Goal: Use online tool/utility: Use online tool/utility

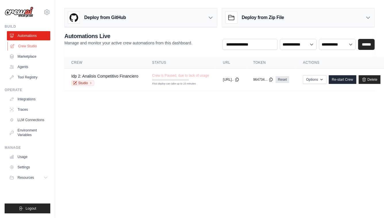
click at [28, 44] on link "Crew Studio" at bounding box center [28, 45] width 43 height 9
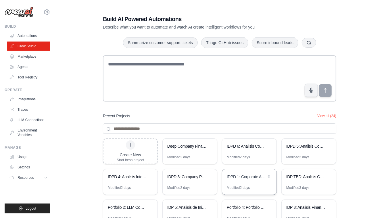
click at [249, 180] on div "IDPD 1: Corporate Analysis Suite - Simplified" at bounding box center [246, 177] width 39 height 7
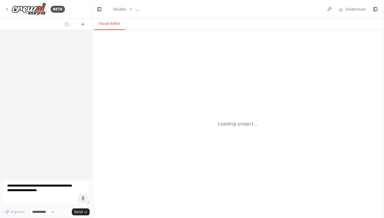
select select "****"
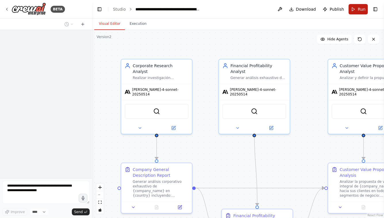
click at [359, 9] on span "Run" at bounding box center [362, 9] width 8 height 6
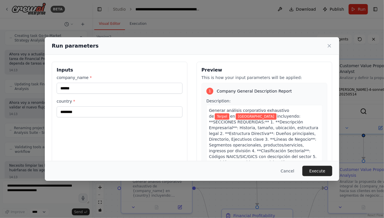
scroll to position [9701, 0]
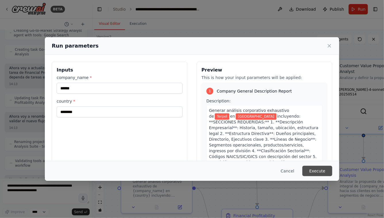
click at [324, 172] on button "Execute" at bounding box center [318, 170] width 30 height 10
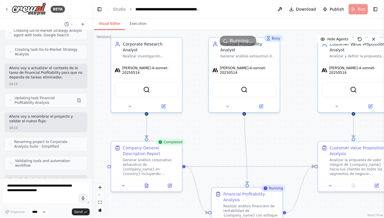
drag, startPoint x: 226, startPoint y: 154, endPoint x: 194, endPoint y: 78, distance: 82.3
click at [194, 77] on div ".deletable-edge-delete-btn { width: 20px; height: 20px; border: 0px solid #ffff…" at bounding box center [238, 124] width 292 height 188
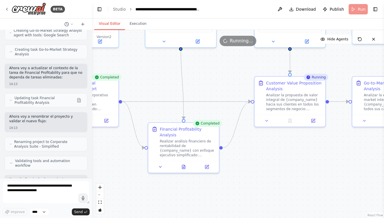
drag, startPoint x: 265, startPoint y: 74, endPoint x: 214, endPoint y: 75, distance: 51.2
click at [216, 75] on div ".deletable-edge-delete-btn { width: 20px; height: 20px; border: 0px solid #ffff…" at bounding box center [238, 124] width 292 height 188
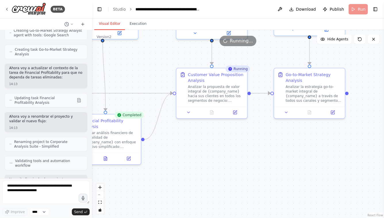
drag, startPoint x: 268, startPoint y: 184, endPoint x: 188, endPoint y: 175, distance: 79.7
click at [189, 175] on div ".deletable-edge-delete-btn { width: 20px; height: 20px; border: 0px solid #ffff…" at bounding box center [238, 124] width 292 height 188
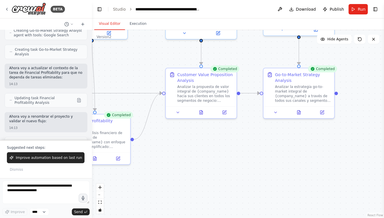
drag, startPoint x: 178, startPoint y: 174, endPoint x: 252, endPoint y: 161, distance: 75.5
click at [252, 161] on div ".deletable-edge-delete-btn { width: 20px; height: 20px; border: 0px solid #ffff…" at bounding box center [238, 124] width 292 height 188
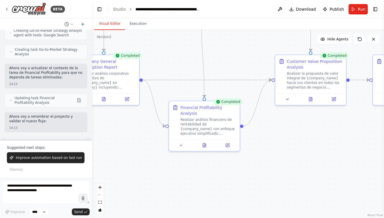
drag, startPoint x: 194, startPoint y: 179, endPoint x: 254, endPoint y: 177, distance: 60.5
click at [253, 179] on div ".deletable-edge-delete-btn { width: 20px; height: 20px; border: 0px solid #ffff…" at bounding box center [238, 124] width 292 height 188
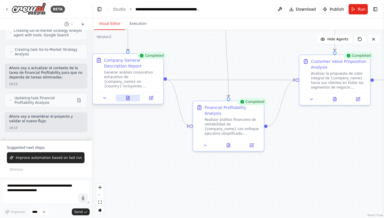
click at [124, 99] on button at bounding box center [128, 97] width 24 height 7
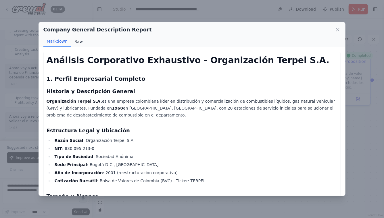
click at [76, 41] on button "Raw" at bounding box center [78, 41] width 15 height 11
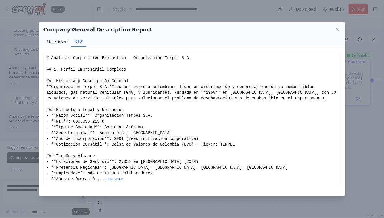
click at [64, 43] on button "Markdown" at bounding box center [57, 41] width 28 height 11
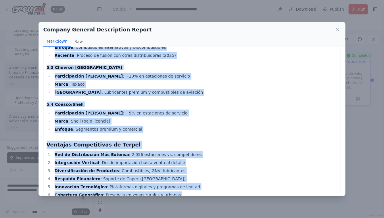
scroll to position [1204, 0]
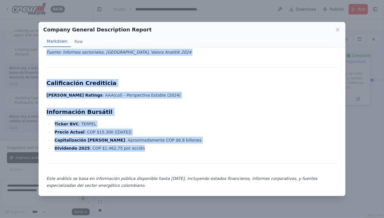
drag, startPoint x: 48, startPoint y: 58, endPoint x: 119, endPoint y: 218, distance: 174.8
click at [119, 217] on div "Company General Description Report Markdown Raw Análisis Corporativo Exhaustivo…" at bounding box center [192, 109] width 384 height 218
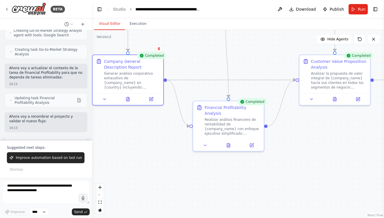
copy div "Análisis Corporativo Exhaustivo - Organización Terpel S.A. 1. Perfil Empresaria…"
click at [129, 98] on icon at bounding box center [127, 98] width 1 height 0
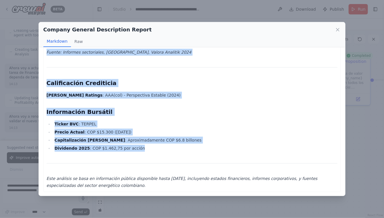
drag, startPoint x: 48, startPoint y: 62, endPoint x: 137, endPoint y: 149, distance: 124.7
copy div "Análisis Corporativo Exhaustivo - Organización Terpel S.A. 1. Perfil Empresaria…"
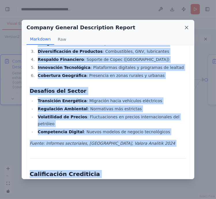
click at [186, 28] on icon at bounding box center [186, 28] width 6 height 6
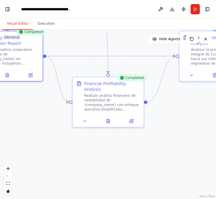
drag, startPoint x: 87, startPoint y: 180, endPoint x: 57, endPoint y: 156, distance: 37.9
click at [58, 156] on div ".deletable-edge-delete-btn { width: 20px; height: 20px; border: 0px solid #ffff…" at bounding box center [108, 114] width 216 height 169
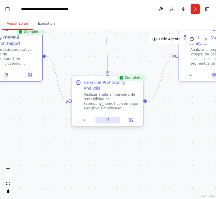
click at [106, 122] on icon at bounding box center [107, 120] width 3 height 4
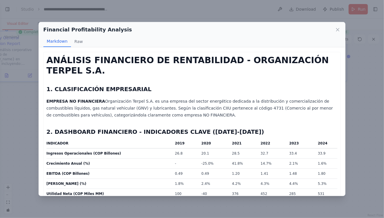
select select "****"
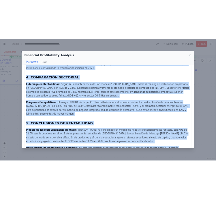
scroll to position [385, 0]
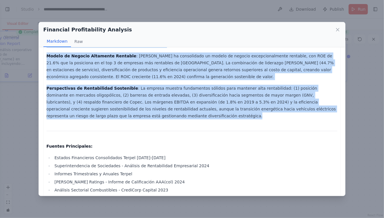
drag, startPoint x: 47, startPoint y: 61, endPoint x: 124, endPoint y: 104, distance: 87.9
copy div "ANÁLISIS FINANCIERO DE RENTABILIDAD - ORGANIZACIÓN TERPEL S.A. 1. CLASIFICACIÓN…"
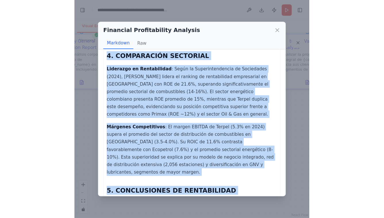
scroll to position [385, 0]
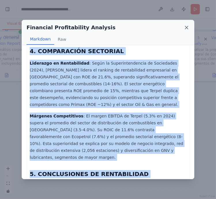
click at [187, 27] on icon at bounding box center [186, 28] width 6 height 6
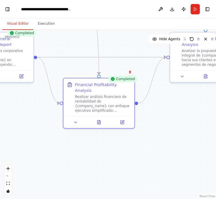
drag, startPoint x: 176, startPoint y: 123, endPoint x: 81, endPoint y: 127, distance: 95.0
click at [81, 127] on div ".deletable-edge-delete-btn { width: 20px; height: 20px; border: 0px solid #ffff…" at bounding box center [108, 114] width 216 height 169
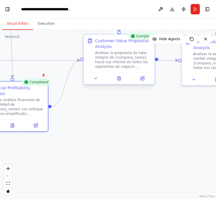
click at [118, 82] on div at bounding box center [118, 79] width 71 height 12
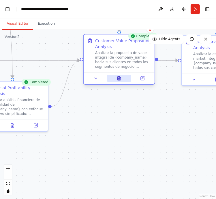
click at [119, 80] on icon at bounding box center [118, 79] width 3 height 4
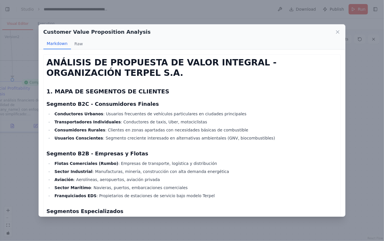
select select "****"
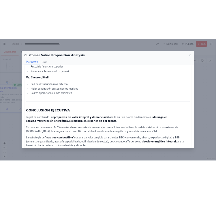
scroll to position [1440, 0]
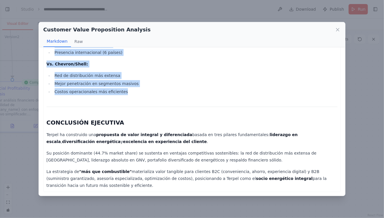
drag, startPoint x: 48, startPoint y: 61, endPoint x: 136, endPoint y: 92, distance: 93.0
copy div "ANÁLISIS DE PROPUESTA DE VALOR INTEGRAL - ORGANIZACIÓN TERPEL S.A. 1. MAPA DE S…"
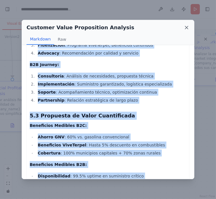
click at [185, 29] on icon at bounding box center [186, 27] width 3 height 3
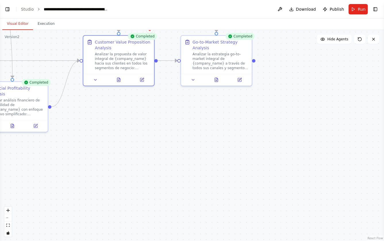
select select "****"
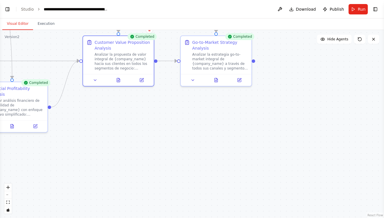
drag, startPoint x: 189, startPoint y: 134, endPoint x: 158, endPoint y: 134, distance: 30.8
click at [158, 134] on div ".deletable-edge-delete-btn { width: 20px; height: 20px; border: 0px solid #ffff…" at bounding box center [192, 124] width 384 height 188
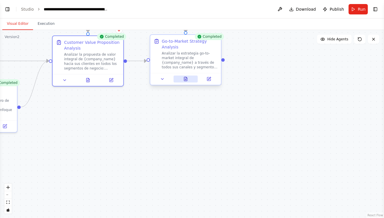
scroll to position [9701, 0]
click at [186, 81] on button at bounding box center [186, 78] width 24 height 7
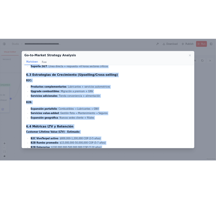
scroll to position [1800, 0]
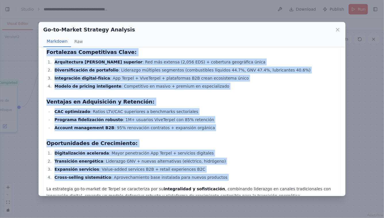
drag, startPoint x: 47, startPoint y: 59, endPoint x: 163, endPoint y: 171, distance: 160.8
copy div "ANÁLISIS GO-TO-MARKET INTEGRAL - ORGANIZACIÓN TERPEL S.A. 1. ARQUITECTURA DE CA…"
click at [341, 29] on icon at bounding box center [338, 30] width 6 height 6
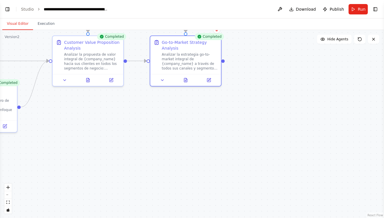
scroll to position [0, 0]
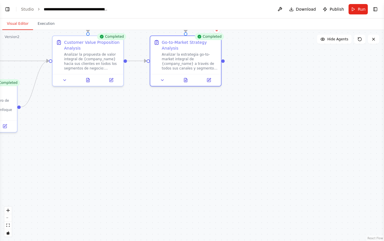
select select "****"
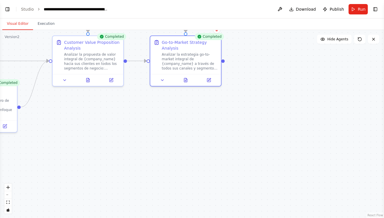
scroll to position [9701, 0]
click at [7, 8] on button "Toggle Left Sidebar" at bounding box center [7, 9] width 8 height 8
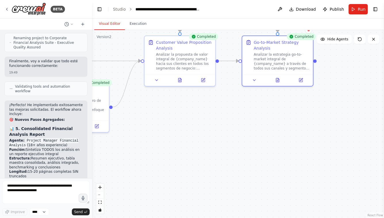
scroll to position [7698, 0]
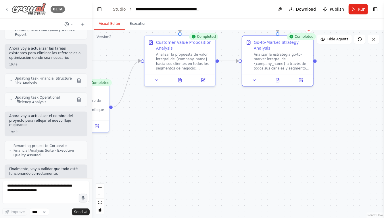
click at [23, 7] on img at bounding box center [29, 9] width 35 height 13
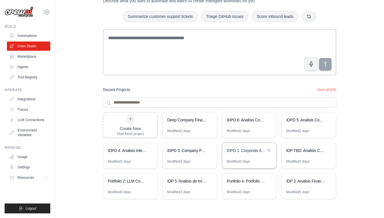
scroll to position [27, 0]
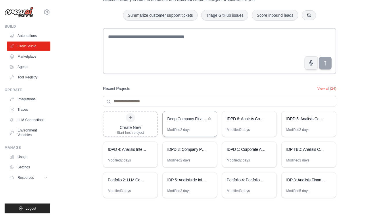
click at [199, 121] on div "Deep Company Financial Analysis Automation" at bounding box center [186, 119] width 39 height 6
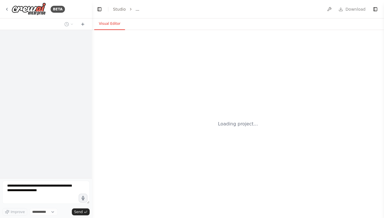
select select "****"
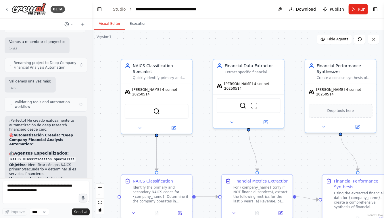
scroll to position [4260, 0]
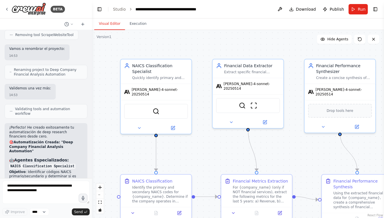
drag, startPoint x: 308, startPoint y: 145, endPoint x: 249, endPoint y: 125, distance: 61.4
click at [249, 125] on div ".deletable-edge-delete-btn { width: 20px; height: 20px; border: 0px solid #ffff…" at bounding box center [238, 124] width 292 height 188
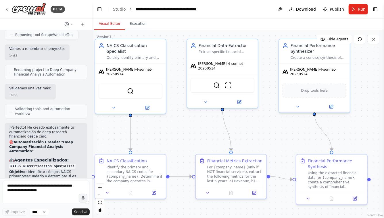
drag, startPoint x: 331, startPoint y: 129, endPoint x: 383, endPoint y: 127, distance: 52.1
click at [384, 129] on div "BETA Hello! I'm the CrewAI assistant. What kind of automation do you want to bu…" at bounding box center [192, 109] width 384 height 218
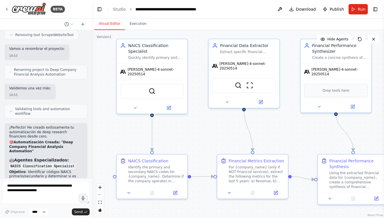
drag, startPoint x: 289, startPoint y: 128, endPoint x: 311, endPoint y: 128, distance: 21.6
click at [312, 128] on div ".deletable-edge-delete-btn { width: 20px; height: 20px; border: 0px solid #ffff…" at bounding box center [238, 124] width 292 height 188
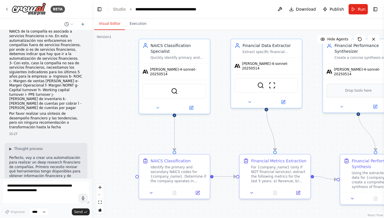
scroll to position [0, 0]
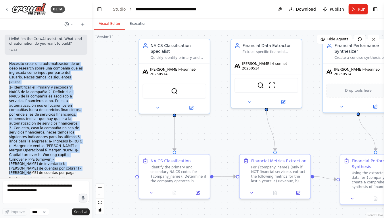
drag, startPoint x: 9, startPoint y: 63, endPoint x: 27, endPoint y: 161, distance: 100.0
click at [27, 161] on div "Necesito crear una automatización de un deep research sobre una compañía que es…" at bounding box center [46, 129] width 74 height 134
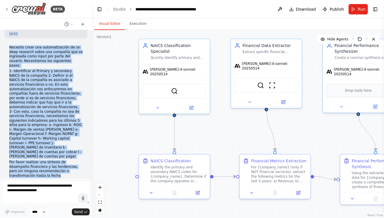
scroll to position [15, 0]
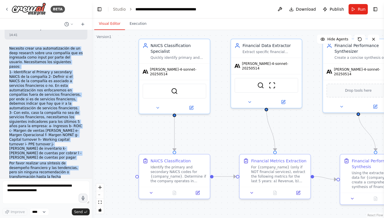
drag, startPoint x: 21, startPoint y: 142, endPoint x: 6, endPoint y: 48, distance: 94.7
click at [6, 48] on div "Necesito crear una automatización de un deep research sobre una compañía que es…" at bounding box center [46, 116] width 83 height 144
copy div "Necesito crear una automatización de un deep research sobre una compañía que es…"
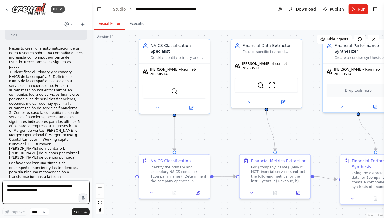
click at [24, 188] on textarea at bounding box center [45, 191] width 87 height 23
paste textarea "**********"
type textarea "**********"
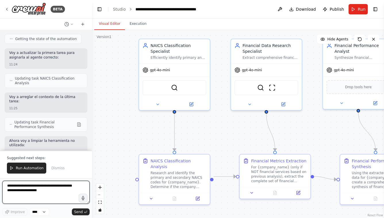
scroll to position [5606, 0]
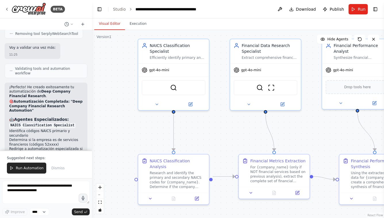
drag, startPoint x: 212, startPoint y: 129, endPoint x: 165, endPoint y: 129, distance: 47.8
click at [165, 129] on div ".deletable-edge-delete-btn { width: 20px; height: 20px; border: 0px solid #ffff…" at bounding box center [238, 124] width 292 height 188
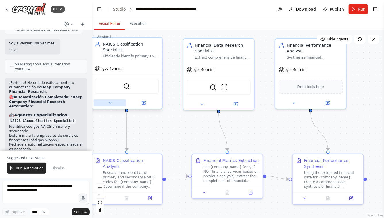
click at [108, 102] on icon at bounding box center [110, 102] width 5 height 5
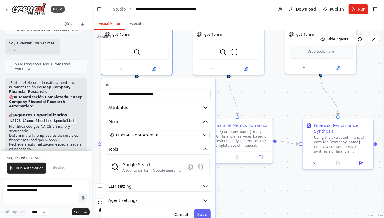
drag, startPoint x: 241, startPoint y: 134, endPoint x: 253, endPoint y: 98, distance: 38.3
click at [253, 98] on div ".deletable-edge-delete-btn { width: 20px; height: 20px; border: 0px solid #ffff…" at bounding box center [238, 124] width 292 height 188
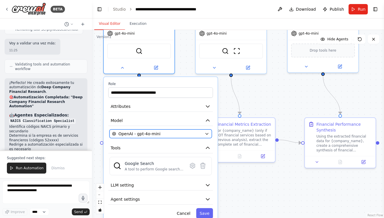
click at [203, 132] on button "OpenAI - gpt-4o-mini" at bounding box center [161, 133] width 102 height 9
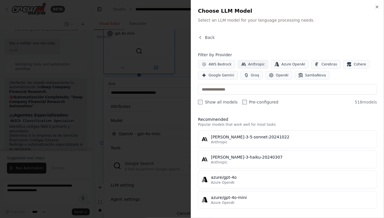
click at [256, 63] on span "Anthropic" at bounding box center [257, 64] width 17 height 5
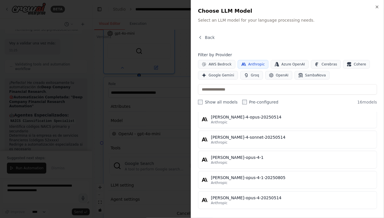
scroll to position [261, 0]
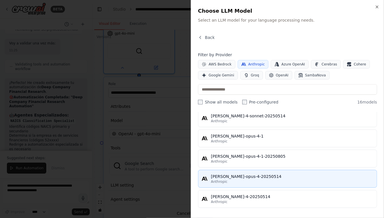
click at [234, 174] on div "[PERSON_NAME]-opus-4-20250514" at bounding box center [292, 176] width 163 height 6
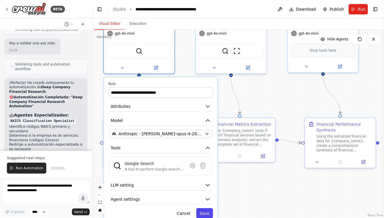
click at [207, 212] on button "Save" at bounding box center [205, 213] width 17 height 10
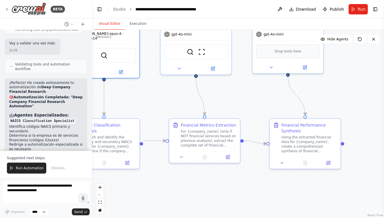
drag, startPoint x: 276, startPoint y: 98, endPoint x: 233, endPoint y: 100, distance: 43.2
click at [233, 100] on div ".deletable-edge-delete-btn { width: 20px; height: 20px; border: 0px solid #ffff…" at bounding box center [238, 124] width 292 height 188
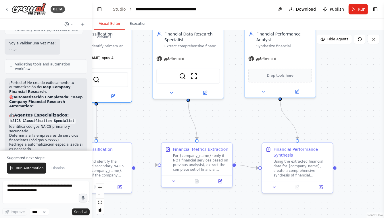
drag, startPoint x: 233, startPoint y: 99, endPoint x: 232, endPoint y: 122, distance: 22.7
click at [233, 122] on div ".deletable-edge-delete-btn { width: 20px; height: 20px; border: 0px solid #ffff…" at bounding box center [238, 124] width 292 height 188
click at [169, 90] on button at bounding box center [171, 91] width 33 height 7
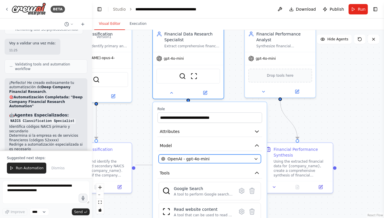
click at [232, 157] on div "OpenAI - gpt-4o-mini" at bounding box center [206, 159] width 90 height 6
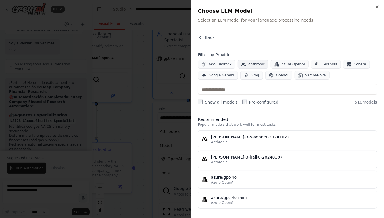
click at [249, 64] on span "Anthropic" at bounding box center [257, 64] width 17 height 5
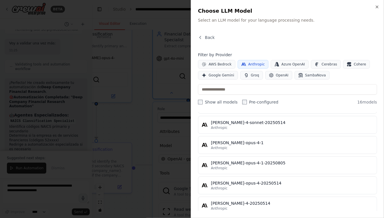
scroll to position [261, 0]
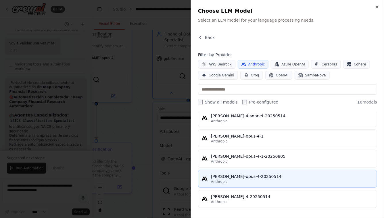
click at [233, 177] on div "[PERSON_NAME]-opus-4-20250514" at bounding box center [292, 176] width 163 height 6
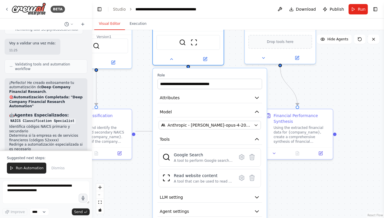
drag, startPoint x: 317, startPoint y: 117, endPoint x: 317, endPoint y: 78, distance: 38.8
click at [317, 78] on div ".deletable-edge-delete-btn { width: 20px; height: 20px; border: 0px solid #ffff…" at bounding box center [238, 124] width 292 height 188
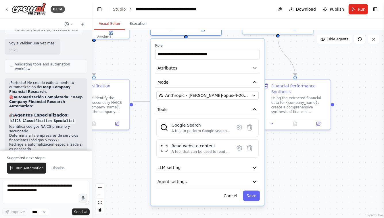
drag, startPoint x: 288, startPoint y: 199, endPoint x: 285, endPoint y: 167, distance: 31.2
click at [285, 167] on div ".deletable-edge-delete-btn { width: 20px; height: 20px; border: 0px solid #ffff…" at bounding box center [238, 124] width 292 height 188
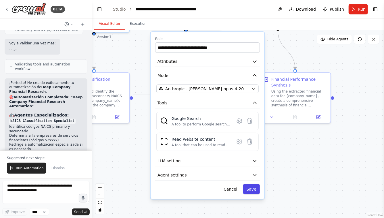
click at [253, 187] on button "Save" at bounding box center [251, 189] width 17 height 10
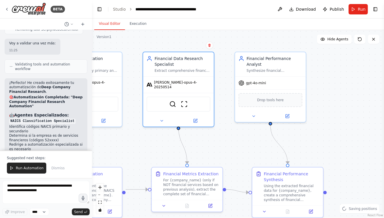
drag, startPoint x: 355, startPoint y: 79, endPoint x: 346, endPoint y: 172, distance: 93.3
click at [347, 173] on div ".deletable-edge-delete-btn { width: 20px; height: 20px; border: 0px solid #ffff…" at bounding box center [238, 124] width 292 height 188
click at [256, 115] on button at bounding box center [253, 114] width 33 height 7
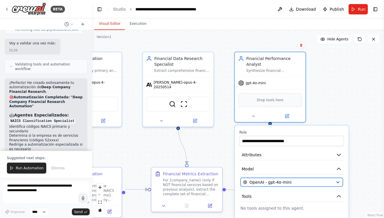
click at [277, 181] on span "OpenAI - gpt-4o-mini" at bounding box center [271, 182] width 42 height 6
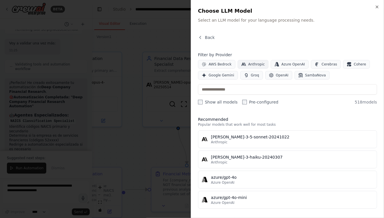
click at [254, 66] on span "Anthropic" at bounding box center [257, 64] width 17 height 5
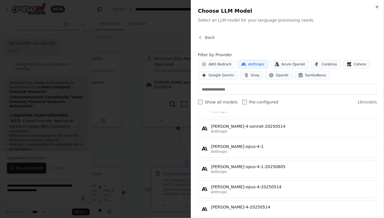
scroll to position [261, 0]
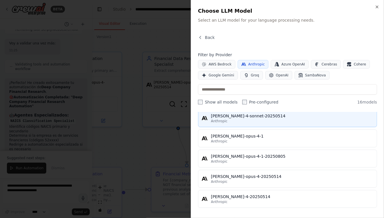
click at [246, 119] on div "Anthropic" at bounding box center [292, 121] width 163 height 5
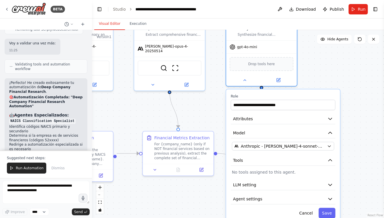
drag, startPoint x: 339, startPoint y: 93, endPoint x: 329, endPoint y: 57, distance: 37.2
click at [330, 57] on div ".deletable-edge-delete-btn { width: 20px; height: 20px; border: 0px solid #ffff…" at bounding box center [238, 124] width 292 height 188
click at [330, 211] on button "Save" at bounding box center [327, 212] width 17 height 10
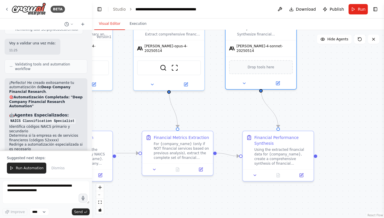
click at [361, 10] on span "Run" at bounding box center [362, 9] width 8 height 6
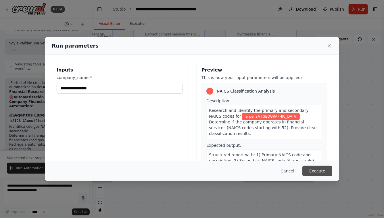
click at [319, 175] on button "Execute" at bounding box center [318, 170] width 30 height 10
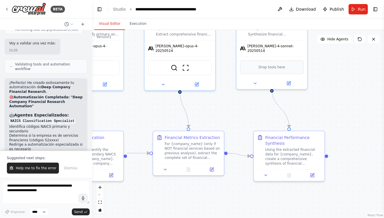
drag, startPoint x: 123, startPoint y: 102, endPoint x: 187, endPoint y: 103, distance: 64.7
click at [185, 103] on div ".deletable-edge-delete-btn { width: 20px; height: 20px; border: 0px solid #ffff…" at bounding box center [238, 124] width 292 height 188
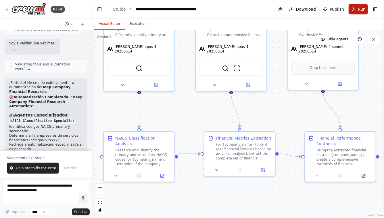
click at [360, 10] on span "Run" at bounding box center [362, 9] width 8 height 6
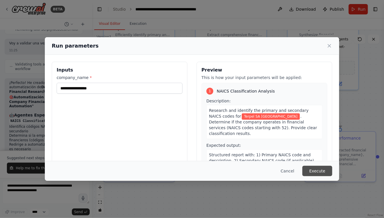
click at [322, 172] on button "Execute" at bounding box center [318, 170] width 30 height 10
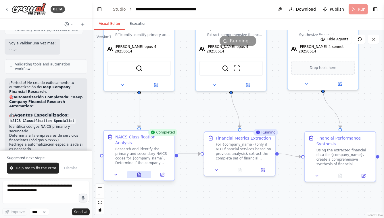
click at [144, 171] on button at bounding box center [139, 174] width 24 height 7
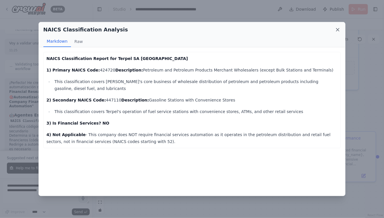
click at [339, 30] on icon at bounding box center [338, 29] width 3 height 3
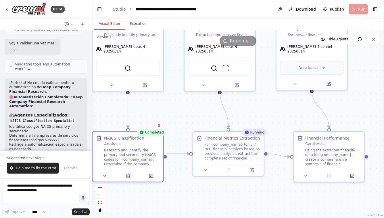
drag, startPoint x: 266, startPoint y: 113, endPoint x: 253, endPoint y: 113, distance: 12.9
click at [254, 113] on div ".deletable-edge-delete-btn { width: 20px; height: 20px; border: 0px solid #ffff…" at bounding box center [238, 124] width 292 height 188
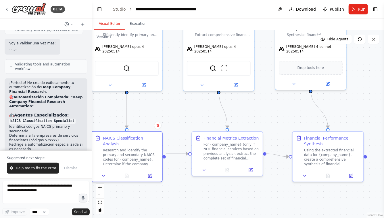
scroll to position [5730, 0]
click at [47, 166] on span "Help me to fix the error" at bounding box center [36, 167] width 41 height 5
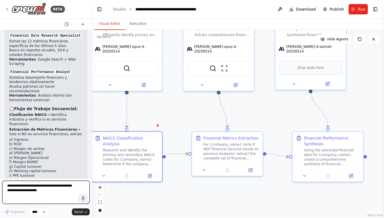
scroll to position [5856, 0]
type textarea "**********"
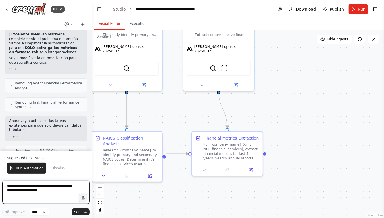
scroll to position [6458, 0]
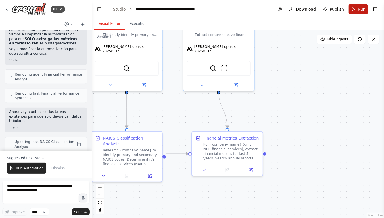
click at [358, 8] on button "Run" at bounding box center [358, 9] width 19 height 10
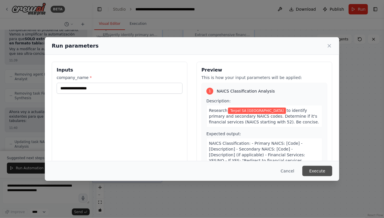
click at [319, 171] on button "Execute" at bounding box center [318, 170] width 30 height 10
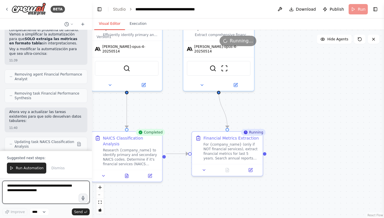
click at [42, 187] on textarea at bounding box center [45, 191] width 87 height 23
click at [48, 190] on textarea "**********" at bounding box center [45, 191] width 87 height 23
click at [43, 194] on textarea "**********" at bounding box center [45, 191] width 87 height 23
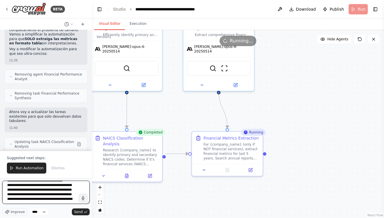
scroll to position [9, 0]
type textarea "**********"
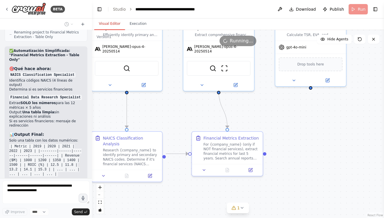
scroll to position [6692, 0]
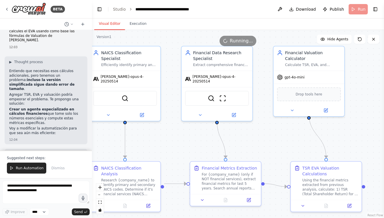
drag, startPoint x: 285, startPoint y: 110, endPoint x: 282, endPoint y: 142, distance: 32.1
click at [282, 142] on div ".deletable-edge-delete-btn { width: 20px; height: 20px; border: 0px solid #ffff…" at bounding box center [238, 124] width 292 height 188
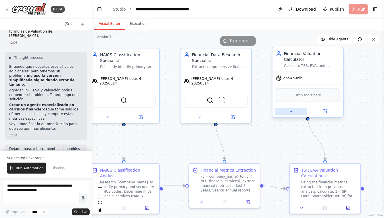
click at [289, 109] on icon at bounding box center [291, 111] width 5 height 5
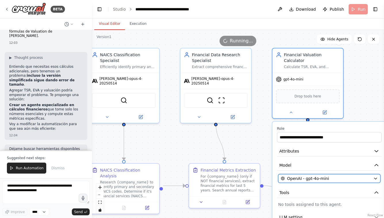
click at [293, 175] on span "OpenAI - gpt-4o-mini" at bounding box center [308, 178] width 42 height 6
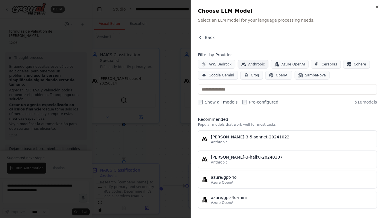
click at [249, 64] on span "Anthropic" at bounding box center [257, 64] width 17 height 5
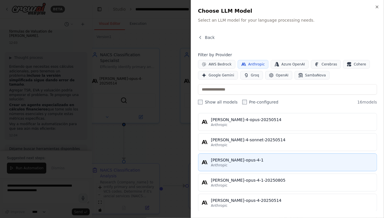
scroll to position [226, 0]
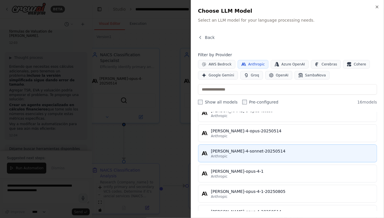
click at [233, 154] on div "Anthropic" at bounding box center [292, 156] width 163 height 5
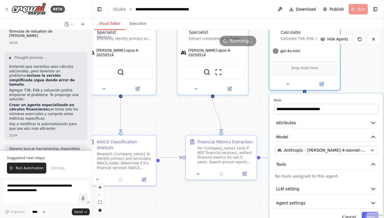
drag, startPoint x: 354, startPoint y: 97, endPoint x: 349, endPoint y: 58, distance: 39.7
click at [349, 59] on div ".deletable-edge-delete-btn { width: 20px; height: 20px; border: 0px solid #ffff…" at bounding box center [238, 124] width 292 height 188
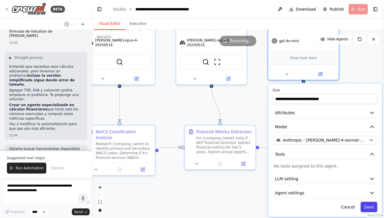
click at [371, 201] on button "Save" at bounding box center [369, 206] width 17 height 10
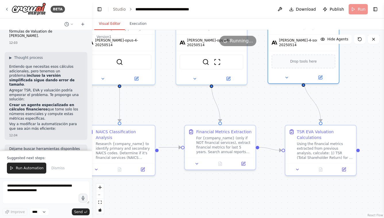
click at [352, 102] on div ".deletable-edge-delete-btn { width: 20px; height: 20px; border: 0px solid #ffff…" at bounding box center [238, 124] width 292 height 188
drag, startPoint x: 240, startPoint y: 100, endPoint x: 241, endPoint y: 146, distance: 45.8
click at [241, 145] on div ".deletable-edge-delete-btn { width: 20px; height: 20px; border: 0px solid #ffff…" at bounding box center [238, 124] width 292 height 188
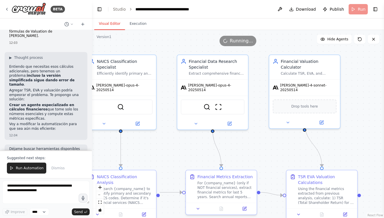
drag, startPoint x: 252, startPoint y: 140, endPoint x: 296, endPoint y: 109, distance: 53.4
click at [294, 110] on div ".deletable-edge-delete-btn { width: 20px; height: 20px; border: 0px solid #ffff…" at bounding box center [238, 124] width 292 height 188
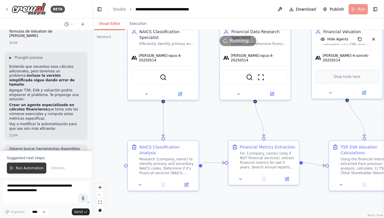
click at [29, 166] on span "Run Automation" at bounding box center [30, 167] width 28 height 5
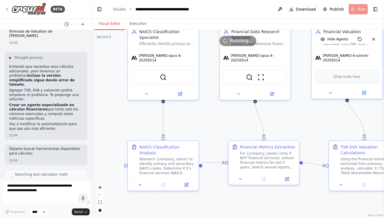
scroll to position [6899, 0]
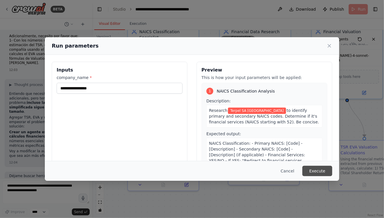
click at [323, 172] on button "Execute" at bounding box center [318, 170] width 30 height 10
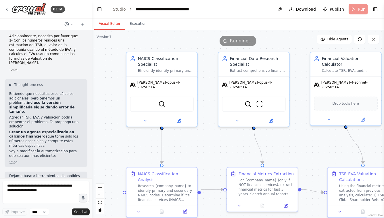
drag, startPoint x: 135, startPoint y: 114, endPoint x: 127, endPoint y: 139, distance: 26.3
click at [128, 139] on div ".deletable-edge-delete-btn { width: 20px; height: 20px; border: 0px solid #ffff…" at bounding box center [238, 124] width 292 height 188
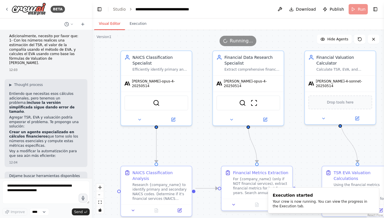
drag, startPoint x: 200, startPoint y: 155, endPoint x: 200, endPoint y: 141, distance: 14.1
click at [200, 141] on div ".deletable-edge-delete-btn { width: 20px; height: 20px; border: 0px solid #ffff…" at bounding box center [238, 124] width 292 height 188
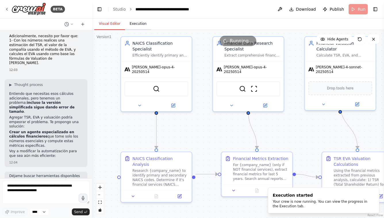
click at [138, 22] on button "Execution" at bounding box center [138, 24] width 26 height 12
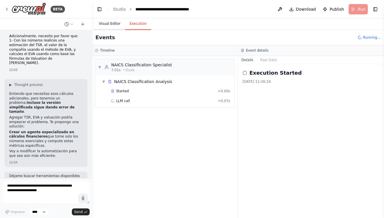
click at [106, 22] on button "Visual Editor" at bounding box center [109, 24] width 31 height 12
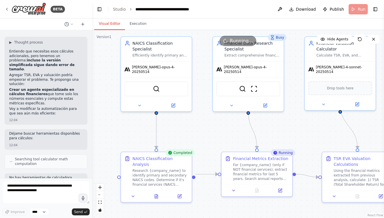
scroll to position [6952, 0]
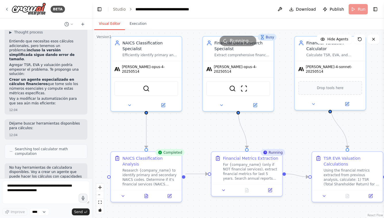
drag, startPoint x: 133, startPoint y: 129, endPoint x: 123, endPoint y: 129, distance: 10.1
click at [123, 129] on div ".deletable-edge-delete-btn { width: 20px; height: 20px; border: 0px solid #ffff…" at bounding box center [238, 124] width 292 height 188
drag, startPoint x: 186, startPoint y: 129, endPoint x: 171, endPoint y: 125, distance: 16.4
click at [171, 125] on div ".deletable-edge-delete-btn { width: 20px; height: 20px; border: 0px solid #ffff…" at bounding box center [238, 124] width 292 height 188
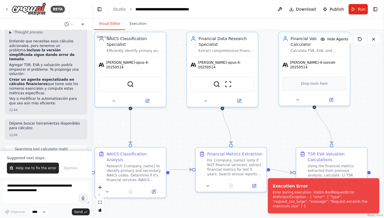
scroll to position [6952, 0]
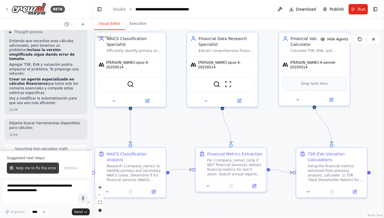
click at [35, 167] on span "Help me to fix the error" at bounding box center [36, 167] width 41 height 5
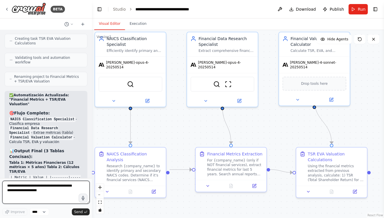
scroll to position [7177, 0]
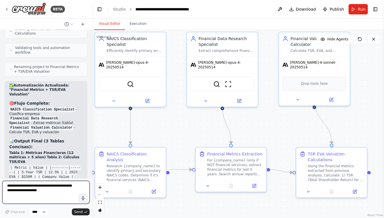
click at [29, 184] on textarea at bounding box center [45, 191] width 87 height 23
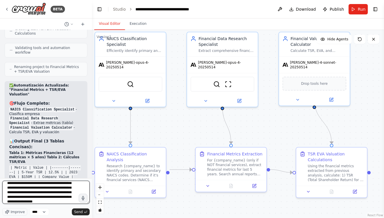
scroll to position [16, 0]
type textarea "**********"
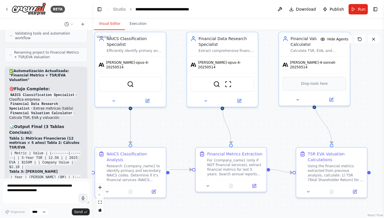
scroll to position [7243, 0]
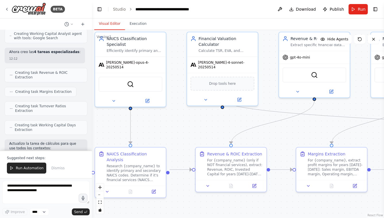
drag, startPoint x: 212, startPoint y: 132, endPoint x: 157, endPoint y: 112, distance: 58.6
click at [157, 113] on div ".deletable-edge-delete-btn { width: 20px; height: 20px; border: 0px solid #ffff…" at bounding box center [238, 124] width 292 height 188
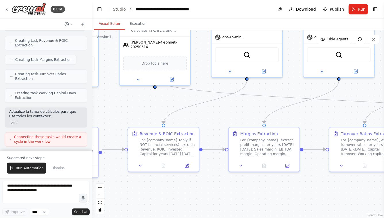
drag, startPoint x: 226, startPoint y: 183, endPoint x: 174, endPoint y: 171, distance: 53.5
click at [174, 171] on div ".deletable-edge-delete-btn { width: 20px; height: 20px; border: 0px solid #ffff…" at bounding box center [238, 124] width 292 height 188
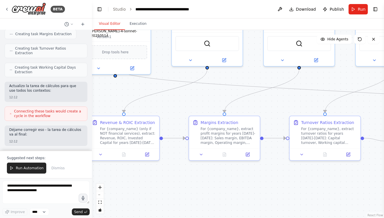
scroll to position [7988, 0]
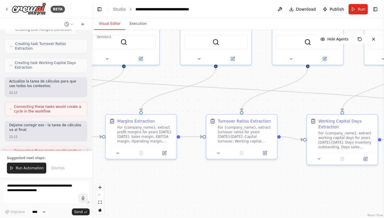
drag, startPoint x: 220, startPoint y: 181, endPoint x: 127, endPoint y: 180, distance: 93.5
click at [127, 180] on div ".deletable-edge-delete-btn { width: 20px; height: 20px; border: 0px solid #ffff…" at bounding box center [238, 124] width 292 height 188
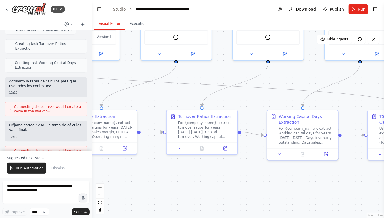
drag, startPoint x: 298, startPoint y: 106, endPoint x: 268, endPoint y: 102, distance: 30.0
click at [268, 102] on div ".deletable-edge-delete-btn { width: 20px; height: 20px; border: 0px solid #ffff…" at bounding box center [238, 124] width 292 height 188
drag, startPoint x: 283, startPoint y: 102, endPoint x: 258, endPoint y: 102, distance: 25.0
click at [258, 102] on div ".deletable-edge-delete-btn { width: 20px; height: 20px; border: 0px solid #ffff…" at bounding box center [238, 124] width 292 height 188
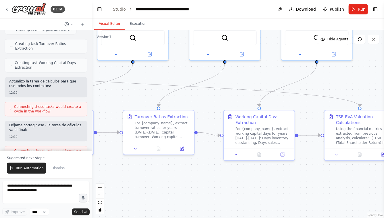
drag, startPoint x: 344, startPoint y: 85, endPoint x: 296, endPoint y: 85, distance: 48.3
click at [298, 85] on div ".deletable-edge-delete-btn { width: 20px; height: 20px; border: 0px solid #ffff…" at bounding box center [238, 124] width 292 height 188
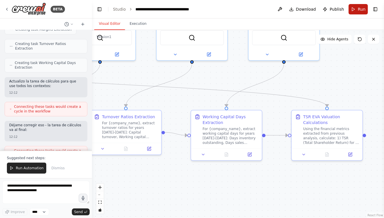
click at [356, 9] on button "Run" at bounding box center [358, 9] width 19 height 10
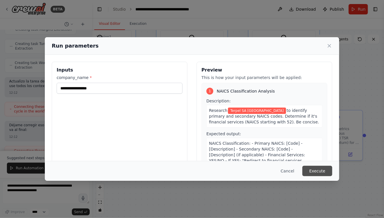
click at [322, 172] on button "Execute" at bounding box center [318, 170] width 30 height 10
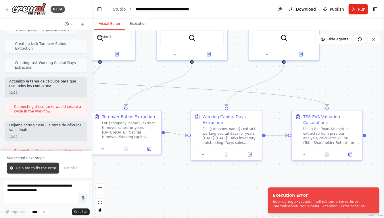
click at [45, 167] on span "Help me to fix the error" at bounding box center [36, 167] width 41 height 5
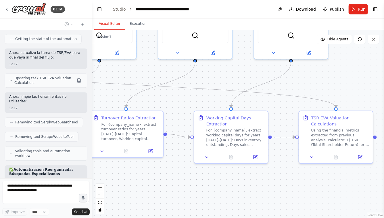
scroll to position [8164, 0]
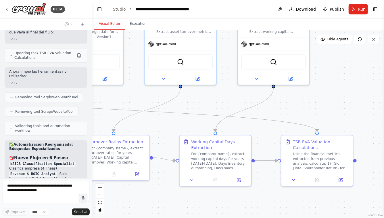
drag, startPoint x: 319, startPoint y: 77, endPoint x: 302, endPoint y: 119, distance: 44.8
click at [302, 119] on div ".deletable-edge-delete-btn { width: 20px; height: 20px; border: 0px solid #ffff…" at bounding box center [238, 124] width 292 height 188
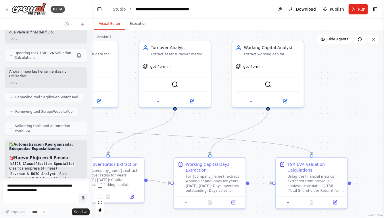
drag, startPoint x: 353, startPoint y: 89, endPoint x: 372, endPoint y: 96, distance: 20.8
click at [367, 95] on div ".deletable-edge-delete-btn { width: 20px; height: 20px; border: 0px solid #ffff…" at bounding box center [238, 124] width 292 height 188
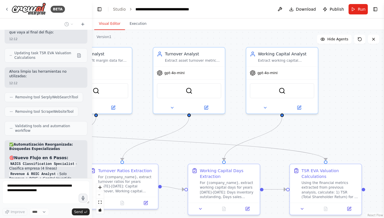
scroll to position [8182, 0]
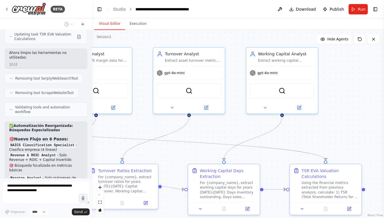
drag, startPoint x: 216, startPoint y: 128, endPoint x: 259, endPoint y: 128, distance: 42.3
click at [259, 128] on div ".deletable-edge-delete-btn { width: 20px; height: 20px; border: 0px solid #ffff…" at bounding box center [238, 124] width 292 height 188
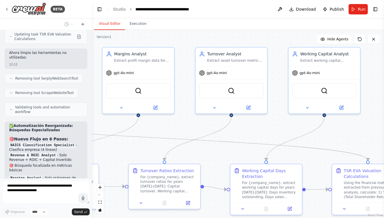
scroll to position [8178, 0]
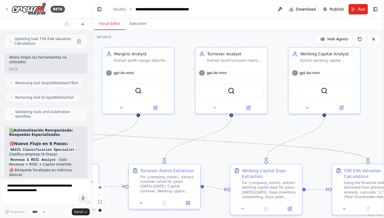
drag, startPoint x: 188, startPoint y: 123, endPoint x: 227, endPoint y: 126, distance: 39.3
click at [227, 127] on div ".deletable-edge-delete-btn { width: 20px; height: 20px; border: 0px solid #ffff…" at bounding box center [238, 124] width 292 height 188
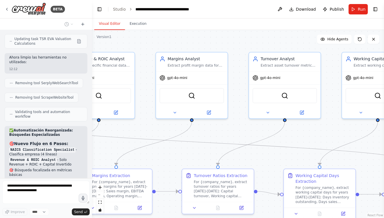
drag, startPoint x: 153, startPoint y: 121, endPoint x: 207, endPoint y: 121, distance: 54.7
click at [207, 121] on div ".deletable-edge-delete-btn { width: 20px; height: 20px; border: 0px solid #ffff…" at bounding box center [238, 124] width 292 height 188
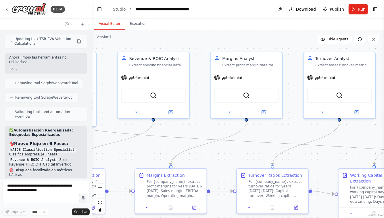
scroll to position [8197, 0]
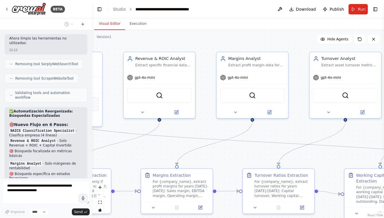
drag, startPoint x: 188, startPoint y: 126, endPoint x: 241, endPoint y: 127, distance: 52.4
click at [241, 129] on div ".deletable-edge-delete-btn { width: 20px; height: 20px; border: 0px solid #ffff…" at bounding box center [238, 124] width 292 height 188
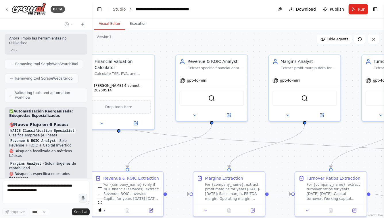
scroll to position [8192, 0]
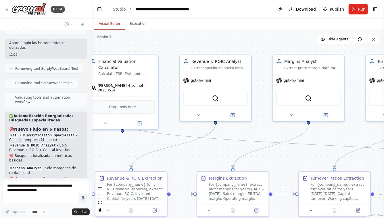
drag, startPoint x: 114, startPoint y: 141, endPoint x: 155, endPoint y: 141, distance: 40.9
click at [153, 141] on div ".deletable-edge-delete-btn { width: 20px; height: 20px; border: 0px solid #ffff…" at bounding box center [238, 124] width 292 height 188
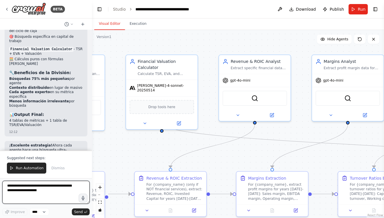
scroll to position [8375, 0]
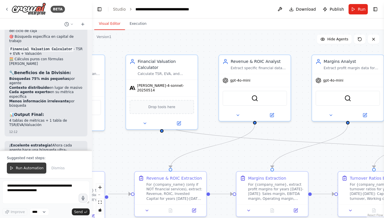
click at [22, 167] on span "Run Automation" at bounding box center [30, 167] width 28 height 5
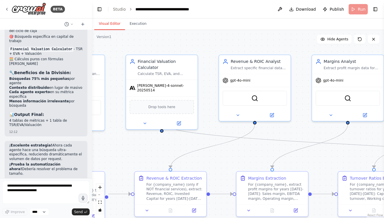
scroll to position [8347, 0]
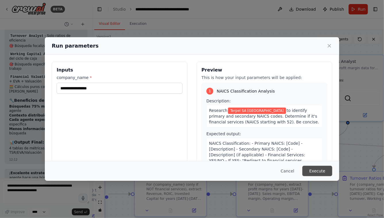
click at [311, 171] on button "Execute" at bounding box center [318, 170] width 30 height 10
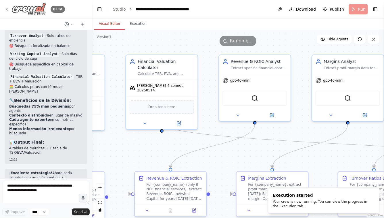
click at [29, 7] on img at bounding box center [29, 9] width 35 height 13
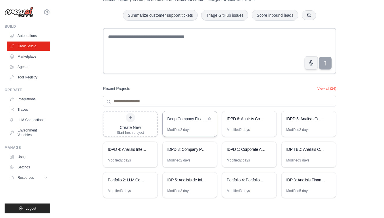
click at [192, 123] on div "Deep Company Financial Analysis Automation" at bounding box center [190, 119] width 54 height 16
click at [181, 117] on div "Deep Company Financial Analysis Automation" at bounding box center [186, 119] width 39 height 6
click at [184, 121] on div "Deep Company Financial Analysis Automation" at bounding box center [186, 119] width 39 height 7
click at [181, 121] on div "Deep Company Financial Analysis Automation" at bounding box center [186, 119] width 39 height 6
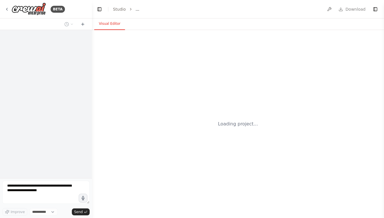
select select "****"
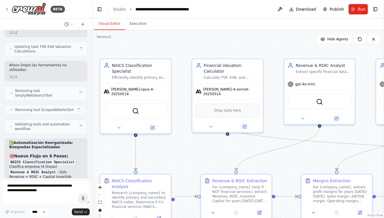
drag, startPoint x: 267, startPoint y: 48, endPoint x: 180, endPoint y: 49, distance: 86.6
click at [180, 48] on div ".deletable-edge-delete-btn { width: 20px; height: 20px; border: 0px solid #ffff…" at bounding box center [238, 124] width 292 height 188
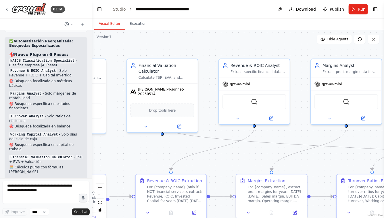
scroll to position [8154, 0]
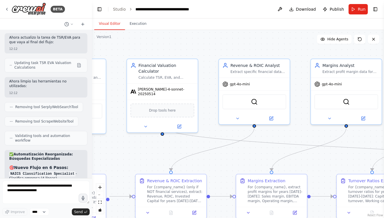
drag, startPoint x: 309, startPoint y: 135, endPoint x: 260, endPoint y: 135, distance: 48.9
click at [261, 135] on div ".deletable-edge-delete-btn { width: 20px; height: 20px; border: 0px solid #ffff…" at bounding box center [238, 124] width 292 height 188
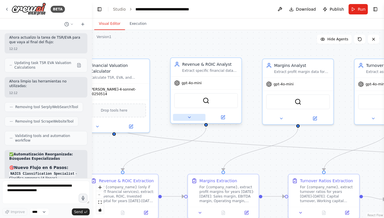
click at [185, 119] on button at bounding box center [189, 117] width 33 height 7
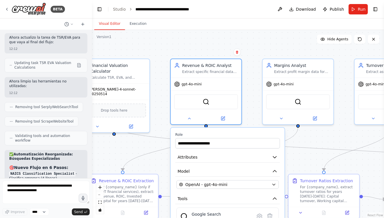
drag, startPoint x: 312, startPoint y: 134, endPoint x: 300, endPoint y: 66, distance: 68.7
click at [300, 66] on div ".deletable-edge-delete-btn { width: 20px; height: 20px; border: 0px solid #ffff…" at bounding box center [238, 124] width 292 height 188
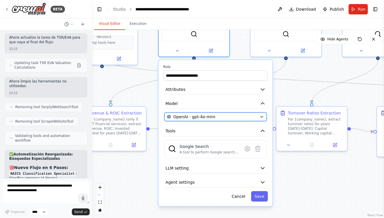
click at [228, 115] on div "OpenAI - gpt-4o-mini" at bounding box center [212, 117] width 90 height 6
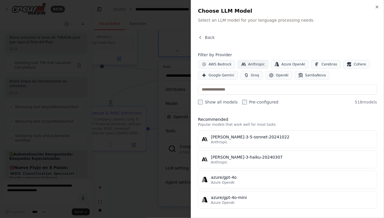
click at [256, 62] on span "Anthropic" at bounding box center [257, 64] width 17 height 5
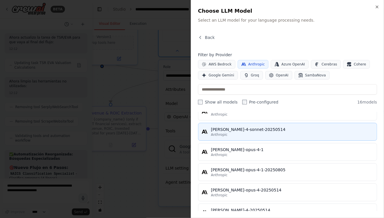
click at [230, 133] on div "Anthropic" at bounding box center [292, 134] width 163 height 5
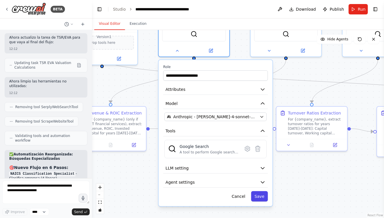
click at [260, 196] on button "Save" at bounding box center [260, 196] width 17 height 10
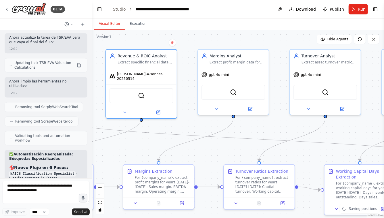
drag, startPoint x: 310, startPoint y: 72, endPoint x: 258, endPoint y: 130, distance: 78.6
click at [258, 130] on div ".deletable-edge-delete-btn { width: 20px; height: 20px; border: 0px solid #ffff…" at bounding box center [238, 124] width 292 height 188
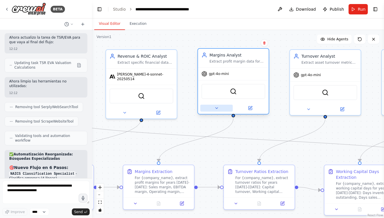
click at [214, 107] on button at bounding box center [217, 107] width 33 height 7
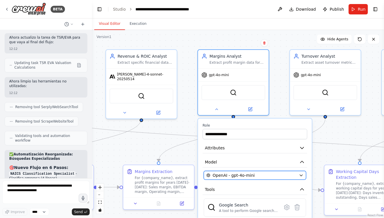
click at [225, 175] on span "OpenAI - gpt-4o-mini" at bounding box center [234, 175] width 42 height 6
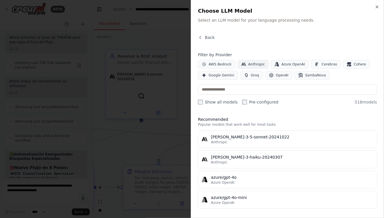
click at [254, 64] on span "Anthropic" at bounding box center [257, 64] width 17 height 5
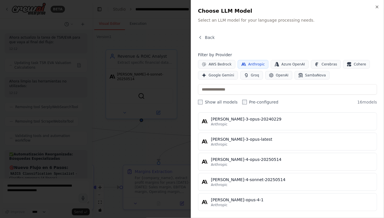
scroll to position [199, 0]
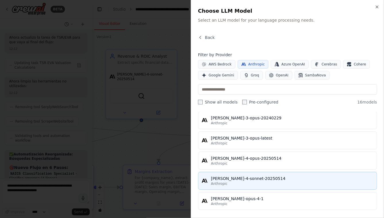
click at [240, 181] on div "Anthropic" at bounding box center [292, 183] width 163 height 5
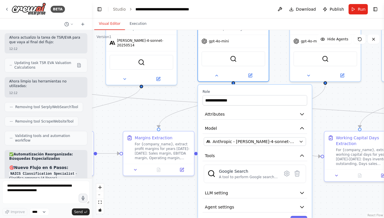
drag, startPoint x: 340, startPoint y: 133, endPoint x: 340, endPoint y: 96, distance: 36.8
click at [340, 96] on div ".deletable-edge-delete-btn { width: 20px; height: 20px; border: 0px solid #ffff…" at bounding box center [238, 124] width 292 height 188
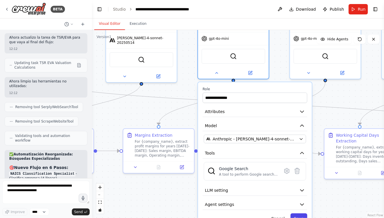
click at [301, 214] on button "Save" at bounding box center [299, 218] width 17 height 10
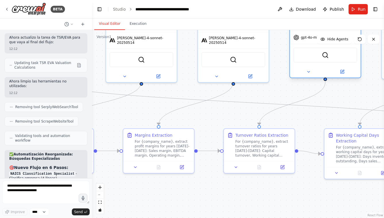
drag, startPoint x: 358, startPoint y: 78, endPoint x: 302, endPoint y: 105, distance: 62.3
click at [302, 79] on div "Turnover Analyst Extract asset turnover metrics for {company_name}: Capital tur…" at bounding box center [326, 46] width 72 height 66
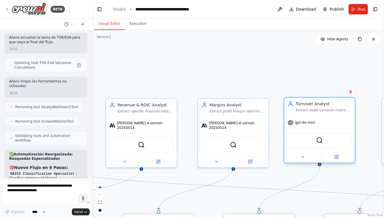
drag, startPoint x: 282, startPoint y: 46, endPoint x: 336, endPoint y: 104, distance: 79.2
click at [336, 104] on div "Turnover Analyst" at bounding box center [324, 104] width 56 height 6
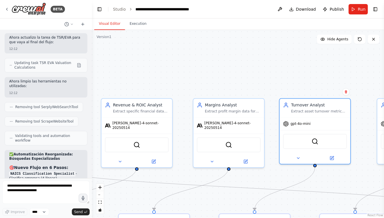
drag, startPoint x: 296, startPoint y: 78, endPoint x: 250, endPoint y: 56, distance: 51.0
click at [250, 56] on div ".deletable-edge-delete-btn { width: 20px; height: 20px; border: 0px solid #ffff…" at bounding box center [238, 124] width 292 height 188
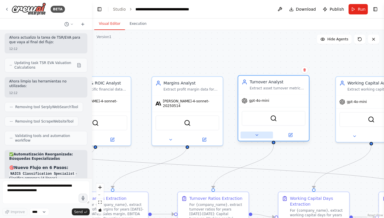
click at [255, 135] on icon at bounding box center [257, 134] width 5 height 5
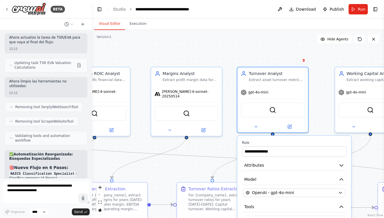
drag, startPoint x: 321, startPoint y: 107, endPoint x: 317, endPoint y: 53, distance: 53.9
click at [317, 53] on div ".deletable-edge-delete-btn { width: 20px; height: 20px; border: 0px solid #ffff…" at bounding box center [238, 124] width 292 height 188
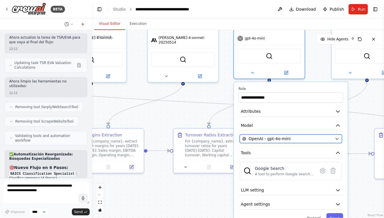
click at [314, 139] on div "OpenAI - gpt-4o-mini" at bounding box center [288, 139] width 90 height 6
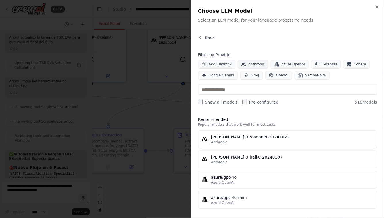
click at [256, 62] on span "Anthropic" at bounding box center [257, 64] width 17 height 5
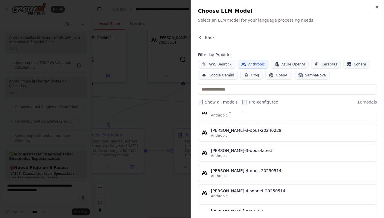
scroll to position [187, 0]
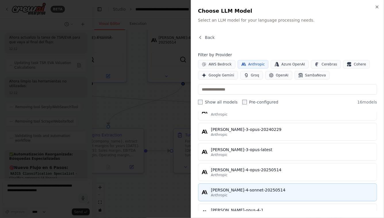
click at [234, 191] on div "[PERSON_NAME]-4-sonnet-20250514" at bounding box center [292, 190] width 163 height 6
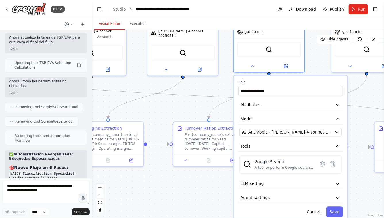
drag, startPoint x: 359, startPoint y: 135, endPoint x: 358, endPoint y: 99, distance: 35.7
click at [358, 99] on div ".deletable-edge-delete-btn { width: 20px; height: 20px; border: 0px solid #ffff…" at bounding box center [238, 124] width 292 height 188
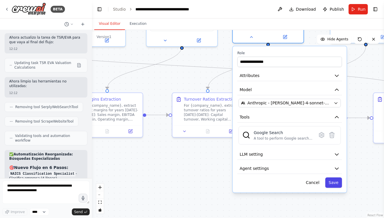
click at [336, 180] on button "Save" at bounding box center [334, 182] width 17 height 10
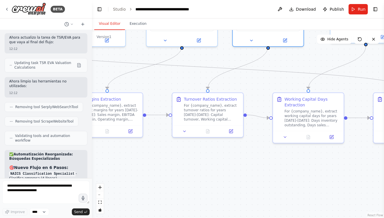
drag, startPoint x: 360, startPoint y: 140, endPoint x: 309, endPoint y: 198, distance: 76.9
click at [311, 199] on div ".deletable-edge-delete-btn { width: 20px; height: 20px; border: 0px solid #ffff…" at bounding box center [238, 124] width 292 height 188
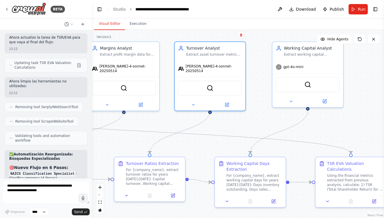
drag, startPoint x: 346, startPoint y: 122, endPoint x: 294, endPoint y: 157, distance: 63.1
click at [294, 157] on div ".deletable-edge-delete-btn { width: 20px; height: 20px; border: 0px solid #ffff…" at bounding box center [238, 124] width 292 height 188
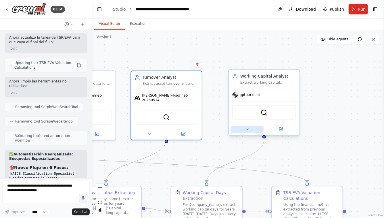
click at [246, 128] on icon at bounding box center [247, 129] width 5 height 5
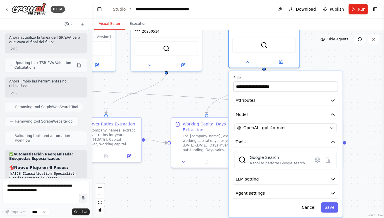
drag, startPoint x: 320, startPoint y: 119, endPoint x: 319, endPoint y: 42, distance: 77.1
click at [319, 42] on div "Version 1 Show Tools Hide Agents .deletable-edge-delete-btn { width: 20px; heig…" at bounding box center [238, 124] width 292 height 188
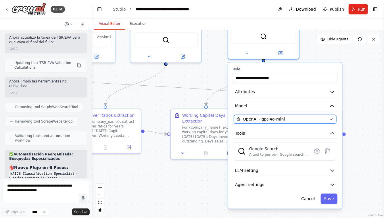
click at [325, 119] on div "OpenAI - gpt-4o-mini" at bounding box center [282, 119] width 90 height 6
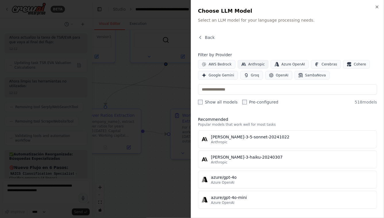
click at [255, 61] on button "Anthropic" at bounding box center [253, 64] width 31 height 9
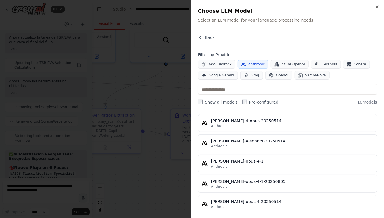
scroll to position [261, 0]
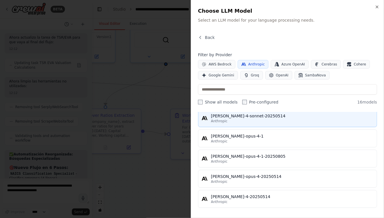
click at [242, 117] on div "[PERSON_NAME]-4-sonnet-20250514" at bounding box center [292, 116] width 163 height 6
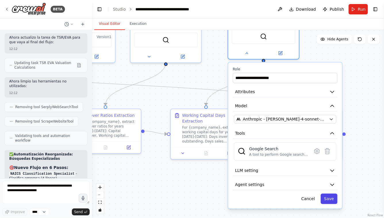
click at [333, 199] on button "Save" at bounding box center [329, 198] width 17 height 10
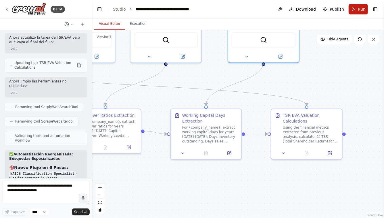
click at [357, 6] on button "Run" at bounding box center [358, 9] width 19 height 10
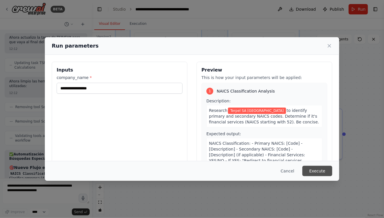
click at [317, 173] on button "Execute" at bounding box center [318, 170] width 30 height 10
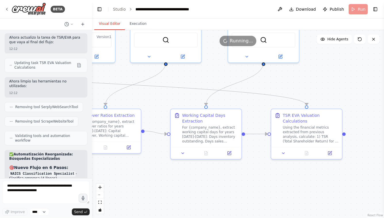
drag, startPoint x: 193, startPoint y: 73, endPoint x: 261, endPoint y: 73, distance: 68.2
click at [258, 73] on div ".deletable-edge-delete-btn { width: 20px; height: 20px; border: 0px solid #ffff…" at bounding box center [238, 124] width 292 height 188
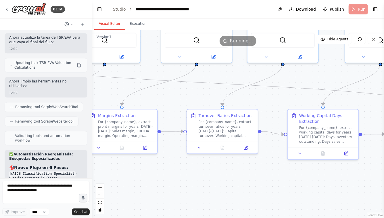
drag, startPoint x: 132, startPoint y: 98, endPoint x: 225, endPoint y: 96, distance: 92.7
click at [220, 98] on div ".deletable-edge-delete-btn { width: 20px; height: 20px; border: 0px solid #ffff…" at bounding box center [238, 124] width 292 height 188
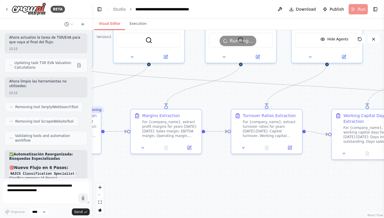
drag, startPoint x: 128, startPoint y: 93, endPoint x: 196, endPoint y: 93, distance: 67.6
click at [193, 93] on div ".deletable-edge-delete-btn { width: 20px; height: 20px; border: 0px solid #ffff…" at bounding box center [238, 124] width 292 height 188
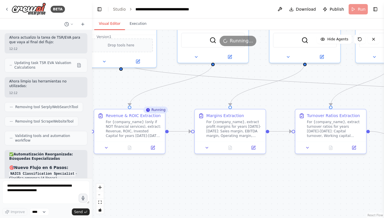
drag, startPoint x: 115, startPoint y: 81, endPoint x: 157, endPoint y: 83, distance: 42.0
click at [156, 83] on div ".deletable-edge-delete-btn { width: 20px; height: 20px; border: 0px solid #ffff…" at bounding box center [238, 124] width 292 height 188
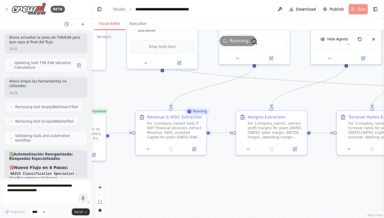
drag, startPoint x: 195, startPoint y: 89, endPoint x: 207, endPoint y: 88, distance: 11.6
click at [207, 89] on div ".deletable-edge-delete-btn { width: 20px; height: 20px; border: 0px solid #ffff…" at bounding box center [238, 124] width 292 height 188
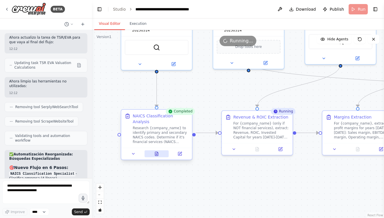
click at [156, 152] on icon at bounding box center [156, 154] width 3 height 4
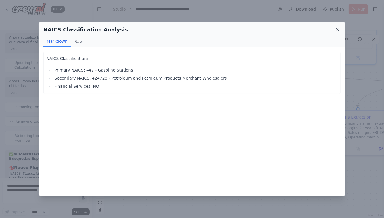
click at [338, 30] on icon at bounding box center [338, 30] width 6 height 6
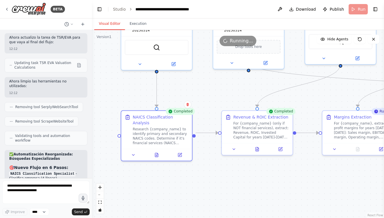
drag, startPoint x: 212, startPoint y: 82, endPoint x: 145, endPoint y: 79, distance: 66.8
click at [145, 79] on div ".deletable-edge-delete-btn { width: 20px; height: 20px; border: 0px solid #ffff…" at bounding box center [238, 124] width 292 height 188
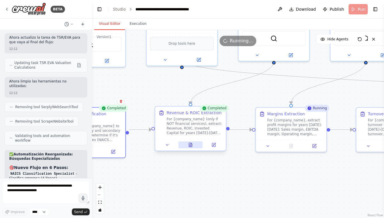
click at [190, 144] on icon at bounding box center [190, 145] width 3 height 4
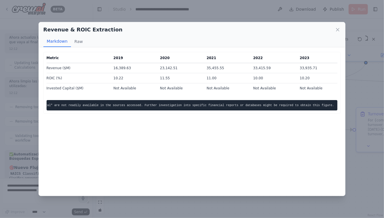
scroll to position [0, 0]
click at [337, 29] on icon at bounding box center [338, 30] width 6 height 6
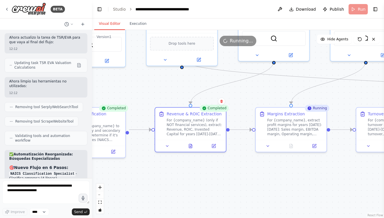
drag, startPoint x: 281, startPoint y: 176, endPoint x: 210, endPoint y: 177, distance: 71.4
click at [210, 177] on div ".deletable-edge-delete-btn { width: 20px; height: 20px; border: 0px solid #ffff…" at bounding box center [238, 124] width 292 height 188
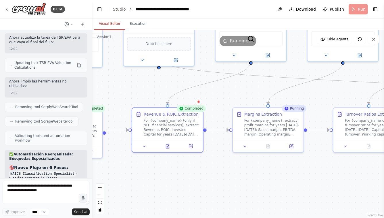
drag, startPoint x: 106, startPoint y: 78, endPoint x: 173, endPoint y: 77, distance: 66.5
click at [173, 77] on div ".deletable-edge-delete-btn { width: 20px; height: 20px; border: 0px solid #ffff…" at bounding box center [238, 124] width 292 height 188
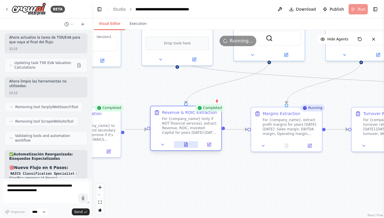
click at [185, 145] on icon at bounding box center [186, 144] width 3 height 4
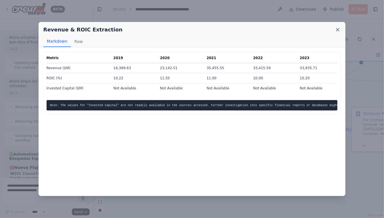
click at [338, 28] on icon at bounding box center [338, 30] width 6 height 6
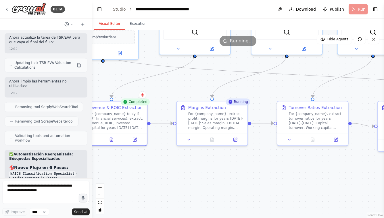
drag, startPoint x: 306, startPoint y: 165, endPoint x: 230, endPoint y: 159, distance: 76.8
click at [230, 159] on div ".deletable-edge-delete-btn { width: 20px; height: 20px; border: 0px solid #ffff…" at bounding box center [238, 124] width 292 height 188
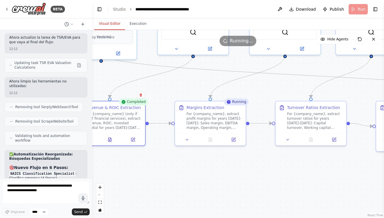
drag, startPoint x: 121, startPoint y: 177, endPoint x: 183, endPoint y: 167, distance: 62.6
click at [183, 168] on div ".deletable-edge-delete-btn { width: 20px; height: 20px; border: 0px solid #ffff…" at bounding box center [238, 124] width 292 height 188
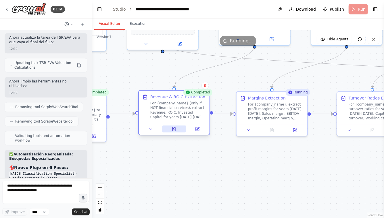
click at [172, 127] on icon at bounding box center [174, 128] width 5 height 5
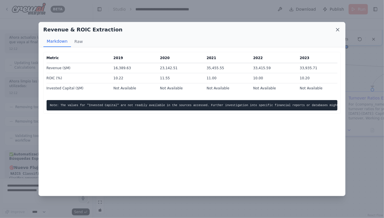
click at [339, 30] on icon at bounding box center [338, 29] width 3 height 3
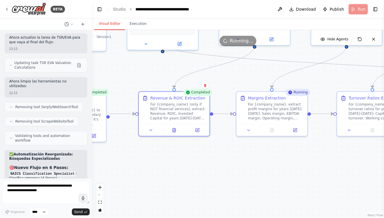
drag, startPoint x: 263, startPoint y: 170, endPoint x: 162, endPoint y: 167, distance: 101.6
click at [162, 167] on div ".deletable-edge-delete-btn { width: 20px; height: 20px; border: 0px solid #ffff…" at bounding box center [238, 124] width 292 height 188
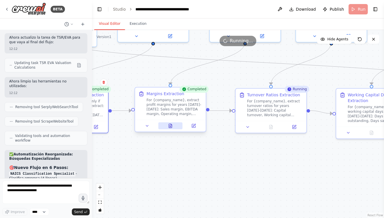
click at [168, 127] on button at bounding box center [171, 125] width 24 height 7
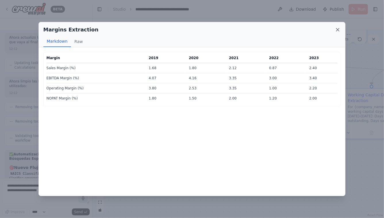
click at [339, 29] on icon at bounding box center [338, 30] width 6 height 6
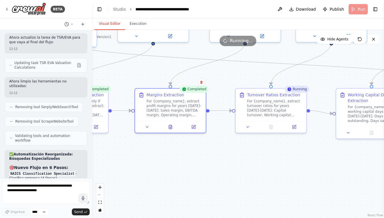
drag, startPoint x: 273, startPoint y: 164, endPoint x: 200, endPoint y: 164, distance: 72.8
click at [200, 164] on div ".deletable-edge-delete-btn { width: 20px; height: 20px; border: 0px solid #ffff…" at bounding box center [238, 124] width 292 height 188
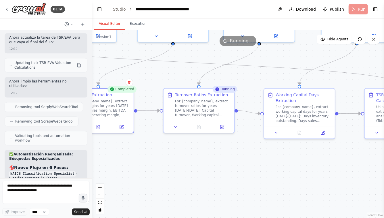
drag, startPoint x: 242, startPoint y: 159, endPoint x: 187, endPoint y: 159, distance: 55.0
click at [187, 159] on div ".deletable-edge-delete-btn { width: 20px; height: 20px; border: 0px solid #ffff…" at bounding box center [238, 124] width 292 height 188
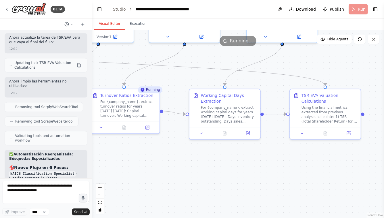
drag, startPoint x: 237, startPoint y: 169, endPoint x: 216, endPoint y: 169, distance: 21.0
click at [216, 169] on div ".deletable-edge-delete-btn { width: 20px; height: 20px; border: 0px solid #ffff…" at bounding box center [238, 124] width 292 height 188
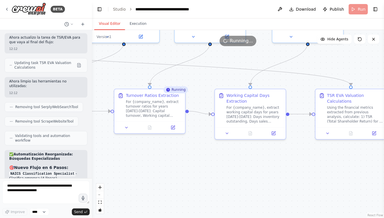
drag, startPoint x: 149, startPoint y: 170, endPoint x: 207, endPoint y: 170, distance: 58.1
click at [207, 170] on div ".deletable-edge-delete-btn { width: 20px; height: 20px; border: 0px solid #ffff…" at bounding box center [238, 124] width 292 height 188
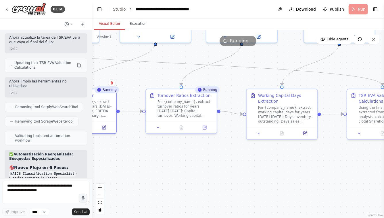
drag, startPoint x: 208, startPoint y: 169, endPoint x: 233, endPoint y: 170, distance: 25.3
click at [232, 170] on div ".deletable-edge-delete-btn { width: 20px; height: 20px; border: 0px solid #ffff…" at bounding box center [238, 124] width 292 height 188
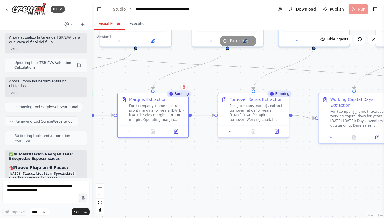
drag, startPoint x: 202, startPoint y: 172, endPoint x: 246, endPoint y: 172, distance: 44.3
click at [246, 173] on div ".deletable-edge-delete-btn { width: 20px; height: 20px; border: 0px solid #ffff…" at bounding box center [238, 124] width 292 height 188
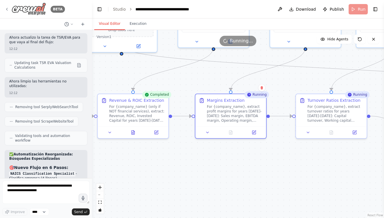
click at [7, 9] on icon at bounding box center [7, 9] width 5 height 5
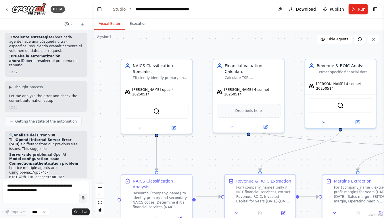
scroll to position [8347, 0]
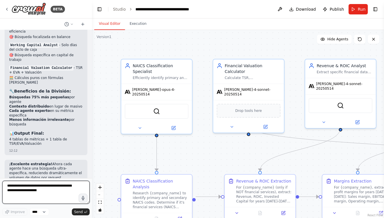
click at [29, 186] on textarea at bounding box center [45, 191] width 87 height 23
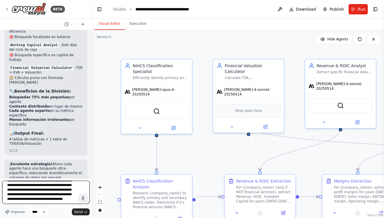
scroll to position [12, 0]
type textarea "**********"
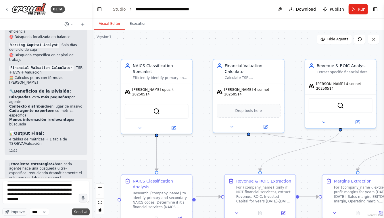
click at [86, 213] on icon "submit" at bounding box center [85, 211] width 3 height 3
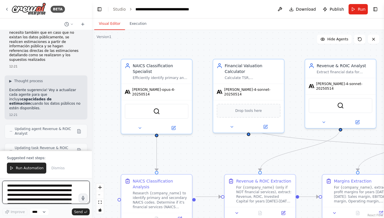
scroll to position [8950, 0]
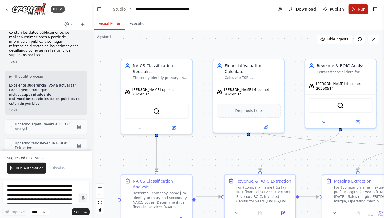
click at [357, 10] on button "Run" at bounding box center [358, 9] width 19 height 10
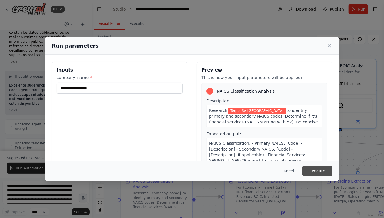
click at [315, 172] on button "Execute" at bounding box center [318, 170] width 30 height 10
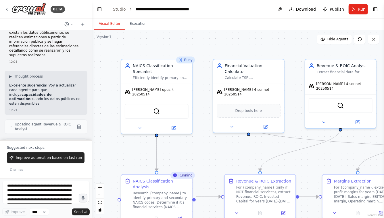
drag, startPoint x: 228, startPoint y: 155, endPoint x: 205, endPoint y: 95, distance: 64.6
click at [205, 95] on div ".deletable-edge-delete-btn { width: 20px; height: 20px; border: 0px solid #ffff…" at bounding box center [238, 124] width 292 height 188
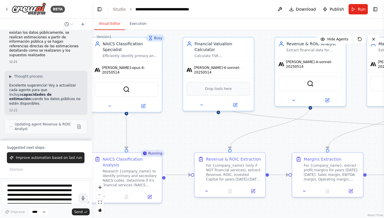
drag, startPoint x: 201, startPoint y: 98, endPoint x: 194, endPoint y: 136, distance: 39.3
click at [194, 136] on div ".deletable-edge-delete-btn { width: 20px; height: 20px; border: 0px solid #ffff…" at bounding box center [238, 124] width 292 height 188
click at [134, 25] on button "Execution" at bounding box center [138, 24] width 26 height 12
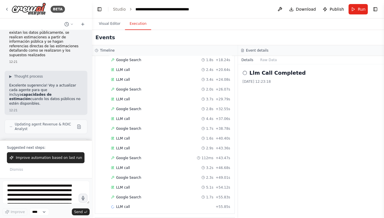
scroll to position [442, 0]
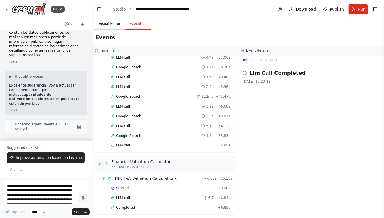
click at [104, 22] on button "Visual Editor" at bounding box center [109, 24] width 31 height 12
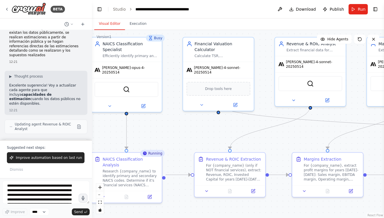
drag, startPoint x: 161, startPoint y: 140, endPoint x: 197, endPoint y: 139, distance: 36.6
click at [197, 140] on div ".deletable-edge-delete-btn { width: 20px; height: 20px; border: 0px solid #ffff…" at bounding box center [238, 124] width 292 height 188
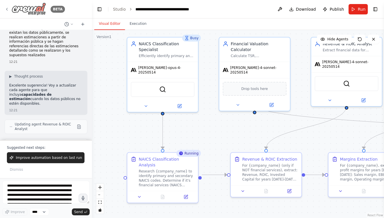
click at [7, 9] on icon at bounding box center [7, 9] width 5 height 5
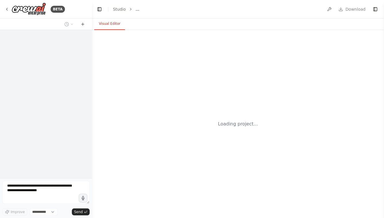
select select "****"
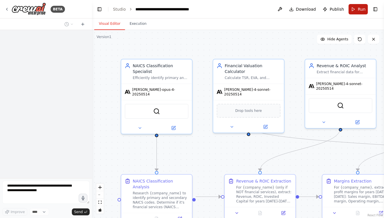
click at [357, 7] on button "Run" at bounding box center [358, 9] width 19 height 10
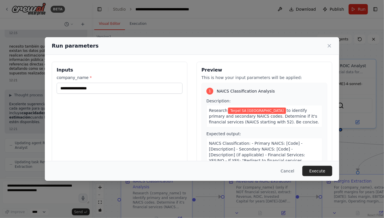
scroll to position [8923, 0]
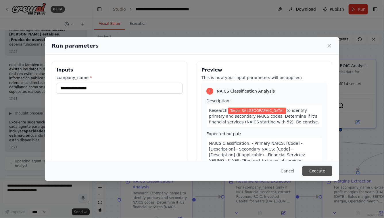
click at [316, 170] on button "Execute" at bounding box center [318, 170] width 30 height 10
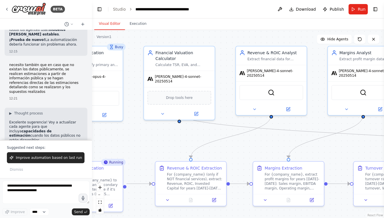
drag, startPoint x: 260, startPoint y: 51, endPoint x: 182, endPoint y: 37, distance: 78.6
click at [182, 37] on div ".deletable-edge-delete-btn { width: 20px; height: 20px; border: 0px solid #ffff…" at bounding box center [238, 124] width 292 height 188
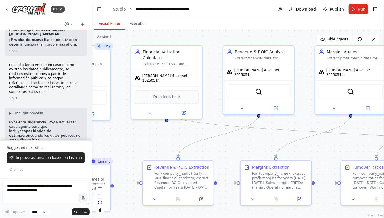
drag, startPoint x: 315, startPoint y: 124, endPoint x: 262, endPoint y: 124, distance: 53.2
click at [263, 124] on div ".deletable-edge-delete-btn { width: 20px; height: 20px; border: 0px solid #ffff…" at bounding box center [238, 124] width 292 height 188
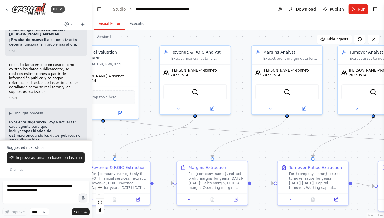
drag, startPoint x: 336, startPoint y: 125, endPoint x: 271, endPoint y: 130, distance: 64.6
click at [271, 130] on div ".deletable-edge-delete-btn { width: 20px; height: 20px; border: 0px solid #ffff…" at bounding box center [238, 124] width 292 height 188
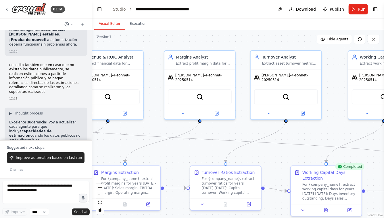
drag, startPoint x: 354, startPoint y: 133, endPoint x: 302, endPoint y: 133, distance: 51.2
click at [303, 133] on div ".deletable-edge-delete-btn { width: 20px; height: 20px; border: 0px solid #ffff…" at bounding box center [238, 124] width 292 height 188
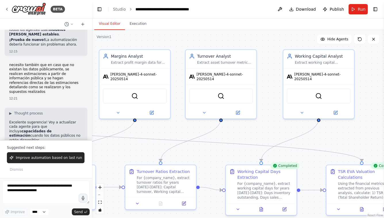
drag, startPoint x: 307, startPoint y: 134, endPoint x: 264, endPoint y: 134, distance: 42.6
click at [265, 133] on div ".deletable-edge-delete-btn { width: 20px; height: 20px; border: 0px solid #ffff…" at bounding box center [238, 124] width 292 height 188
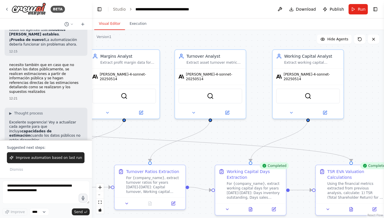
drag, startPoint x: 345, startPoint y: 142, endPoint x: 293, endPoint y: 142, distance: 52.1
click at [293, 142] on div ".deletable-edge-delete-btn { width: 20px; height: 20px; border: 0px solid #ffff…" at bounding box center [238, 124] width 292 height 188
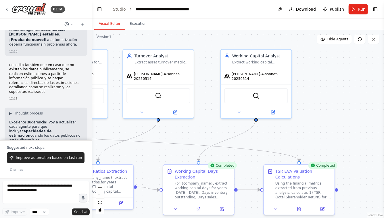
drag, startPoint x: 304, startPoint y: 141, endPoint x: 313, endPoint y: 31, distance: 111.1
click at [313, 31] on div ".deletable-edge-delete-btn { width: 20px; height: 20px; border: 0px solid #ffff…" at bounding box center [238, 124] width 292 height 188
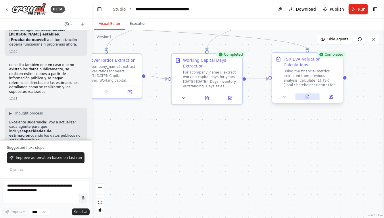
click at [307, 95] on icon at bounding box center [307, 97] width 3 height 4
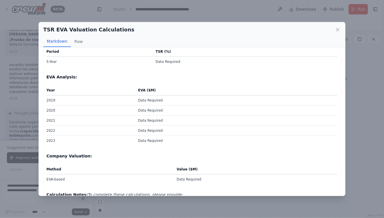
scroll to position [0, 0]
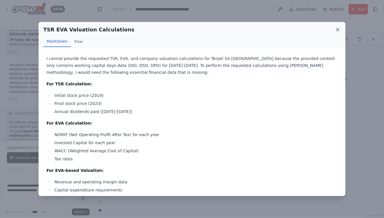
click at [339, 29] on icon at bounding box center [338, 30] width 6 height 6
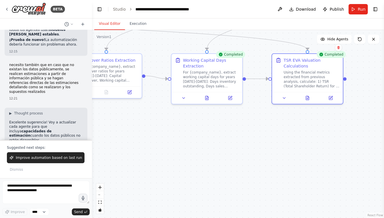
drag, startPoint x: 229, startPoint y: 137, endPoint x: 325, endPoint y: 157, distance: 98.8
click at [326, 157] on div ".deletable-edge-delete-btn { width: 20px; height: 20px; border: 0px solid #ffff…" at bounding box center [238, 124] width 292 height 188
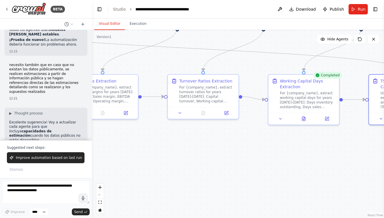
drag, startPoint x: 175, startPoint y: 57, endPoint x: 235, endPoint y: 137, distance: 99.7
click at [239, 136] on div ".deletable-edge-delete-btn { width: 20px; height: 20px; border: 0px solid #ffff…" at bounding box center [238, 124] width 292 height 188
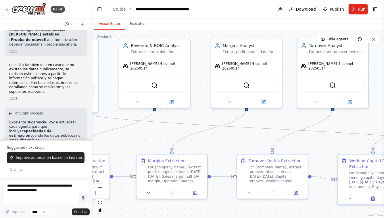
drag, startPoint x: 211, startPoint y: 111, endPoint x: 289, endPoint y: 136, distance: 81.4
click at [284, 135] on div ".deletable-edge-delete-btn { width: 20px; height: 20px; border: 0px solid #ffff…" at bounding box center [238, 124] width 292 height 188
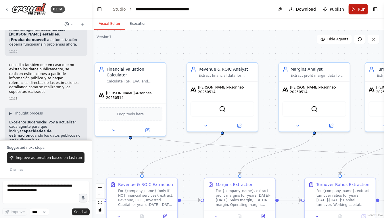
click at [359, 10] on span "Run" at bounding box center [362, 9] width 8 height 6
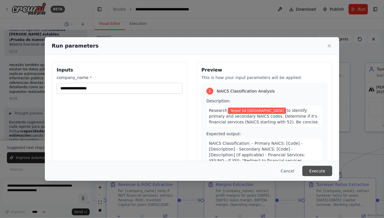
click at [315, 167] on button "Execute" at bounding box center [318, 170] width 30 height 10
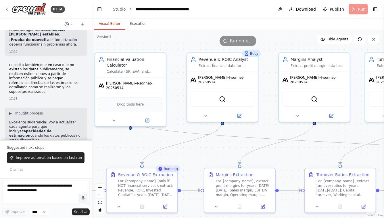
drag, startPoint x: 209, startPoint y: 163, endPoint x: 209, endPoint y: 139, distance: 23.3
click at [209, 139] on div ".deletable-edge-delete-btn { width: 20px; height: 20px; border: 0px solid #ffff…" at bounding box center [238, 124] width 292 height 188
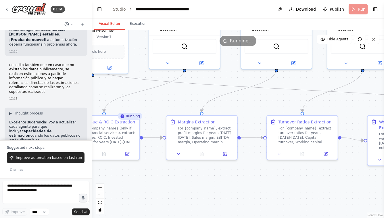
drag, startPoint x: 209, startPoint y: 143, endPoint x: 172, endPoint y: 104, distance: 54.5
click at [172, 104] on div ".deletable-edge-delete-btn { width: 20px; height: 20px; border: 0px solid #ffff…" at bounding box center [238, 124] width 292 height 188
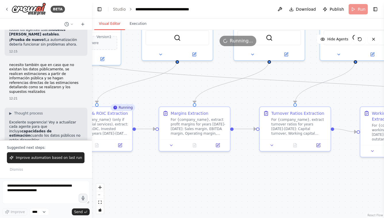
drag, startPoint x: 226, startPoint y: 178, endPoint x: 234, endPoint y: 168, distance: 12.9
click at [222, 168] on div ".deletable-edge-delete-btn { width: 20px; height: 20px; border: 0px solid #ffff…" at bounding box center [238, 124] width 292 height 188
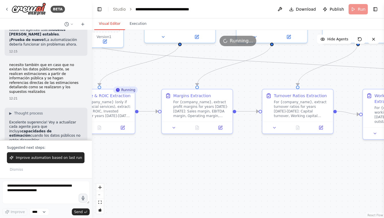
drag, startPoint x: 227, startPoint y: 176, endPoint x: 227, endPoint y: 159, distance: 16.4
click at [227, 159] on div ".deletable-edge-delete-btn { width: 20px; height: 20px; border: 0px solid #ffff…" at bounding box center [238, 124] width 292 height 188
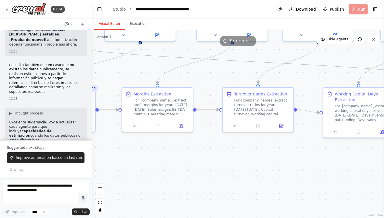
drag, startPoint x: 227, startPoint y: 159, endPoint x: 143, endPoint y: 160, distance: 83.7
click at [143, 160] on div ".deletable-edge-delete-btn { width: 20px; height: 20px; border: 0px solid #ffff…" at bounding box center [238, 124] width 292 height 188
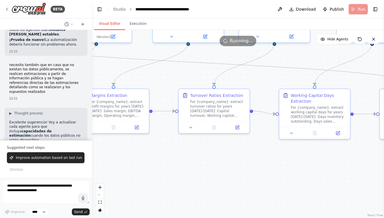
drag, startPoint x: 203, startPoint y: 162, endPoint x: 117, endPoint y: 161, distance: 85.2
click at [119, 161] on div ".deletable-edge-delete-btn { width: 20px; height: 20px; border: 0px solid #ffff…" at bounding box center [238, 124] width 292 height 188
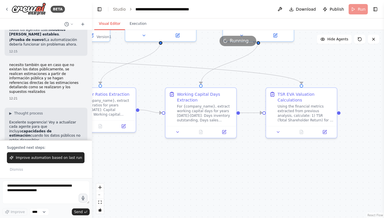
drag, startPoint x: 255, startPoint y: 162, endPoint x: 230, endPoint y: 162, distance: 25.3
click at [230, 162] on div ".deletable-edge-delete-btn { width: 20px; height: 20px; border: 0px solid #ffff…" at bounding box center [238, 124] width 292 height 188
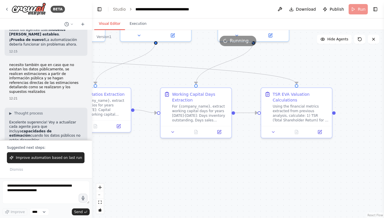
drag, startPoint x: 244, startPoint y: 163, endPoint x: 316, endPoint y: 163, distance: 71.9
click at [314, 163] on div ".deletable-edge-delete-btn { width: 20px; height: 20px; border: 0px solid #ffff…" at bounding box center [238, 124] width 292 height 188
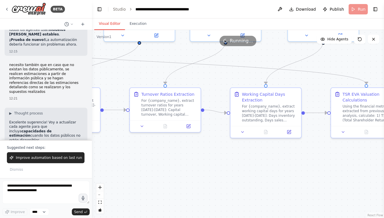
drag, startPoint x: 194, startPoint y: 163, endPoint x: 270, endPoint y: 172, distance: 77.1
click at [264, 172] on div ".deletable-edge-delete-btn { width: 20px; height: 20px; border: 0px solid #ffff…" at bounding box center [238, 124] width 292 height 188
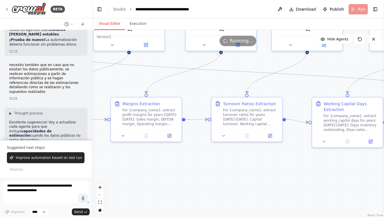
drag, startPoint x: 203, startPoint y: 169, endPoint x: 270, endPoint y: 171, distance: 67.1
click at [270, 171] on div ".deletable-edge-delete-btn { width: 20px; height: 20px; border: 0px solid #ffff…" at bounding box center [238, 124] width 292 height 188
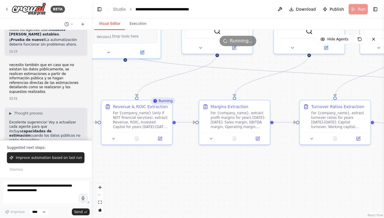
drag, startPoint x: 180, startPoint y: 167, endPoint x: 212, endPoint y: 167, distance: 32.8
click at [212, 167] on div ".deletable-edge-delete-btn { width: 20px; height: 20px; border: 0px solid #ffff…" at bounding box center [238, 124] width 292 height 188
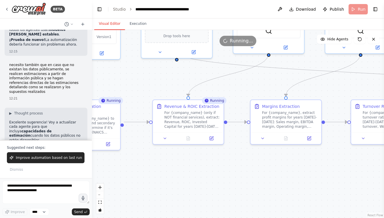
drag, startPoint x: 133, startPoint y: 170, endPoint x: 207, endPoint y: 173, distance: 73.7
click at [207, 173] on div ".deletable-edge-delete-btn { width: 20px; height: 20px; border: 0px solid #ffff…" at bounding box center [238, 124] width 292 height 188
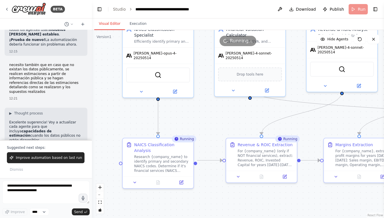
drag, startPoint x: 216, startPoint y: 70, endPoint x: 215, endPoint y: 106, distance: 35.7
click at [215, 106] on div ".deletable-edge-delete-btn { width: 20px; height: 20px; border: 0px solid #ffff…" at bounding box center [238, 124] width 292 height 188
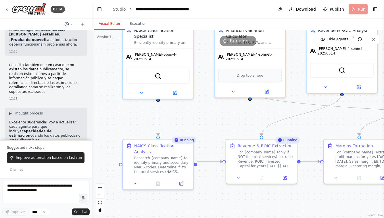
drag, startPoint x: 214, startPoint y: 115, endPoint x: 213, endPoint y: 140, distance: 25.6
click at [213, 140] on div ".deletable-edge-delete-btn { width: 20px; height: 20px; border: 0px solid #ffff…" at bounding box center [238, 124] width 292 height 188
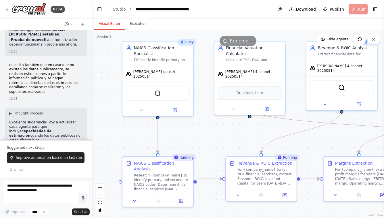
drag, startPoint x: 213, startPoint y: 140, endPoint x: 213, endPoint y: 104, distance: 36.8
click at [213, 104] on div ".deletable-edge-delete-btn { width: 20px; height: 20px; border: 0px solid #ffff…" at bounding box center [238, 124] width 292 height 188
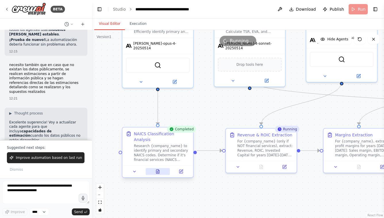
click at [159, 169] on icon at bounding box center [158, 171] width 3 height 4
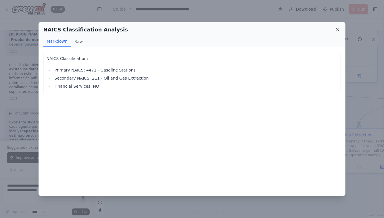
click at [338, 28] on icon at bounding box center [338, 30] width 6 height 6
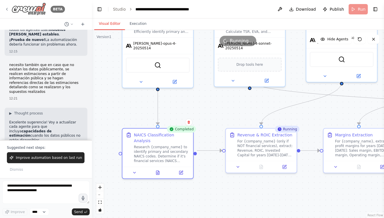
click at [10, 11] on div "BETA" at bounding box center [35, 9] width 60 height 13
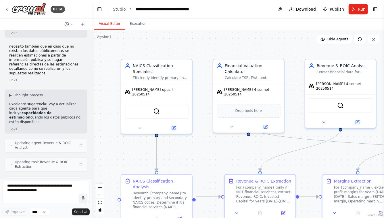
scroll to position [8923, 0]
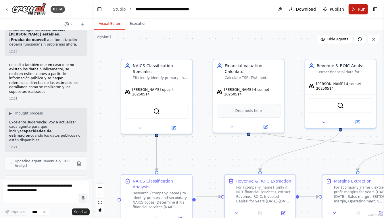
click at [358, 8] on button "Run" at bounding box center [358, 9] width 19 height 10
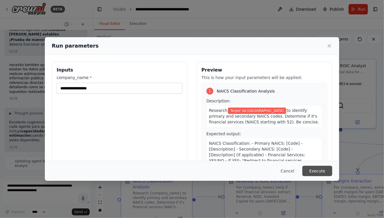
click at [316, 172] on button "Execute" at bounding box center [318, 170] width 30 height 10
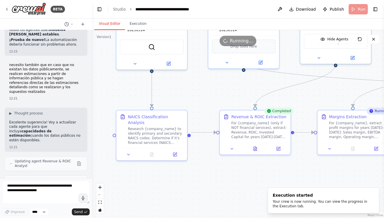
drag, startPoint x: 211, startPoint y: 166, endPoint x: 206, endPoint y: 99, distance: 67.2
click at [206, 99] on div ".deletable-edge-delete-btn { width: 20px; height: 20px; border: 0px solid #ffff…" at bounding box center [238, 124] width 292 height 188
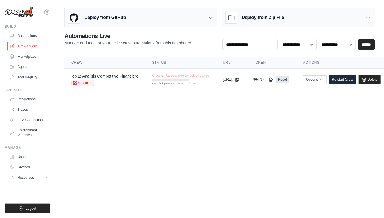
click at [29, 46] on link "Crew Studio" at bounding box center [28, 45] width 43 height 9
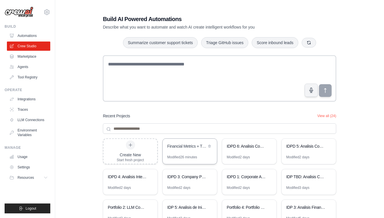
click at [194, 150] on div "Financial Metrics + TSR/EVA Valuation" at bounding box center [190, 146] width 54 height 16
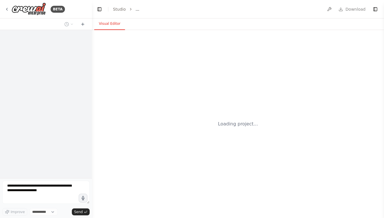
select select "****"
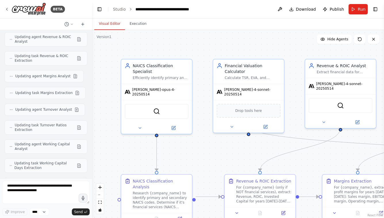
scroll to position [8923, 0]
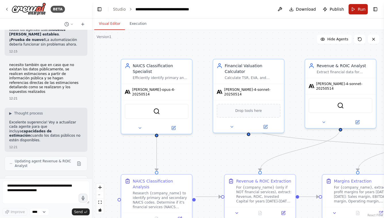
click at [359, 12] on span "Run" at bounding box center [362, 9] width 8 height 6
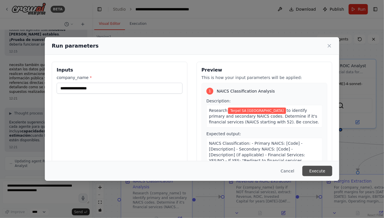
click at [322, 171] on button "Execute" at bounding box center [318, 170] width 30 height 10
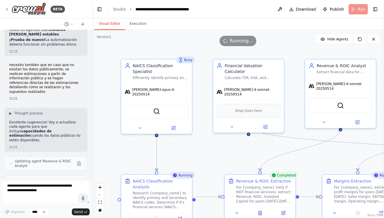
drag, startPoint x: 212, startPoint y: 163, endPoint x: 212, endPoint y: 103, distance: 60.1
click at [212, 103] on div ".deletable-edge-delete-btn { width: 20px; height: 20px; border: 0px solid #ffff…" at bounding box center [238, 124] width 292 height 188
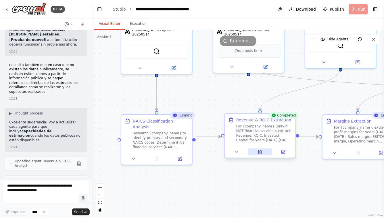
click at [262, 152] on icon at bounding box center [260, 151] width 5 height 5
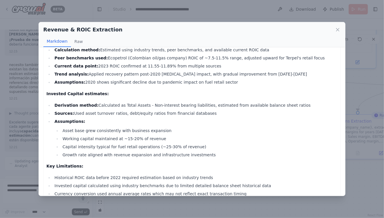
scroll to position [134, 0]
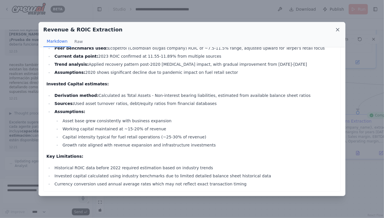
click at [338, 30] on icon at bounding box center [338, 29] width 3 height 3
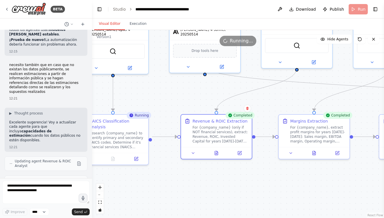
drag, startPoint x: 244, startPoint y: 83, endPoint x: 186, endPoint y: 83, distance: 57.6
click at [187, 83] on div ".deletable-edge-delete-btn { width: 20px; height: 20px; border: 0px solid #ffff…" at bounding box center [238, 124] width 292 height 188
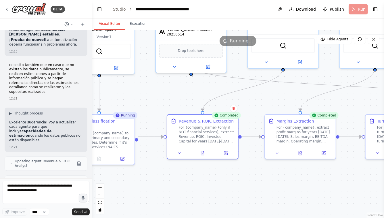
drag, startPoint x: 248, startPoint y: 175, endPoint x: 188, endPoint y: 171, distance: 59.7
click at [189, 170] on div ".deletable-edge-delete-btn { width: 20px; height: 20px; border: 0px solid #ffff…" at bounding box center [238, 124] width 292 height 188
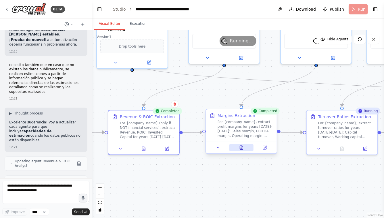
click at [243, 150] on button at bounding box center [242, 147] width 24 height 7
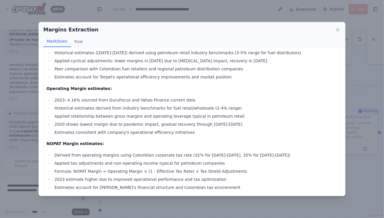
scroll to position [145, 0]
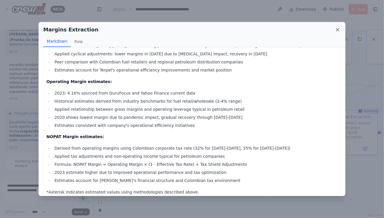
click at [339, 29] on icon at bounding box center [338, 29] width 3 height 3
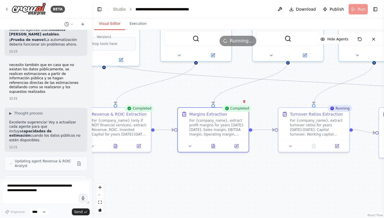
drag, startPoint x: 303, startPoint y: 98, endPoint x: 246, endPoint y: 96, distance: 57.0
click at [246, 94] on div ".deletable-edge-delete-btn { width: 20px; height: 20px; border: 0px solid #ffff…" at bounding box center [238, 124] width 292 height 188
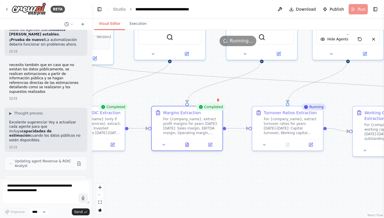
drag, startPoint x: 256, startPoint y: 176, endPoint x: 338, endPoint y: 176, distance: 82.0
click at [337, 176] on div ".deletable-edge-delete-btn { width: 20px; height: 20px; border: 0px solid #ffff…" at bounding box center [238, 124] width 292 height 188
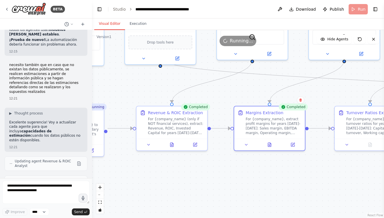
drag, startPoint x: 207, startPoint y: 175, endPoint x: 286, endPoint y: 175, distance: 79.1
click at [284, 175] on div ".deletable-edge-delete-btn { width: 20px; height: 20px; border: 0px solid #ffff…" at bounding box center [238, 124] width 292 height 188
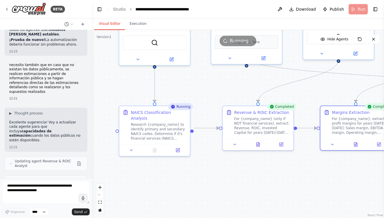
drag, startPoint x: 191, startPoint y: 171, endPoint x: 268, endPoint y: 178, distance: 77.5
click at [268, 178] on div ".deletable-edge-delete-btn { width: 20px; height: 20px; border: 0px solid #ffff…" at bounding box center [238, 124] width 292 height 188
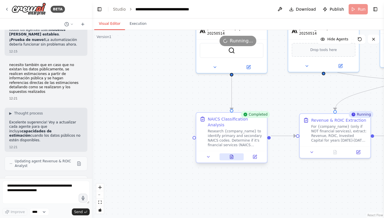
click at [234, 154] on icon at bounding box center [232, 156] width 5 height 5
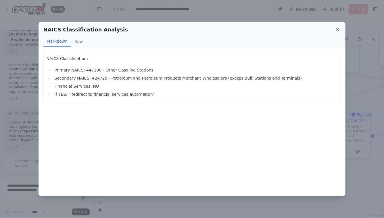
click at [338, 29] on icon at bounding box center [338, 29] width 3 height 3
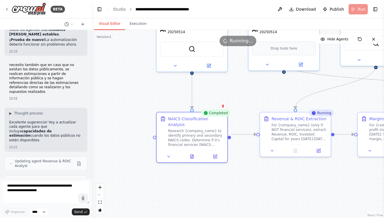
drag, startPoint x: 283, startPoint y: 92, endPoint x: 225, endPoint y: 89, distance: 57.6
click at [226, 89] on div ".deletable-edge-delete-btn { width: 20px; height: 20px; border: 0px solid #ffff…" at bounding box center [238, 124] width 292 height 188
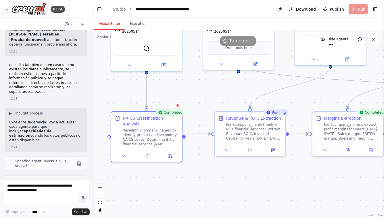
drag, startPoint x: 333, startPoint y: 96, endPoint x: 302, endPoint y: 96, distance: 31.1
click at [303, 96] on div ".deletable-edge-delete-btn { width: 20px; height: 20px; border: 0px solid #ffff…" at bounding box center [238, 124] width 292 height 188
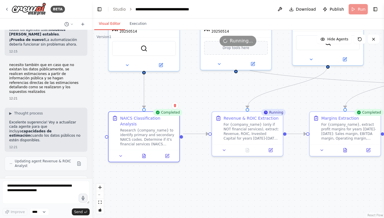
drag, startPoint x: 331, startPoint y: 93, endPoint x: 255, endPoint y: 96, distance: 76.3
click at [257, 95] on div ".deletable-edge-delete-btn { width: 20px; height: 20px; border: 0px solid #ffff…" at bounding box center [238, 124] width 292 height 188
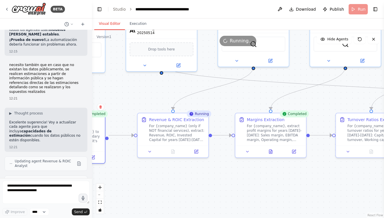
drag, startPoint x: 323, startPoint y: 172, endPoint x: 284, endPoint y: 172, distance: 38.8
click at [285, 172] on div ".deletable-edge-delete-btn { width: 20px; height: 20px; border: 0px solid #ffff…" at bounding box center [238, 124] width 292 height 188
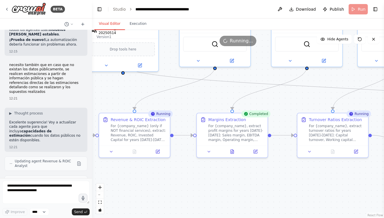
drag, startPoint x: 328, startPoint y: 177, endPoint x: 258, endPoint y: 177, distance: 70.2
click at [259, 176] on div ".deletable-edge-delete-btn { width: 20px; height: 20px; border: 0px solid #ffff…" at bounding box center [238, 124] width 292 height 188
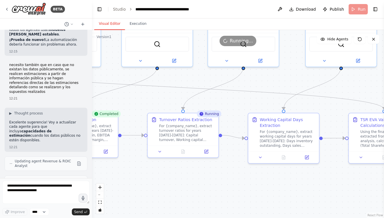
drag, startPoint x: 326, startPoint y: 171, endPoint x: 252, endPoint y: 172, distance: 74.8
click at [252, 171] on div ".deletable-edge-delete-btn { width: 20px; height: 20px; border: 0px solid #ffff…" at bounding box center [238, 124] width 292 height 188
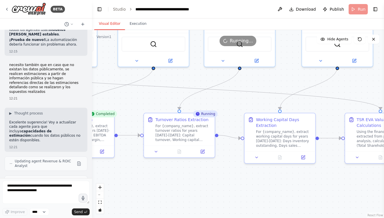
drag, startPoint x: 123, startPoint y: 100, endPoint x: 208, endPoint y: 99, distance: 84.6
click at [206, 101] on div ".deletable-edge-delete-btn { width: 20px; height: 20px; border: 0px solid #ffff…" at bounding box center [238, 124] width 292 height 188
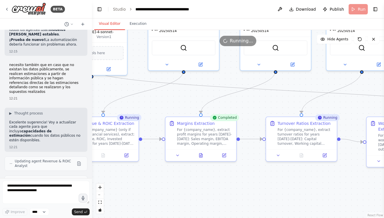
drag, startPoint x: 183, startPoint y: 96, endPoint x: 197, endPoint y: 97, distance: 14.1
click at [192, 97] on div ".deletable-edge-delete-btn { width: 20px; height: 20px; border: 0px solid #ffff…" at bounding box center [238, 124] width 292 height 188
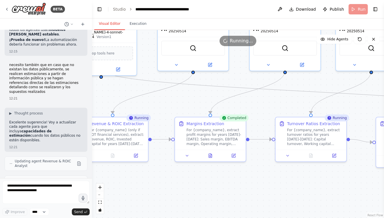
drag, startPoint x: 115, startPoint y: 84, endPoint x: 165, endPoint y: 89, distance: 50.4
click at [162, 89] on div ".deletable-edge-delete-btn { width: 20px; height: 20px; border: 0px solid #ffff…" at bounding box center [238, 124] width 292 height 188
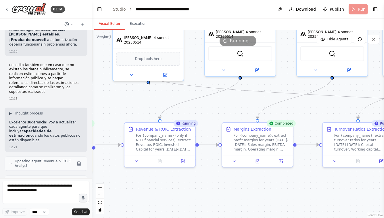
drag, startPoint x: 115, startPoint y: 103, endPoint x: 173, endPoint y: 104, distance: 57.3
click at [168, 104] on div ".deletable-edge-delete-btn { width: 20px; height: 20px; border: 0px solid #ffff…" at bounding box center [238, 124] width 292 height 188
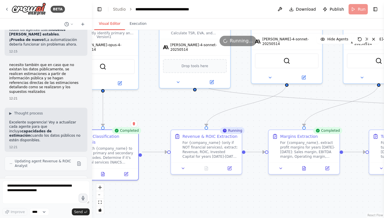
drag, startPoint x: 286, startPoint y: 108, endPoint x: 258, endPoint y: 132, distance: 36.0
click at [259, 134] on div ".deletable-edge-delete-btn { width: 20px; height: 20px; border: 0px solid #ffff…" at bounding box center [238, 124] width 292 height 188
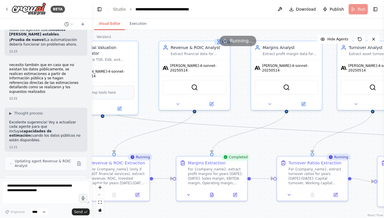
drag, startPoint x: 315, startPoint y: 102, endPoint x: 243, endPoint y: 109, distance: 71.7
click at [243, 109] on div ".deletable-edge-delete-btn { width: 20px; height: 20px; border: 0px solid #ffff…" at bounding box center [238, 124] width 292 height 188
drag, startPoint x: 294, startPoint y: 147, endPoint x: 264, endPoint y: 141, distance: 30.5
click at [264, 141] on div ".deletable-edge-delete-btn { width: 20px; height: 20px; border: 0px solid #ffff…" at bounding box center [238, 124] width 292 height 188
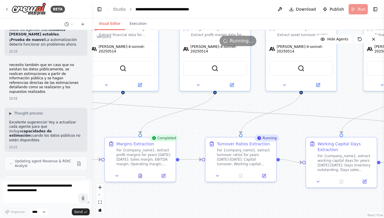
drag, startPoint x: 347, startPoint y: 141, endPoint x: 294, endPoint y: 125, distance: 55.4
click at [296, 125] on div ".deletable-edge-delete-btn { width: 20px; height: 20px; border: 0px solid #ffff…" at bounding box center [238, 124] width 292 height 188
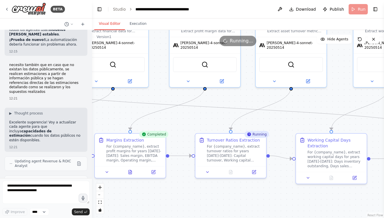
drag, startPoint x: 193, startPoint y: 120, endPoint x: 190, endPoint y: 102, distance: 18.1
click at [190, 102] on div ".deletable-edge-delete-btn { width: 20px; height: 20px; border: 0px solid #ffff…" at bounding box center [238, 124] width 292 height 188
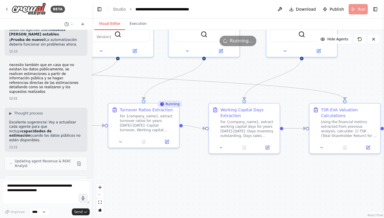
drag, startPoint x: 208, startPoint y: 167, endPoint x: 167, endPoint y: 159, distance: 41.9
click at [167, 159] on div ".deletable-edge-delete-btn { width: 20px; height: 20px; border: 0px solid #ffff…" at bounding box center [238, 124] width 292 height 188
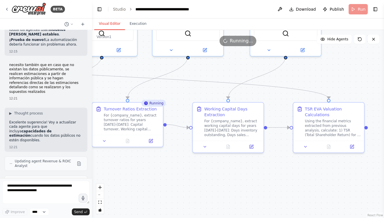
drag, startPoint x: 292, startPoint y: 174, endPoint x: 244, endPoint y: 174, distance: 47.5
click at [244, 174] on div ".deletable-edge-delete-btn { width: 20px; height: 20px; border: 0px solid #ffff…" at bounding box center [238, 124] width 292 height 188
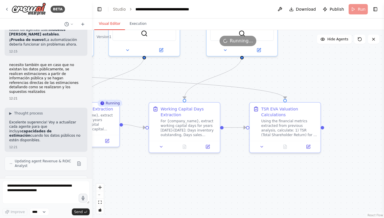
drag, startPoint x: 216, startPoint y: 183, endPoint x: 320, endPoint y: 188, distance: 104.9
click at [319, 188] on div ".deletable-edge-delete-btn { width: 20px; height: 20px; border: 0px solid #ffff…" at bounding box center [238, 124] width 292 height 188
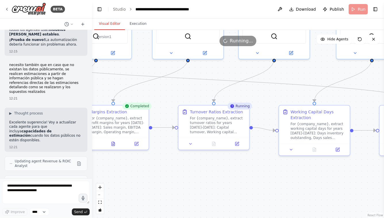
drag, startPoint x: 234, startPoint y: 175, endPoint x: 298, endPoint y: 175, distance: 63.9
click at [295, 175] on div ".deletable-edge-delete-btn { width: 20px; height: 20px; border: 0px solid #ffff…" at bounding box center [238, 124] width 292 height 188
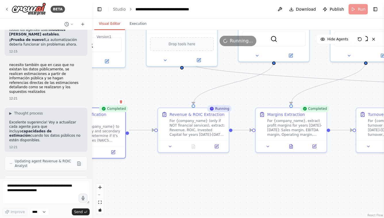
drag, startPoint x: 166, startPoint y: 169, endPoint x: 264, endPoint y: 171, distance: 98.2
click at [263, 172] on div ".deletable-edge-delete-btn { width: 20px; height: 20px; border: 0px solid #ffff…" at bounding box center [238, 124] width 292 height 188
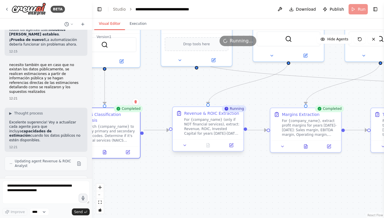
click at [208, 115] on div "Revenue & ROIC Extraction" at bounding box center [211, 113] width 55 height 6
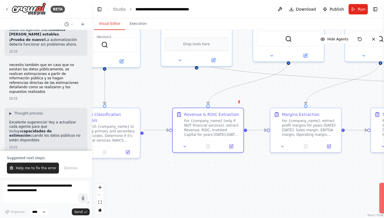
scroll to position [8923, 0]
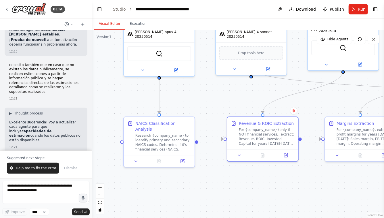
drag, startPoint x: 142, startPoint y: 91, endPoint x: 208, endPoint y: 100, distance: 66.7
click at [208, 100] on div ".deletable-edge-delete-btn { width: 20px; height: 20px; border: 0px solid #ffff…" at bounding box center [238, 124] width 292 height 188
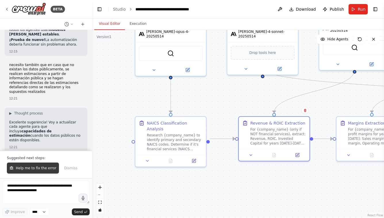
click at [30, 167] on span "Help me to fix the error" at bounding box center [36, 167] width 41 height 5
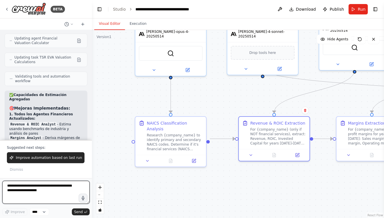
scroll to position [9198, 0]
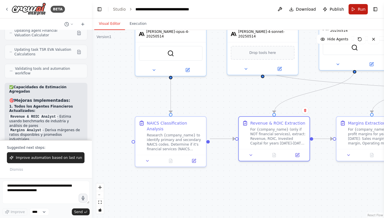
click at [355, 10] on button "Run" at bounding box center [358, 9] width 19 height 10
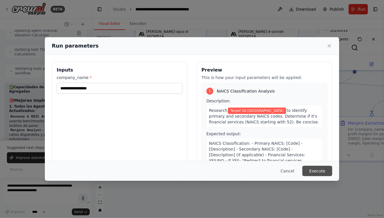
click at [320, 169] on button "Execute" at bounding box center [318, 170] width 30 height 10
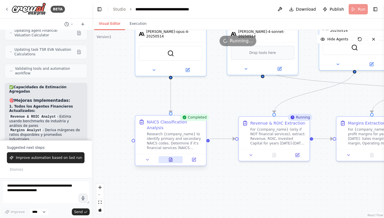
click at [172, 157] on icon at bounding box center [170, 159] width 3 height 4
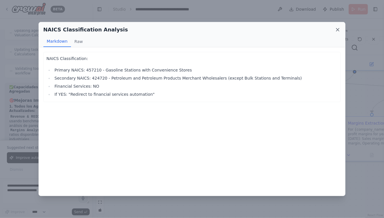
click at [337, 28] on icon at bounding box center [338, 30] width 6 height 6
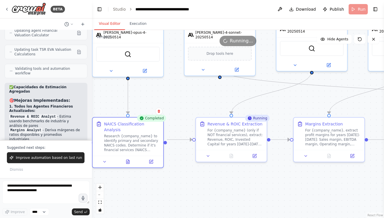
drag, startPoint x: 239, startPoint y: 101, endPoint x: 196, endPoint y: 102, distance: 42.9
click at [196, 102] on div ".deletable-edge-delete-btn { width: 20px; height: 20px; border: 0px solid #ffff…" at bounding box center [238, 124] width 292 height 188
click at [231, 153] on icon at bounding box center [231, 155] width 3 height 4
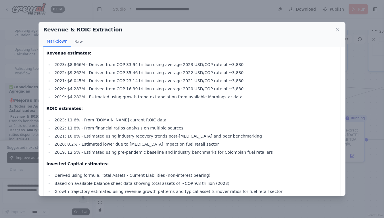
scroll to position [0, 0]
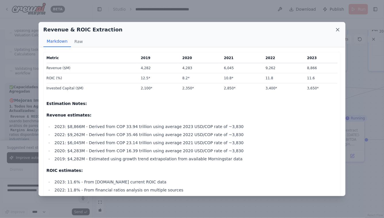
click at [339, 29] on icon at bounding box center [338, 30] width 6 height 6
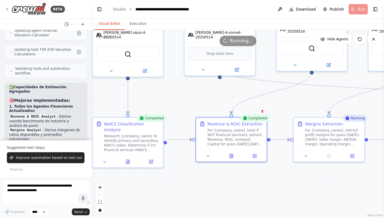
drag, startPoint x: 279, startPoint y: 191, endPoint x: 202, endPoint y: 182, distance: 77.4
click at [203, 182] on div ".deletable-edge-delete-btn { width: 20px; height: 20px; border: 0px solid #ffff…" at bounding box center [238, 124] width 292 height 188
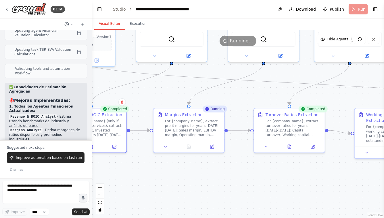
drag, startPoint x: 295, startPoint y: 179, endPoint x: 222, endPoint y: 180, distance: 73.1
click at [223, 179] on div ".deletable-edge-delete-btn { width: 20px; height: 20px; border: 0px solid #ffff…" at bounding box center [238, 124] width 292 height 188
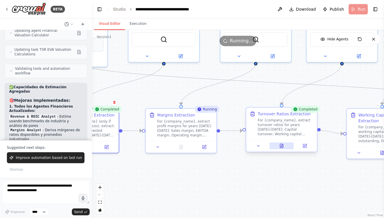
click at [284, 148] on icon at bounding box center [282, 145] width 5 height 5
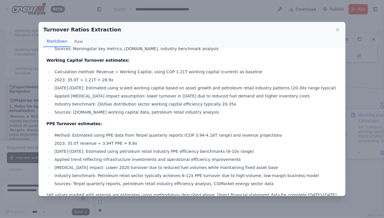
scroll to position [142, 0]
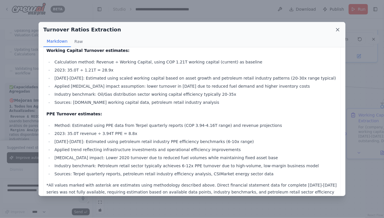
click at [338, 30] on icon at bounding box center [338, 30] width 6 height 6
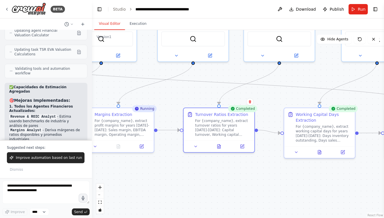
drag, startPoint x: 264, startPoint y: 180, endPoint x: 198, endPoint y: 180, distance: 65.3
click at [199, 180] on div ".deletable-edge-delete-btn { width: 20px; height: 20px; border: 0px solid #ffff…" at bounding box center [238, 124] width 292 height 188
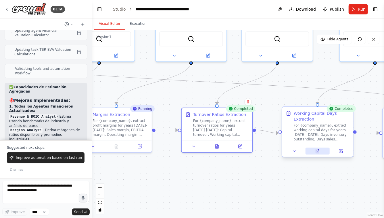
click at [317, 152] on icon at bounding box center [318, 151] width 3 height 4
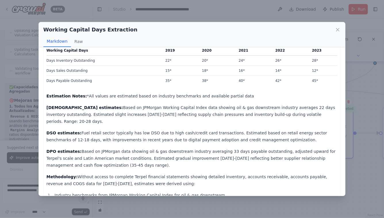
scroll to position [0, 0]
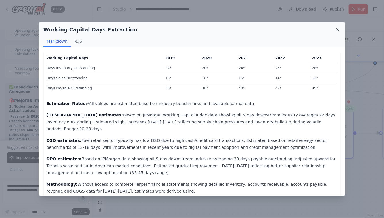
click at [339, 31] on icon at bounding box center [338, 30] width 6 height 6
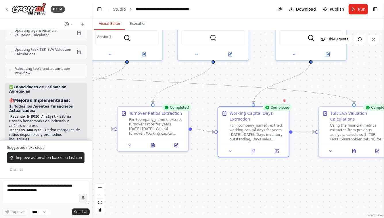
drag, startPoint x: 315, startPoint y: 178, endPoint x: 225, endPoint y: 178, distance: 89.5
click at [226, 177] on div ".deletable-edge-delete-btn { width: 20px; height: 20px; border: 0px solid #ffff…" at bounding box center [238, 124] width 292 height 188
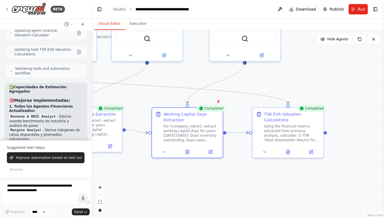
drag, startPoint x: 305, startPoint y: 188, endPoint x: 256, endPoint y: 188, distance: 49.2
click at [257, 188] on div ".deletable-edge-delete-btn { width: 20px; height: 20px; border: 0px solid #ffff…" at bounding box center [238, 124] width 292 height 188
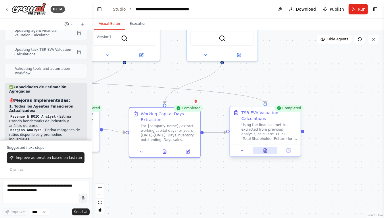
click at [264, 150] on icon at bounding box center [265, 150] width 3 height 4
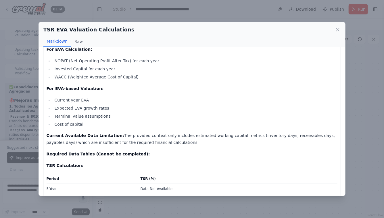
scroll to position [75, 0]
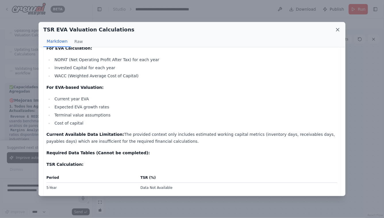
click at [337, 29] on icon at bounding box center [338, 29] width 3 height 3
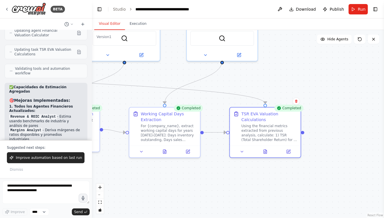
drag, startPoint x: 172, startPoint y: 176, endPoint x: 243, endPoint y: 176, distance: 71.9
click at [242, 176] on div ".deletable-edge-delete-btn { width: 20px; height: 20px; border: 0px solid #ffff…" at bounding box center [238, 124] width 292 height 188
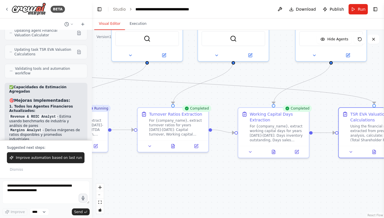
drag, startPoint x: 175, startPoint y: 174, endPoint x: 224, endPoint y: 174, distance: 49.5
click at [224, 174] on div ".deletable-edge-delete-btn { width: 20px; height: 20px; border: 0px solid #ffff…" at bounding box center [238, 124] width 292 height 188
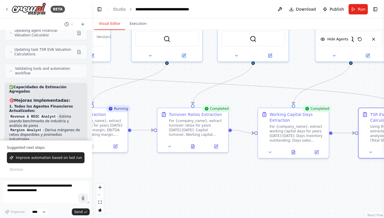
drag, startPoint x: 162, startPoint y: 167, endPoint x: 212, endPoint y: 169, distance: 50.7
click at [212, 169] on div ".deletable-edge-delete-btn { width: 20px; height: 20px; border: 0px solid #ffff…" at bounding box center [238, 124] width 292 height 188
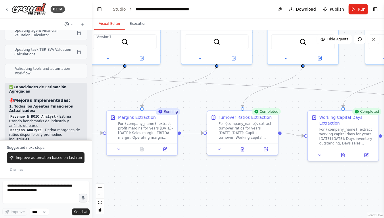
drag, startPoint x: 147, startPoint y: 167, endPoint x: 211, endPoint y: 166, distance: 63.6
click at [209, 167] on div ".deletable-edge-delete-btn { width: 20px; height: 20px; border: 0px solid #ffff…" at bounding box center [238, 124] width 292 height 188
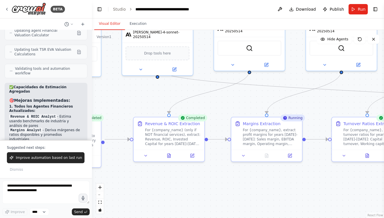
drag, startPoint x: 160, startPoint y: 177, endPoint x: 237, endPoint y: 184, distance: 77.1
click at [237, 184] on div ".deletable-edge-delete-btn { width: 20px; height: 20px; border: 0px solid #ffff…" at bounding box center [238, 124] width 292 height 188
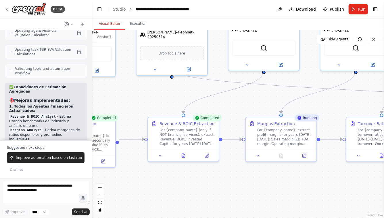
drag, startPoint x: 207, startPoint y: 181, endPoint x: 254, endPoint y: 178, distance: 46.7
click at [254, 179] on div ".deletable-edge-delete-btn { width: 20px; height: 20px; border: 0px solid #ffff…" at bounding box center [238, 124] width 292 height 188
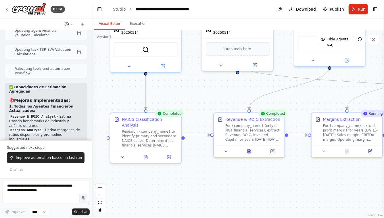
drag, startPoint x: 203, startPoint y: 182, endPoint x: 267, endPoint y: 179, distance: 63.9
click at [266, 180] on div ".deletable-edge-delete-btn { width: 20px; height: 20px; border: 0px solid #ffff…" at bounding box center [238, 124] width 292 height 188
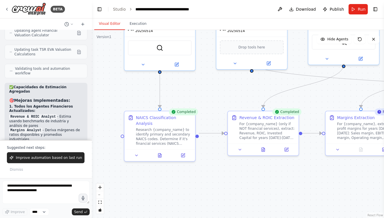
drag, startPoint x: 224, startPoint y: 178, endPoint x: 162, endPoint y: 178, distance: 62.4
click at [163, 178] on div ".deletable-edge-delete-btn { width: 20px; height: 20px; border: 0px solid #ffff…" at bounding box center [238, 124] width 292 height 188
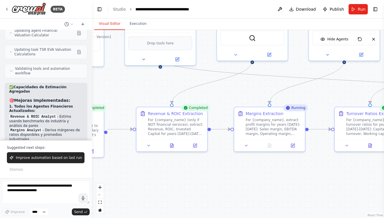
drag, startPoint x: 269, startPoint y: 194, endPoint x: 182, endPoint y: 190, distance: 87.0
click at [183, 190] on div ".deletable-edge-delete-btn { width: 20px; height: 20px; border: 0px solid #ffff…" at bounding box center [238, 124] width 292 height 188
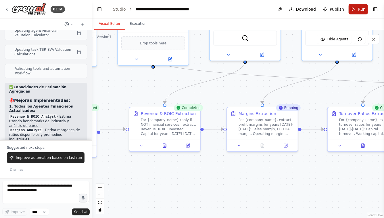
click at [361, 7] on span "Run" at bounding box center [362, 9] width 8 height 6
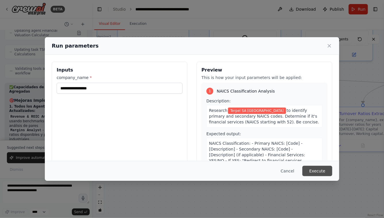
click at [319, 170] on button "Execute" at bounding box center [318, 170] width 30 height 10
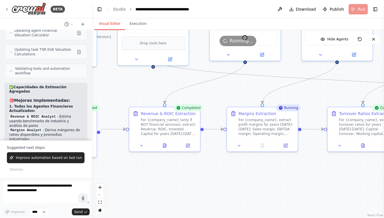
drag, startPoint x: 132, startPoint y: 88, endPoint x: 187, endPoint y: 88, distance: 55.3
click at [187, 88] on div ".deletable-edge-delete-btn { width: 20px; height: 20px; border: 0px solid #ffff…" at bounding box center [238, 124] width 292 height 188
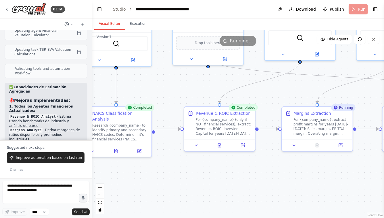
drag, startPoint x: 202, startPoint y: 189, endPoint x: 143, endPoint y: 167, distance: 63.1
click at [143, 167] on div ".deletable-edge-delete-btn { width: 20px; height: 20px; border: 0px solid #ffff…" at bounding box center [238, 124] width 292 height 188
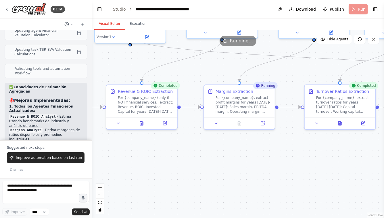
drag, startPoint x: 229, startPoint y: 170, endPoint x: 140, endPoint y: 171, distance: 88.6
click at [141, 171] on div ".deletable-edge-delete-btn { width: 20px; height: 20px; border: 0px solid #ffff…" at bounding box center [238, 124] width 292 height 188
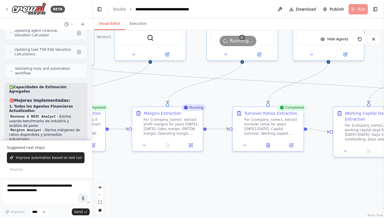
drag, startPoint x: 210, startPoint y: 157, endPoint x: 205, endPoint y: 186, distance: 28.8
click at [205, 186] on div ".deletable-edge-delete-btn { width: 20px; height: 20px; border: 0px solid #ffff…" at bounding box center [238, 124] width 292 height 188
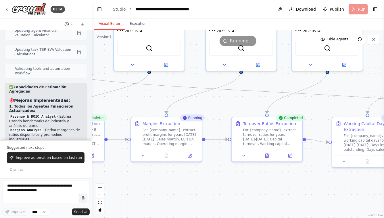
drag, startPoint x: 260, startPoint y: 75, endPoint x: 249, endPoint y: 103, distance: 30.2
click at [249, 102] on div ".deletable-edge-delete-btn { width: 20px; height: 20px; border: 0px solid #ffff…" at bounding box center [238, 124] width 292 height 188
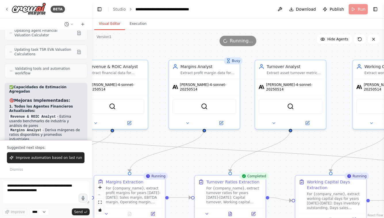
drag, startPoint x: 267, startPoint y: 102, endPoint x: 241, endPoint y: 135, distance: 42.6
click at [241, 135] on div ".deletable-edge-delete-btn { width: 20px; height: 20px; border: 0px solid #ffff…" at bounding box center [238, 124] width 292 height 188
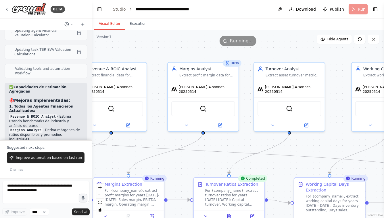
drag, startPoint x: 255, startPoint y: 139, endPoint x: 197, endPoint y: 132, distance: 58.3
click at [198, 132] on div ".deletable-edge-delete-btn { width: 20px; height: 20px; border: 0px solid #ffff…" at bounding box center [238, 124] width 292 height 188
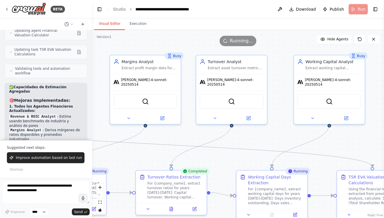
drag, startPoint x: 267, startPoint y: 133, endPoint x: 318, endPoint y: 133, distance: 50.9
click at [317, 133] on div ".deletable-edge-delete-btn { width: 20px; height: 20px; border: 0px solid #ffff…" at bounding box center [238, 124] width 292 height 188
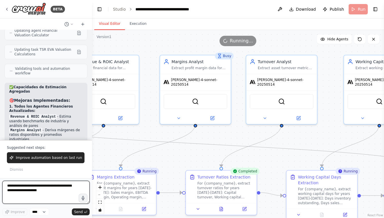
click at [42, 188] on textarea at bounding box center [45, 191] width 87 height 23
type textarea "*"
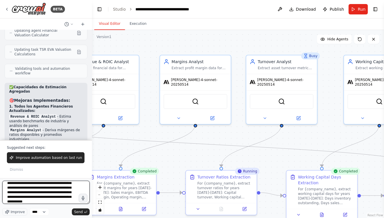
scroll to position [16, 0]
type textarea "**********"
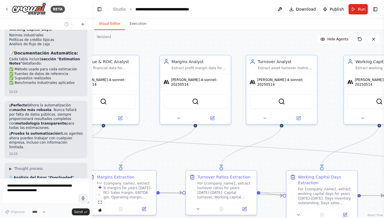
scroll to position [9437, 0]
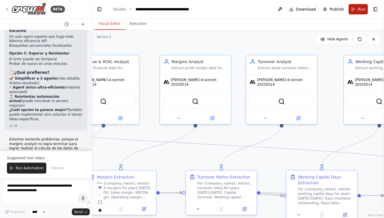
click at [360, 9] on span "Run" at bounding box center [362, 9] width 8 height 6
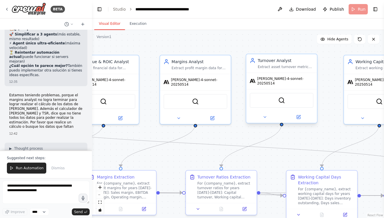
scroll to position [9760, 0]
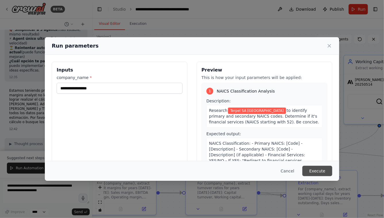
click at [316, 172] on button "Execute" at bounding box center [318, 170] width 30 height 10
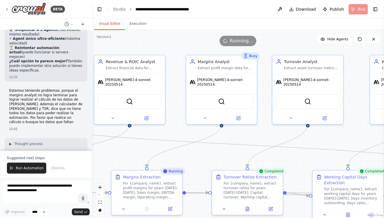
drag, startPoint x: 153, startPoint y: 124, endPoint x: 197, endPoint y: 121, distance: 43.8
click at [197, 123] on div ".deletable-edge-delete-btn { width: 20px; height: 20px; border: 0px solid #ffff…" at bounding box center [238, 124] width 292 height 188
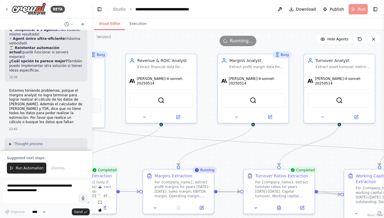
drag, startPoint x: 164, startPoint y: 149, endPoint x: 164, endPoint y: 120, distance: 29.1
click at [164, 121] on div ".deletable-edge-delete-btn { width: 20px; height: 20px; border: 0px solid #ffff…" at bounding box center [238, 124] width 292 height 188
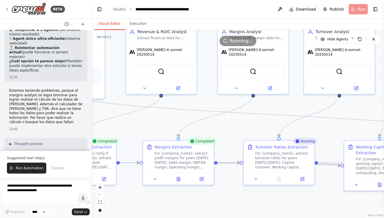
drag, startPoint x: 255, startPoint y: 195, endPoint x: 204, endPoint y: 189, distance: 51.3
click at [204, 189] on div ".deletable-edge-delete-btn { width: 20px; height: 20px; border: 0px solid #ffff…" at bounding box center [238, 124] width 292 height 188
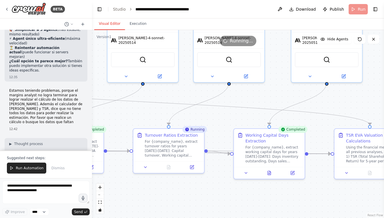
drag, startPoint x: 256, startPoint y: 192, endPoint x: 193, endPoint y: 187, distance: 63.5
click at [193, 187] on div ".deletable-edge-delete-btn { width: 20px; height: 20px; border: 0px solid #ffff…" at bounding box center [238, 124] width 292 height 188
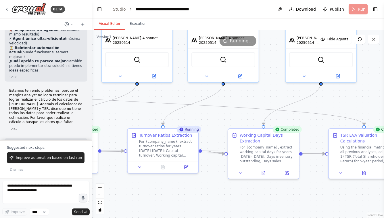
drag, startPoint x: 294, startPoint y: 191, endPoint x: 218, endPoint y: 191, distance: 75.7
click at [219, 191] on div ".deletable-edge-delete-btn { width: 20px; height: 20px; border: 0px solid #ffff…" at bounding box center [238, 124] width 292 height 188
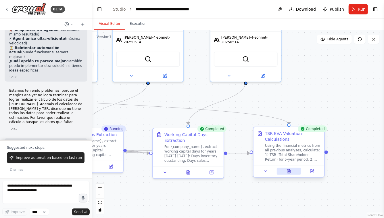
click at [290, 172] on icon at bounding box center [289, 171] width 3 height 4
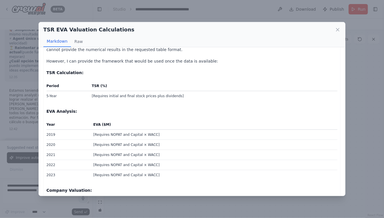
scroll to position [0, 0]
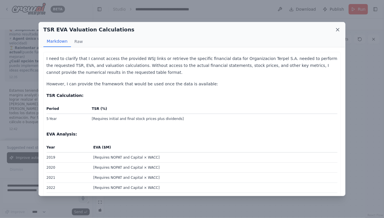
click at [338, 29] on icon at bounding box center [338, 30] width 6 height 6
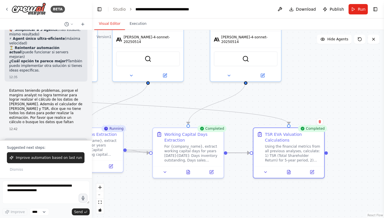
drag, startPoint x: 149, startPoint y: 190, endPoint x: 247, endPoint y: 180, distance: 98.7
click at [243, 182] on div ".deletable-edge-delete-btn { width: 20px; height: 20px; border: 0px solid #ffff…" at bounding box center [238, 124] width 292 height 188
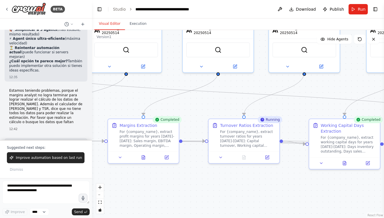
drag, startPoint x: 122, startPoint y: 186, endPoint x: 194, endPoint y: 185, distance: 72.5
click at [194, 185] on div ".deletable-edge-delete-btn { width: 20px; height: 20px; border: 0px solid #ffff…" at bounding box center [238, 124] width 292 height 188
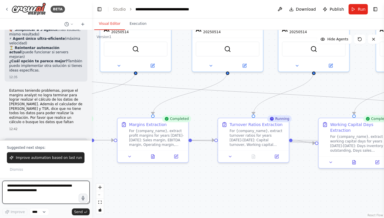
click at [38, 193] on textarea at bounding box center [45, 191] width 87 height 23
type textarea "**********"
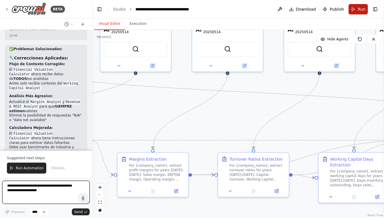
scroll to position [10193, 0]
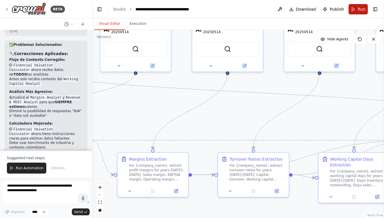
click at [357, 10] on button "Run" at bounding box center [358, 9] width 19 height 10
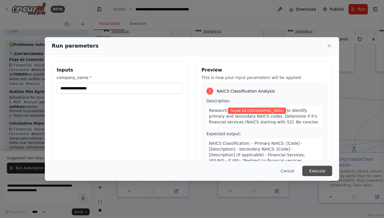
click at [317, 169] on button "Execute" at bounding box center [318, 170] width 30 height 10
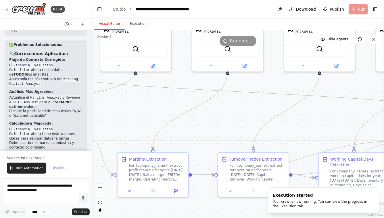
drag, startPoint x: 218, startPoint y: 117, endPoint x: 294, endPoint y: 106, distance: 77.4
click at [294, 106] on div ".deletable-edge-delete-btn { width: 20px; height: 20px; border: 0px solid #ffff…" at bounding box center [238, 124] width 292 height 188
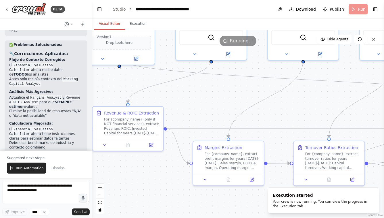
drag, startPoint x: 219, startPoint y: 91, endPoint x: 286, endPoint y: 86, distance: 67.8
click at [283, 86] on div ".deletable-edge-delete-btn { width: 20px; height: 20px; border: 0px solid #ffff…" at bounding box center [238, 124] width 292 height 188
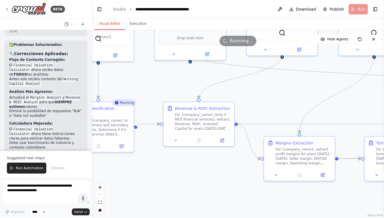
drag, startPoint x: 158, startPoint y: 77, endPoint x: 240, endPoint y: 78, distance: 82.0
click at [238, 78] on div ".deletable-edge-delete-btn { width: 20px; height: 20px; border: 0px solid #ffff…" at bounding box center [238, 124] width 292 height 188
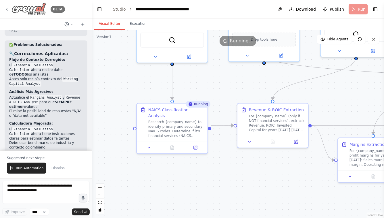
click at [10, 8] on div "BETA" at bounding box center [35, 9] width 60 height 13
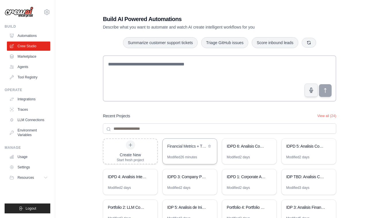
click at [186, 152] on div "Financial Metrics + TSR/EVA Valuation" at bounding box center [190, 146] width 54 height 16
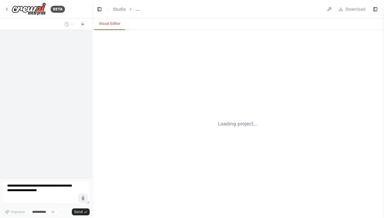
select select "****"
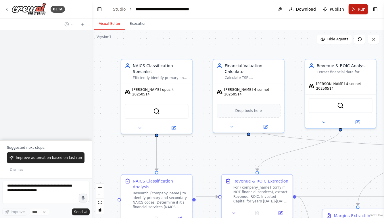
click at [361, 9] on span "Run" at bounding box center [362, 9] width 8 height 6
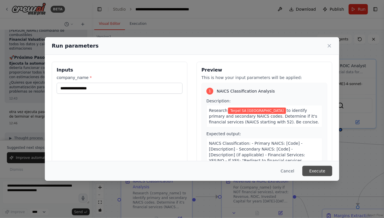
scroll to position [10204, 0]
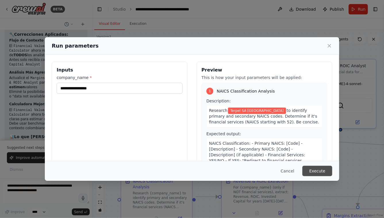
click at [310, 169] on button "Execute" at bounding box center [318, 170] width 30 height 10
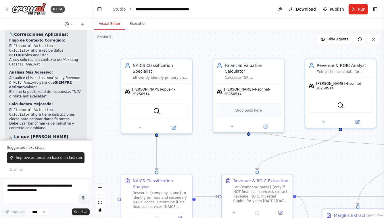
drag, startPoint x: 206, startPoint y: 147, endPoint x: 204, endPoint y: 102, distance: 44.4
click at [204, 102] on div ".deletable-edge-delete-btn { width: 20px; height: 20px; border: 0px solid #ffff…" at bounding box center [238, 124] width 292 height 188
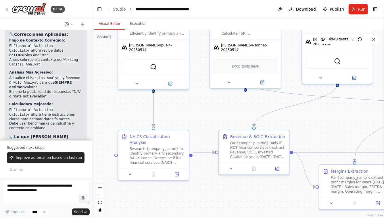
drag, startPoint x: 228, startPoint y: 111, endPoint x: 213, endPoint y: 108, distance: 15.4
click at [213, 107] on div ".deletable-edge-delete-btn { width: 20px; height: 20px; border: 0px solid #ffff…" at bounding box center [238, 124] width 292 height 188
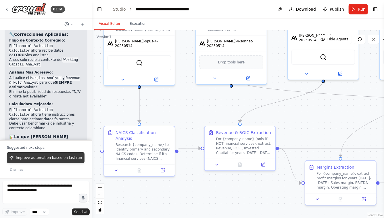
click at [66, 158] on span "Improve automation based on last run" at bounding box center [49, 157] width 66 height 5
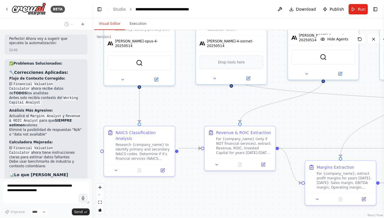
scroll to position [10181, 0]
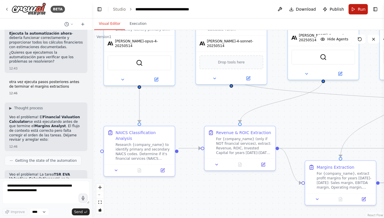
click at [358, 8] on button "Run" at bounding box center [358, 9] width 19 height 10
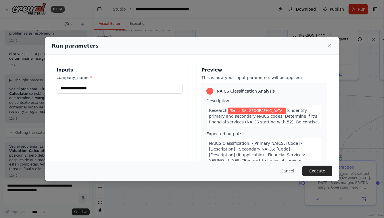
scroll to position [10402, 0]
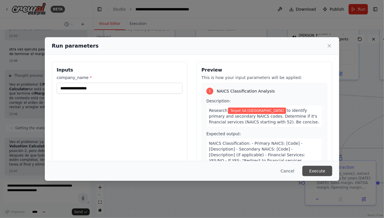
click at [318, 171] on button "Execute" at bounding box center [318, 170] width 30 height 10
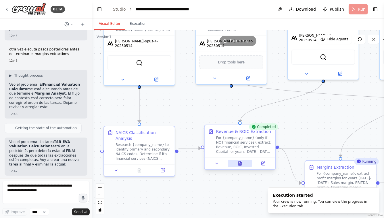
click at [241, 165] on icon at bounding box center [240, 163] width 3 height 4
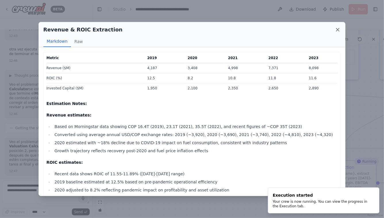
click at [339, 28] on icon at bounding box center [338, 30] width 6 height 6
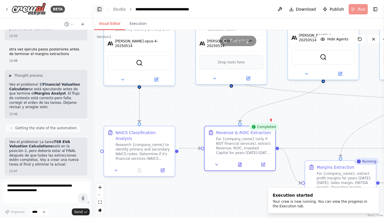
click at [100, 7] on button "Toggle Left Sidebar" at bounding box center [100, 9] width 8 height 8
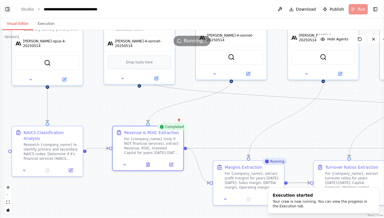
click at [6, 10] on button "Toggle Left Sidebar" at bounding box center [7, 9] width 8 height 8
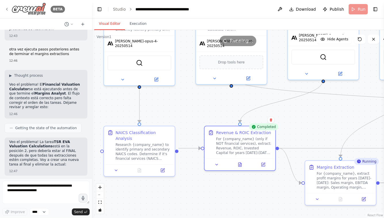
click at [20, 12] on img at bounding box center [29, 9] width 35 height 13
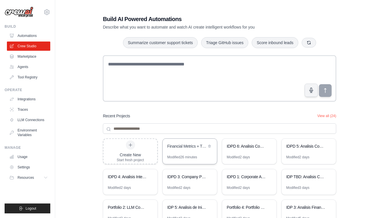
click at [182, 149] on div "Financial Metrics + TSR/EVA Valuation" at bounding box center [186, 146] width 39 height 7
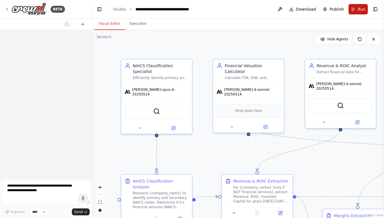
click at [357, 11] on button "Run" at bounding box center [358, 9] width 19 height 10
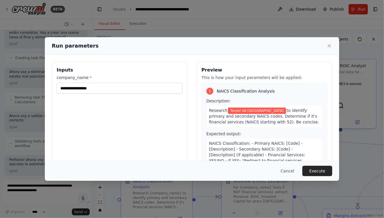
scroll to position [10402, 0]
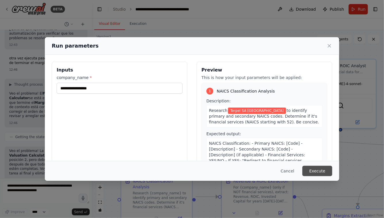
click at [314, 168] on button "Execute" at bounding box center [318, 170] width 30 height 10
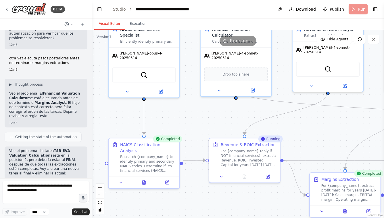
drag, startPoint x: 229, startPoint y: 155, endPoint x: 215, endPoint y: 113, distance: 44.7
click at [215, 113] on div ".deletable-edge-delete-btn { width: 20px; height: 20px; border: 0px solid #ffff…" at bounding box center [238, 124] width 292 height 188
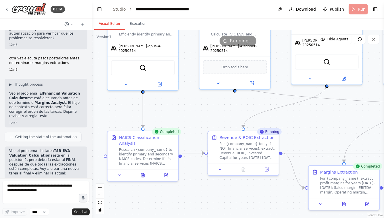
drag, startPoint x: 263, startPoint y: 201, endPoint x: 188, endPoint y: 179, distance: 78.2
click at [188, 179] on div ".deletable-edge-delete-btn { width: 20px; height: 20px; border: 0px solid #ffff…" at bounding box center [238, 124] width 292 height 188
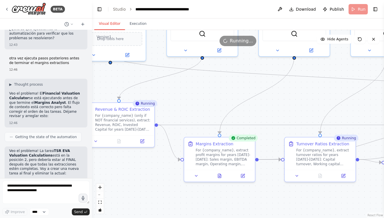
drag, startPoint x: 268, startPoint y: 205, endPoint x: 225, endPoint y: 200, distance: 43.8
click at [225, 200] on div ".deletable-edge-delete-btn { width: 20px; height: 20px; border: 0px solid #ffff…" at bounding box center [238, 124] width 292 height 188
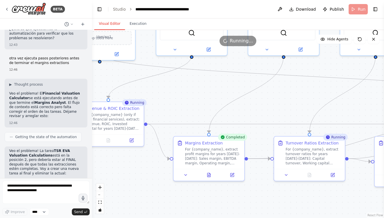
drag, startPoint x: 186, startPoint y: 193, endPoint x: 283, endPoint y: 190, distance: 97.3
click at [281, 192] on div ".deletable-edge-delete-btn { width: 20px; height: 20px; border: 0px solid #ffff…" at bounding box center [238, 124] width 292 height 188
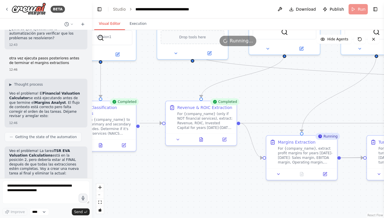
drag, startPoint x: 280, startPoint y: 95, endPoint x: 231, endPoint y: 86, distance: 49.4
click at [232, 86] on div ".deletable-edge-delete-btn { width: 20px; height: 20px; border: 0px solid #ffff…" at bounding box center [238, 124] width 292 height 188
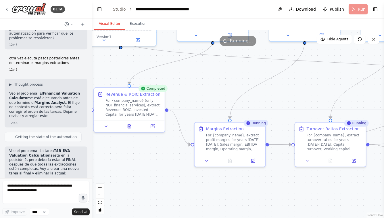
drag, startPoint x: 253, startPoint y: 87, endPoint x: 228, endPoint y: 82, distance: 25.1
click at [228, 82] on div ".deletable-edge-delete-btn { width: 20px; height: 20px; border: 0px solid #ffff…" at bounding box center [238, 124] width 292 height 188
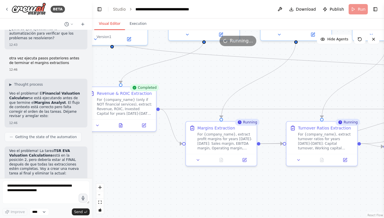
drag, startPoint x: 298, startPoint y: 87, endPoint x: 249, endPoint y: 87, distance: 48.9
click at [249, 87] on div ".deletable-edge-delete-btn { width: 20px; height: 20px; border: 0px solid #ffff…" at bounding box center [238, 124] width 292 height 188
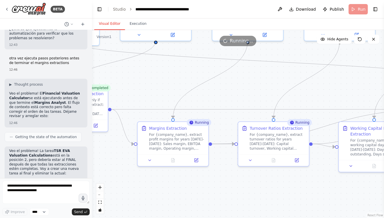
drag, startPoint x: 331, startPoint y: 96, endPoint x: 252, endPoint y: 96, distance: 79.7
click at [252, 96] on div ".deletable-edge-delete-btn { width: 20px; height: 20px; border: 0px solid #ffff…" at bounding box center [238, 124] width 292 height 188
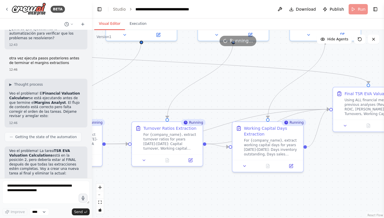
drag, startPoint x: 268, startPoint y: 93, endPoint x: 240, endPoint y: 94, distance: 27.3
click at [240, 94] on div ".deletable-edge-delete-btn { width: 20px; height: 20px; border: 0px solid #ffff…" at bounding box center [238, 124] width 292 height 188
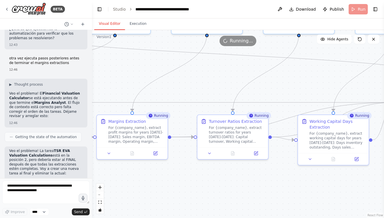
drag, startPoint x: 234, startPoint y: 98, endPoint x: 306, endPoint y: 91, distance: 72.6
click at [305, 91] on div ".deletable-edge-delete-btn { width: 20px; height: 20px; border: 0px solid #ffff…" at bounding box center [238, 124] width 292 height 188
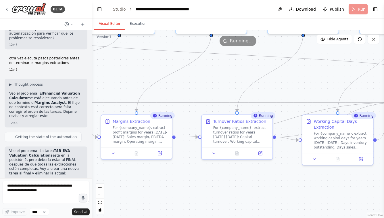
drag, startPoint x: 216, startPoint y: 82, endPoint x: 281, endPoint y: 81, distance: 64.8
click at [281, 82] on div ".deletable-edge-delete-btn { width: 20px; height: 20px; border: 0px solid #ffff…" at bounding box center [238, 124] width 292 height 188
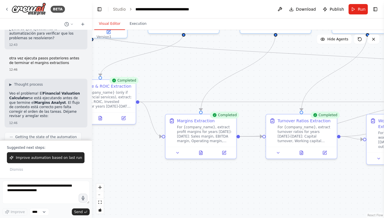
drag, startPoint x: 269, startPoint y: 91, endPoint x: 202, endPoint y: 85, distance: 67.3
click at [202, 85] on div ".deletable-edge-delete-btn { width: 20px; height: 20px; border: 0px solid #ffff…" at bounding box center [238, 124] width 292 height 188
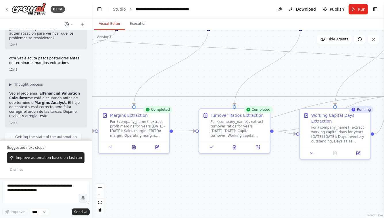
drag, startPoint x: 332, startPoint y: 185, endPoint x: 221, endPoint y: 177, distance: 111.1
click at [222, 177] on div ".deletable-edge-delete-btn { width: 20px; height: 20px; border: 0px solid #ffff…" at bounding box center [238, 124] width 292 height 188
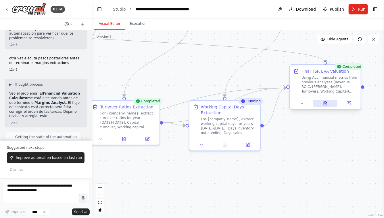
click at [325, 103] on icon at bounding box center [325, 103] width 1 height 0
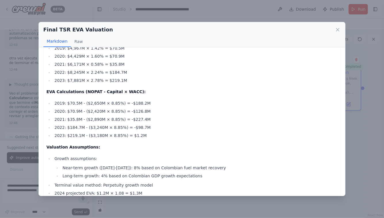
scroll to position [462, 0]
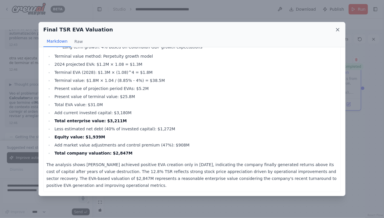
click at [340, 30] on icon at bounding box center [338, 30] width 6 height 6
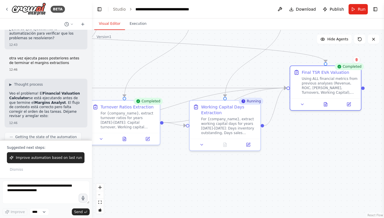
drag, startPoint x: 193, startPoint y: 176, endPoint x: 260, endPoint y: 178, distance: 66.8
click at [257, 179] on div ".deletable-edge-delete-btn { width: 20px; height: 20px; border: 0px solid #ffff…" at bounding box center [238, 124] width 292 height 188
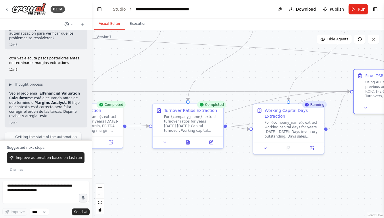
drag, startPoint x: 196, startPoint y: 178, endPoint x: 262, endPoint y: 175, distance: 66.5
click at [262, 178] on div ".deletable-edge-delete-btn { width: 20px; height: 20px; border: 0px solid #ffff…" at bounding box center [238, 124] width 292 height 188
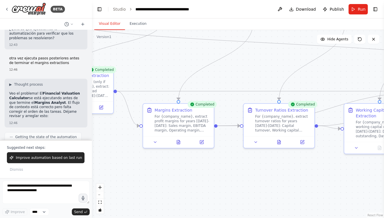
drag, startPoint x: 199, startPoint y: 171, endPoint x: 269, endPoint y: 169, distance: 70.2
click at [268, 171] on div ".deletable-edge-delete-btn { width: 20px; height: 20px; border: 0px solid #ffff…" at bounding box center [238, 124] width 292 height 188
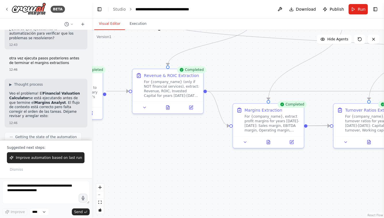
drag, startPoint x: 150, startPoint y: 170, endPoint x: 258, endPoint y: 172, distance: 108.2
click at [258, 173] on div ".deletable-edge-delete-btn { width: 20px; height: 20px; border: 0px solid #ffff…" at bounding box center [238, 124] width 292 height 188
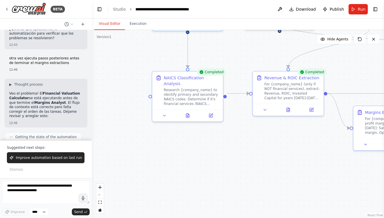
drag, startPoint x: 167, startPoint y: 161, endPoint x: 180, endPoint y: 162, distance: 13.0
click at [177, 162] on div ".deletable-edge-delete-btn { width: 20px; height: 20px; border: 0px solid #ffff…" at bounding box center [238, 124] width 292 height 188
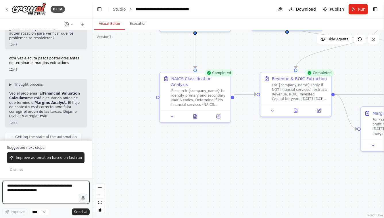
click at [16, 188] on textarea at bounding box center [45, 191] width 87 height 23
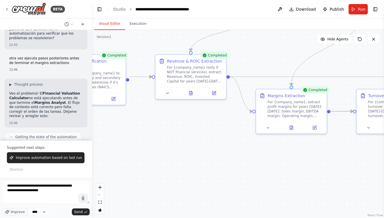
drag, startPoint x: 242, startPoint y: 164, endPoint x: 136, endPoint y: 147, distance: 107.3
click at [137, 146] on div ".deletable-edge-delete-btn { width: 20px; height: 20px; border: 0px solid #ffff…" at bounding box center [238, 124] width 292 height 188
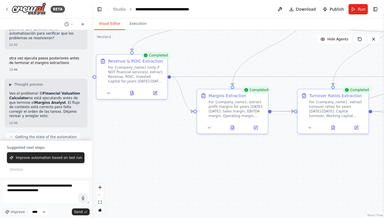
drag, startPoint x: 275, startPoint y: 154, endPoint x: 185, endPoint y: 154, distance: 89.5
click at [186, 154] on div ".deletable-edge-delete-btn { width: 20px; height: 20px; border: 0px solid #ffff…" at bounding box center [238, 124] width 292 height 188
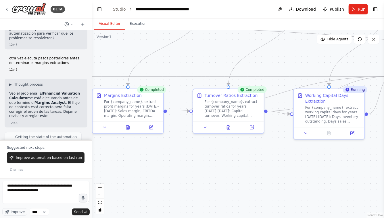
drag, startPoint x: 223, startPoint y: 155, endPoint x: 148, endPoint y: 155, distance: 75.4
click at [148, 155] on div ".deletable-edge-delete-btn { width: 20px; height: 20px; border: 0px solid #ffff…" at bounding box center [238, 124] width 292 height 188
click at [61, 192] on textarea "**********" at bounding box center [45, 191] width 87 height 23
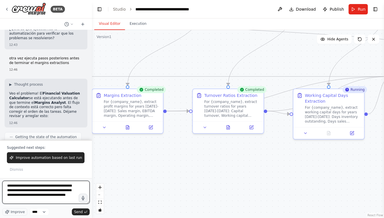
type textarea "**********"
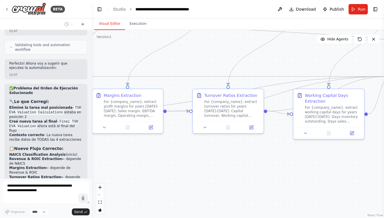
scroll to position [10638, 0]
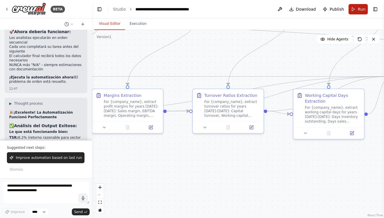
click at [359, 9] on span "Run" at bounding box center [362, 9] width 8 height 6
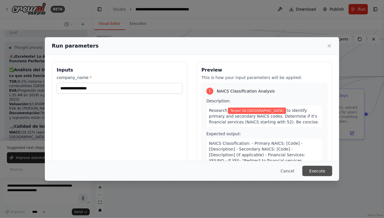
scroll to position [10870, 0]
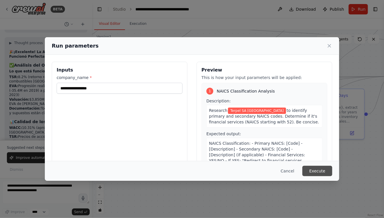
click at [316, 171] on button "Execute" at bounding box center [318, 170] width 30 height 10
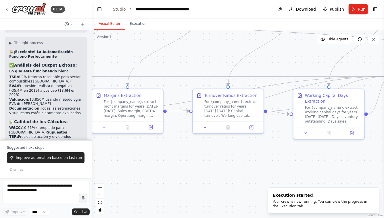
drag, startPoint x: 176, startPoint y: 61, endPoint x: 203, endPoint y: 151, distance: 94.5
click at [203, 149] on div ".deletable-edge-delete-btn { width: 20px; height: 20px; border: 0px solid #ffff…" at bounding box center [238, 124] width 292 height 188
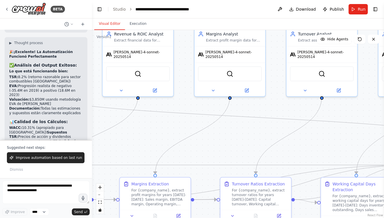
drag, startPoint x: 153, startPoint y: 124, endPoint x: 226, endPoint y: 134, distance: 74.1
click at [226, 136] on div ".deletable-edge-delete-btn { width: 20px; height: 20px; border: 0px solid #ffff…" at bounding box center [238, 124] width 292 height 188
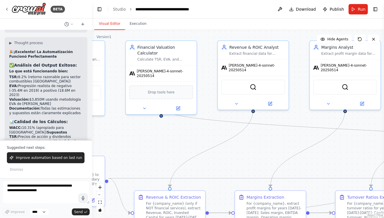
drag, startPoint x: 148, startPoint y: 132, endPoint x: 252, endPoint y: 136, distance: 103.7
click at [252, 136] on div ".deletable-edge-delete-btn { width: 20px; height: 20px; border: 0px solid #ffff…" at bounding box center [238, 124] width 292 height 188
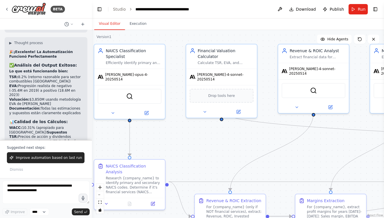
drag, startPoint x: 195, startPoint y: 136, endPoint x: 278, endPoint y: 143, distance: 83.4
click at [278, 144] on div ".deletable-edge-delete-btn { width: 20px; height: 20px; border: 0px solid #ffff…" at bounding box center [238, 124] width 292 height 188
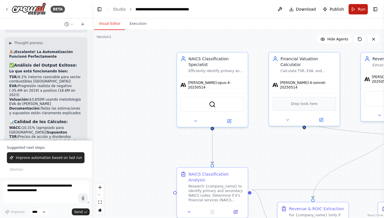
click at [358, 14] on button "Run" at bounding box center [358, 9] width 19 height 10
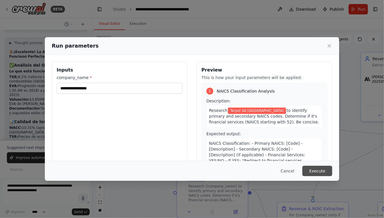
click at [322, 173] on button "Execute" at bounding box center [318, 170] width 30 height 10
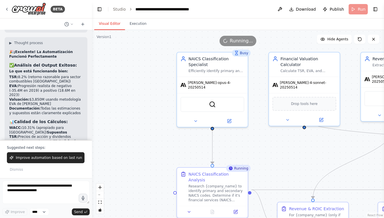
drag, startPoint x: 279, startPoint y: 157, endPoint x: 241, endPoint y: 116, distance: 55.6
click at [242, 116] on div ".deletable-edge-delete-btn { width: 20px; height: 20px; border: 0px solid #ffff…" at bounding box center [238, 124] width 292 height 188
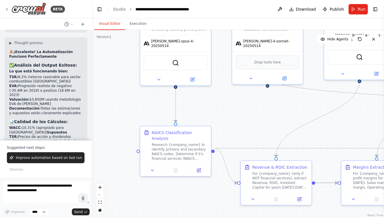
drag, startPoint x: 242, startPoint y: 100, endPoint x: 239, endPoint y: 150, distance: 51.1
click at [239, 150] on div ".deletable-edge-delete-btn { width: 20px; height: 20px; border: 0px solid #ffff…" at bounding box center [238, 124] width 292 height 188
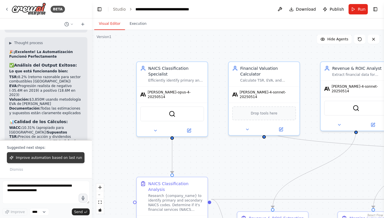
click at [62, 159] on span "Improve automation based on last run" at bounding box center [49, 157] width 66 height 5
click at [51, 160] on span "Improve automation based on last run" at bounding box center [49, 157] width 66 height 5
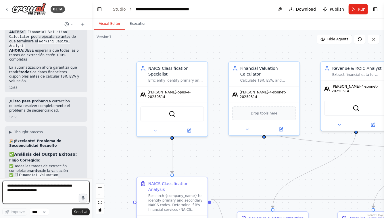
scroll to position [11520, 0]
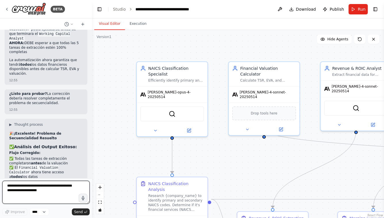
click at [38, 187] on textarea at bounding box center [45, 191] width 87 height 23
type textarea "**********"
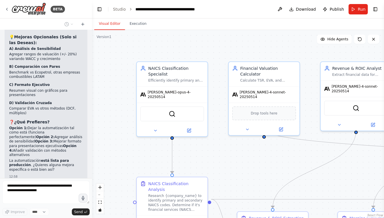
scroll to position [11851, 0]
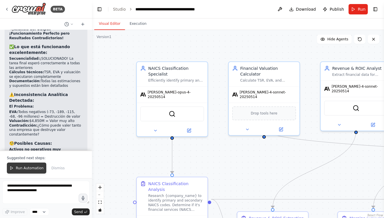
click at [37, 169] on span "Run Automation" at bounding box center [30, 167] width 28 height 5
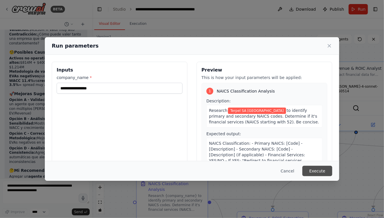
click at [319, 167] on button "Execute" at bounding box center [318, 170] width 30 height 10
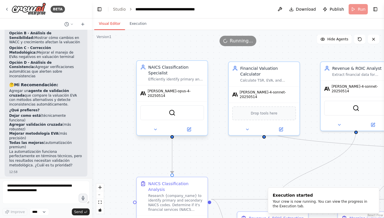
scroll to position [12203, 0]
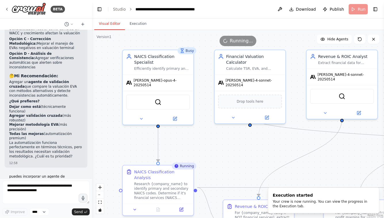
drag, startPoint x: 240, startPoint y: 160, endPoint x: 214, endPoint y: 141, distance: 32.8
click at [214, 141] on div ".deletable-edge-delete-btn { width: 20px; height: 20px; border: 0px solid #ffff…" at bounding box center [238, 124] width 292 height 188
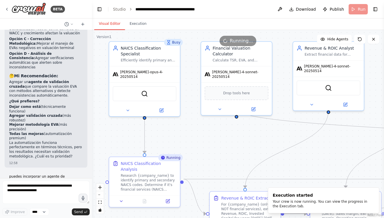
drag, startPoint x: 222, startPoint y: 143, endPoint x: 204, endPoint y: 101, distance: 46.2
click at [204, 101] on div ".deletable-edge-delete-btn { width: 20px; height: 20px; border: 0px solid #ffff…" at bounding box center [238, 124] width 292 height 188
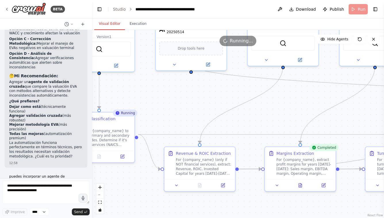
drag, startPoint x: 313, startPoint y: 111, endPoint x: 286, endPoint y: 109, distance: 27.4
click at [286, 109] on div ".deletable-edge-delete-btn { width: 20px; height: 20px; border: 0px solid #ffff…" at bounding box center [238, 124] width 292 height 188
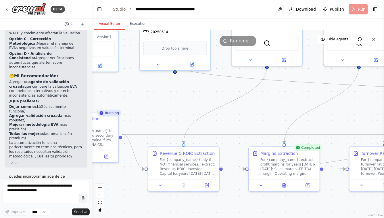
drag, startPoint x: 292, startPoint y: 110, endPoint x: 255, endPoint y: 110, distance: 36.5
click at [256, 110] on div ".deletable-edge-delete-btn { width: 20px; height: 20px; border: 0px solid #ffff…" at bounding box center [238, 124] width 292 height 188
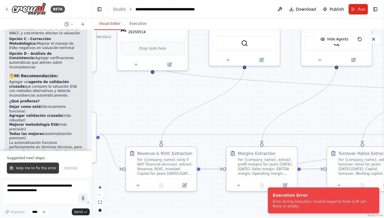
click at [47, 168] on span "Help me to fix the error" at bounding box center [36, 167] width 41 height 5
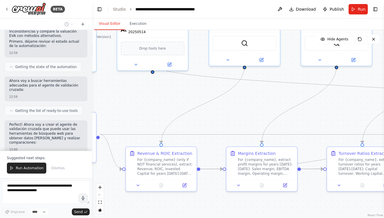
scroll to position [12397, 0]
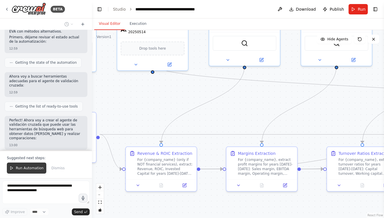
click at [26, 170] on span "Run Automation" at bounding box center [30, 167] width 28 height 5
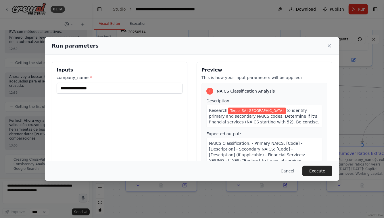
click at [321, 171] on button "Execute" at bounding box center [318, 170] width 30 height 10
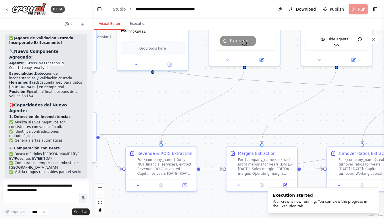
drag, startPoint x: 127, startPoint y: 91, endPoint x: 215, endPoint y: 93, distance: 88.4
click at [211, 96] on div ".deletable-edge-delete-btn { width: 20px; height: 20px; border: 0px solid #ffff…" at bounding box center [238, 124] width 292 height 188
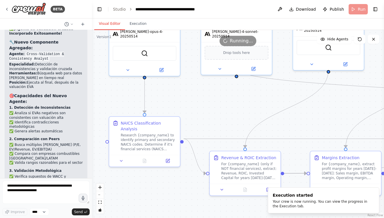
scroll to position [12694, 0]
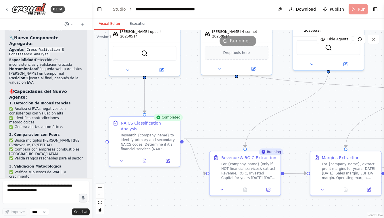
drag, startPoint x: 223, startPoint y: 106, endPoint x: 184, endPoint y: 102, distance: 38.8
click at [184, 102] on div ".deletable-edge-delete-btn { width: 20px; height: 20px; border: 0px solid #ffff…" at bounding box center [238, 124] width 292 height 188
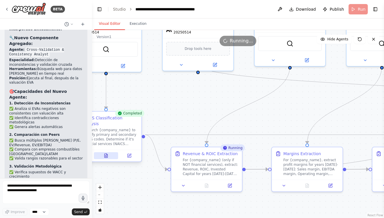
click at [107, 153] on icon at bounding box center [106, 155] width 3 height 4
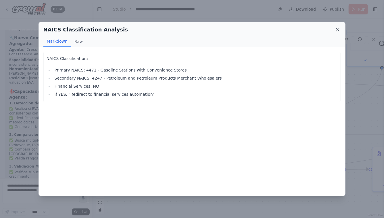
click at [339, 29] on icon at bounding box center [338, 30] width 6 height 6
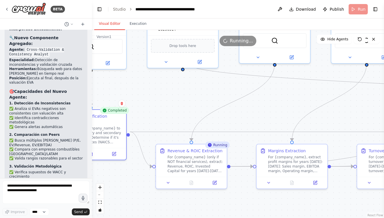
drag, startPoint x: 173, startPoint y: 106, endPoint x: 154, endPoint y: 103, distance: 18.7
click at [154, 103] on div ".deletable-edge-delete-btn { width: 20px; height: 20px; border: 0px solid #ffff…" at bounding box center [238, 124] width 292 height 188
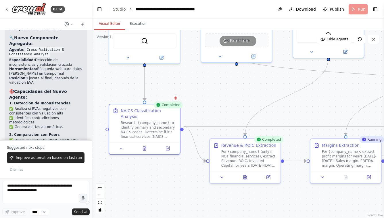
drag, startPoint x: 170, startPoint y: 104, endPoint x: 174, endPoint y: 78, distance: 27.2
click at [176, 78] on div ".deletable-edge-delete-btn { width: 20px; height: 20px; border: 0px solid #ffff…" at bounding box center [238, 124] width 292 height 188
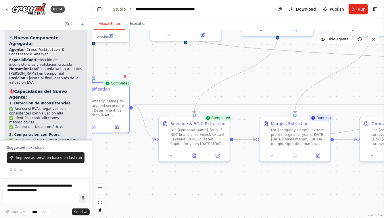
drag, startPoint x: 261, startPoint y: 178, endPoint x: 226, endPoint y: 180, distance: 35.2
click at [227, 180] on div ".deletable-edge-delete-btn { width: 20px; height: 20px; border: 0px solid #ffff…" at bounding box center [238, 124] width 292 height 188
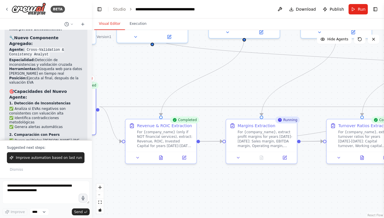
drag, startPoint x: 288, startPoint y: 189, endPoint x: 232, endPoint y: 188, distance: 56.4
click at [233, 188] on div ".deletable-edge-delete-btn { width: 20px; height: 20px; border: 0px solid #ffff…" at bounding box center [238, 124] width 292 height 188
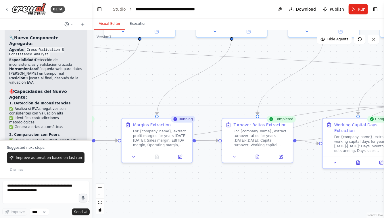
drag, startPoint x: 269, startPoint y: 187, endPoint x: 205, endPoint y: 187, distance: 63.3
click at [207, 187] on div ".deletable-edge-delete-btn { width: 20px; height: 20px; border: 0px solid #ffff…" at bounding box center [238, 124] width 292 height 188
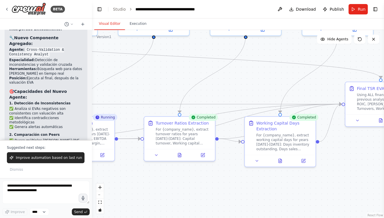
drag, startPoint x: 274, startPoint y: 192, endPoint x: 191, endPoint y: 193, distance: 82.9
click at [192, 193] on div ".deletable-edge-delete-btn { width: 20px; height: 20px; border: 0px solid #ffff…" at bounding box center [238, 124] width 292 height 188
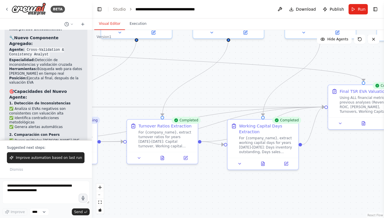
drag, startPoint x: 265, startPoint y: 193, endPoint x: 203, endPoint y: 193, distance: 62.2
click at [204, 193] on div ".deletable-edge-delete-btn { width: 20px; height: 20px; border: 0px solid #ffff…" at bounding box center [238, 124] width 292 height 188
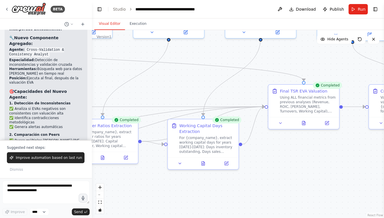
drag, startPoint x: 255, startPoint y: 193, endPoint x: 194, endPoint y: 189, distance: 60.5
click at [195, 189] on div ".deletable-edge-delete-btn { width: 20px; height: 20px; border: 0px solid #ffff…" at bounding box center [238, 124] width 292 height 188
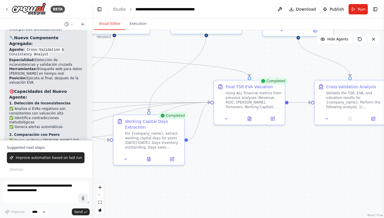
drag, startPoint x: 187, startPoint y: 189, endPoint x: 266, endPoint y: 181, distance: 80.1
click at [266, 183] on div ".deletable-edge-delete-btn { width: 20px; height: 20px; border: 0px solid #ffff…" at bounding box center [238, 124] width 292 height 188
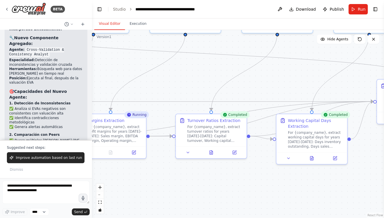
drag, startPoint x: 217, startPoint y: 182, endPoint x: 306, endPoint y: 186, distance: 89.3
click at [306, 186] on div ".deletable-edge-delete-btn { width: 20px; height: 20px; border: 0px solid #ffff…" at bounding box center [238, 124] width 292 height 188
drag, startPoint x: 214, startPoint y: 178, endPoint x: 282, endPoint y: 181, distance: 67.7
click at [281, 181] on div ".deletable-edge-delete-btn { width: 20px; height: 20px; border: 0px solid #ffff…" at bounding box center [238, 124] width 292 height 188
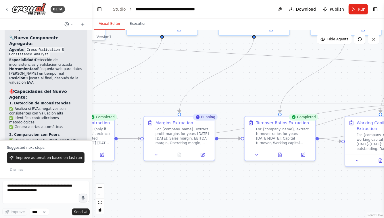
drag, startPoint x: 199, startPoint y: 180, endPoint x: 262, endPoint y: 167, distance: 64.6
click at [262, 167] on div ".deletable-edge-delete-btn { width: 20px; height: 20px; border: 0px solid #ffff…" at bounding box center [238, 124] width 292 height 188
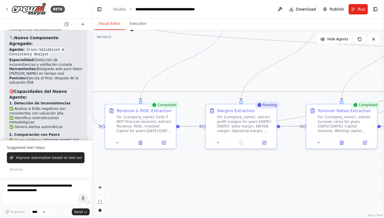
drag, startPoint x: 173, startPoint y: 165, endPoint x: 233, endPoint y: 163, distance: 59.9
click at [233, 165] on div ".deletable-edge-delete-btn { width: 20px; height: 20px; border: 0px solid #ffff…" at bounding box center [238, 124] width 292 height 188
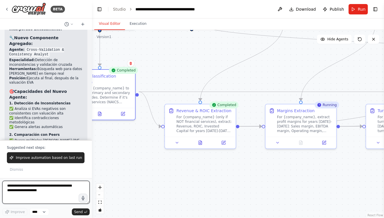
click at [53, 186] on textarea at bounding box center [45, 191] width 87 height 23
type textarea "*"
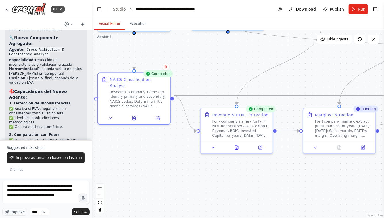
drag, startPoint x: 118, startPoint y: 137, endPoint x: 183, endPoint y: 144, distance: 65.1
click at [183, 144] on div ".deletable-edge-delete-btn { width: 20px; height: 20px; border: 0px solid #ffff…" at bounding box center [238, 124] width 292 height 188
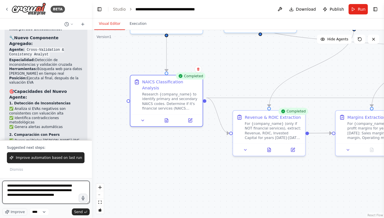
click at [40, 201] on textarea "**********" at bounding box center [45, 191] width 87 height 23
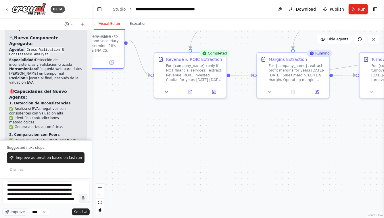
drag, startPoint x: 158, startPoint y: 182, endPoint x: 65, endPoint y: 122, distance: 110.6
click at [65, 122] on div "BETA Hello! I'm the CrewAI assistant. What kind of automation do you want to bu…" at bounding box center [192, 109] width 384 height 218
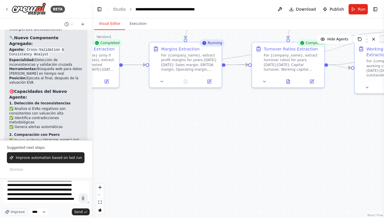
drag, startPoint x: 174, startPoint y: 149, endPoint x: 80, endPoint y: 141, distance: 94.4
click at [80, 141] on div "BETA Hello! I'm the CrewAI assistant. What kind of automation do you want to bu…" at bounding box center [192, 109] width 384 height 218
click at [42, 201] on textarea "**********" at bounding box center [45, 191] width 87 height 23
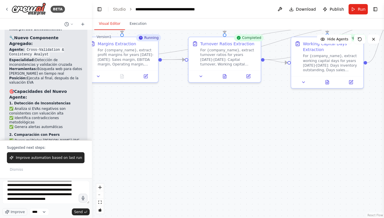
drag, startPoint x: 201, startPoint y: 190, endPoint x: 136, endPoint y: 185, distance: 65.0
click at [136, 185] on div ".deletable-edge-delete-btn { width: 20px; height: 20px; border: 0px solid #ffff…" at bounding box center [238, 124] width 292 height 188
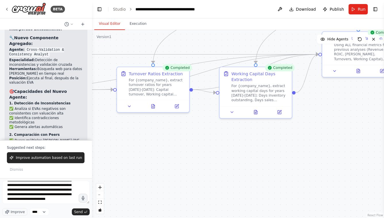
drag, startPoint x: 199, startPoint y: 165, endPoint x: 139, endPoint y: 193, distance: 66.1
click at [139, 193] on div ".deletable-edge-delete-btn { width: 20px; height: 20px; border: 0px solid #ffff…" at bounding box center [238, 124] width 292 height 188
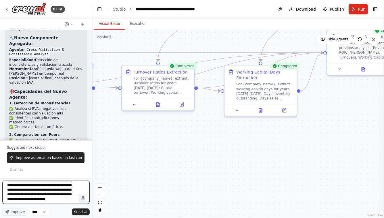
click at [74, 201] on textarea "**********" at bounding box center [45, 191] width 87 height 23
type textarea "**********"
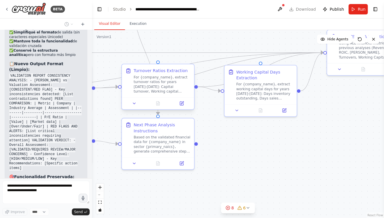
scroll to position [13373, 0]
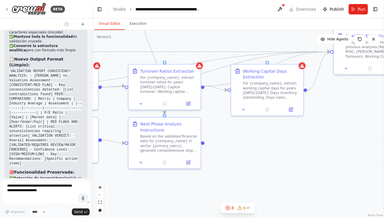
drag, startPoint x: 247, startPoint y: 159, endPoint x: 297, endPoint y: 155, distance: 50.3
click at [296, 155] on div ".deletable-edge-delete-btn { width: 20px; height: 20px; border: 0px solid #ffff…" at bounding box center [238, 124] width 292 height 188
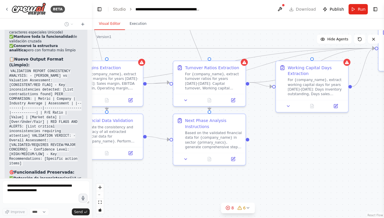
scroll to position [13392, 0]
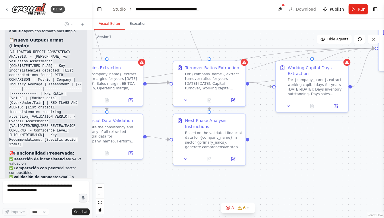
drag, startPoint x: 146, startPoint y: 186, endPoint x: 218, endPoint y: 184, distance: 72.0
click at [218, 185] on div ".deletable-edge-delete-btn { width: 20px; height: 20px; border: 0px solid #ffff…" at bounding box center [238, 124] width 292 height 188
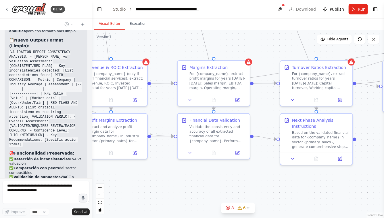
drag, startPoint x: 201, startPoint y: 180, endPoint x: 233, endPoint y: 180, distance: 31.4
click at [232, 180] on div ".deletable-edge-delete-btn { width: 20px; height: 20px; border: 0px solid #ffff…" at bounding box center [238, 124] width 292 height 188
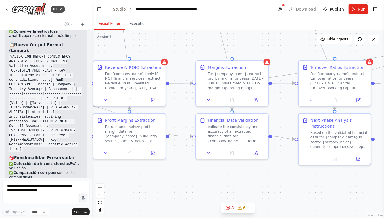
drag, startPoint x: 190, startPoint y: 177, endPoint x: 252, endPoint y: 174, distance: 61.6
click at [248, 177] on div ".deletable-edge-delete-btn { width: 20px; height: 20px; border: 0px solid #ffff…" at bounding box center [238, 124] width 292 height 188
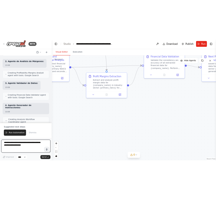
scroll to position [13985, 0]
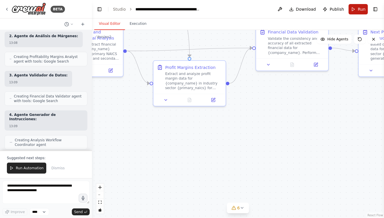
click at [361, 6] on span "Run" at bounding box center [362, 9] width 8 height 6
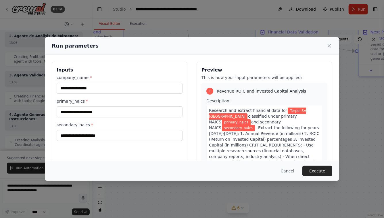
scroll to position [0, 0]
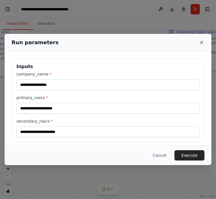
click at [201, 42] on icon at bounding box center [201, 43] width 6 height 6
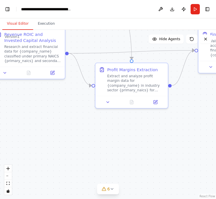
drag, startPoint x: 50, startPoint y: 111, endPoint x: 137, endPoint y: 121, distance: 87.5
click at [132, 121] on div ".deletable-edge-delete-btn { width: 20px; height: 20px; border: 0px solid #ffff…" at bounding box center [108, 114] width 216 height 169
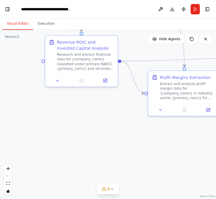
drag, startPoint x: 45, startPoint y: 127, endPoint x: 74, endPoint y: 127, distance: 28.8
click at [73, 127] on div ".deletable-edge-delete-btn { width: 20px; height: 20px; border: 0px solid #ffff…" at bounding box center [108, 114] width 216 height 169
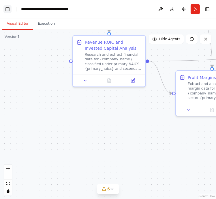
click at [7, 7] on button "Toggle Left Sidebar" at bounding box center [7, 9] width 8 height 8
click at [7, 9] on button "Toggle Left Sidebar" at bounding box center [7, 9] width 8 height 8
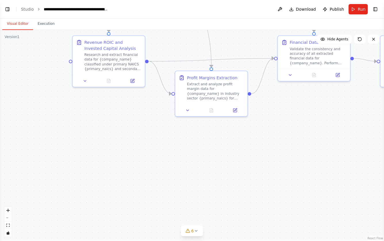
select select "****"
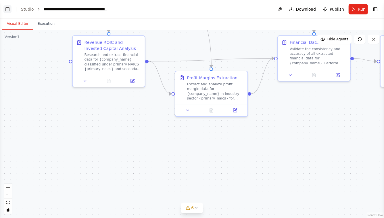
click at [9, 10] on button "Toggle Left Sidebar" at bounding box center [7, 9] width 8 height 8
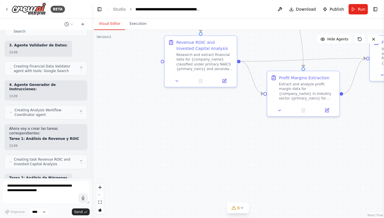
scroll to position [13957, 0]
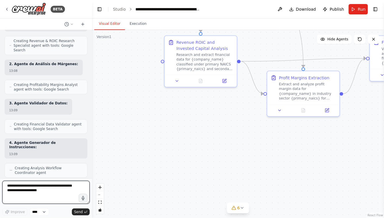
click at [49, 185] on textarea at bounding box center [45, 191] width 87 height 23
type textarea "*"
type textarea "**********"
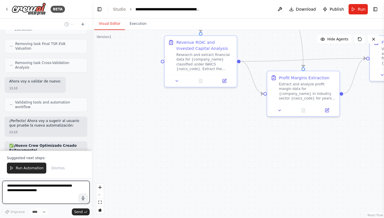
scroll to position [14463, 0]
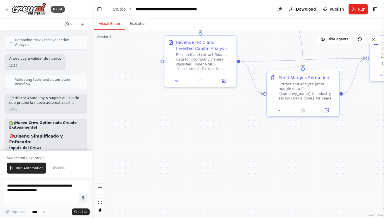
drag, startPoint x: 224, startPoint y: 156, endPoint x: 146, endPoint y: 145, distance: 78.5
click at [146, 145] on div ".deletable-edge-delete-btn { width: 20px; height: 20px; border: 0px solid #ffff…" at bounding box center [238, 124] width 292 height 188
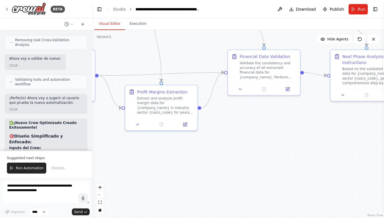
drag, startPoint x: 252, startPoint y: 147, endPoint x: 188, endPoint y: 171, distance: 68.2
click at [189, 171] on div ".deletable-edge-delete-btn { width: 20px; height: 20px; border: 0px solid #ffff…" at bounding box center [238, 124] width 292 height 188
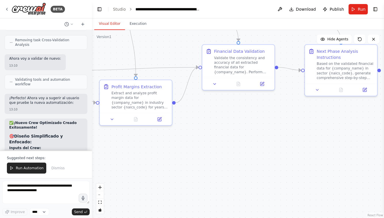
drag, startPoint x: 278, startPoint y: 155, endPoint x: 318, endPoint y: 146, distance: 40.8
click at [318, 146] on div ".deletable-edge-delete-btn { width: 20px; height: 20px; border: 0px solid #ffff…" at bounding box center [238, 124] width 292 height 188
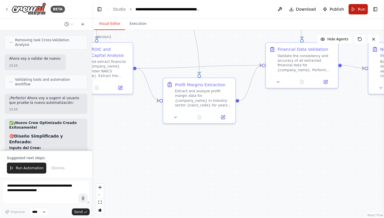
click at [360, 8] on span "Run" at bounding box center [362, 9] width 8 height 6
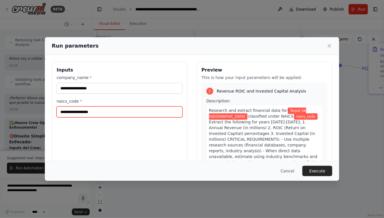
click at [111, 111] on input "naics_code *" at bounding box center [120, 111] width 126 height 11
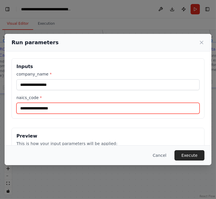
paste input "**********"
type input "**********"
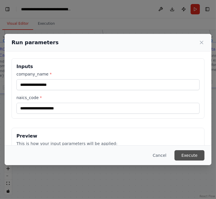
click at [191, 157] on button "Execute" at bounding box center [189, 155] width 30 height 10
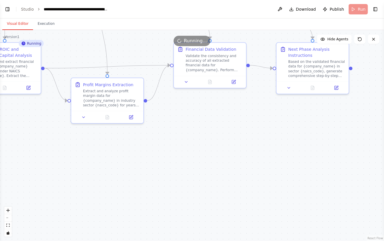
select select "****"
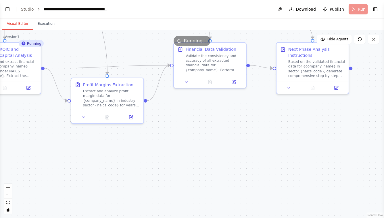
scroll to position [14659, 0]
drag, startPoint x: 117, startPoint y: 152, endPoint x: 184, endPoint y: 157, distance: 67.5
click at [183, 157] on div ".deletable-edge-delete-btn { width: 20px; height: 20px; border: 0px solid #ffff…" at bounding box center [192, 124] width 384 height 188
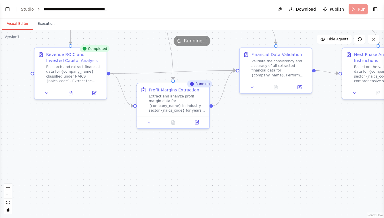
drag, startPoint x: 241, startPoint y: 158, endPoint x: 231, endPoint y: 178, distance: 22.5
click at [231, 178] on div ".deletable-edge-delete-btn { width: 20px; height: 20px; border: 0px solid #ffff…" at bounding box center [192, 124] width 384 height 188
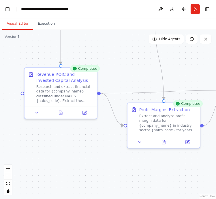
drag, startPoint x: 162, startPoint y: 166, endPoint x: 91, endPoint y: 158, distance: 70.9
click at [92, 158] on div ".deletable-edge-delete-btn { width: 20px; height: 20px; border: 0px solid #ffff…" at bounding box center [108, 114] width 216 height 169
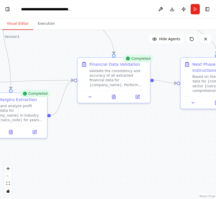
drag, startPoint x: 162, startPoint y: 163, endPoint x: 85, endPoint y: 161, distance: 77.2
click at [85, 161] on div ".deletable-edge-delete-btn { width: 20px; height: 20px; border: 0px solid #ffff…" at bounding box center [108, 114] width 216 height 169
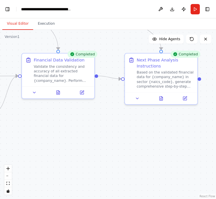
drag, startPoint x: 139, startPoint y: 167, endPoint x: 47, endPoint y: 147, distance: 94.5
click at [47, 146] on div ".deletable-edge-delete-btn { width: 20px; height: 20px; border: 0px solid #ffff…" at bounding box center [108, 114] width 216 height 169
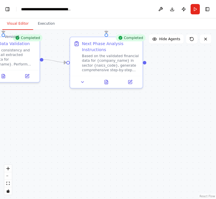
drag, startPoint x: 82, startPoint y: 136, endPoint x: 169, endPoint y: 138, distance: 87.2
click at [169, 138] on div ".deletable-edge-delete-btn { width: 20px; height: 20px; border: 0px solid #ffff…" at bounding box center [108, 114] width 216 height 169
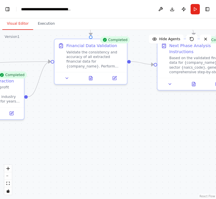
drag, startPoint x: 75, startPoint y: 141, endPoint x: 181, endPoint y: 140, distance: 105.9
click at [180, 141] on div ".deletable-edge-delete-btn { width: 20px; height: 20px; border: 0px solid #ffff…" at bounding box center [108, 114] width 216 height 169
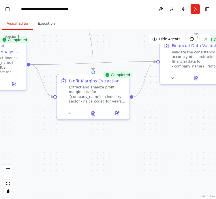
drag, startPoint x: 74, startPoint y: 141, endPoint x: 155, endPoint y: 141, distance: 80.9
click at [155, 141] on div ".deletable-edge-delete-btn { width: 20px; height: 20px; border: 0px solid #ffff…" at bounding box center [108, 114] width 216 height 169
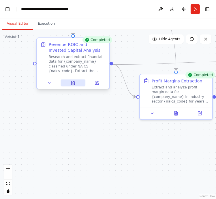
click at [72, 82] on icon at bounding box center [72, 83] width 3 height 4
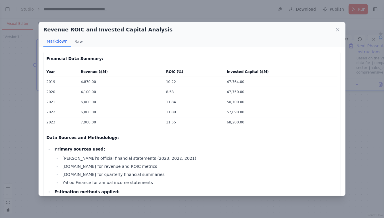
select select "****"
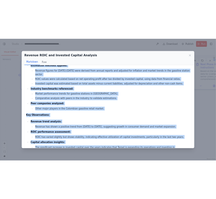
scroll to position [155, 0]
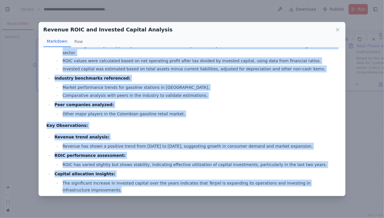
drag, startPoint x: 47, startPoint y: 58, endPoint x: 98, endPoint y: 180, distance: 132.4
click at [98, 180] on div "Financial Data Summary: Year Revenue ($M) ROIC (%) Invested Capital ($M) 2019 4…" at bounding box center [193, 46] width 292 height 293
copy div "Financial Data Summary: Year Revenue ($M) ROIC (%) Invested Capital ($M) 2019 4…"
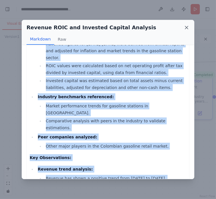
click at [186, 28] on icon at bounding box center [186, 27] width 3 height 3
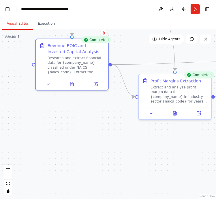
drag, startPoint x: 121, startPoint y: 143, endPoint x: 74, endPoint y: 133, distance: 48.0
click at [74, 133] on div ".deletable-edge-delete-btn { width: 20px; height: 20px; border: 0px solid #ffff…" at bounding box center [108, 114] width 216 height 169
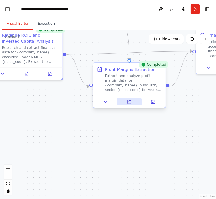
click at [129, 102] on icon at bounding box center [128, 102] width 3 height 4
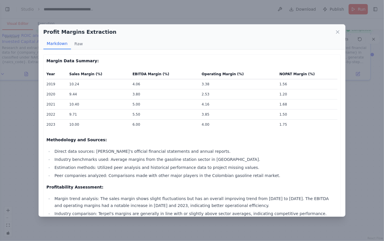
select select "****"
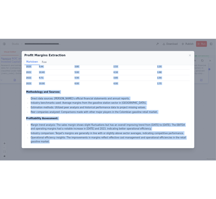
scroll to position [14659, 0]
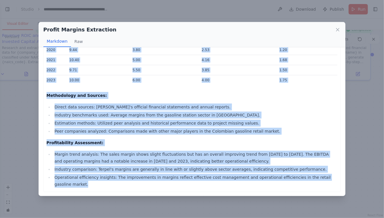
drag, startPoint x: 46, startPoint y: 57, endPoint x: 69, endPoint y: 183, distance: 127.5
click at [69, 183] on div "Margin Data Summary: Year Sales Margin (%) EBITDA Margin (%) Operating Margin (…" at bounding box center [193, 100] width 292 height 174
copy div "Margin Data Summary: Year Sales Margin (%) EBITDA Margin (%) Operating Margin (…"
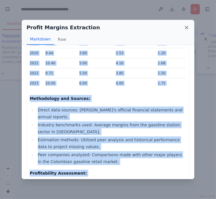
click at [187, 28] on icon at bounding box center [186, 28] width 6 height 6
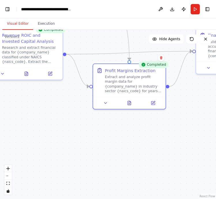
drag, startPoint x: 61, startPoint y: 131, endPoint x: 147, endPoint y: 147, distance: 88.2
click at [142, 146] on div ".deletable-edge-delete-btn { width: 20px; height: 20px; border: 0px solid #ffff…" at bounding box center [108, 114] width 216 height 169
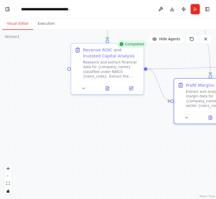
drag, startPoint x: 91, startPoint y: 138, endPoint x: 148, endPoint y: 159, distance: 60.9
click at [145, 158] on div ".deletable-edge-delete-btn { width: 20px; height: 20px; border: 0px solid #ffff…" at bounding box center [108, 114] width 216 height 169
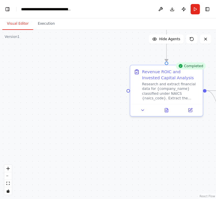
drag, startPoint x: 120, startPoint y: 153, endPoint x: 60, endPoint y: 130, distance: 64.4
click at [61, 130] on div ".deletable-edge-delete-btn { width: 20px; height: 20px; border: 0px solid #ffff…" at bounding box center [108, 114] width 216 height 169
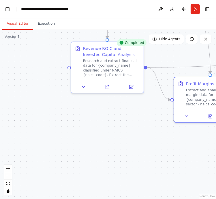
drag, startPoint x: 159, startPoint y: 153, endPoint x: 72, endPoint y: 153, distance: 86.9
click at [74, 153] on div ".deletable-edge-delete-btn { width: 20px; height: 20px; border: 0px solid #ffff…" at bounding box center [108, 114] width 216 height 169
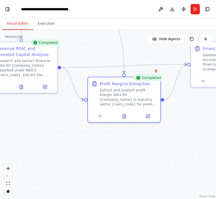
drag, startPoint x: 176, startPoint y: 170, endPoint x: 57, endPoint y: 168, distance: 119.2
click at [57, 168] on div ".deletable-edge-delete-btn { width: 20px; height: 20px; border: 0px solid #ffff…" at bounding box center [108, 114] width 216 height 169
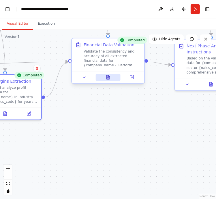
click at [108, 80] on button at bounding box center [107, 77] width 25 height 7
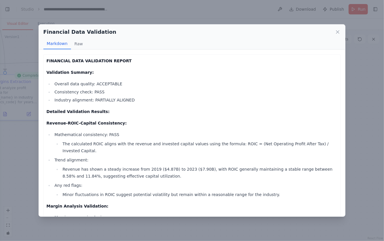
select select "****"
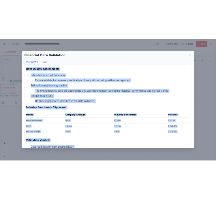
scroll to position [251, 0]
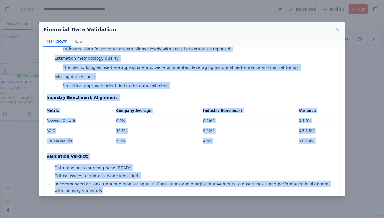
drag, startPoint x: 47, startPoint y: 58, endPoint x: 81, endPoint y: 180, distance: 126.8
copy div "FINANCIAL DATA VALIDATION REPORT Validation Summary: Overall data quality: ACCE…"
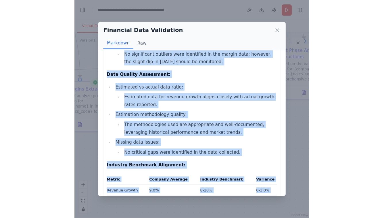
scroll to position [251, 0]
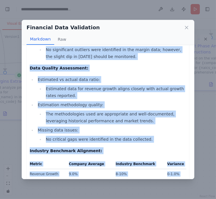
click at [187, 28] on icon at bounding box center [186, 28] width 6 height 6
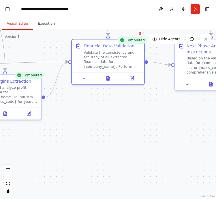
drag, startPoint x: 146, startPoint y: 134, endPoint x: 75, endPoint y: 134, distance: 71.1
click at [75, 134] on div ".deletable-edge-delete-btn { width: 20px; height: 20px; border: 0px solid #ffff…" at bounding box center [108, 114] width 216 height 169
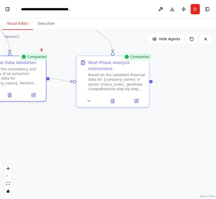
drag, startPoint x: 130, startPoint y: 136, endPoint x: 100, endPoint y: 153, distance: 35.3
click at [100, 153] on div ".deletable-edge-delete-btn { width: 20px; height: 20px; border: 0px solid #ffff…" at bounding box center [108, 114] width 216 height 169
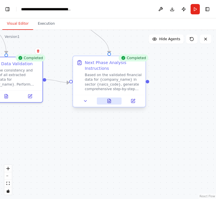
click at [109, 101] on icon at bounding box center [108, 101] width 1 height 0
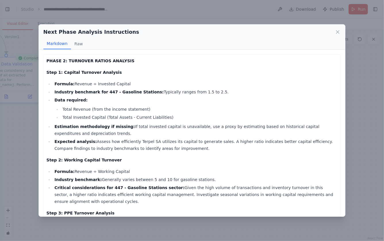
select select "****"
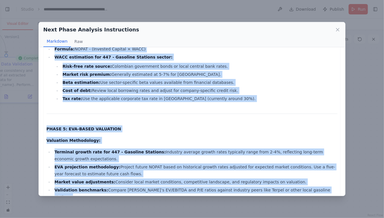
scroll to position [621, 0]
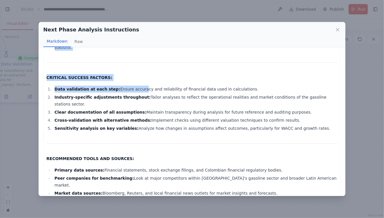
drag, startPoint x: 47, startPoint y: 59, endPoint x: 135, endPoint y: 68, distance: 88.2
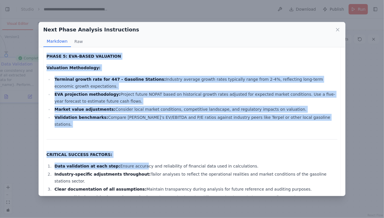
scroll to position [543, 0]
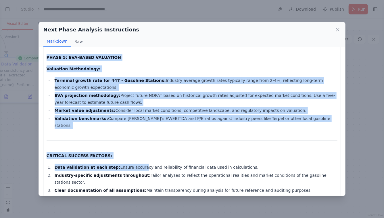
click at [172, 100] on ul "Terminal growth rate for 447 - Gasoline Stations: Industry average growth rates…" at bounding box center [193, 103] width 292 height 52
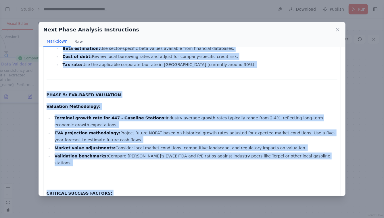
scroll to position [621, 0]
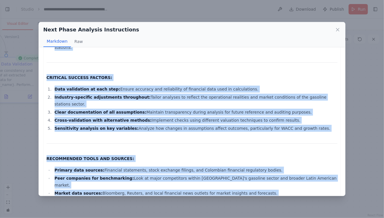
drag, startPoint x: 47, startPoint y: 58, endPoint x: 200, endPoint y: 184, distance: 198.7
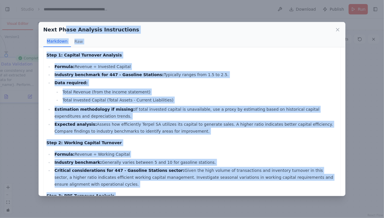
scroll to position [0, 0]
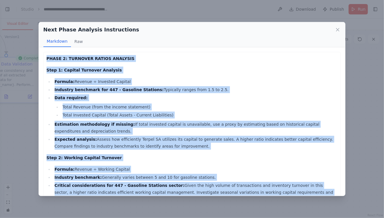
drag, startPoint x: 207, startPoint y: 186, endPoint x: 47, endPoint y: 58, distance: 205.0
copy div "PHASE 2: TURNOVER RATIOS ANALYSIS Step 1: Capital Turnover Analysis Formula: Re…"
click at [338, 30] on icon at bounding box center [338, 29] width 3 height 3
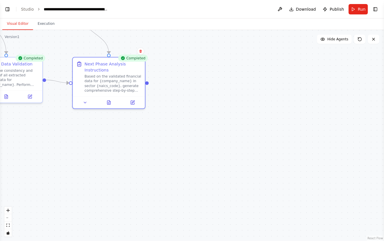
select select "****"
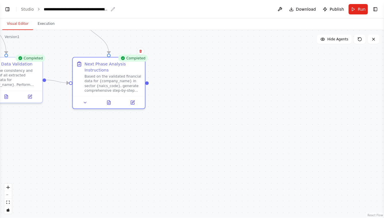
click at [89, 9] on div "**********" at bounding box center [76, 9] width 65 height 6
drag, startPoint x: 97, startPoint y: 9, endPoint x: 154, endPoint y: 12, distance: 57.0
click at [154, 12] on header "**********" at bounding box center [192, 9] width 384 height 18
drag, startPoint x: 44, startPoint y: 9, endPoint x: 172, endPoint y: 9, distance: 127.8
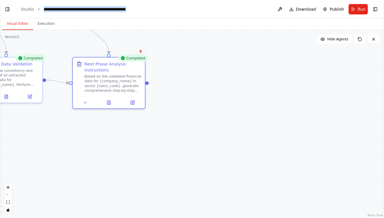
click at [173, 12] on header "**********" at bounding box center [192, 9] width 384 height 18
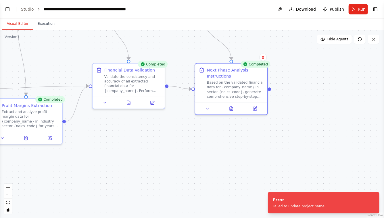
drag, startPoint x: 113, startPoint y: 132, endPoint x: 208, endPoint y: 137, distance: 95.3
click at [208, 137] on div ".deletable-edge-delete-btn { width: 20px; height: 20px; border: 0px solid #ffff…" at bounding box center [192, 124] width 384 height 188
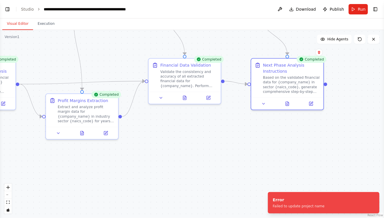
drag, startPoint x: 134, startPoint y: 144, endPoint x: 153, endPoint y: 73, distance: 73.4
click at [153, 73] on div ".deletable-edge-delete-btn { width: 20px; height: 20px; border: 0px solid #ffff…" at bounding box center [192, 124] width 384 height 188
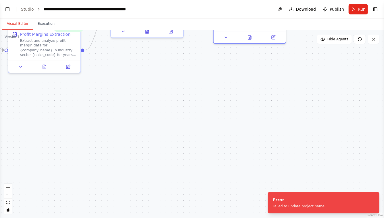
click at [121, 8] on div "**********" at bounding box center [97, 9] width 106 height 6
drag, startPoint x: 43, startPoint y: 9, endPoint x: 245, endPoint y: 27, distance: 202.2
click at [245, 28] on main "**********" at bounding box center [192, 109] width 384 height 218
click at [7, 9] on button "Toggle Left Sidebar" at bounding box center [7, 9] width 8 height 8
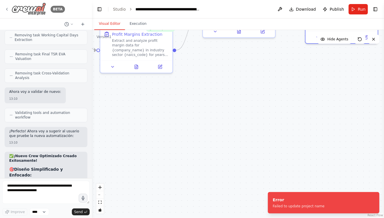
click at [30, 8] on img at bounding box center [29, 9] width 35 height 13
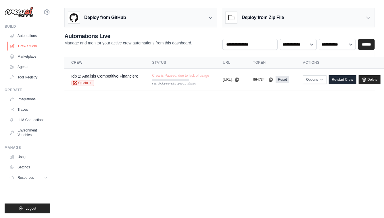
click at [37, 44] on link "Crew Studio" at bounding box center [28, 45] width 43 height 9
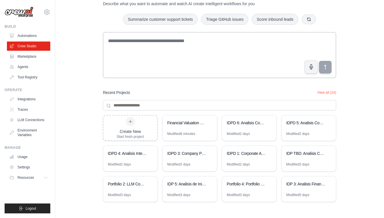
scroll to position [27, 0]
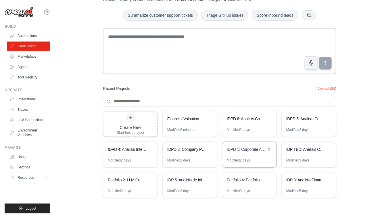
click at [238, 149] on div "IDPD 1: Corporate Analysis Suite - Simplified" at bounding box center [246, 149] width 39 height 6
click at [186, 154] on div "IDPD 3: Company Performance Analysis Automation" at bounding box center [190, 150] width 54 height 16
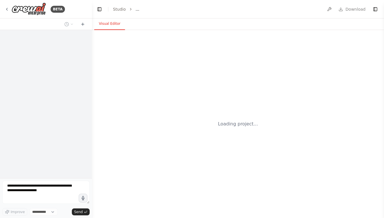
select select "****"
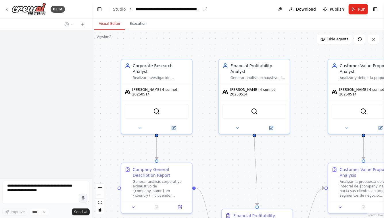
click at [151, 9] on div "**********" at bounding box center [168, 9] width 65 height 6
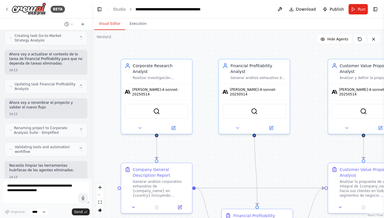
scroll to position [9701, 0]
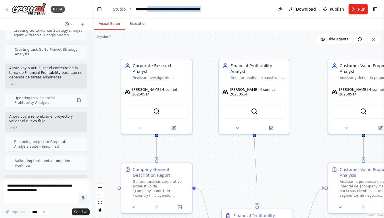
drag, startPoint x: 150, startPoint y: 8, endPoint x: 233, endPoint y: 9, distance: 82.3
click at [233, 9] on header "**********" at bounding box center [238, 9] width 292 height 18
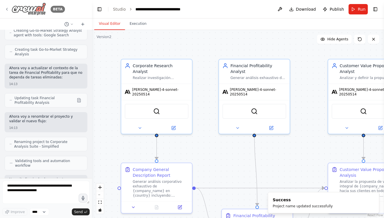
click at [7, 7] on icon at bounding box center [7, 9] width 5 height 5
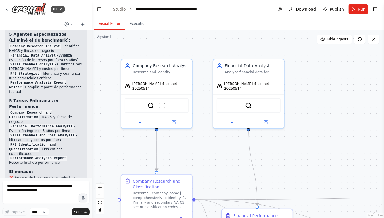
scroll to position [1841, 0]
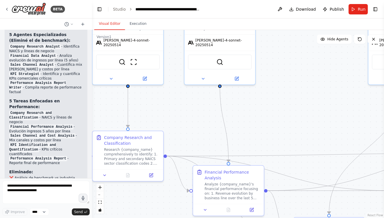
drag, startPoint x: 312, startPoint y: 131, endPoint x: 281, endPoint y: 83, distance: 57.1
click at [281, 84] on div ".deletable-edge-delete-btn { width: 20px; height: 20px; border: 0px solid #ffff…" at bounding box center [238, 124] width 292 height 188
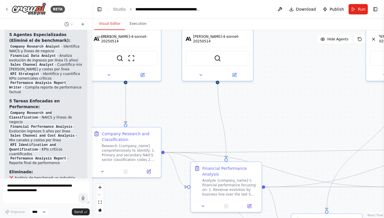
drag, startPoint x: 302, startPoint y: 101, endPoint x: 257, endPoint y: 26, distance: 87.0
click at [257, 26] on div "Visual Editor Execution Version 1 Show Tools Hide Agents .deletable-edge-delete…" at bounding box center [238, 117] width 292 height 199
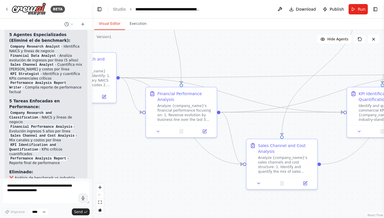
drag, startPoint x: 338, startPoint y: 189, endPoint x: 260, endPoint y: 162, distance: 83.0
click at [260, 162] on div ".deletable-edge-delete-btn { width: 20px; height: 20px; border: 0px solid #ffff…" at bounding box center [238, 124] width 292 height 188
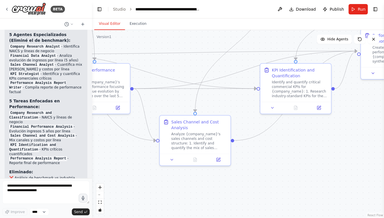
drag, startPoint x: 315, startPoint y: 153, endPoint x: 295, endPoint y: 161, distance: 21.7
click at [295, 161] on div ".deletable-edge-delete-btn { width: 20px; height: 20px; border: 0px solid #ffff…" at bounding box center [238, 124] width 292 height 188
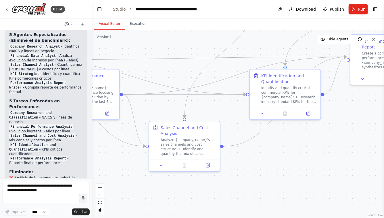
drag, startPoint x: 282, startPoint y: 162, endPoint x: 321, endPoint y: 154, distance: 39.9
click at [321, 155] on div ".deletable-edge-delete-btn { width: 20px; height: 20px; border: 0px solid #ffff…" at bounding box center [238, 124] width 292 height 188
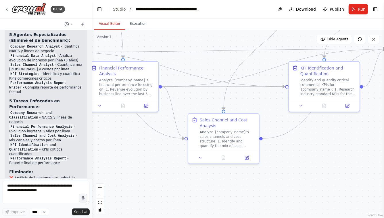
drag, startPoint x: 141, startPoint y: 176, endPoint x: 194, endPoint y: 176, distance: 52.4
click at [193, 176] on div ".deletable-edge-delete-btn { width: 20px; height: 20px; border: 0px solid #ffff…" at bounding box center [238, 124] width 292 height 188
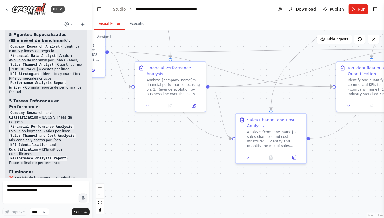
drag, startPoint x: 195, startPoint y: 171, endPoint x: 146, endPoint y: 163, distance: 49.5
click at [147, 163] on div ".deletable-edge-delete-btn { width: 20px; height: 20px; border: 0px solid #ffff…" at bounding box center [238, 124] width 292 height 188
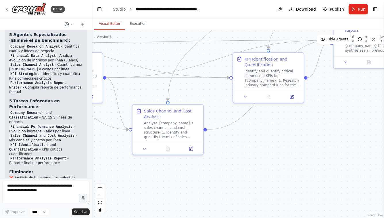
drag, startPoint x: 273, startPoint y: 178, endPoint x: 184, endPoint y: 176, distance: 88.9
click at [185, 176] on div ".deletable-edge-delete-btn { width: 20px; height: 20px; border: 0px solid #ffff…" at bounding box center [238, 124] width 292 height 188
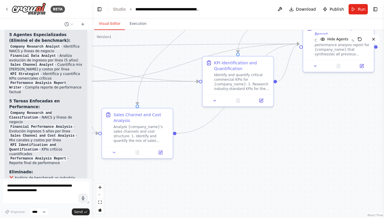
drag, startPoint x: 262, startPoint y: 140, endPoint x: 209, endPoint y: 168, distance: 60.5
click at [210, 168] on div ".deletable-edge-delete-btn { width: 20px; height: 20px; border: 0px solid #ffff…" at bounding box center [238, 124] width 292 height 188
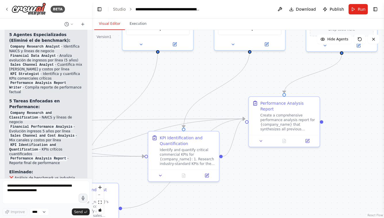
drag, startPoint x: 274, startPoint y: 136, endPoint x: 272, endPoint y: 188, distance: 51.9
click at [272, 188] on div ".deletable-edge-delete-btn { width: 20px; height: 20px; border: 0px solid #ffff…" at bounding box center [238, 124] width 292 height 188
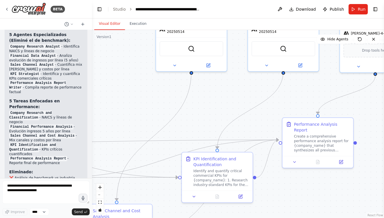
drag, startPoint x: 300, startPoint y: 162, endPoint x: 333, endPoint y: 183, distance: 39.4
click at [335, 183] on div ".deletable-edge-delete-btn { width: 20px; height: 20px; border: 0px solid #ffff…" at bounding box center [238, 124] width 292 height 188
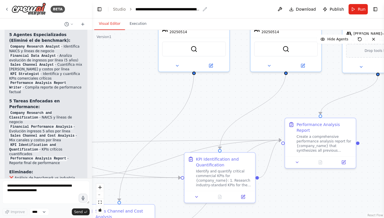
click at [159, 7] on div "**********" at bounding box center [168, 9] width 65 height 6
drag, startPoint x: 151, startPoint y: 8, endPoint x: 237, endPoint y: 11, distance: 86.1
click at [237, 11] on header "**********" at bounding box center [238, 9] width 292 height 18
drag, startPoint x: 144, startPoint y: 99, endPoint x: 189, endPoint y: 59, distance: 60.3
click at [189, 59] on div ".deletable-edge-delete-btn { width: 20px; height: 20px; border: 0px solid #ffff…" at bounding box center [238, 124] width 292 height 188
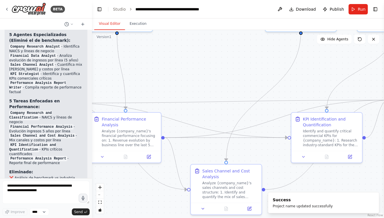
drag, startPoint x: 141, startPoint y: 76, endPoint x: 214, endPoint y: 74, distance: 73.1
click at [214, 75] on div ".deletable-edge-delete-btn { width: 20px; height: 20px; border: 0px solid #ffff…" at bounding box center [238, 124] width 292 height 188
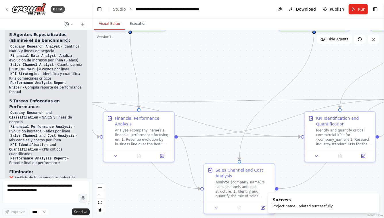
drag, startPoint x: 125, startPoint y: 194, endPoint x: 153, endPoint y: 182, distance: 29.6
click at [153, 182] on div ".deletable-edge-delete-btn { width: 20px; height: 20px; border: 0px solid #ffff…" at bounding box center [238, 124] width 292 height 188
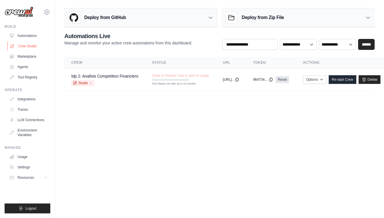
click at [26, 44] on link "Crew Studio" at bounding box center [28, 45] width 43 height 9
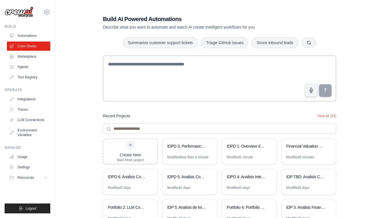
drag, startPoint x: 356, startPoint y: 130, endPoint x: 356, endPoint y: 90, distance: 40.6
click at [356, 90] on div "Build AI Powered Automations Describe what you want to automate and watch AI cr…" at bounding box center [219, 123] width 311 height 234
click at [250, 176] on div "IDPD 4: Analisis Integral de KPIs operacionales" at bounding box center [246, 177] width 39 height 6
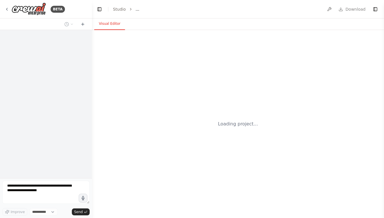
select select "****"
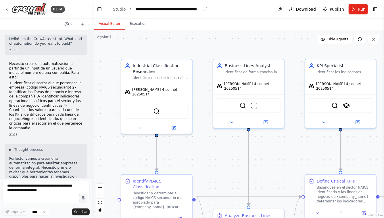
scroll to position [852, 0]
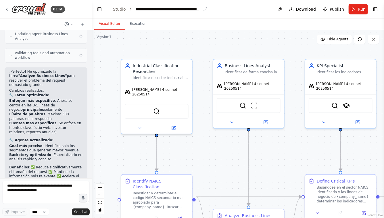
click at [152, 9] on div "**********" at bounding box center [168, 9] width 65 height 6
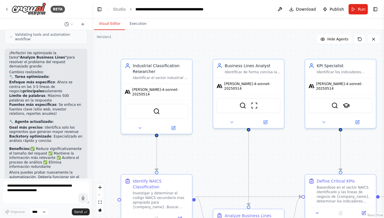
scroll to position [843, 0]
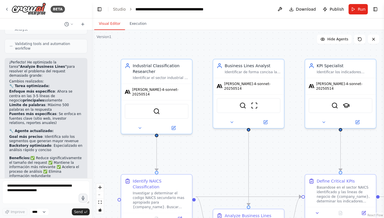
drag, startPoint x: 230, startPoint y: 151, endPoint x: 208, endPoint y: 93, distance: 62.2
click at [208, 93] on div ".deletable-edge-delete-btn { width: 20px; height: 20px; border: 0px solid #ffff…" at bounding box center [238, 124] width 292 height 188
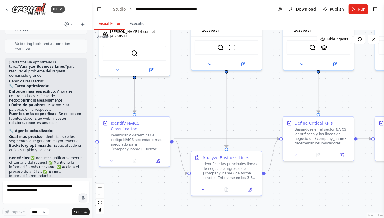
drag, startPoint x: 281, startPoint y: 111, endPoint x: 222, endPoint y: 85, distance: 64.1
click at [223, 85] on div ".deletable-edge-delete-btn { width: 20px; height: 20px; border: 0px solid #ffff…" at bounding box center [238, 124] width 292 height 188
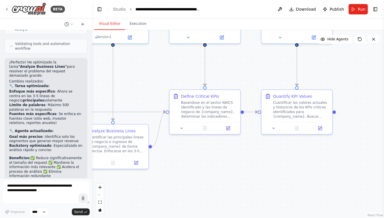
drag, startPoint x: 308, startPoint y: 163, endPoint x: 252, endPoint y: 162, distance: 55.5
click at [252, 162] on div ".deletable-edge-delete-btn { width: 20px; height: 20px; border: 0px solid #ffff…" at bounding box center [238, 124] width 292 height 188
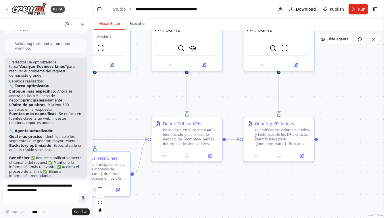
drag, startPoint x: 289, startPoint y: 148, endPoint x: 330, endPoint y: 171, distance: 46.9
click at [330, 171] on div ".deletable-edge-delete-btn { width: 20px; height: 20px; border: 0px solid #ffff…" at bounding box center [238, 124] width 292 height 188
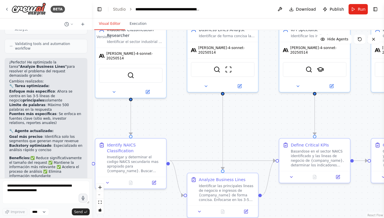
drag, startPoint x: 197, startPoint y: 103, endPoint x: 283, endPoint y: 135, distance: 91.9
click at [282, 135] on div ".deletable-edge-delete-btn { width: 20px; height: 20px; border: 0px solid #ffff…" at bounding box center [238, 124] width 292 height 188
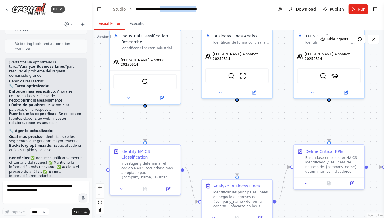
drag, startPoint x: 166, startPoint y: 9, endPoint x: 222, endPoint y: 11, distance: 56.7
click at [222, 11] on header "**********" at bounding box center [238, 9] width 292 height 18
click at [203, 9] on icon "breadcrumb" at bounding box center [205, 9] width 5 height 5
click at [204, 9] on icon "breadcrumb" at bounding box center [205, 9] width 5 height 5
click at [205, 9] on icon "breadcrumb" at bounding box center [205, 9] width 5 height 5
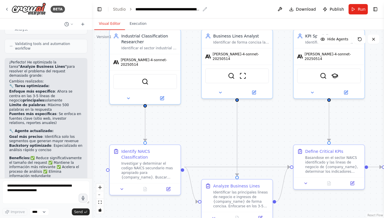
click at [165, 9] on div "**********" at bounding box center [168, 9] width 65 height 6
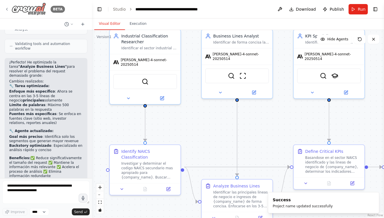
click at [9, 9] on icon at bounding box center [7, 9] width 5 height 5
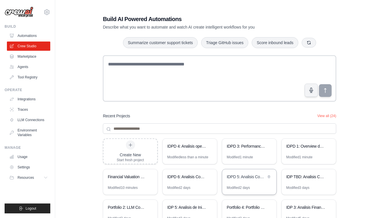
click at [242, 179] on div "IDPD 5: Analisis Competitivo Integral" at bounding box center [246, 177] width 39 height 6
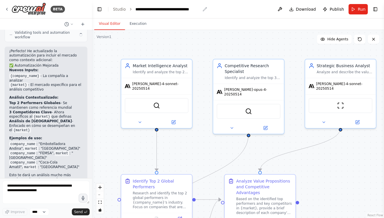
click at [154, 6] on div "**********" at bounding box center [168, 9] width 65 height 6
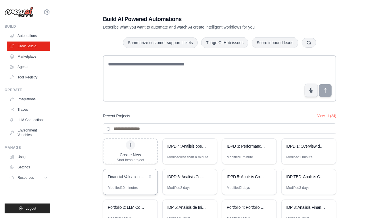
click at [126, 175] on div "Financial Valuation with Cross-Validation" at bounding box center [127, 177] width 39 height 6
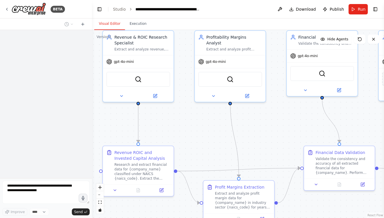
drag, startPoint x: 233, startPoint y: 172, endPoint x: 215, endPoint y: 143, distance: 34.7
click at [215, 143] on div ".deletable-edge-delete-btn { width: 20px; height: 20px; border: 0px solid #ffff…" at bounding box center [238, 124] width 292 height 188
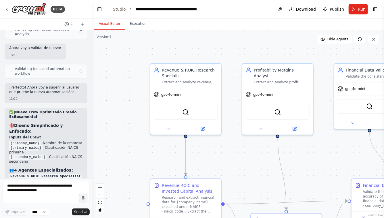
drag, startPoint x: 216, startPoint y: 142, endPoint x: 268, endPoint y: 189, distance: 70.5
click at [270, 190] on div ".deletable-edge-delete-btn { width: 20px; height: 20px; border: 0px solid #ffff…" at bounding box center [238, 124] width 292 height 188
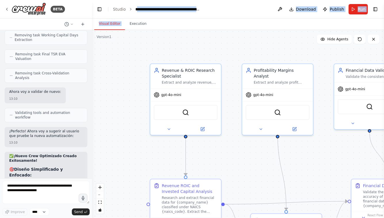
drag, startPoint x: 137, startPoint y: 9, endPoint x: 217, endPoint y: 20, distance: 80.8
click at [218, 20] on main "**********" at bounding box center [238, 109] width 292 height 218
click at [203, 9] on icon "breadcrumb" at bounding box center [205, 9] width 5 height 5
drag, startPoint x: 136, startPoint y: 9, endPoint x: 227, endPoint y: 7, distance: 90.9
click at [229, 12] on header "**********" at bounding box center [238, 9] width 292 height 18
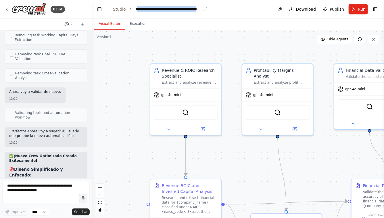
click at [139, 7] on div "**********" at bounding box center [168, 9] width 65 height 6
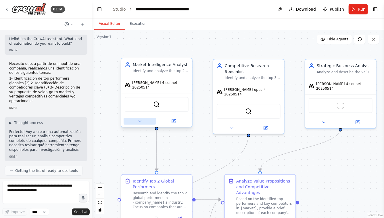
scroll to position [1232, 0]
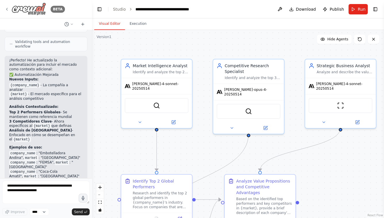
click at [6, 6] on div "BETA" at bounding box center [35, 9] width 60 height 13
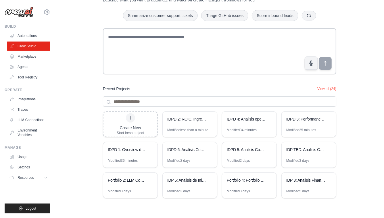
scroll to position [27, 0]
click at [302, 124] on div "IDPD 3: Performance comercial de la compañía" at bounding box center [309, 119] width 54 height 16
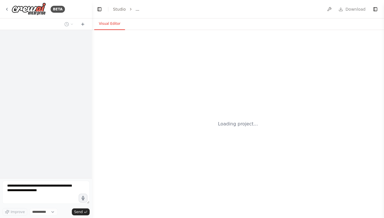
select select "****"
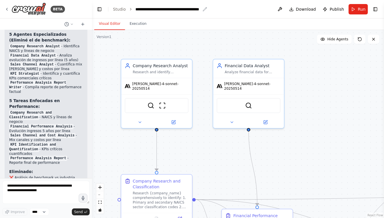
scroll to position [1841, 0]
click at [147, 8] on div "**********" at bounding box center [168, 9] width 65 height 6
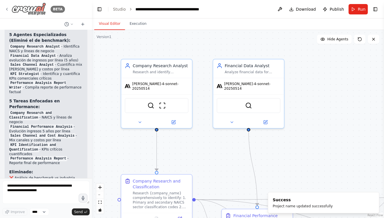
click at [7, 9] on icon at bounding box center [7, 9] width 5 height 5
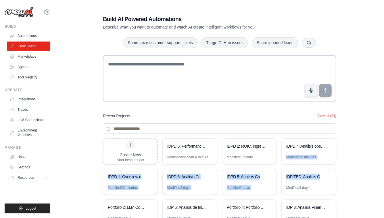
drag, startPoint x: 350, startPoint y: 168, endPoint x: 350, endPoint y: 151, distance: 17.3
click at [350, 151] on div "Build AI Powered Automations Describe what you want to automate and watch AI cr…" at bounding box center [219, 123] width 311 height 234
click at [355, 172] on div "Build AI Powered Automations Describe what you want to automate and watch AI cr…" at bounding box center [219, 123] width 311 height 234
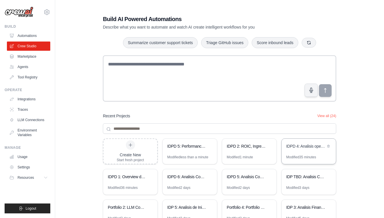
click at [301, 150] on div "IDPD 4: Analisis operacional de la compañia" at bounding box center [309, 146] width 54 height 16
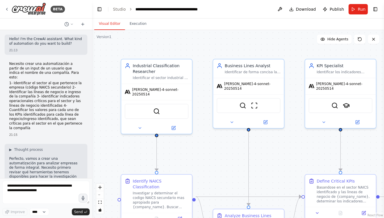
scroll to position [852, 0]
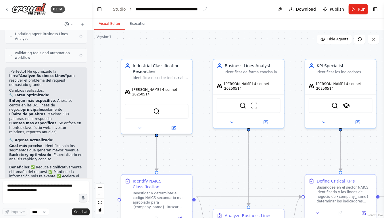
click at [148, 9] on div "**********" at bounding box center [168, 9] width 65 height 6
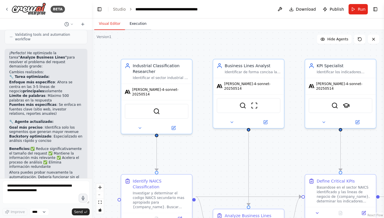
scroll to position [843, 0]
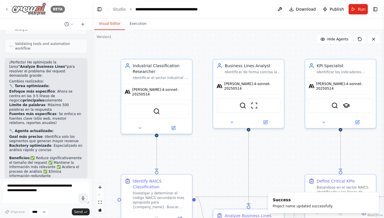
click at [7, 9] on icon at bounding box center [7, 9] width 5 height 5
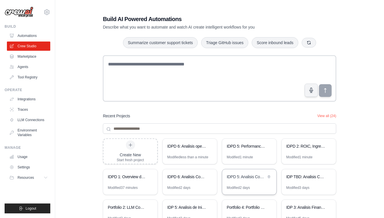
click at [246, 178] on div "IDPD 5: Analisis Competitivo Integral" at bounding box center [246, 177] width 39 height 6
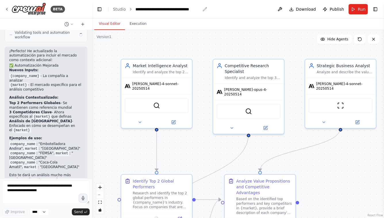
click at [147, 9] on div "**********" at bounding box center [168, 9] width 65 height 6
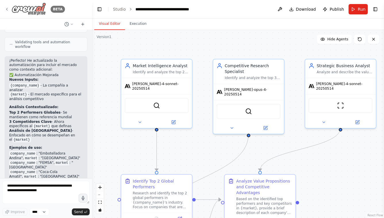
click at [7, 9] on icon at bounding box center [7, 9] width 5 height 5
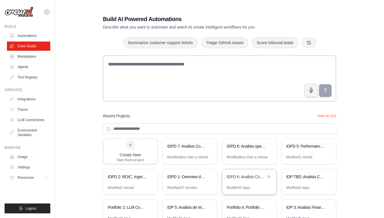
click at [240, 177] on div "IDPD 6: Analisis Comparativo Integral y Dimensionamiento de Oportunidades" at bounding box center [246, 177] width 39 height 6
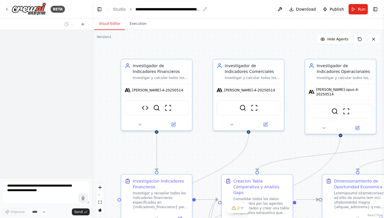
click at [147, 9] on div "**********" at bounding box center [168, 9] width 65 height 6
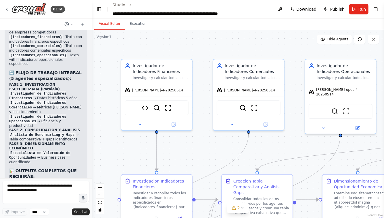
scroll to position [3647, 0]
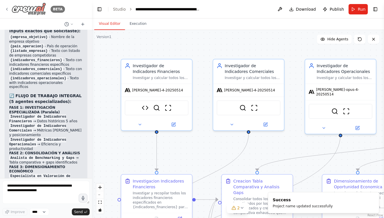
click at [8, 11] on icon at bounding box center [7, 9] width 5 height 5
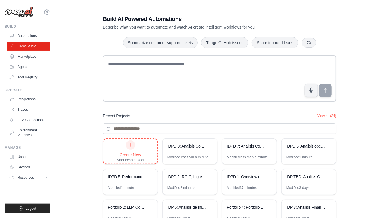
click at [131, 148] on div at bounding box center [130, 144] width 9 height 9
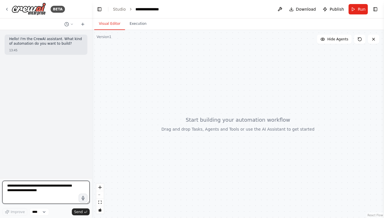
click at [48, 186] on textarea at bounding box center [45, 191] width 87 height 23
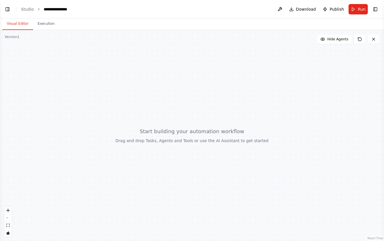
select select "****"
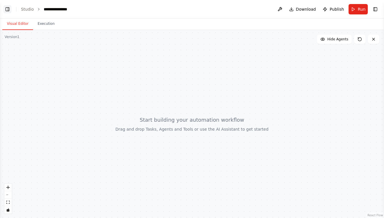
click at [7, 9] on button "Toggle Left Sidebar" at bounding box center [7, 9] width 8 height 8
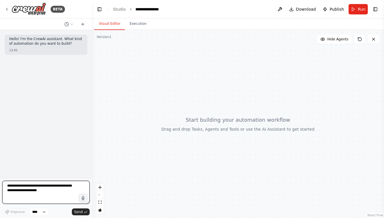
click at [38, 190] on textarea at bounding box center [45, 191] width 87 height 23
paste textarea "**********"
type textarea "**********"
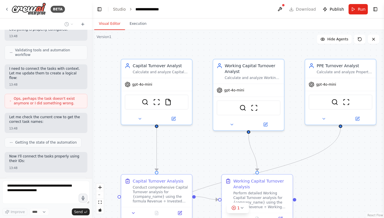
scroll to position [687, 0]
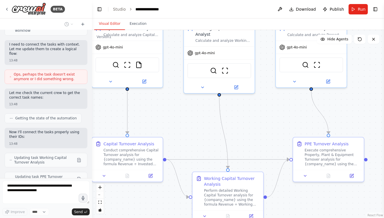
drag, startPoint x: 209, startPoint y: 159, endPoint x: 180, endPoint y: 122, distance: 47.3
click at [180, 122] on div ".deletable-edge-delete-btn { width: 20px; height: 20px; border: 0px solid #ffff…" at bounding box center [238, 124] width 292 height 188
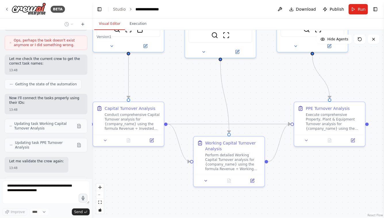
drag, startPoint x: 188, startPoint y: 133, endPoint x: 190, endPoint y: 97, distance: 35.7
click at [190, 96] on div ".deletable-edge-delete-btn { width: 20px; height: 20px; border: 0px solid #ffff…" at bounding box center [238, 124] width 292 height 188
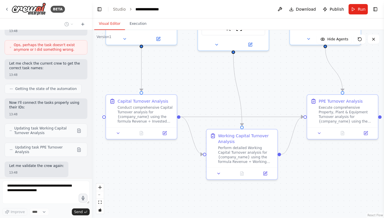
drag, startPoint x: 183, startPoint y: 98, endPoint x: 198, endPoint y: 92, distance: 16.4
click at [198, 92] on div ".deletable-edge-delete-btn { width: 20px; height: 20px; border: 0px solid #ffff…" at bounding box center [238, 124] width 292 height 188
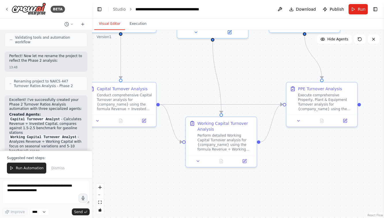
drag, startPoint x: 206, startPoint y: 96, endPoint x: 174, endPoint y: 77, distance: 37.7
click at [174, 77] on div ".deletable-edge-delete-btn { width: 20px; height: 20px; border: 0px solid #ffff…" at bounding box center [238, 124] width 292 height 188
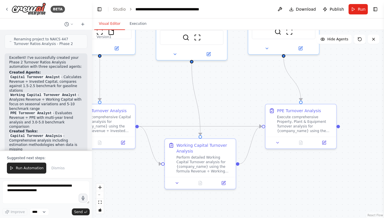
drag, startPoint x: 246, startPoint y: 73, endPoint x: 234, endPoint y: 102, distance: 31.7
click at [234, 102] on div ".deletable-edge-delete-btn { width: 20px; height: 20px; border: 0px solid #ffff…" at bounding box center [238, 124] width 292 height 188
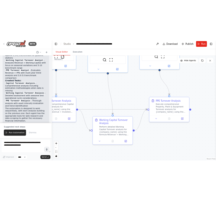
scroll to position [978, 0]
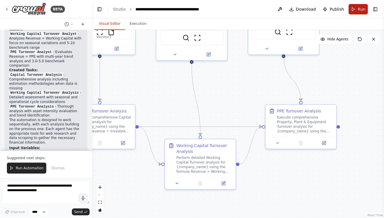
click at [355, 9] on button "Run" at bounding box center [358, 9] width 19 height 10
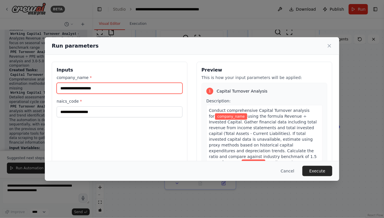
click at [129, 90] on input "company_name *" at bounding box center [120, 88] width 126 height 11
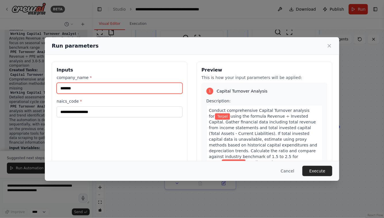
type input "******"
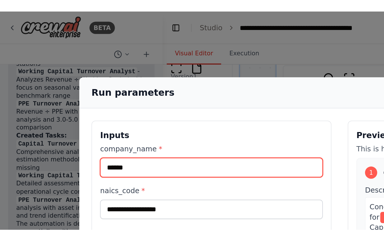
scroll to position [0, 0]
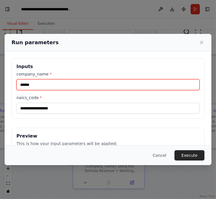
drag, startPoint x: 35, startPoint y: 84, endPoint x: 1, endPoint y: 84, distance: 33.7
click at [1, 84] on div "Run parameters Inputs company_name * ****** naics_code * Preview This is how yo…" at bounding box center [108, 99] width 216 height 199
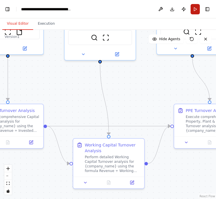
click at [192, 10] on button "Run" at bounding box center [194, 9] width 9 height 10
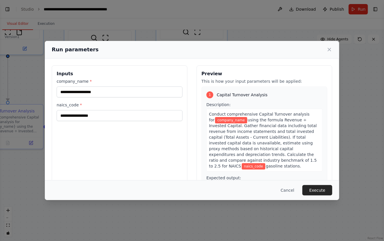
select select "****"
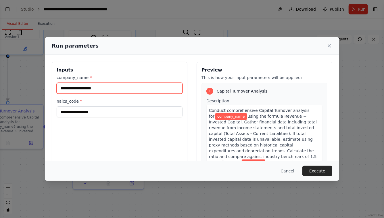
click at [70, 85] on input "company_name *" at bounding box center [120, 88] width 126 height 11
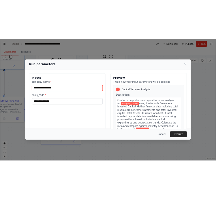
scroll to position [928, 0]
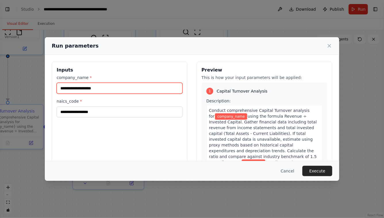
paste input "**********"
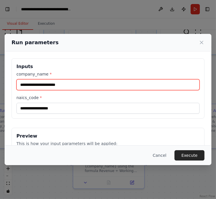
type input "**********"
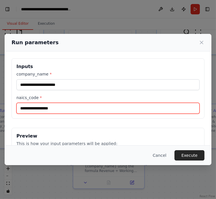
click at [68, 110] on input "naics_code *" at bounding box center [107, 108] width 183 height 11
paste input "**********"
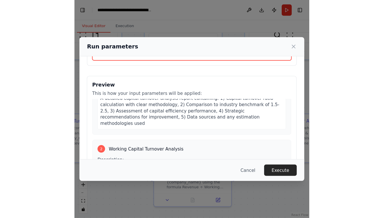
scroll to position [88, 0]
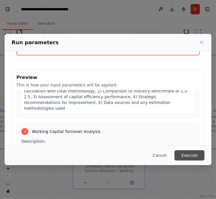
type input "**********"
click at [195, 157] on button "Execute" at bounding box center [189, 155] width 30 height 10
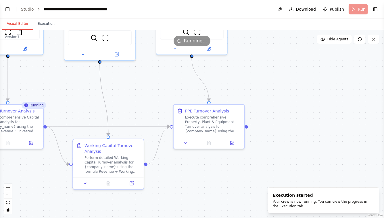
scroll to position [960, 0]
select select "****"
drag, startPoint x: 115, startPoint y: 91, endPoint x: 180, endPoint y: 91, distance: 65.0
click at [179, 91] on div ".deletable-edge-delete-btn { width: 20px; height: 20px; border: 0px solid #ffff…" at bounding box center [192, 124] width 384 height 188
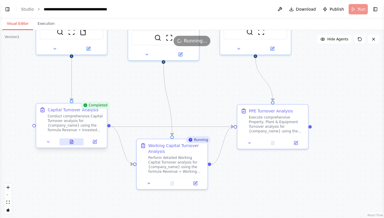
click at [73, 143] on icon at bounding box center [71, 141] width 5 height 5
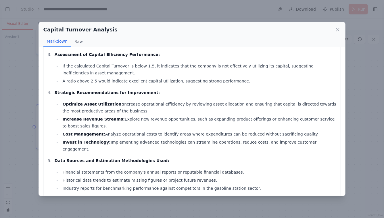
scroll to position [140, 0]
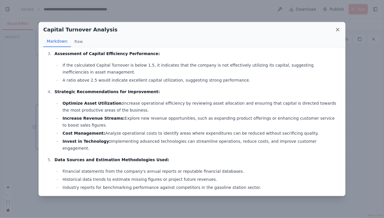
click at [338, 29] on icon at bounding box center [338, 29] width 3 height 3
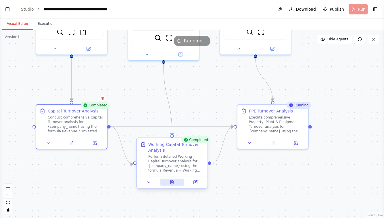
click at [172, 183] on icon at bounding box center [172, 182] width 3 height 4
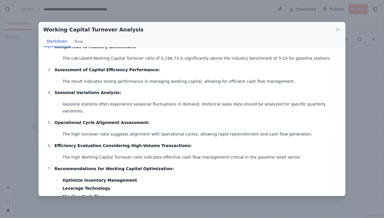
scroll to position [94, 0]
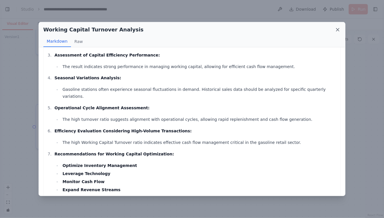
click at [339, 29] on icon at bounding box center [338, 29] width 3 height 3
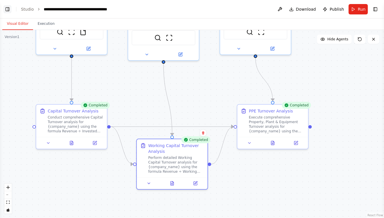
click at [7, 10] on button "Toggle Left Sidebar" at bounding box center [7, 9] width 8 height 8
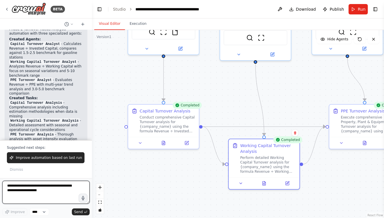
click at [38, 185] on textarea at bounding box center [45, 191] width 87 height 23
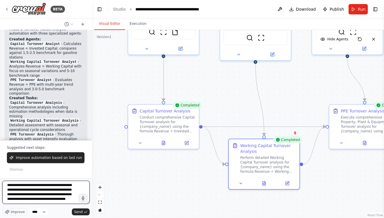
click at [51, 197] on textarea "**********" at bounding box center [45, 191] width 87 height 23
click at [72, 202] on textarea "**********" at bounding box center [45, 191] width 87 height 23
click at [24, 199] on textarea "**********" at bounding box center [45, 191] width 87 height 23
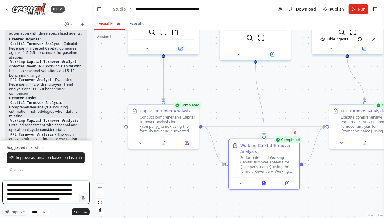
type textarea "**********"
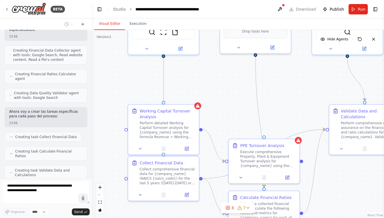
scroll to position [1405, 0]
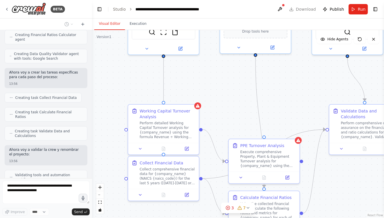
drag, startPoint x: 230, startPoint y: 104, endPoint x: 187, endPoint y: 61, distance: 61.0
click at [187, 61] on div ".deletable-edge-delete-btn { width: 20px; height: 20px; border: 0px solid #ffff…" at bounding box center [238, 124] width 292 height 188
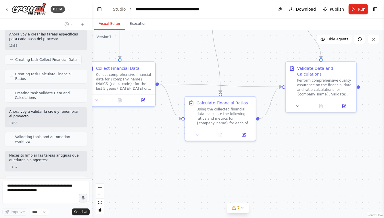
scroll to position [1439, 0]
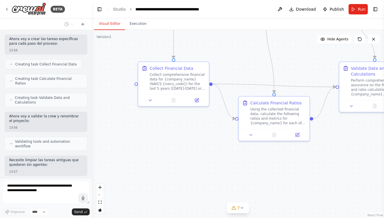
drag, startPoint x: 157, startPoint y: 46, endPoint x: 209, endPoint y: 46, distance: 52.9
click at [212, 46] on div ".deletable-edge-delete-btn { width: 20px; height: 20px; border: 0px solid #ffff…" at bounding box center [238, 124] width 292 height 188
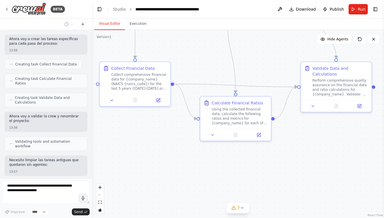
drag, startPoint x: 200, startPoint y: 142, endPoint x: 157, endPoint y: 144, distance: 42.3
click at [157, 144] on div ".deletable-edge-delete-btn { width: 20px; height: 20px; border: 0px solid #ffff…" at bounding box center [238, 124] width 292 height 188
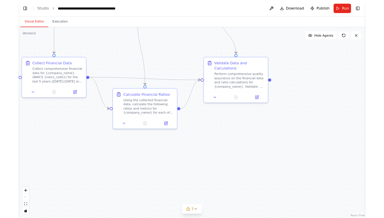
scroll to position [1961, 0]
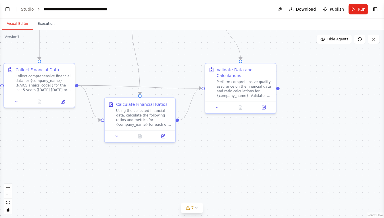
select select "****"
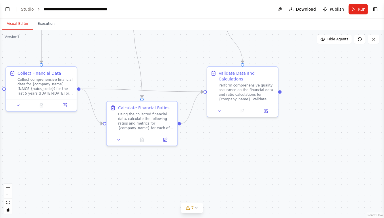
scroll to position [1914, 0]
drag, startPoint x: 120, startPoint y: 60, endPoint x: 168, endPoint y: 119, distance: 75.9
click at [168, 119] on div ".deletable-edge-delete-btn { width: 20px; height: 20px; border: 0px solid #ffff…" at bounding box center [192, 124] width 384 height 188
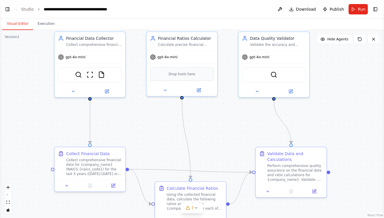
drag, startPoint x: 146, startPoint y: 102, endPoint x: 148, endPoint y: 131, distance: 28.9
click at [148, 131] on div ".deletable-edge-delete-btn { width: 20px; height: 20px; border: 0px solid #ffff…" at bounding box center [192, 124] width 384 height 188
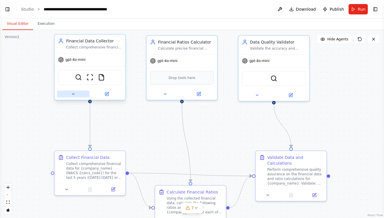
click at [74, 92] on icon at bounding box center [73, 94] width 5 height 5
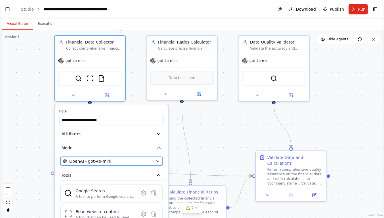
click at [91, 161] on span "OpenAI - gpt-4o-mini" at bounding box center [90, 161] width 42 height 6
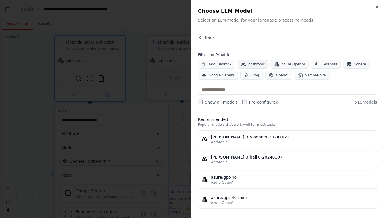
click at [255, 65] on span "Anthropic" at bounding box center [257, 64] width 17 height 5
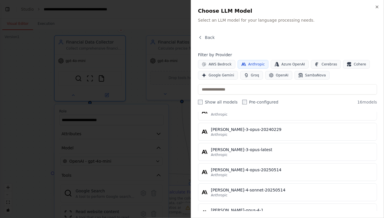
scroll to position [191, 0]
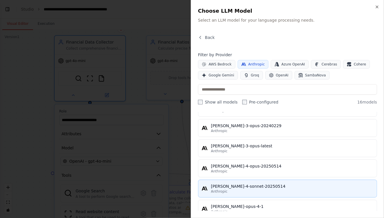
click at [231, 183] on div "[PERSON_NAME]-4-sonnet-20250514" at bounding box center [292, 186] width 163 height 6
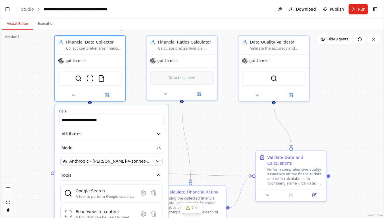
drag, startPoint x: 212, startPoint y: 139, endPoint x: 212, endPoint y: 88, distance: 50.9
click at [212, 88] on div ".deletable-edge-delete-btn { width: 20px; height: 20px; border: 0px solid #ffff…" at bounding box center [192, 124] width 384 height 188
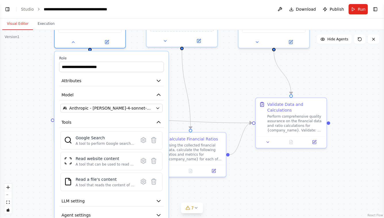
drag, startPoint x: 250, startPoint y: 182, endPoint x: 242, endPoint y: 132, distance: 50.8
click at [242, 132] on div ".deletable-edge-delete-btn { width: 20px; height: 20px; border: 0px solid #ffff…" at bounding box center [192, 124] width 384 height 188
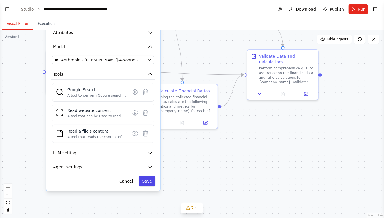
click at [147, 180] on button "Save" at bounding box center [147, 181] width 17 height 10
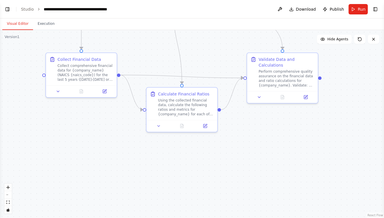
drag, startPoint x: 209, startPoint y: 59, endPoint x: 209, endPoint y: 151, distance: 92.1
click at [209, 153] on div ".deletable-edge-delete-btn { width: 20px; height: 20px; border: 0px solid #ffff…" at bounding box center [192, 124] width 384 height 188
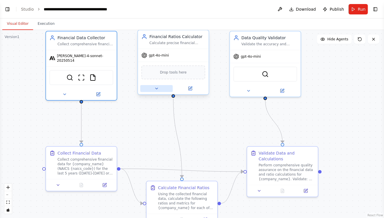
click at [157, 88] on icon at bounding box center [157, 88] width 2 height 1
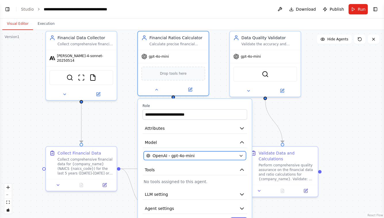
click at [204, 156] on div "OpenAI - gpt-4o-mini" at bounding box center [191, 156] width 90 height 6
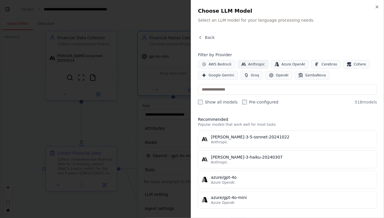
click at [246, 66] on button "Anthropic" at bounding box center [253, 64] width 31 height 9
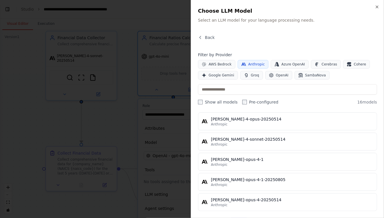
scroll to position [241, 0]
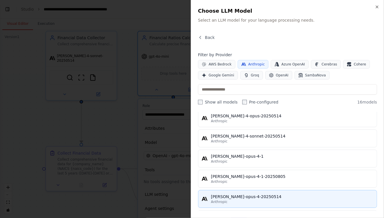
click at [240, 197] on div "[PERSON_NAME]-opus-4-20250514" at bounding box center [292, 196] width 163 height 6
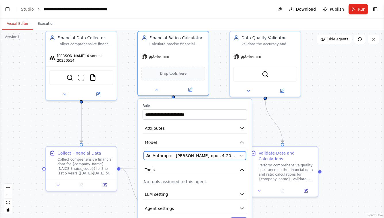
click at [237, 154] on button "Anthropic - claude-opus-4-20250514" at bounding box center [195, 155] width 102 height 9
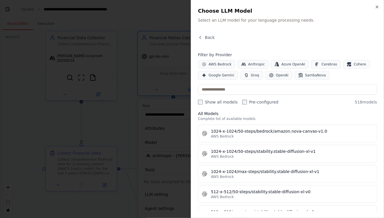
scroll to position [83, 0]
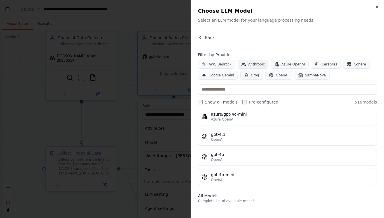
click at [251, 62] on span "Anthropic" at bounding box center [257, 64] width 17 height 5
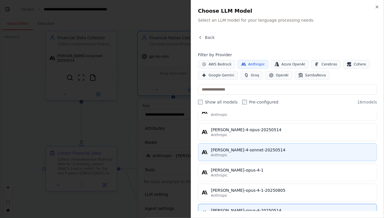
click at [239, 149] on div "[PERSON_NAME]-4-sonnet-20250514" at bounding box center [292, 150] width 163 height 6
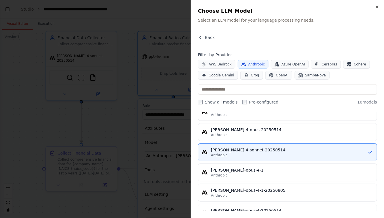
scroll to position [203, 0]
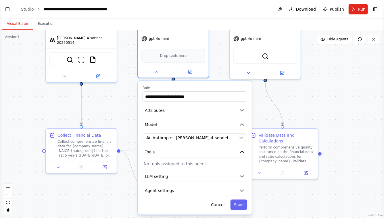
drag, startPoint x: 308, startPoint y: 118, endPoint x: 312, endPoint y: 68, distance: 49.3
click at [312, 70] on div ".deletable-edge-delete-btn { width: 20px; height: 20px; border: 0px solid #ffff…" at bounding box center [192, 124] width 384 height 188
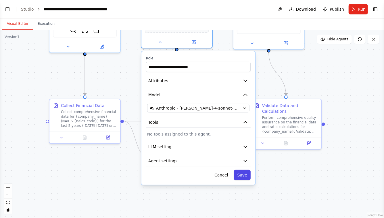
click at [241, 173] on button "Save" at bounding box center [242, 174] width 17 height 10
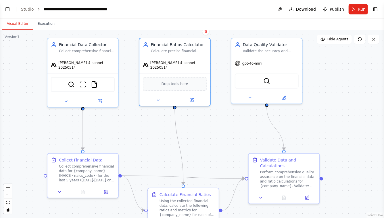
drag, startPoint x: 344, startPoint y: 94, endPoint x: 342, endPoint y: 156, distance: 62.8
click at [342, 156] on div ".deletable-edge-delete-btn { width: 20px; height: 20px; border: 0px solid #ffff…" at bounding box center [192, 124] width 384 height 188
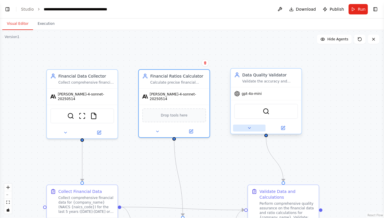
click at [249, 128] on icon at bounding box center [249, 127] width 5 height 5
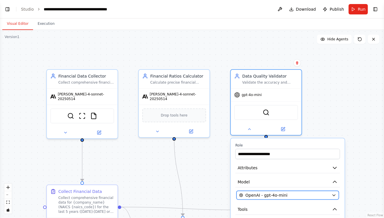
click at [299, 192] on div "OpenAI - gpt-4o-mini" at bounding box center [284, 195] width 90 height 6
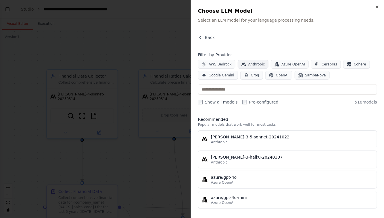
click at [256, 63] on span "Anthropic" at bounding box center [257, 64] width 17 height 5
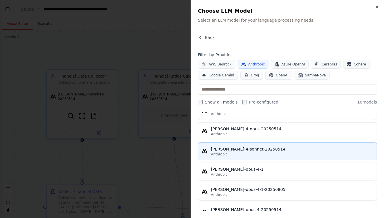
click at [229, 146] on div "[PERSON_NAME]-4-sonnet-20250514" at bounding box center [292, 149] width 163 height 6
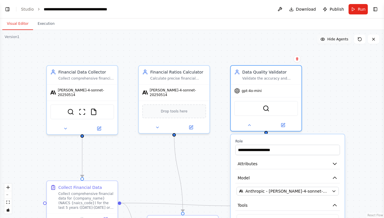
drag, startPoint x: 337, startPoint y: 117, endPoint x: 330, endPoint y: 38, distance: 79.4
click at [330, 38] on div "Version 1 Show Tools Hide Agents .deletable-edge-delete-btn { width: 20px; heig…" at bounding box center [192, 124] width 384 height 188
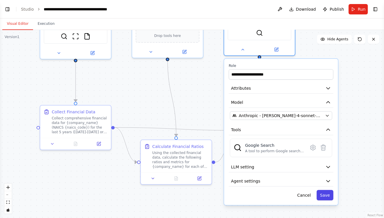
click at [326, 193] on button "Save" at bounding box center [325, 195] width 17 height 10
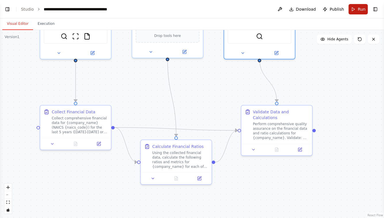
click at [358, 6] on button "Run" at bounding box center [358, 9] width 19 height 10
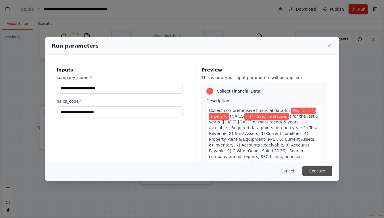
click at [323, 172] on button "Execute" at bounding box center [318, 170] width 30 height 10
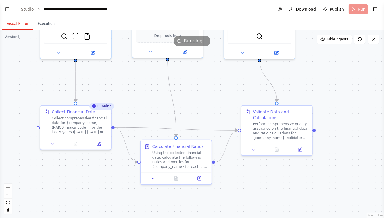
scroll to position [1937, 0]
click at [359, 8] on span "Run" at bounding box center [362, 9] width 8 height 6
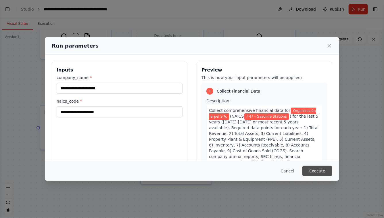
click at [322, 172] on button "Execute" at bounding box center [318, 170] width 30 height 10
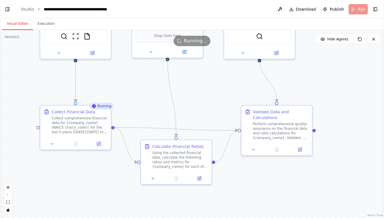
scroll to position [1965, 0]
click at [359, 7] on span "Run" at bounding box center [362, 9] width 8 height 6
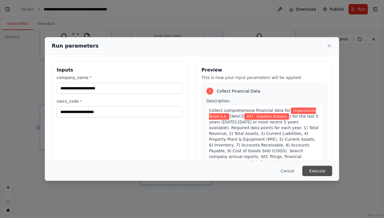
click at [305, 168] on button "Execute" at bounding box center [318, 170] width 30 height 10
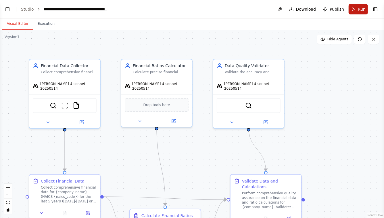
click at [356, 11] on button "Run" at bounding box center [358, 9] width 19 height 10
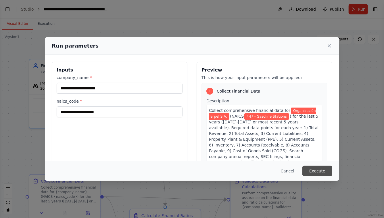
click at [323, 171] on button "Execute" at bounding box center [318, 170] width 30 height 10
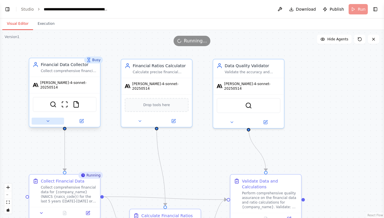
click at [52, 117] on button at bounding box center [48, 120] width 33 height 7
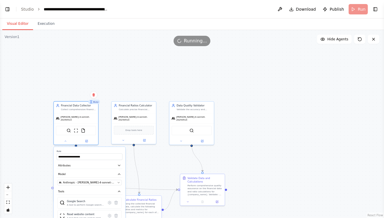
drag, startPoint x: 29, startPoint y: 131, endPoint x: 29, endPoint y: 106, distance: 24.5
click at [29, 106] on div ".deletable-edge-delete-btn { width: 20px; height: 20px; border: 0px solid #ffff…" at bounding box center [192, 124] width 384 height 188
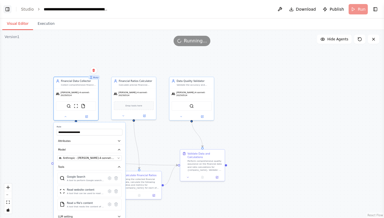
click at [6, 12] on button "Toggle Left Sidebar" at bounding box center [7, 9] width 8 height 8
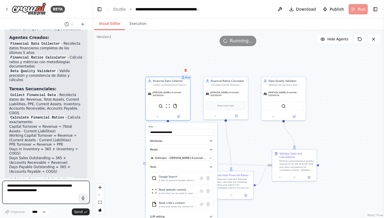
click at [52, 189] on textarea at bounding box center [45, 191] width 87 height 23
type textarea "**********"
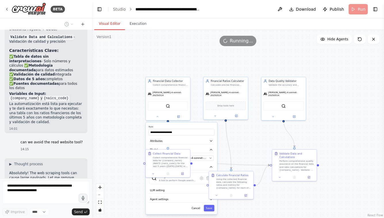
scroll to position [2084, 0]
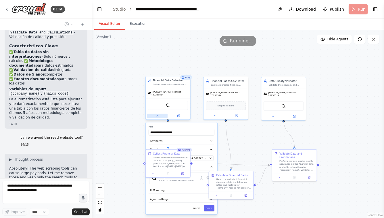
click at [159, 113] on button at bounding box center [157, 115] width 20 height 4
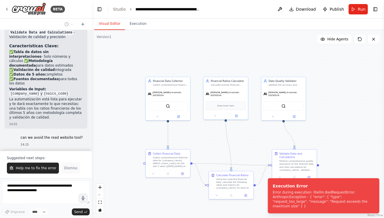
click at [66, 167] on span "Dismiss" at bounding box center [70, 167] width 13 height 5
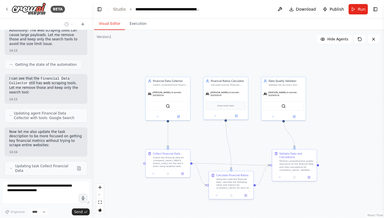
scroll to position [2227, 0]
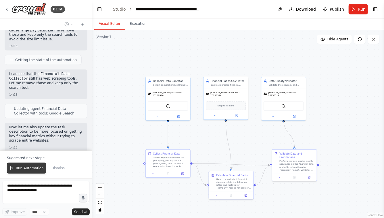
click at [28, 167] on span "Run Automation" at bounding box center [30, 167] width 28 height 5
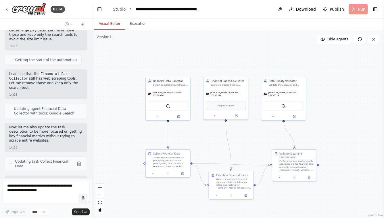
scroll to position [2222, 0]
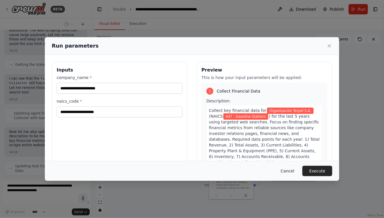
click at [287, 168] on button "Cancel" at bounding box center [288, 170] width 23 height 10
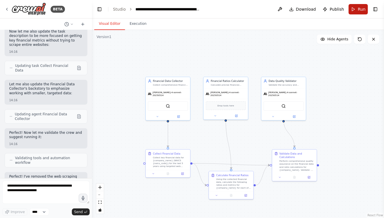
click at [359, 10] on button "Run" at bounding box center [358, 9] width 19 height 10
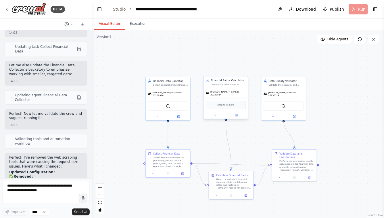
scroll to position [2346, 0]
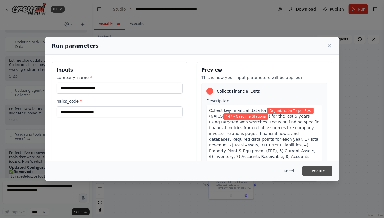
click at [321, 170] on button "Execute" at bounding box center [318, 170] width 30 height 10
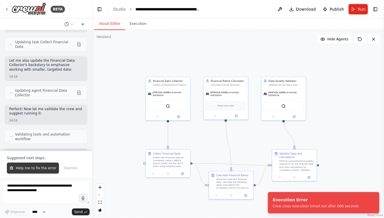
click at [39, 167] on span "Help me to fix the error" at bounding box center [36, 167] width 41 height 5
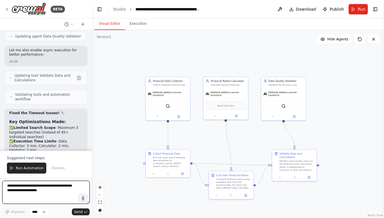
scroll to position [2873, 0]
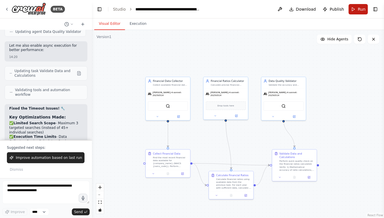
click at [360, 9] on span "Run" at bounding box center [362, 9] width 8 height 6
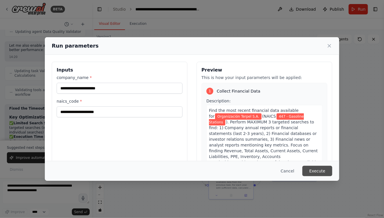
click at [321, 169] on button "Execute" at bounding box center [318, 170] width 30 height 10
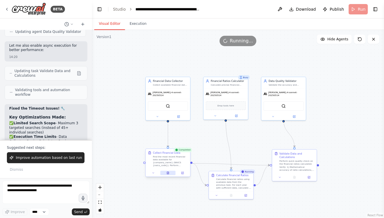
click at [169, 172] on icon at bounding box center [168, 173] width 2 height 2
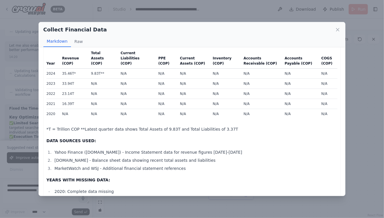
scroll to position [165, 0]
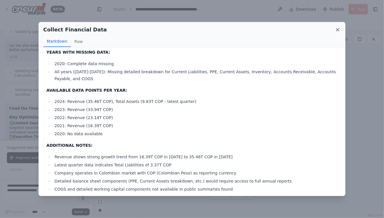
click at [338, 28] on icon at bounding box center [338, 29] width 3 height 3
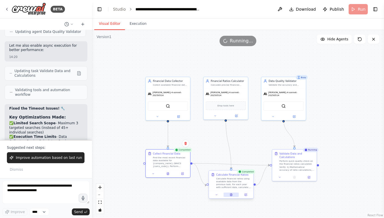
click at [232, 195] on icon at bounding box center [231, 194] width 2 height 2
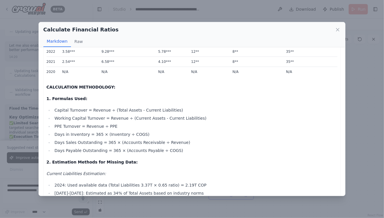
scroll to position [0, 0]
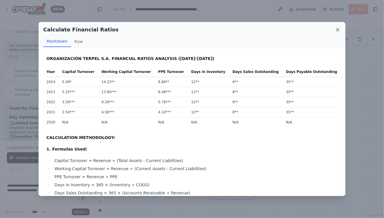
click at [338, 31] on icon at bounding box center [338, 30] width 6 height 6
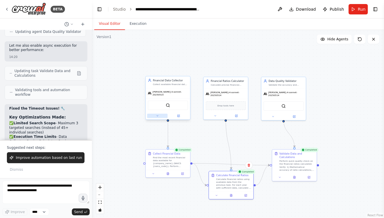
click at [156, 113] on button at bounding box center [157, 115] width 20 height 4
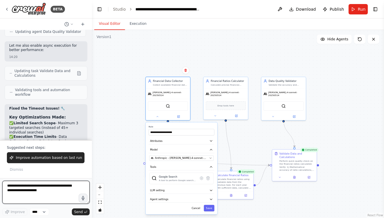
click at [59, 192] on textarea at bounding box center [45, 191] width 87 height 23
click at [117, 128] on div ".deletable-edge-delete-btn { width: 20px; height: 20px; border: 0px solid #ffff…" at bounding box center [238, 124] width 292 height 188
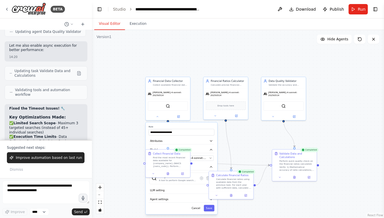
click at [121, 157] on div ".deletable-edge-delete-btn { width: 20px; height: 20px; border: 0px solid #ffff…" at bounding box center [238, 124] width 292 height 188
click at [210, 205] on button "Save" at bounding box center [209, 208] width 11 height 7
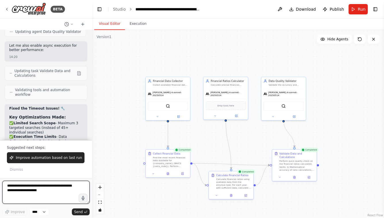
click at [42, 188] on textarea at bounding box center [45, 191] width 87 height 23
type textarea "**********"
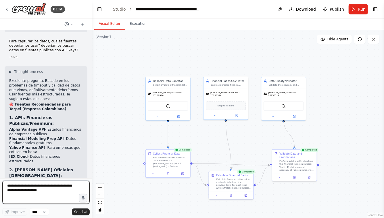
scroll to position [3128, 0]
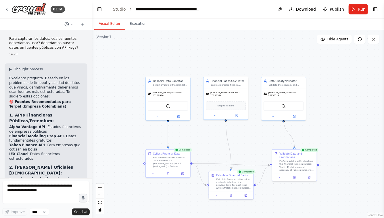
drag, startPoint x: 37, startPoint y: 129, endPoint x: 46, endPoint y: 129, distance: 9.2
drag, startPoint x: 25, startPoint y: 131, endPoint x: 44, endPoint y: 131, distance: 19.0
drag, startPoint x: 24, startPoint y: 135, endPoint x: 46, endPoint y: 135, distance: 22.2
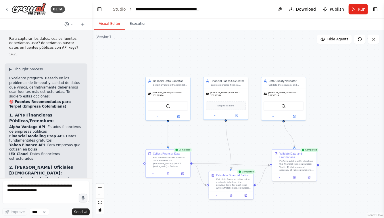
drag, startPoint x: 20, startPoint y: 142, endPoint x: 30, endPoint y: 142, distance: 9.8
click at [21, 195] on textarea at bounding box center [45, 191] width 87 height 23
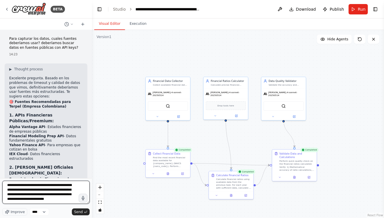
type textarea "**********"
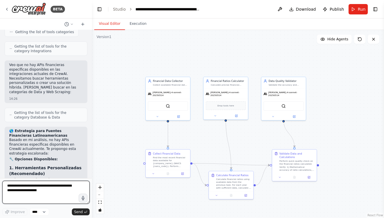
scroll to position [3616, 0]
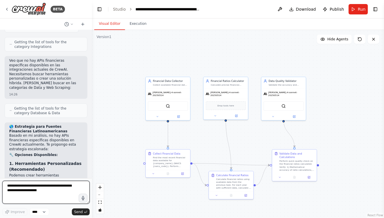
click at [29, 189] on textarea at bounding box center [45, 191] width 87 height 23
type textarea "**********"
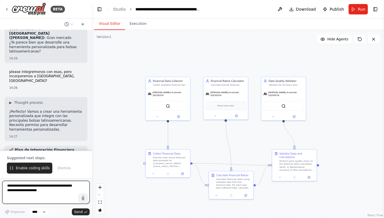
scroll to position [3955, 0]
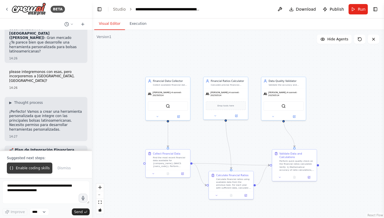
click at [30, 168] on span "Enable coding skills" at bounding box center [33, 167] width 34 height 5
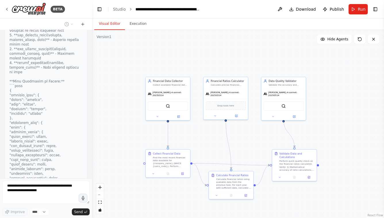
scroll to position [4579, 0]
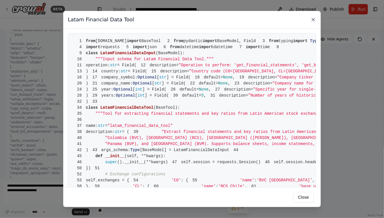
click at [313, 20] on icon at bounding box center [313, 19] width 3 height 3
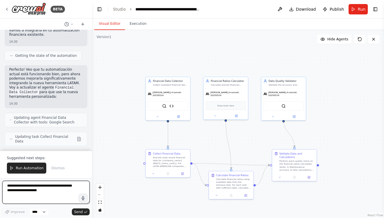
scroll to position [5040, 0]
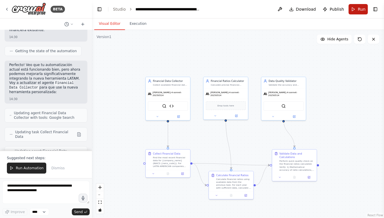
click at [357, 11] on button "Run" at bounding box center [358, 9] width 19 height 10
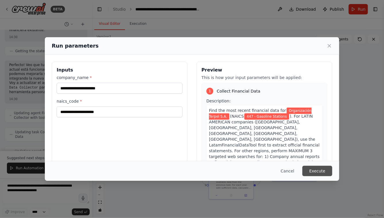
click at [321, 169] on button "Execute" at bounding box center [318, 170] width 30 height 10
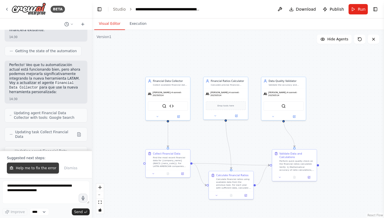
click at [46, 165] on button "Help me to fix the error" at bounding box center [33, 167] width 52 height 11
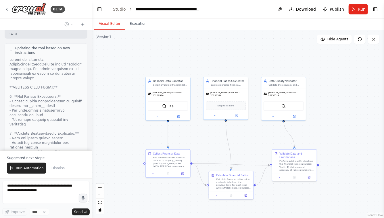
scroll to position [5535, 0]
click at [35, 165] on button "Run Automation" at bounding box center [26, 167] width 39 height 11
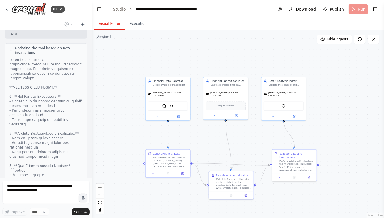
scroll to position [5507, 0]
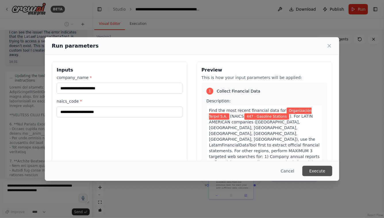
click at [323, 170] on button "Execute" at bounding box center [318, 170] width 30 height 10
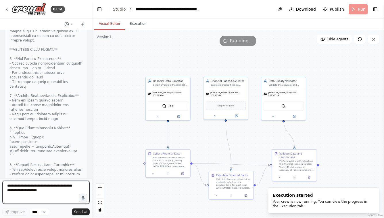
scroll to position [5572, 0]
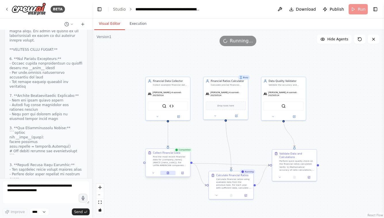
click at [169, 173] on icon at bounding box center [168, 173] width 2 height 2
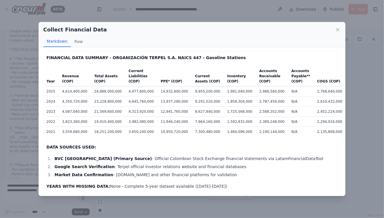
scroll to position [0, 0]
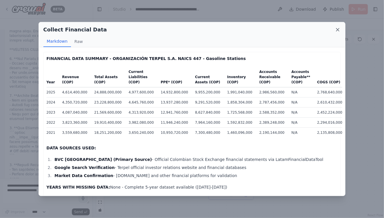
click at [338, 30] on icon at bounding box center [338, 29] width 3 height 3
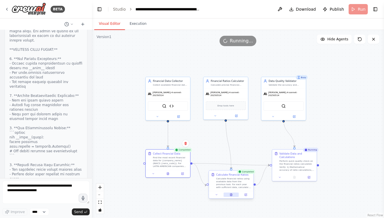
click at [231, 194] on icon at bounding box center [231, 194] width 2 height 2
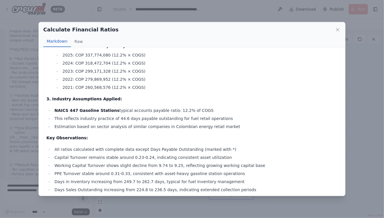
scroll to position [199, 0]
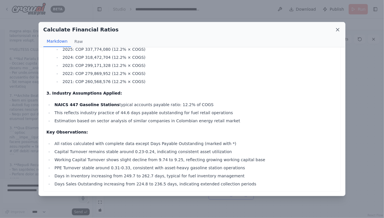
click at [339, 30] on icon at bounding box center [338, 29] width 3 height 3
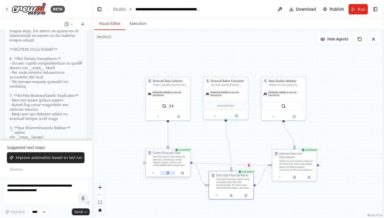
click at [169, 173] on icon at bounding box center [168, 173] width 2 height 2
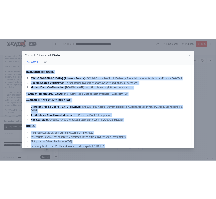
scroll to position [131, 0]
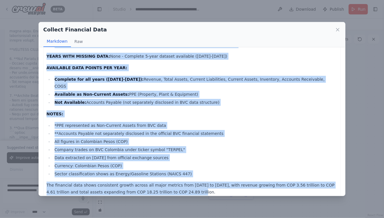
drag, startPoint x: 46, startPoint y: 58, endPoint x: 174, endPoint y: 184, distance: 180.1
click at [174, 184] on div "FINANCIAL DATA SUMMARY - ORGANIZACIÓN TERPEL S.A. NAICS 447 - Gasoline Stations…" at bounding box center [193, 59] width 292 height 271
copy div "FINANCIAL DATA SUMMARY - ORGANIZACIÓN TERPEL S.A. NAICS 447 - Gasoline Stations…"
click at [338, 28] on icon at bounding box center [338, 29] width 3 height 3
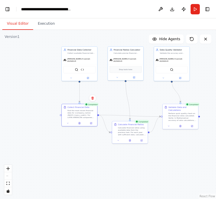
drag, startPoint x: 149, startPoint y: 147, endPoint x: 140, endPoint y: 101, distance: 46.7
click at [140, 101] on div ".deletable-edge-delete-btn { width: 20px; height: 20px; border: 0px solid #ffff…" at bounding box center [108, 114] width 216 height 169
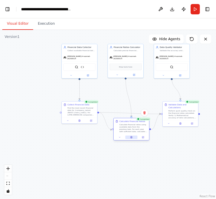
click at [129, 139] on button at bounding box center [131, 137] width 12 height 3
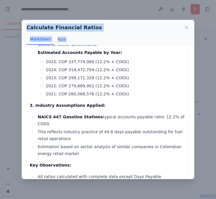
scroll to position [292, 0]
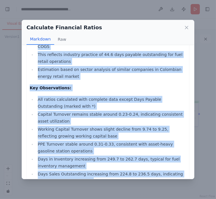
drag, startPoint x: 30, startPoint y: 56, endPoint x: 93, endPoint y: 166, distance: 126.4
copy div "FINANCIAL RATIOS ANALYSIS - ORGANIZACIÓN TERPEL S.A. NAICS 447 - Gasoline Stati…"
click at [185, 28] on icon at bounding box center [186, 27] width 3 height 3
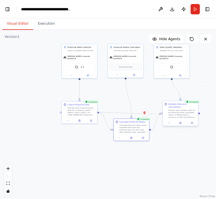
click at [180, 125] on div at bounding box center [179, 123] width 35 height 6
click at [180, 123] on icon at bounding box center [179, 123] width 1 height 2
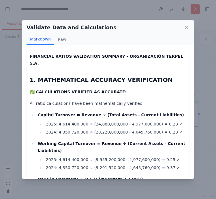
click at [30, 55] on strong "FINANCIAL RATIOS VALIDATION SUMMARY - ORGANIZACIÓN TERPEL S.A." at bounding box center [106, 60] width 153 height 12
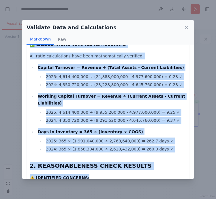
scroll to position [105, 0]
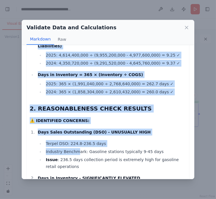
drag, startPoint x: 30, startPoint y: 55, endPoint x: 78, endPoint y: 137, distance: 94.9
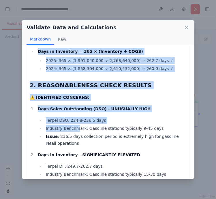
scroll to position [129, 0]
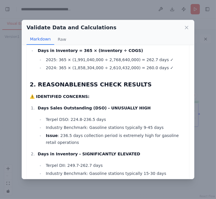
click at [86, 132] on li "Issue : 236.5 days collection period is extremely high for gasoline retail oper…" at bounding box center [115, 139] width 142 height 14
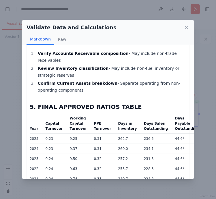
scroll to position [451, 0]
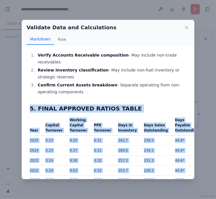
drag, startPoint x: 30, startPoint y: 66, endPoint x: 176, endPoint y: 138, distance: 163.8
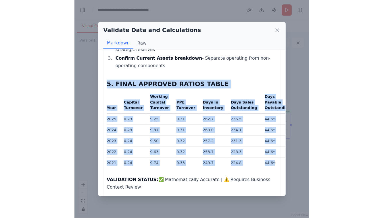
scroll to position [483, 0]
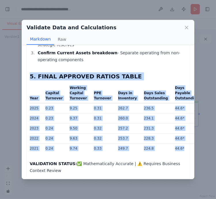
copy div "5. FINAL APPROVED RATIOS TABLE Year Capital Turnover Working Capital Turnover P…"
click at [186, 27] on icon at bounding box center [186, 28] width 6 height 6
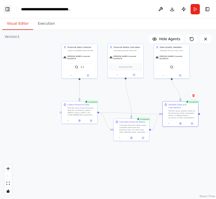
click at [7, 10] on button "Toggle Left Sidebar" at bounding box center [7, 9] width 8 height 8
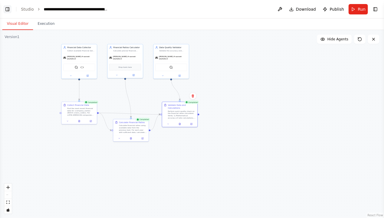
select select "****"
click at [7, 9] on button "Toggle Left Sidebar" at bounding box center [7, 9] width 8 height 8
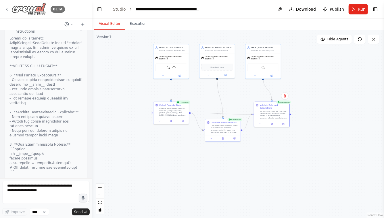
click at [7, 9] on icon at bounding box center [7, 9] width 5 height 5
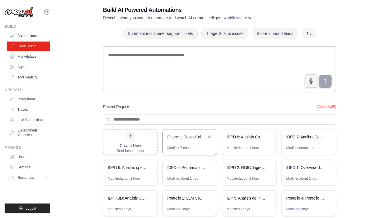
scroll to position [14, 0]
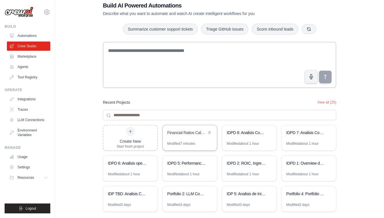
click at [187, 136] on div "Financial Ratios Calculator - LATAM & Global Companies" at bounding box center [186, 132] width 39 height 7
click at [246, 166] on div "IDPD 2: ROIC, Ingresos y margenes" at bounding box center [246, 163] width 39 height 7
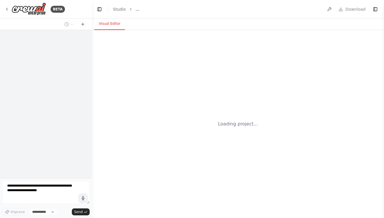
select select "****"
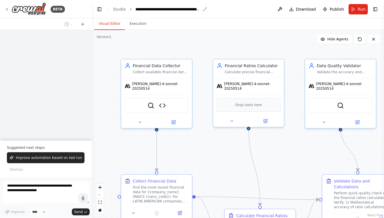
click at [136, 8] on div "**********" at bounding box center [168, 9] width 65 height 6
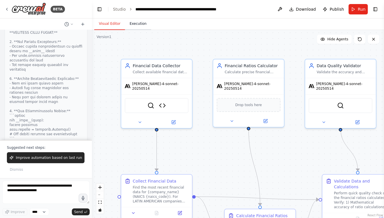
scroll to position [5610, 0]
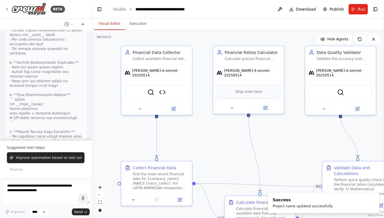
drag, startPoint x: 213, startPoint y: 164, endPoint x: 213, endPoint y: 150, distance: 13.2
click at [213, 150] on div ".deletable-edge-delete-btn { width: 20px; height: 20px; border: 0px solid #ffff…" at bounding box center [238, 124] width 292 height 188
click at [149, 10] on div "**********" at bounding box center [168, 9] width 64 height 6
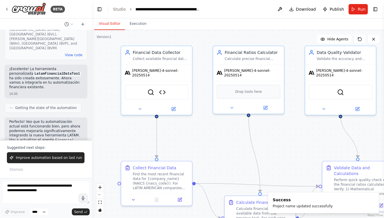
scroll to position [4985, 0]
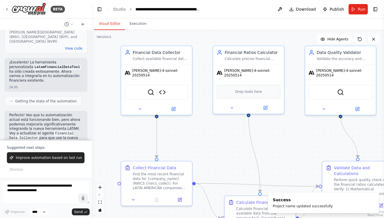
drag, startPoint x: 9, startPoint y: 67, endPoint x: 68, endPoint y: 124, distance: 82.2
copy div "🎯 ¡Loremipsumd SITAM Consectetu Adipiscingel! 📊 Seddoei Temporincidid: ✅ Utlabo…"
click at [7, 9] on icon at bounding box center [7, 9] width 5 height 5
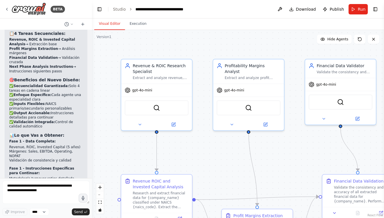
scroll to position [14659, 0]
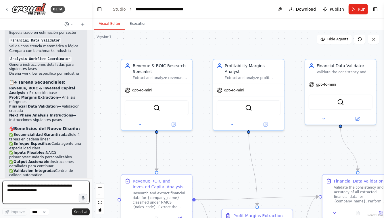
click at [21, 186] on textarea at bounding box center [45, 191] width 87 height 23
type textarea "**********"
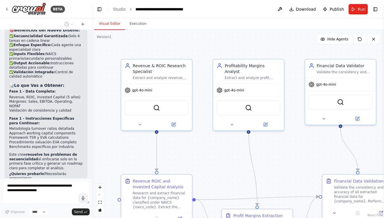
scroll to position [14757, 0]
click at [140, 124] on icon at bounding box center [140, 123] width 5 height 5
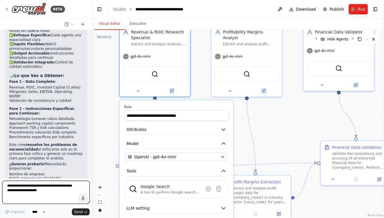
drag, startPoint x: 273, startPoint y: 155, endPoint x: 270, endPoint y: 117, distance: 38.1
click at [270, 117] on div ".deletable-edge-delete-btn { width: 20px; height: 20px; border: 0px solid #ffff…" at bounding box center [238, 124] width 292 height 188
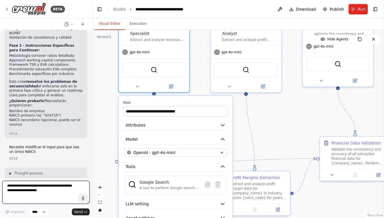
click at [31, 188] on textarea at bounding box center [45, 191] width 87 height 23
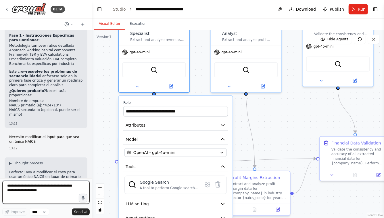
paste textarea "**********"
type textarea "**********"
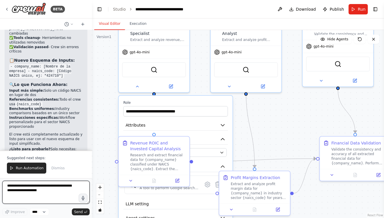
scroll to position [15512, 0]
click at [102, 117] on div ".deletable-edge-delete-btn { width: 20px; height: 20px; border: 0px solid #ffff…" at bounding box center [238, 124] width 292 height 188
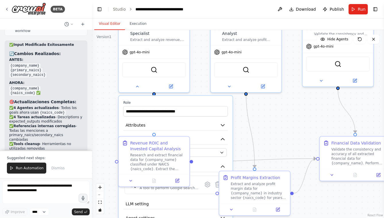
scroll to position [15436, 0]
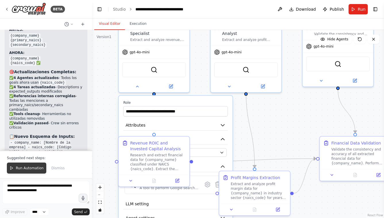
click at [22, 165] on button "Run Automation" at bounding box center [26, 167] width 39 height 11
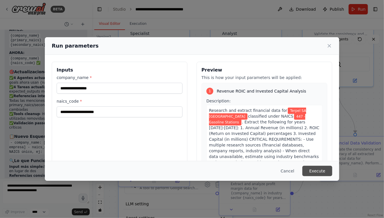
click at [312, 171] on button "Execute" at bounding box center [318, 170] width 30 height 10
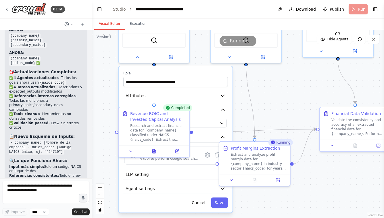
drag, startPoint x: 260, startPoint y: 125, endPoint x: 260, endPoint y: 95, distance: 29.9
click at [260, 95] on div ".deletable-edge-delete-btn { width: 20px; height: 20px; border: 0px solid #ffff…" at bounding box center [238, 124] width 292 height 188
click at [222, 201] on button "Save" at bounding box center [220, 202] width 17 height 10
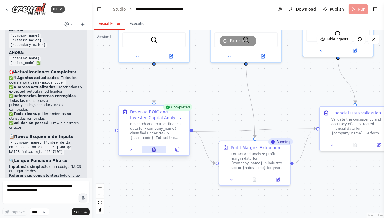
click at [155, 148] on icon at bounding box center [155, 147] width 1 height 1
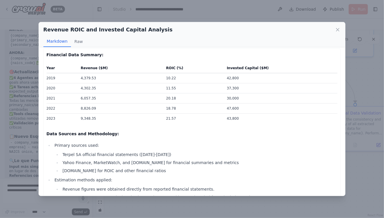
scroll to position [0, 0]
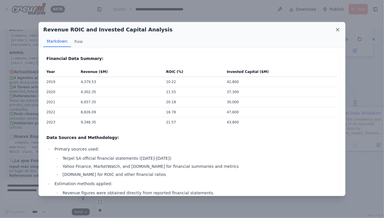
click at [337, 31] on icon at bounding box center [338, 29] width 3 height 3
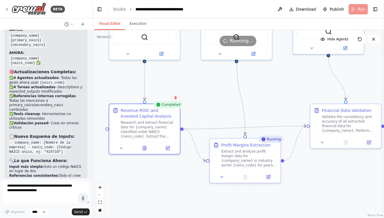
drag, startPoint x: 283, startPoint y: 95, endPoint x: 258, endPoint y: 87, distance: 26.6
click at [258, 87] on div ".deletable-edge-delete-btn { width: 20px; height: 20px; border: 0px solid #ffff…" at bounding box center [238, 124] width 292 height 188
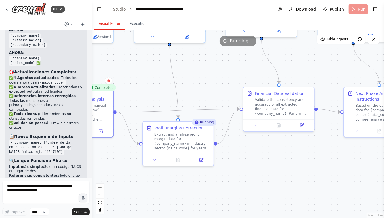
drag, startPoint x: 272, startPoint y: 86, endPoint x: 218, endPoint y: 72, distance: 55.4
click at [218, 72] on div ".deletable-edge-delete-btn { width: 20px; height: 20px; border: 0px solid #ffff…" at bounding box center [238, 124] width 292 height 188
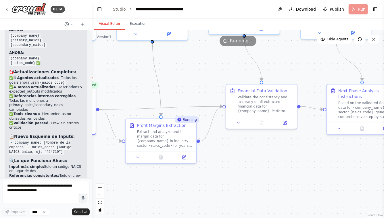
drag, startPoint x: 301, startPoint y: 70, endPoint x: 287, endPoint y: 70, distance: 14.4
click at [287, 70] on div ".deletable-edge-delete-btn { width: 20px; height: 20px; border: 0px solid #ffff…" at bounding box center [238, 124] width 292 height 188
drag, startPoint x: 203, startPoint y: 65, endPoint x: 247, endPoint y: 72, distance: 43.7
click at [246, 72] on div ".deletable-edge-delete-btn { width: 20px; height: 20px; border: 0px solid #ffff…" at bounding box center [238, 124] width 292 height 188
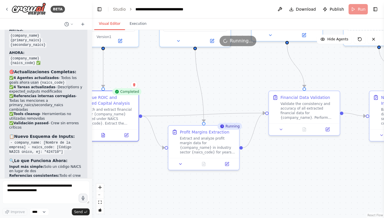
drag, startPoint x: 169, startPoint y: 75, endPoint x: 176, endPoint y: 75, distance: 6.6
click at [175, 75] on div ".deletable-edge-delete-btn { width: 20px; height: 20px; border: 0px solid #ffff…" at bounding box center [238, 124] width 292 height 188
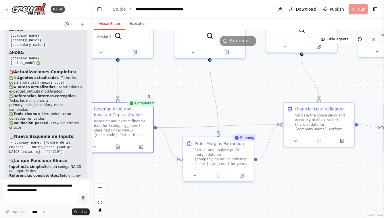
drag, startPoint x: 241, startPoint y: 75, endPoint x: 250, endPoint y: 86, distance: 14.7
click at [250, 86] on div ".deletable-edge-delete-btn { width: 20px; height: 20px; border: 0px solid #ffff…" at bounding box center [238, 124] width 292 height 188
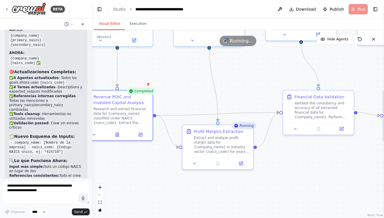
drag, startPoint x: 246, startPoint y: 92, endPoint x: 245, endPoint y: 79, distance: 13.3
click at [245, 79] on div ".deletable-edge-delete-btn { width: 20px; height: 20px; border: 0px solid #ffff…" at bounding box center [238, 124] width 292 height 188
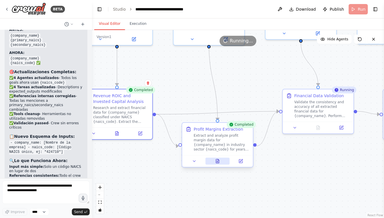
click at [216, 159] on icon at bounding box center [218, 161] width 5 height 5
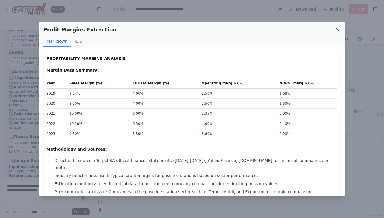
click at [340, 30] on icon at bounding box center [338, 30] width 6 height 6
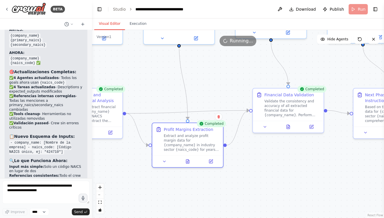
drag, startPoint x: 315, startPoint y: 159, endPoint x: 261, endPoint y: 154, distance: 54.1
click at [262, 155] on div ".deletable-edge-delete-btn { width: 20px; height: 20px; border: 0px solid #ffff…" at bounding box center [238, 124] width 292 height 188
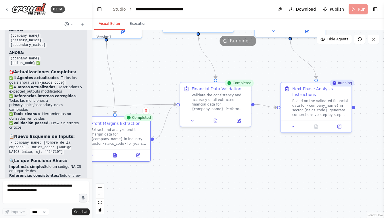
drag, startPoint x: 295, startPoint y: 167, endPoint x: 247, endPoint y: 164, distance: 48.1
click at [247, 164] on div ".deletable-edge-delete-btn { width: 20px; height: 20px; border: 0px solid #ffff…" at bounding box center [238, 124] width 292 height 188
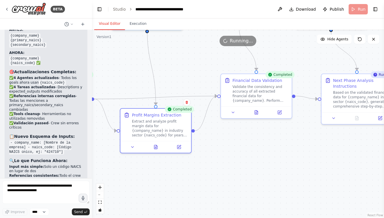
drag, startPoint x: 217, startPoint y: 172, endPoint x: 260, endPoint y: 163, distance: 43.9
click at [260, 163] on div ".deletable-edge-delete-btn { width: 20px; height: 20px; border: 0px solid #ffff…" at bounding box center [238, 124] width 292 height 188
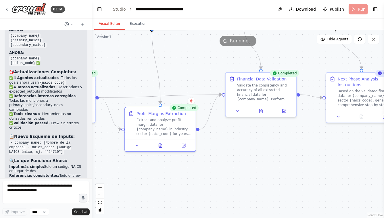
drag, startPoint x: 218, startPoint y: 168, endPoint x: 279, endPoint y: 164, distance: 60.6
click at [278, 164] on div ".deletable-edge-delete-btn { width: 20px; height: 20px; border: 0px solid #ffff…" at bounding box center [238, 124] width 292 height 188
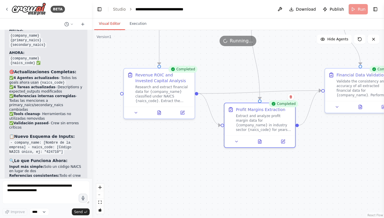
drag, startPoint x: 195, startPoint y: 167, endPoint x: 242, endPoint y: 167, distance: 46.9
click at [242, 167] on div ".deletable-edge-delete-btn { width: 20px; height: 20px; border: 0px solid #ffff…" at bounding box center [238, 124] width 292 height 188
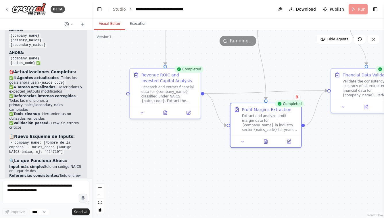
drag, startPoint x: 159, startPoint y: 157, endPoint x: 154, endPoint y: 182, distance: 25.2
click at [155, 182] on div ".deletable-edge-delete-btn { width: 20px; height: 20px; border: 0px solid #ffff…" at bounding box center [238, 124] width 292 height 188
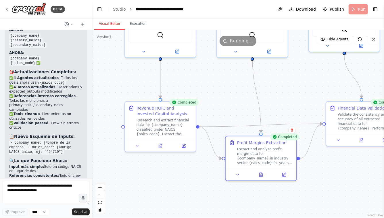
drag, startPoint x: 192, startPoint y: 80, endPoint x: 189, endPoint y: 119, distance: 39.3
click at [190, 118] on div ".deletable-edge-delete-btn { width: 20px; height: 20px; border: 0px solid #ffff…" at bounding box center [238, 124] width 292 height 188
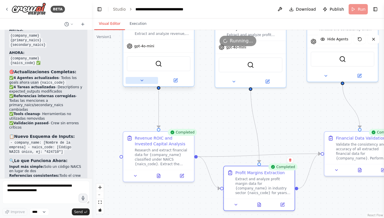
click at [139, 80] on button at bounding box center [142, 80] width 33 height 7
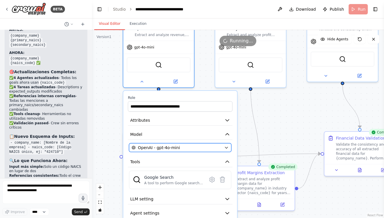
click at [169, 146] on span "OpenAI - gpt-4o-mini" at bounding box center [159, 147] width 42 height 6
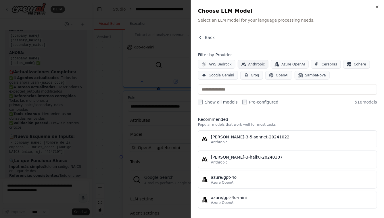
click at [249, 63] on span "Anthropic" at bounding box center [257, 64] width 17 height 5
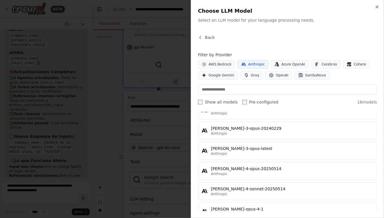
scroll to position [205, 0]
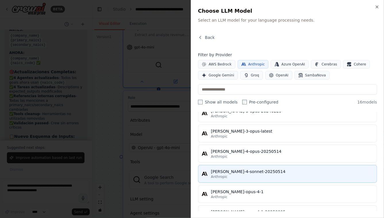
click at [229, 171] on div "[PERSON_NAME]-4-sonnet-20250514" at bounding box center [292, 171] width 163 height 6
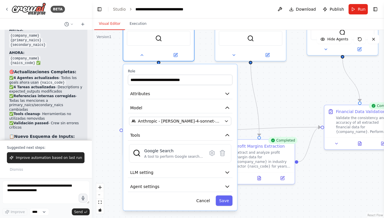
drag, startPoint x: 288, startPoint y: 121, endPoint x: 288, endPoint y: 95, distance: 26.5
click at [288, 95] on div ".deletable-edge-delete-btn { width: 20px; height: 20px; border: 0px solid #ffff…" at bounding box center [238, 124] width 292 height 188
click at [223, 198] on button "Save" at bounding box center [224, 200] width 17 height 10
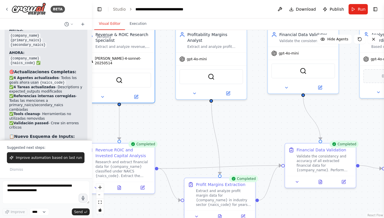
drag, startPoint x: 283, startPoint y: 93, endPoint x: 239, endPoint y: 136, distance: 61.0
click at [239, 136] on div ".deletable-edge-delete-btn { width: 20px; height: 20px; border: 0px solid #ffff…" at bounding box center [238, 124] width 292 height 188
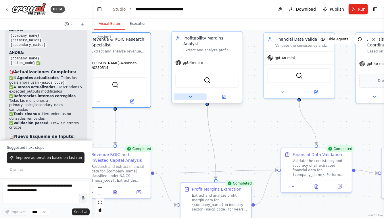
click at [192, 94] on icon at bounding box center [190, 96] width 5 height 5
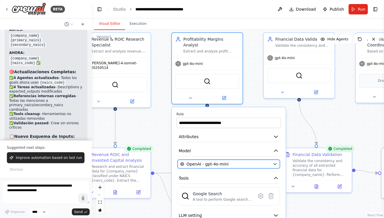
click at [221, 161] on span "OpenAI - gpt-4o-mini" at bounding box center [208, 164] width 42 height 6
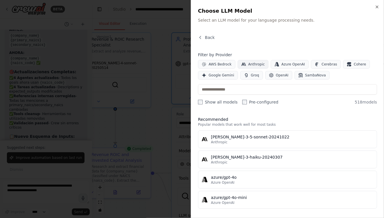
click at [249, 62] on span "Anthropic" at bounding box center [257, 64] width 17 height 5
click at [254, 63] on span "Anthropic" at bounding box center [257, 64] width 17 height 5
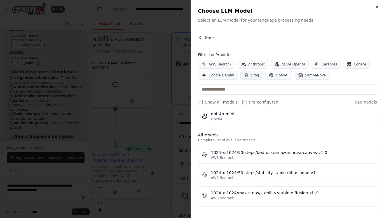
scroll to position [155, 0]
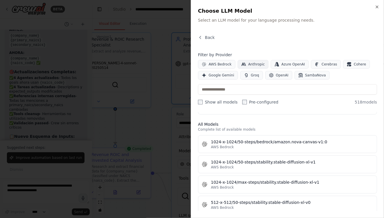
click at [253, 65] on span "Anthropic" at bounding box center [257, 64] width 17 height 5
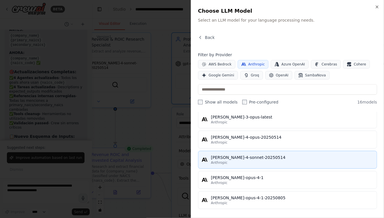
click at [229, 156] on div "[PERSON_NAME]-4-sonnet-20250514" at bounding box center [292, 157] width 163 height 6
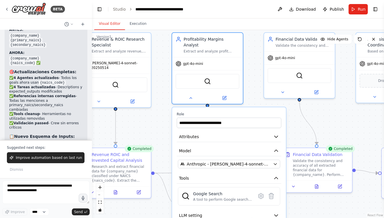
drag, startPoint x: 330, startPoint y: 123, endPoint x: 330, endPoint y: 94, distance: 28.8
click at [330, 94] on div ".deletable-edge-delete-btn { width: 20px; height: 20px; border: 0px solid #ffff…" at bounding box center [238, 124] width 292 height 188
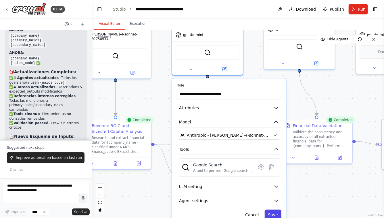
click at [273, 209] on button "Save" at bounding box center [273, 214] width 17 height 10
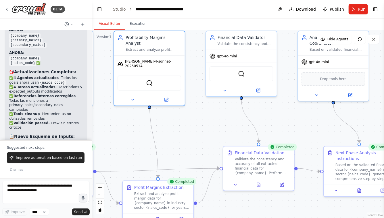
drag, startPoint x: 259, startPoint y: 93, endPoint x: 200, endPoint y: 120, distance: 64.8
click at [200, 120] on div ".deletable-edge-delete-btn { width: 20px; height: 20px; border: 0px solid #ffff…" at bounding box center [238, 124] width 292 height 188
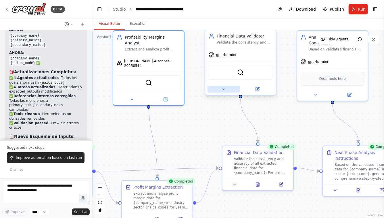
click at [226, 88] on icon at bounding box center [224, 89] width 5 height 5
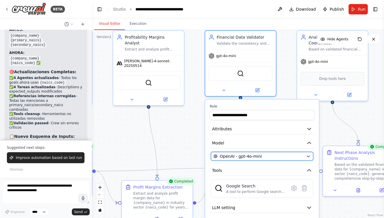
click at [258, 155] on span "OpenAI - gpt-4o-mini" at bounding box center [241, 156] width 42 height 6
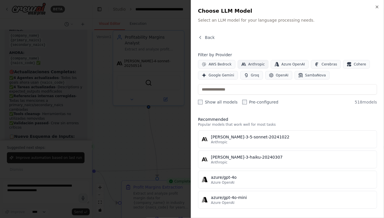
click at [257, 64] on span "Anthropic" at bounding box center [257, 64] width 17 height 5
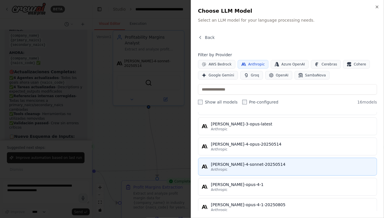
click at [238, 163] on div "[PERSON_NAME]-4-sonnet-20250514" at bounding box center [292, 164] width 163 height 6
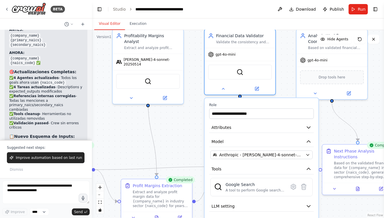
drag, startPoint x: 332, startPoint y: 125, endPoint x: 323, endPoint y: 99, distance: 28.2
click at [323, 99] on div ".deletable-edge-delete-btn { width: 20px; height: 20px; border: 0px solid #ffff…" at bounding box center [238, 124] width 292 height 188
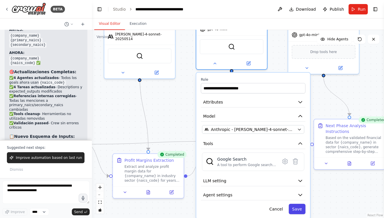
click at [299, 207] on button "Save" at bounding box center [297, 208] width 17 height 10
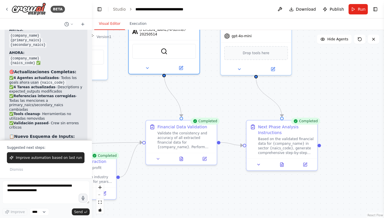
drag, startPoint x: 361, startPoint y: 95, endPoint x: 283, endPoint y: 100, distance: 77.6
click at [283, 100] on div ".deletable-edge-delete-btn { width: 20px; height: 20px; border: 0px solid #ffff…" at bounding box center [238, 124] width 292 height 188
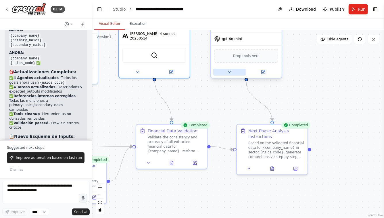
click at [228, 70] on icon at bounding box center [230, 72] width 5 height 5
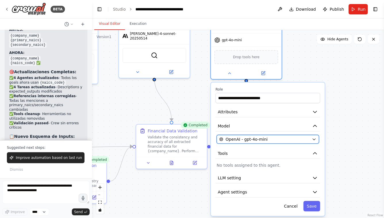
click at [243, 138] on span "OpenAI - gpt-4o-mini" at bounding box center [247, 139] width 42 height 6
click at [249, 141] on span "OpenAI - gpt-4o-mini" at bounding box center [247, 139] width 42 height 6
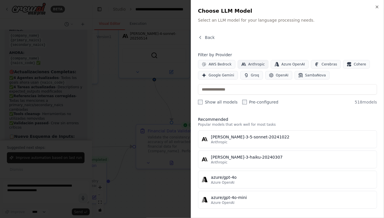
click at [247, 63] on button "Anthropic" at bounding box center [253, 64] width 31 height 9
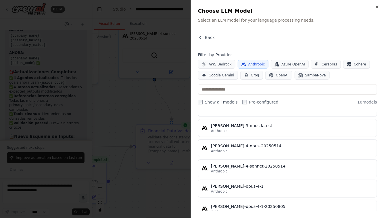
scroll to position [222, 0]
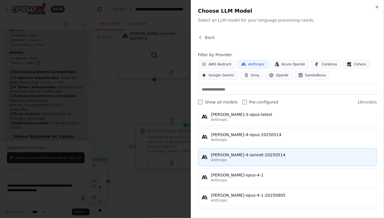
click at [230, 152] on div "[PERSON_NAME]-4-sonnet-20250514" at bounding box center [292, 155] width 163 height 6
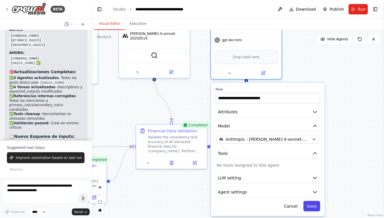
click at [310, 204] on button "Save" at bounding box center [312, 206] width 17 height 10
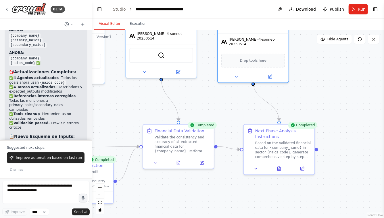
drag, startPoint x: 306, startPoint y: 96, endPoint x: 321, endPoint y: 96, distance: 15.8
click at [321, 96] on div ".deletable-edge-delete-btn { width: 20px; height: 20px; border: 0px solid #ffff…" at bounding box center [238, 124] width 292 height 188
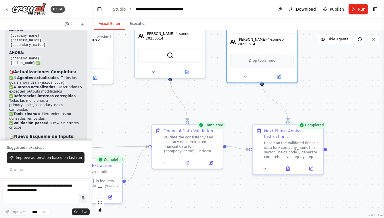
click at [321, 96] on div ".deletable-edge-delete-btn { width: 20px; height: 20px; border: 0px solid #ffff…" at bounding box center [238, 124] width 292 height 188
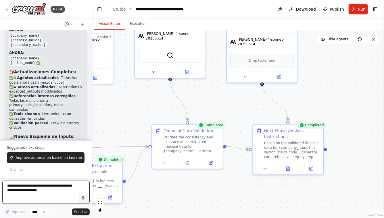
click at [35, 189] on textarea at bounding box center [45, 191] width 87 height 23
type textarea "**********"
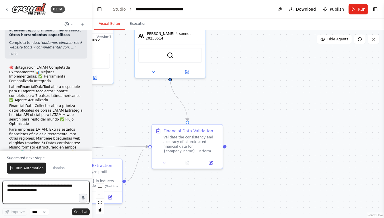
scroll to position [15825, 0]
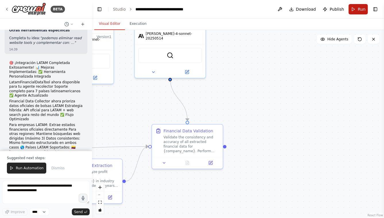
click at [362, 7] on span "Run" at bounding box center [362, 9] width 8 height 6
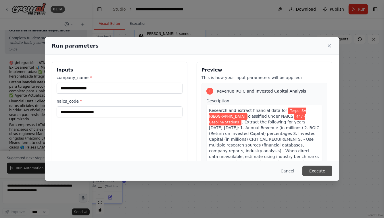
click at [318, 174] on button "Execute" at bounding box center [318, 170] width 30 height 10
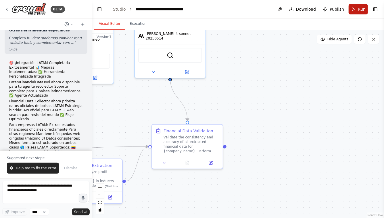
click at [361, 10] on span "Run" at bounding box center [362, 9] width 8 height 6
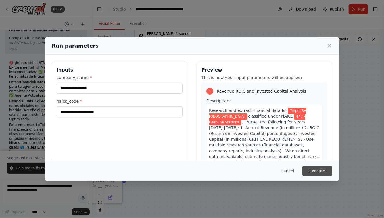
click at [318, 172] on button "Execute" at bounding box center [318, 170] width 30 height 10
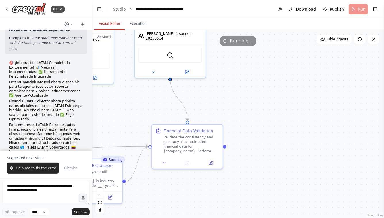
drag, startPoint x: 246, startPoint y: 91, endPoint x: 313, endPoint y: 91, distance: 66.2
click at [312, 91] on div ".deletable-edge-delete-btn { width: 20px; height: 20px; border: 0px solid #ffff…" at bounding box center [238, 124] width 292 height 188
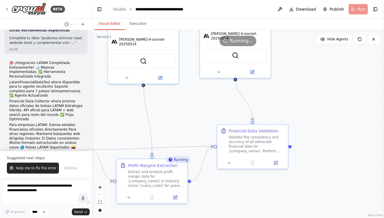
drag, startPoint x: 196, startPoint y: 106, endPoint x: 254, endPoint y: 106, distance: 57.8
click at [252, 106] on div ".deletable-edge-delete-btn { width: 20px; height: 20px; border: 0px solid #ffff…" at bounding box center [238, 124] width 292 height 188
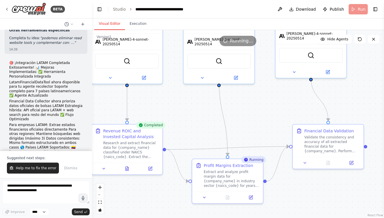
drag, startPoint x: 160, startPoint y: 99, endPoint x: 207, endPoint y: 100, distance: 46.9
click at [204, 100] on div ".deletable-edge-delete-btn { width: 20px; height: 20px; border: 0px solid #ffff…" at bounding box center [238, 124] width 292 height 188
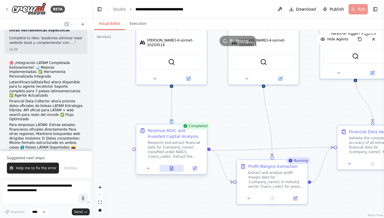
click at [170, 167] on icon at bounding box center [171, 168] width 3 height 4
click at [171, 169] on icon at bounding box center [171, 169] width 1 height 0
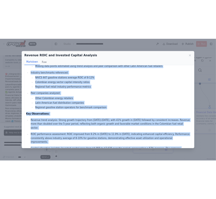
scroll to position [220, 0]
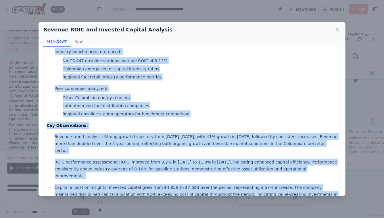
drag, startPoint x: 47, startPoint y: 58, endPoint x: 97, endPoint y: 178, distance: 129.8
click at [97, 178] on div "REVENUE, ROIC AND INVESTED CAPITAL ANALYSIS Financial Data Summary: Year Revenu…" at bounding box center [193, 20] width 292 height 370
copy div "REVENUE, ROIC AND INVESTED CAPITAL ANALYSIS Financial Data Summary: Year Revenu…"
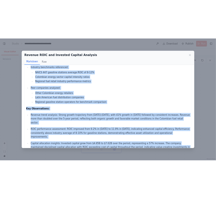
scroll to position [220, 0]
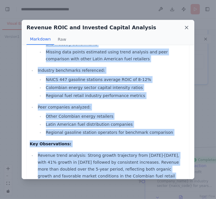
click at [184, 28] on icon at bounding box center [186, 28] width 6 height 6
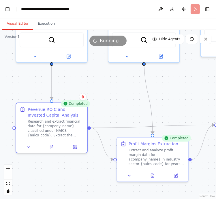
drag, startPoint x: 122, startPoint y: 110, endPoint x: 98, endPoint y: 84, distance: 35.2
click at [98, 84] on div ".deletable-edge-delete-btn { width: 20px; height: 20px; border: 0px solid #ffff…" at bounding box center [108, 114] width 216 height 169
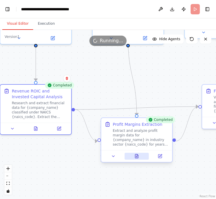
click at [136, 157] on icon at bounding box center [136, 157] width 1 height 0
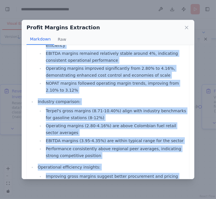
scroll to position [458, 0]
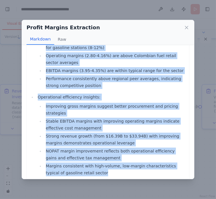
drag, startPoint x: 30, startPoint y: 56, endPoint x: 86, endPoint y: 166, distance: 123.5
copy div "PROFITABILITY MARGINS ANALYSIS Margin Data Summary: Year Sales Margin (%) EBITD…"
click at [185, 27] on icon at bounding box center [186, 28] width 6 height 6
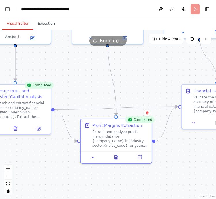
drag, startPoint x: 188, startPoint y: 162, endPoint x: 95, endPoint y: 161, distance: 93.8
click at [95, 161] on div ".deletable-edge-delete-btn { width: 20px; height: 20px; border: 0px solid #ffff…" at bounding box center [108, 114] width 216 height 169
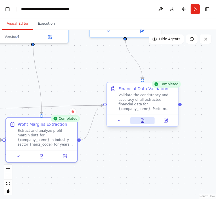
click at [142, 123] on icon at bounding box center [142, 121] width 3 height 4
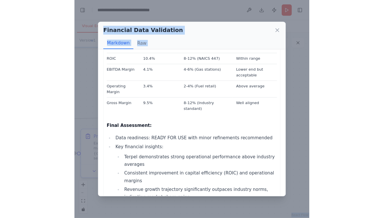
scroll to position [631, 0]
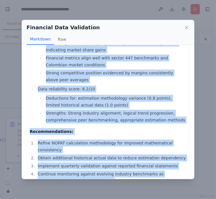
drag, startPoint x: 30, startPoint y: 56, endPoint x: 84, endPoint y: 171, distance: 127.6
copy div "FINANCIAL DATA VALIDATION REPORT Validation Summary: Overall data quality: GOOD…"
click at [187, 28] on icon at bounding box center [186, 28] width 6 height 6
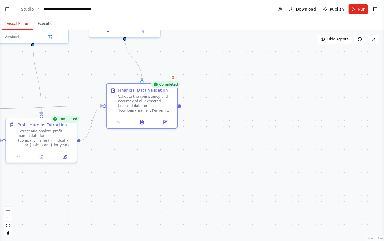
select select "****"
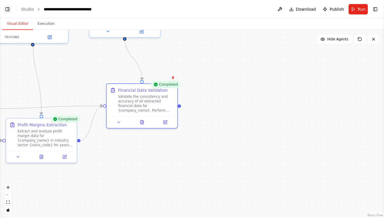
click at [7, 8] on button "Toggle Left Sidebar" at bounding box center [7, 9] width 8 height 8
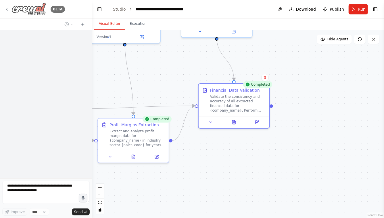
click at [11, 9] on div "BETA" at bounding box center [35, 9] width 60 height 13
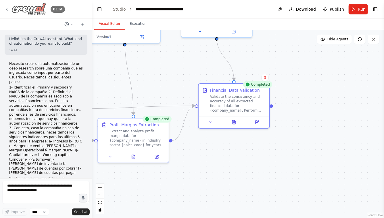
scroll to position [16016, 0]
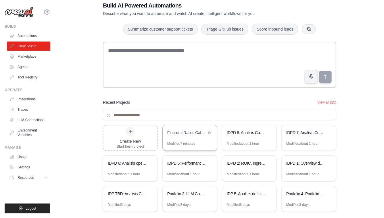
click at [196, 140] on div "Financial Ratios Calculator - LATAM & Global Companies" at bounding box center [190, 133] width 54 height 16
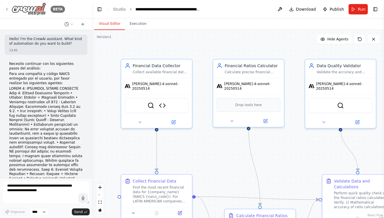
scroll to position [5639, 0]
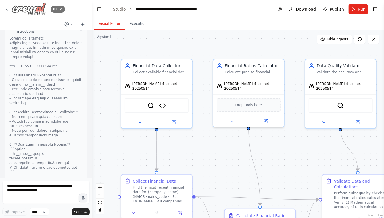
click at [5, 9] on icon at bounding box center [7, 9] width 5 height 5
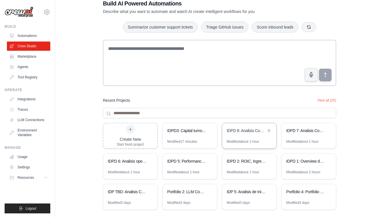
scroll to position [27, 0]
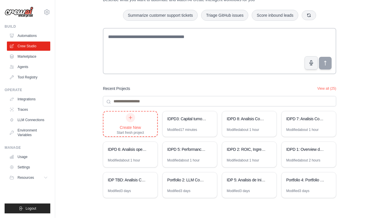
click at [129, 118] on icon at bounding box center [130, 117] width 5 height 5
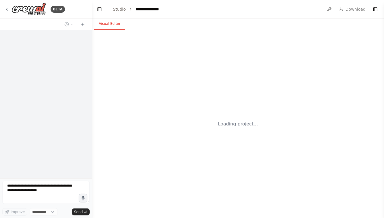
select select "****"
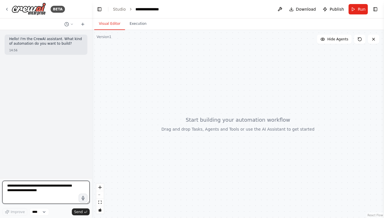
click at [43, 188] on textarea at bounding box center [45, 191] width 87 height 23
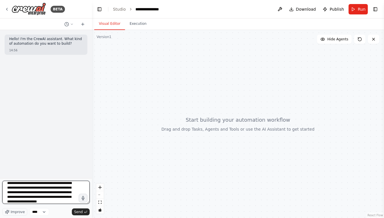
scroll to position [53, 0]
type textarea "**********"
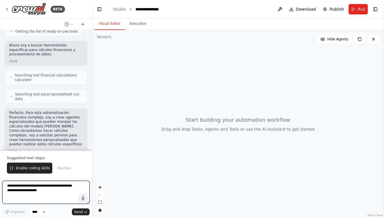
scroll to position [179, 0]
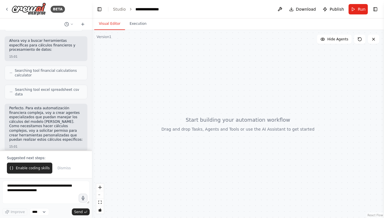
click at [23, 165] on button "Enable coding skills" at bounding box center [29, 167] width 45 height 11
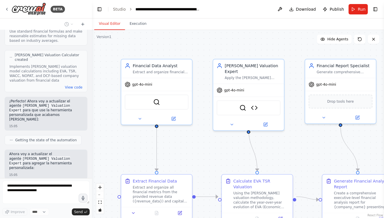
scroll to position [1247, 0]
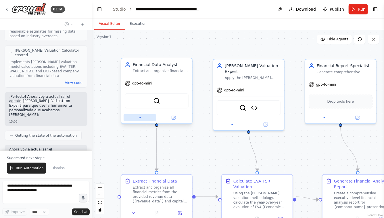
click at [143, 115] on button at bounding box center [140, 117] width 33 height 7
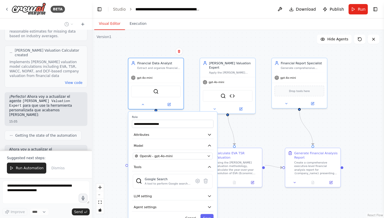
drag, startPoint x: 259, startPoint y: 159, endPoint x: 259, endPoint y: 125, distance: 34.0
click at [259, 125] on div ".deletable-edge-delete-btn { width: 20px; height: 20px; border: 0px solid #ffff…" at bounding box center [238, 124] width 292 height 188
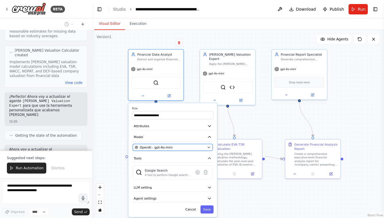
click at [178, 145] on div "OpenAI - gpt-4o-mini" at bounding box center [170, 147] width 71 height 5
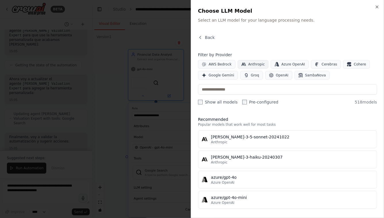
click at [249, 62] on span "Anthropic" at bounding box center [257, 64] width 17 height 5
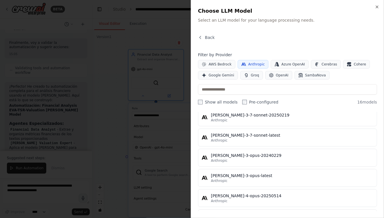
scroll to position [0, 0]
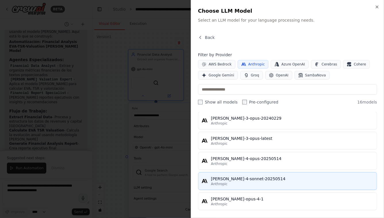
click at [222, 176] on div "[PERSON_NAME]-4-sonnet-20250514" at bounding box center [292, 179] width 163 height 6
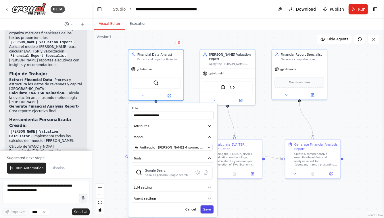
scroll to position [1516, 0]
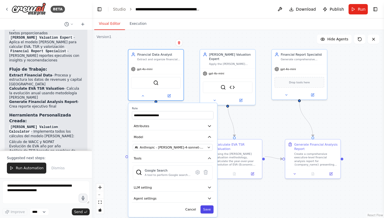
click at [206, 205] on button "Save" at bounding box center [207, 209] width 13 height 8
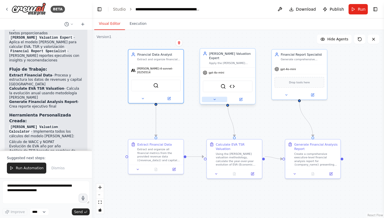
click at [216, 98] on icon at bounding box center [214, 99] width 3 height 3
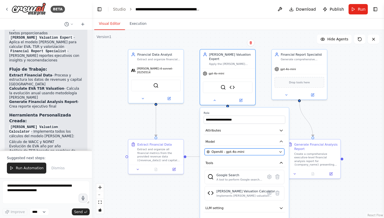
click at [221, 149] on span "OpenAI - gpt-4o-mini" at bounding box center [228, 151] width 33 height 5
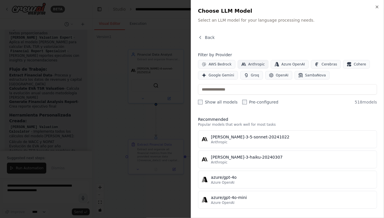
click at [252, 64] on span "Anthropic" at bounding box center [257, 64] width 17 height 5
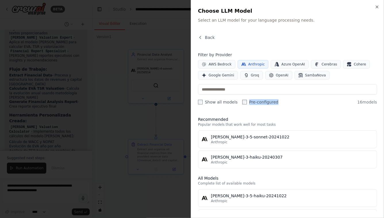
drag, startPoint x: 291, startPoint y: 108, endPoint x: 291, endPoint y: 98, distance: 9.8
click at [291, 98] on div "Back Filter by Provider AWS Bedrock Anthropic Azure OpenAI Cerebras Cohere Goog…" at bounding box center [287, 123] width 179 height 176
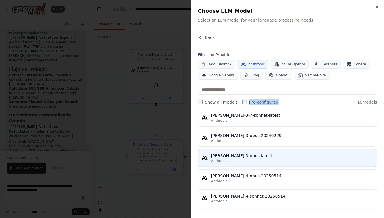
scroll to position [185, 0]
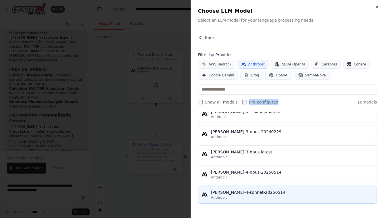
click at [243, 190] on div "[PERSON_NAME]-4-sonnet-20250514" at bounding box center [292, 192] width 163 height 6
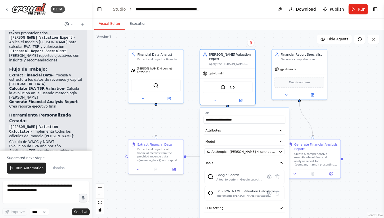
drag, startPoint x: 340, startPoint y: 116, endPoint x: 340, endPoint y: 78, distance: 38.0
click at [340, 78] on div ".deletable-edge-delete-btn { width: 20px; height: 20px; border: 0px solid #ffff…" at bounding box center [238, 124] width 292 height 188
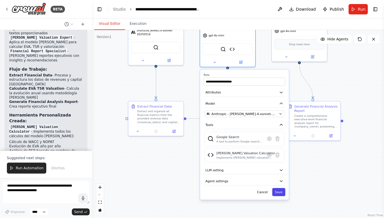
click at [277, 188] on button "Save" at bounding box center [279, 192] width 13 height 8
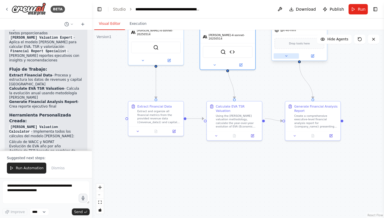
click at [287, 56] on icon at bounding box center [287, 56] width 2 height 1
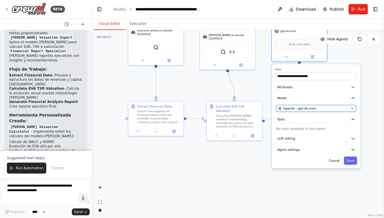
click at [304, 107] on span "OpenAI - gpt-4o-mini" at bounding box center [300, 108] width 33 height 5
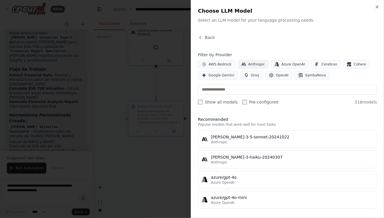
click at [251, 62] on span "Anthropic" at bounding box center [257, 64] width 17 height 5
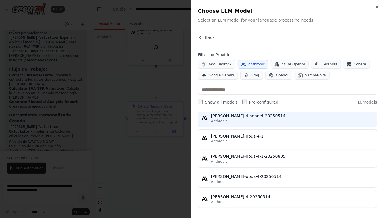
scroll to position [244, 0]
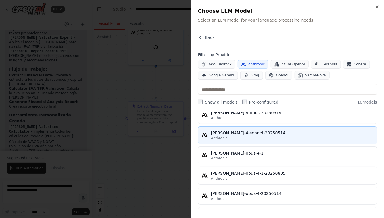
click at [267, 132] on div "[PERSON_NAME]-4-sonnet-20250514" at bounding box center [292, 133] width 163 height 6
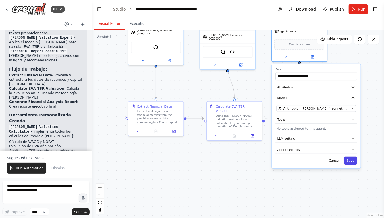
click at [353, 162] on button "Save" at bounding box center [350, 160] width 13 height 8
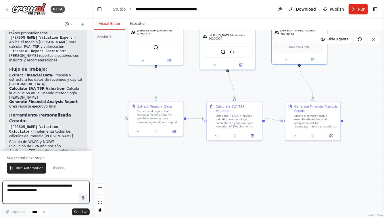
click at [25, 188] on textarea at bounding box center [45, 191] width 87 height 23
type textarea "**********"
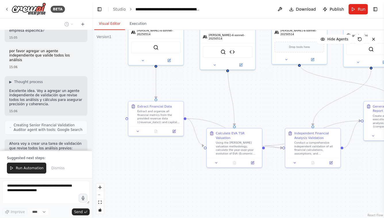
scroll to position [1727, 0]
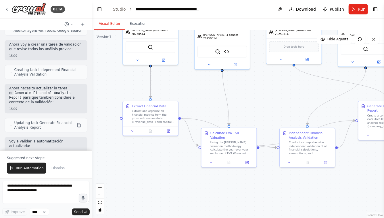
drag, startPoint x: 170, startPoint y: 181, endPoint x: 152, endPoint y: 180, distance: 17.6
click at [152, 180] on div ".deletable-edge-delete-btn { width: 20px; height: 20px; border: 0px solid #ffff…" at bounding box center [238, 124] width 292 height 188
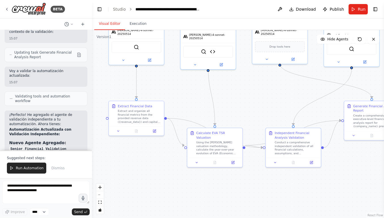
drag, startPoint x: 353, startPoint y: 165, endPoint x: 274, endPoint y: 167, distance: 79.7
click at [274, 167] on div ".deletable-edge-delete-btn { width: 20px; height: 20px; border: 0px solid #ffff…" at bounding box center [238, 124] width 292 height 188
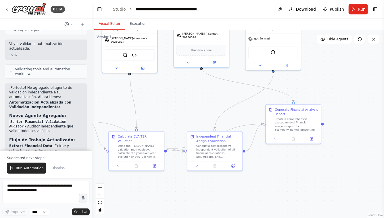
drag, startPoint x: 340, startPoint y: 84, endPoint x: 340, endPoint y: 129, distance: 45.5
click at [340, 129] on div ".deletable-edge-delete-btn { width: 20px; height: 20px; border: 0px solid #ffff…" at bounding box center [238, 124] width 292 height 188
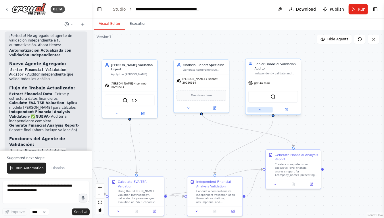
click at [259, 108] on icon at bounding box center [260, 109] width 3 height 3
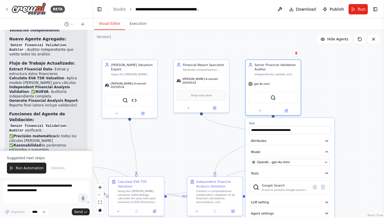
scroll to position [2000, 0]
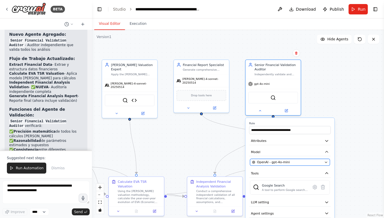
click at [268, 161] on span "OpenAI - gpt-4o-mini" at bounding box center [273, 162] width 33 height 5
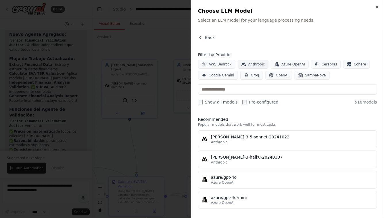
click at [249, 65] on span "Anthropic" at bounding box center [257, 64] width 17 height 5
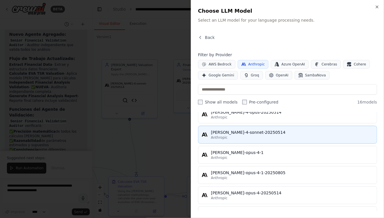
click at [240, 135] on div "Anthropic" at bounding box center [292, 137] width 163 height 5
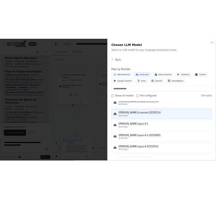
scroll to position [203, 0]
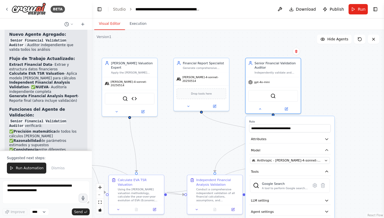
drag, startPoint x: 348, startPoint y: 117, endPoint x: 348, endPoint y: 82, distance: 35.7
click at [348, 82] on div ".deletable-edge-delete-btn { width: 20px; height: 20px; border: 0px solid #ffff…" at bounding box center [238, 124] width 292 height 188
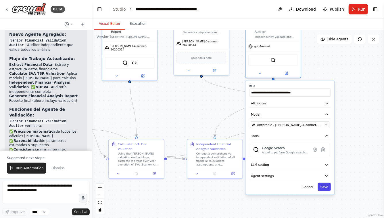
click at [323, 183] on button "Save" at bounding box center [324, 186] width 13 height 8
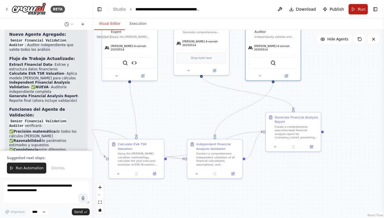
click at [357, 9] on button "Run" at bounding box center [358, 9] width 19 height 10
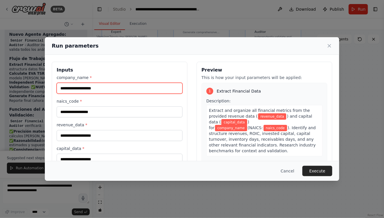
click at [90, 89] on input "company_name *" at bounding box center [120, 88] width 126 height 11
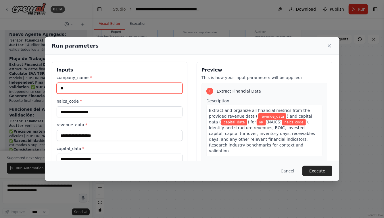
type input "*"
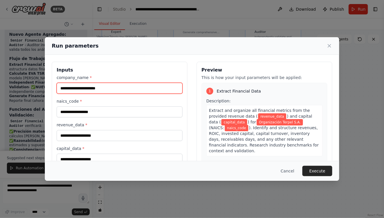
type input "**********"
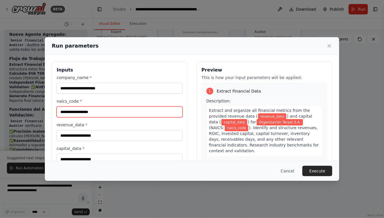
click at [74, 109] on input "naics_code *" at bounding box center [120, 111] width 126 height 11
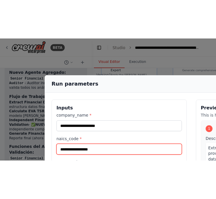
scroll to position [0, 0]
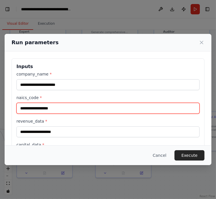
paste input "**********"
type input "**********"
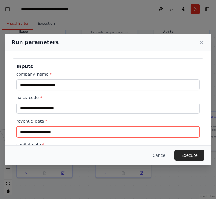
click at [38, 132] on input "revenue_data *" at bounding box center [107, 132] width 183 height 11
paste input "**********"
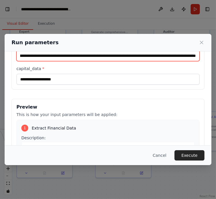
scroll to position [78, 0]
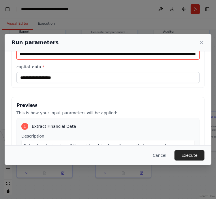
type input "**********"
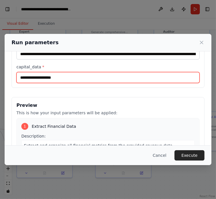
click at [63, 78] on input "capital_data *" at bounding box center [107, 77] width 183 height 11
paste input "**********"
type input "**********"
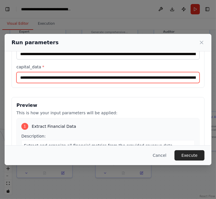
scroll to position [0, 528]
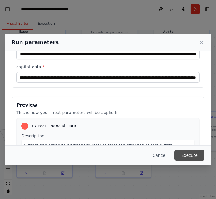
click at [193, 156] on button "Execute" at bounding box center [189, 155] width 30 height 10
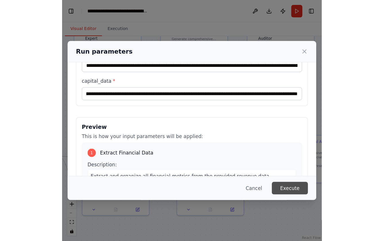
scroll to position [0, 0]
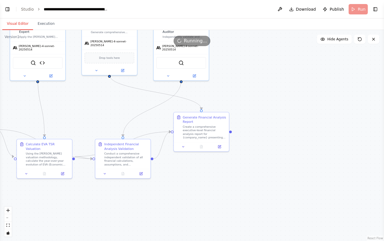
select select "****"
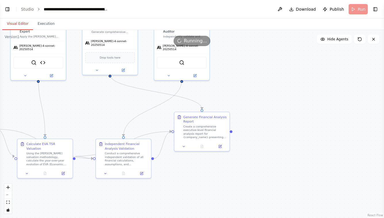
drag, startPoint x: 96, startPoint y: 104, endPoint x: 153, endPoint y: 104, distance: 57.8
click at [153, 104] on div ".deletable-edge-delete-btn { width: 20px; height: 20px; border: 0px solid #ffff…" at bounding box center [192, 124] width 384 height 188
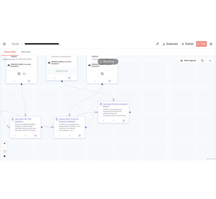
scroll to position [1949, 0]
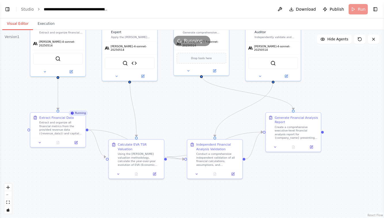
drag, startPoint x: 80, startPoint y: 98, endPoint x: 119, endPoint y: 100, distance: 39.7
click at [121, 100] on div ".deletable-edge-delete-btn { width: 20px; height: 20px; border: 0px solid #ffff…" at bounding box center [192, 124] width 384 height 188
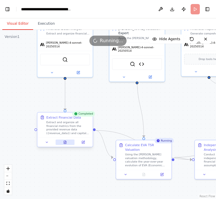
click at [64, 143] on icon at bounding box center [64, 143] width 1 height 0
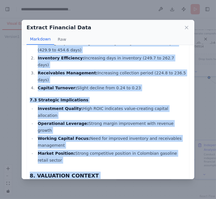
scroll to position [1008, 0]
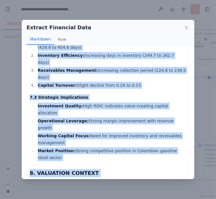
drag, startPoint x: 31, startPoint y: 58, endPoint x: 94, endPoint y: 168, distance: 127.0
copy div "COMPREHENSIVE FINANCIAL METRICS DATASET - ORGANIZACIÓN TERPEL S.A. NAICS: 447 -…"
click at [186, 29] on icon at bounding box center [186, 28] width 6 height 6
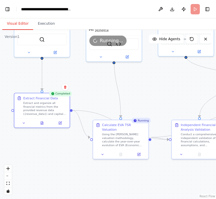
drag, startPoint x: 117, startPoint y: 110, endPoint x: 92, endPoint y: 88, distance: 33.0
click at [92, 88] on div ".deletable-edge-delete-btn { width: 20px; height: 20px; border: 0px solid #ffff…" at bounding box center [108, 114] width 216 height 169
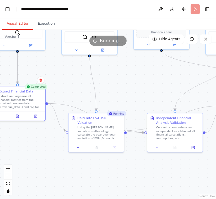
drag, startPoint x: 164, startPoint y: 91, endPoint x: 137, endPoint y: 83, distance: 27.9
click at [137, 83] on div ".deletable-edge-delete-btn { width: 20px; height: 20px; border: 0px solid #ffff…" at bounding box center [108, 114] width 216 height 169
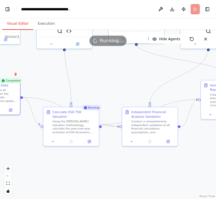
drag, startPoint x: 142, startPoint y: 85, endPoint x: 122, endPoint y: 80, distance: 20.9
click at [122, 80] on div ".deletable-edge-delete-btn { width: 20px; height: 20px; border: 0px solid #ffff…" at bounding box center [108, 114] width 216 height 169
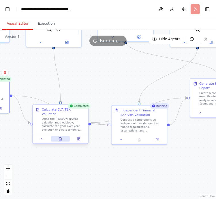
click at [61, 138] on icon at bounding box center [60, 139] width 2 height 3
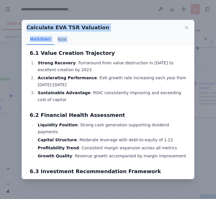
scroll to position [1495, 0]
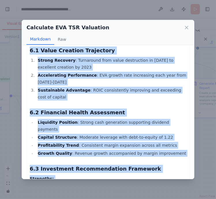
drag, startPoint x: 30, startPoint y: 57, endPoint x: 110, endPoint y: 170, distance: 138.0
copy div "KOLLER VALUATION ANALYSIS - ORGANIZACIÓN TERPEL S.A. COMPREHENSIVE EVA, TSR, AN…"
click at [186, 28] on icon at bounding box center [186, 28] width 6 height 6
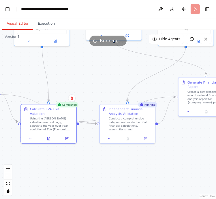
drag, startPoint x: 107, startPoint y: 90, endPoint x: 89, endPoint y: 85, distance: 18.6
click at [89, 85] on div ".deletable-edge-delete-btn { width: 20px; height: 20px; border: 0px solid #ffff…" at bounding box center [108, 114] width 216 height 169
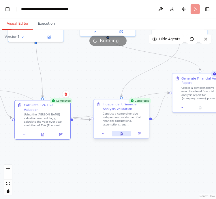
click at [121, 134] on icon at bounding box center [121, 133] width 2 height 3
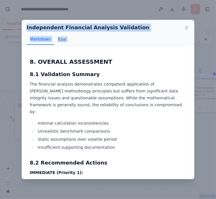
scroll to position [2240, 0]
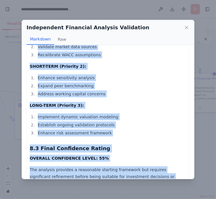
drag, startPoint x: 30, startPoint y: 57, endPoint x: 81, endPoint y: 124, distance: 83.9
copy div "COMPREHENSIVE FINANCIAL VALIDATION AUDIT REPORT ORGANIZACIÓN TERPEL S.A. - EVA,…"
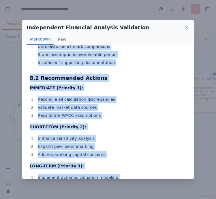
scroll to position [2177, 0]
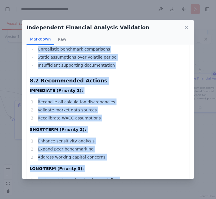
click at [95, 193] on li "Enhance risk assessment framework" at bounding box center [111, 196] width 150 height 7
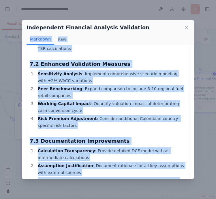
drag, startPoint x: 110, startPoint y: 106, endPoint x: 30, endPoint y: 40, distance: 103.8
click at [30, 40] on div "Independent Financial Analysis Validation Markdown Raw COMPREHENSIVE FINANCIAL …" at bounding box center [108, 99] width 172 height 159
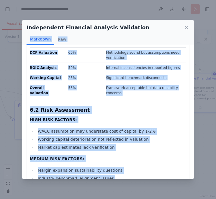
scroll to position [1684, 0]
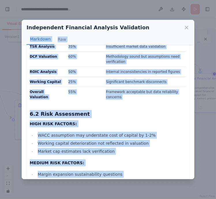
click at [88, 171] on li "Margin expansion sustainability questions" at bounding box center [111, 174] width 150 height 7
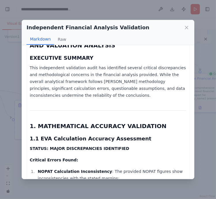
scroll to position [0, 0]
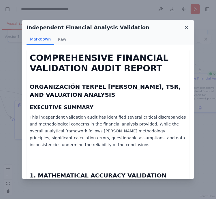
click at [186, 25] on icon at bounding box center [186, 28] width 6 height 6
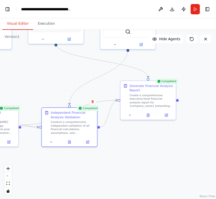
drag, startPoint x: 182, startPoint y: 148, endPoint x: 127, endPoint y: 155, distance: 54.6
click at [127, 155] on div ".deletable-edge-delete-btn { width: 20px; height: 20px; border: 0px solid #ffff…" at bounding box center [108, 114] width 216 height 169
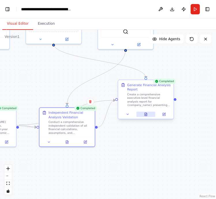
click at [145, 115] on icon at bounding box center [145, 114] width 2 height 3
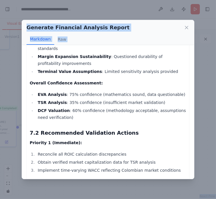
scroll to position [2665, 0]
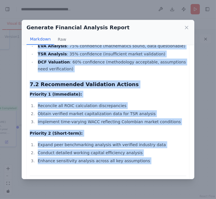
drag, startPoint x: 31, startPoint y: 57, endPoint x: 144, endPoint y: 167, distance: 158.1
copy div "COMPREHENSIVE EXECUTIVE FINANCIAL ANALYSIS REPORT ORGANIZACIÓN TERPEL S.A. EVA,…"
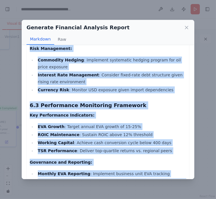
scroll to position [2310, 0]
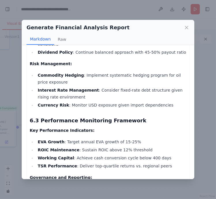
scroll to position [2296, 0]
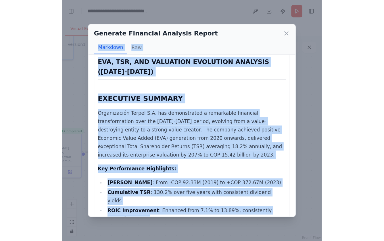
scroll to position [0, 0]
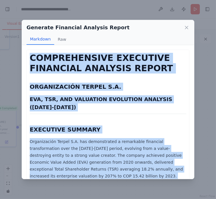
drag, startPoint x: 166, startPoint y: 99, endPoint x: 29, endPoint y: 60, distance: 142.2
copy div "COMPREHENSIVE EXECUTIVE FINANCIAL ANALYSIS REPORT ORGANIZACIÓN TERPEL S.A. EVA,…"
click at [187, 27] on icon at bounding box center [186, 28] width 6 height 6
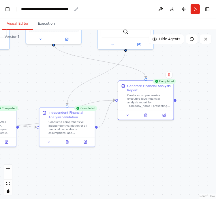
click at [21, 9] on div "**********" at bounding box center [46, 9] width 50 height 6
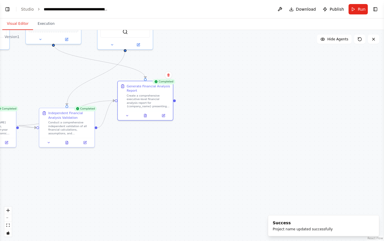
select select "****"
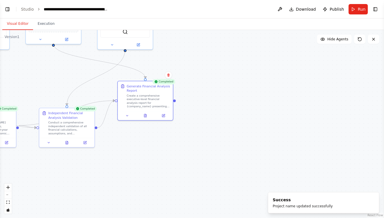
scroll to position [1949, 0]
click at [7, 11] on button "Toggle Left Sidebar" at bounding box center [7, 9] width 8 height 8
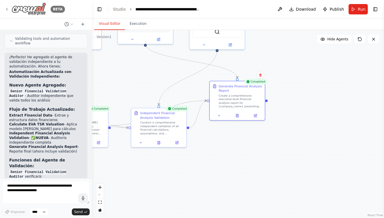
click at [16, 9] on img at bounding box center [29, 9] width 35 height 13
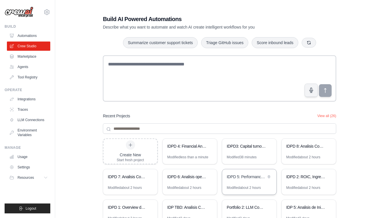
click at [239, 183] on div "IDPD 5: Performance comercial de la compañía" at bounding box center [249, 177] width 54 height 16
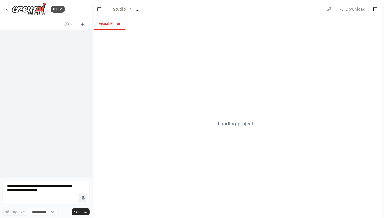
select select "****"
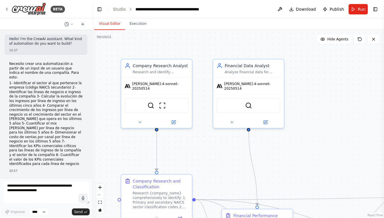
scroll to position [1865, 0]
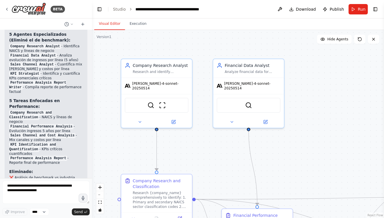
drag, startPoint x: 308, startPoint y: 141, endPoint x: 308, endPoint y: 114, distance: 27.3
click at [308, 114] on div ".deletable-edge-delete-btn { width: 20px; height: 20px; border: 0px solid #ffff…" at bounding box center [238, 124] width 292 height 188
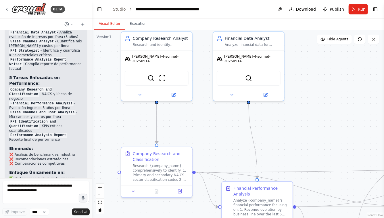
scroll to position [1841, 0]
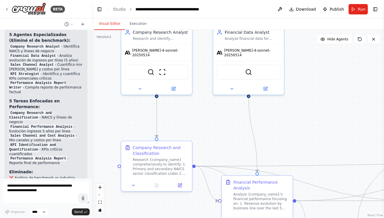
drag, startPoint x: 306, startPoint y: 98, endPoint x: 306, endPoint y: 70, distance: 27.6
click at [306, 71] on div ".deletable-edge-delete-btn { width: 20px; height: 20px; border: 0px solid #ffff…" at bounding box center [238, 124] width 292 height 188
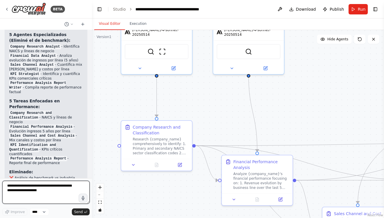
click at [49, 186] on textarea at bounding box center [45, 191] width 87 height 23
type textarea "*"
type textarea "**********"
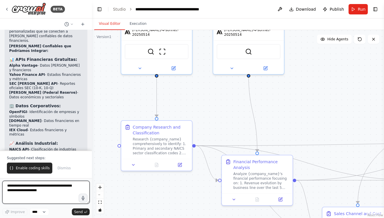
scroll to position [2289, 0]
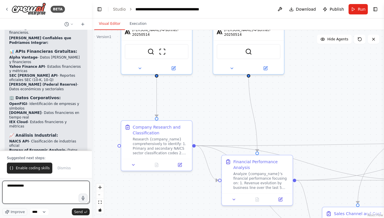
type textarea "**********"
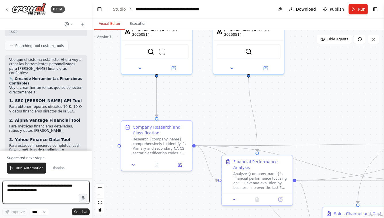
scroll to position [2588, 0]
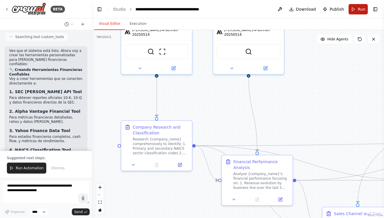
click at [361, 12] on button "Run" at bounding box center [358, 9] width 19 height 10
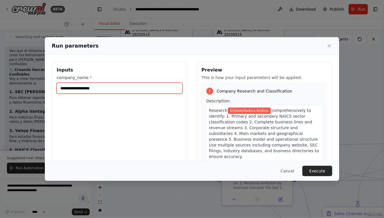
drag, startPoint x: 108, startPoint y: 88, endPoint x: 45, endPoint y: 87, distance: 63.6
click at [45, 87] on div "**********" at bounding box center [192, 130] width 295 height 150
type input "**********"
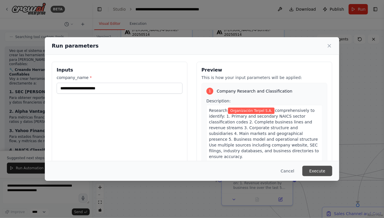
click at [312, 170] on button "Execute" at bounding box center [318, 170] width 30 height 10
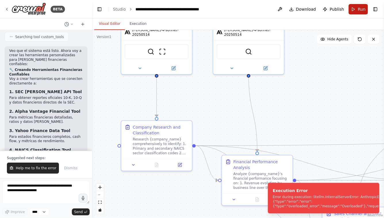
click at [353, 7] on button "Run" at bounding box center [358, 9] width 19 height 10
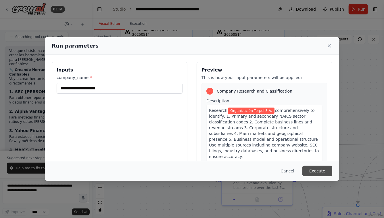
click at [315, 171] on button "Execute" at bounding box center [318, 170] width 30 height 10
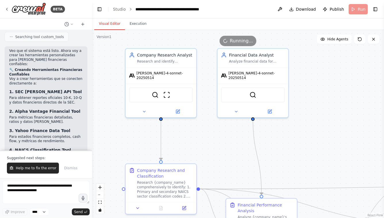
drag, startPoint x: 304, startPoint y: 119, endPoint x: 308, endPoint y: 163, distance: 44.2
click at [308, 163] on div ".deletable-edge-delete-btn { width: 20px; height: 20px; border: 0px solid #ffff…" at bounding box center [238, 124] width 292 height 188
click at [140, 22] on button "Execution" at bounding box center [138, 24] width 26 height 12
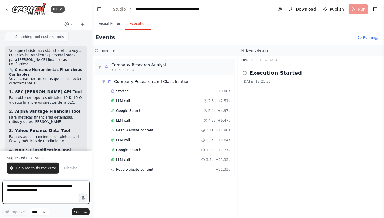
click at [53, 188] on textarea at bounding box center [45, 191] width 87 height 23
type textarea "*"
type textarea "**********"
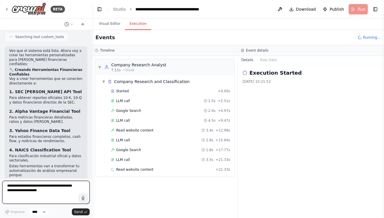
scroll to position [2585, 0]
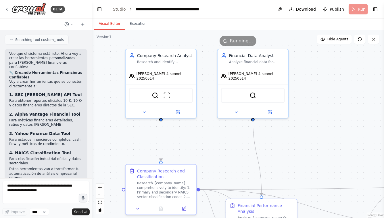
click at [105, 22] on button "Visual Editor" at bounding box center [109, 24] width 31 height 12
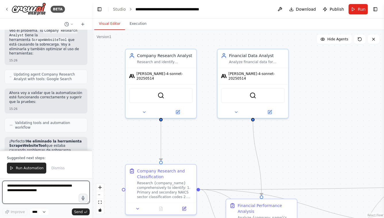
scroll to position [2925, 0]
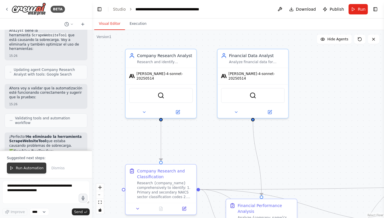
click at [34, 172] on button "Run Automation" at bounding box center [26, 167] width 39 height 11
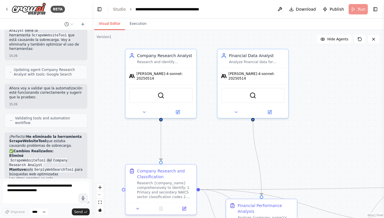
scroll to position [2897, 0]
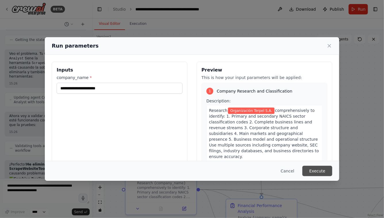
click at [315, 168] on button "Execute" at bounding box center [318, 170] width 30 height 10
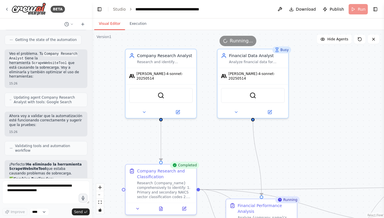
drag, startPoint x: 318, startPoint y: 162, endPoint x: 318, endPoint y: 116, distance: 46.0
click at [318, 117] on div ".deletable-edge-delete-btn { width: 20px; height: 20px; border: 0px solid #ffff…" at bounding box center [238, 124] width 292 height 188
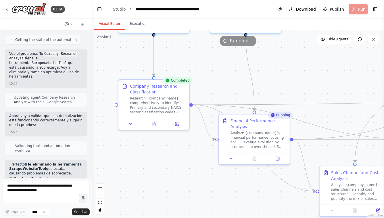
drag, startPoint x: 205, startPoint y: 187, endPoint x: 198, endPoint y: 148, distance: 39.5
click at [198, 148] on div ".deletable-edge-delete-btn { width: 20px; height: 20px; border: 0px solid #ffff…" at bounding box center [238, 124] width 292 height 188
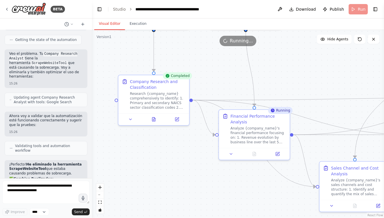
drag, startPoint x: 195, startPoint y: 156, endPoint x: 190, endPoint y: 135, distance: 21.4
click at [190, 135] on div ".deletable-edge-delete-btn { width: 20px; height: 20px; border: 0px solid #ffff…" at bounding box center [238, 124] width 292 height 188
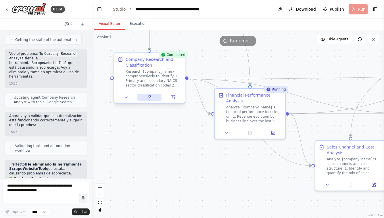
click at [149, 99] on icon at bounding box center [149, 97] width 5 height 5
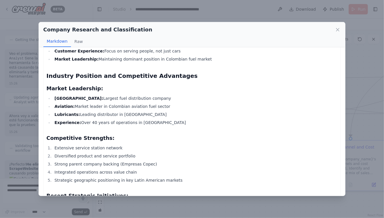
scroll to position [900, 0]
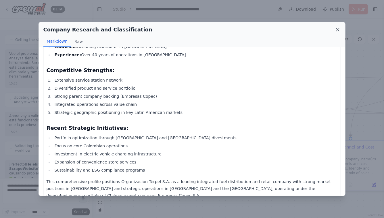
click at [339, 30] on icon at bounding box center [338, 29] width 3 height 3
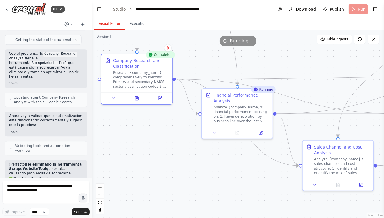
drag, startPoint x: 233, startPoint y: 169, endPoint x: 178, endPoint y: 169, distance: 54.7
click at [179, 169] on div ".deletable-edge-delete-btn { width: 20px; height: 20px; border: 0px solid #ffff…" at bounding box center [238, 124] width 292 height 188
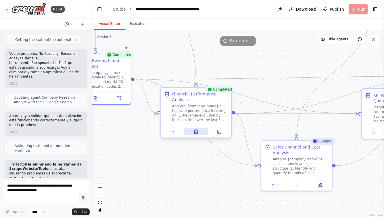
click at [195, 133] on button at bounding box center [196, 131] width 24 height 7
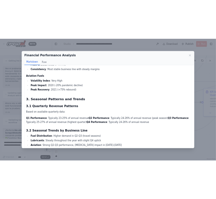
scroll to position [584, 0]
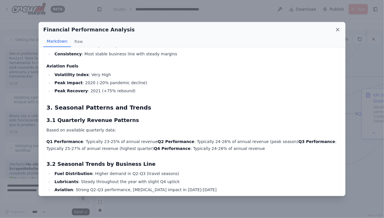
click at [340, 31] on icon at bounding box center [338, 30] width 6 height 6
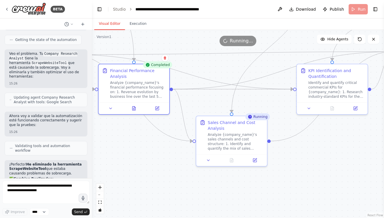
drag, startPoint x: 356, startPoint y: 180, endPoint x: 288, endPoint y: 152, distance: 73.5
click at [288, 152] on div ".deletable-edge-delete-btn { width: 20px; height: 20px; border: 0px solid #ffff…" at bounding box center [238, 124] width 292 height 188
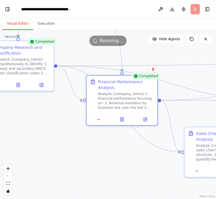
drag, startPoint x: 22, startPoint y: 134, endPoint x: 112, endPoint y: 149, distance: 90.8
click at [112, 149] on div ".deletable-edge-delete-btn { width: 20px; height: 20px; border: 0px solid #ffff…" at bounding box center [108, 114] width 216 height 169
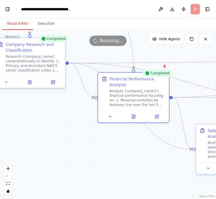
drag, startPoint x: 100, startPoint y: 152, endPoint x: 68, endPoint y: 123, distance: 43.3
click at [68, 123] on div ".deletable-edge-delete-btn { width: 20px; height: 20px; border: 0px solid #ffff…" at bounding box center [108, 114] width 216 height 169
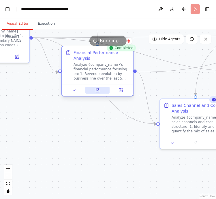
click at [96, 91] on icon at bounding box center [96, 91] width 1 height 0
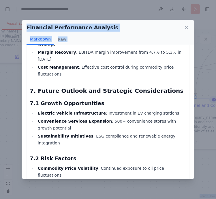
scroll to position [1632, 0]
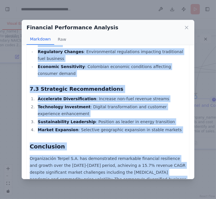
drag, startPoint x: 31, startPoint y: 58, endPoint x: 89, endPoint y: 124, distance: 87.9
copy div "Organización Terpel S.A. - Comprehensive Financial Performance Analysis (2019-2…"
click at [185, 27] on icon at bounding box center [186, 27] width 3 height 3
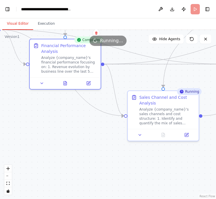
drag, startPoint x: 114, startPoint y: 159, endPoint x: 70, endPoint y: 146, distance: 45.3
click at [71, 146] on div ".deletable-edge-delete-btn { width: 20px; height: 20px; border: 0px solid #ffff…" at bounding box center [108, 114] width 216 height 169
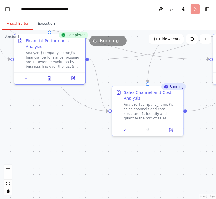
drag, startPoint x: 144, startPoint y: 165, endPoint x: 79, endPoint y: 161, distance: 65.1
click at [79, 161] on div ".deletable-edge-delete-btn { width: 20px; height: 20px; border: 0px solid #ffff…" at bounding box center [108, 114] width 216 height 169
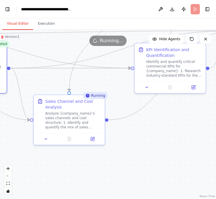
drag, startPoint x: 123, startPoint y: 158, endPoint x: 105, endPoint y: 172, distance: 23.0
click at [105, 172] on div ".deletable-edge-delete-btn { width: 20px; height: 20px; border: 0px solid #ffff…" at bounding box center [108, 114] width 216 height 169
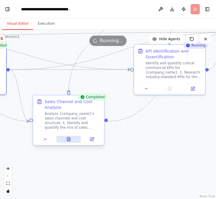
click at [71, 138] on icon at bounding box center [68, 139] width 5 height 5
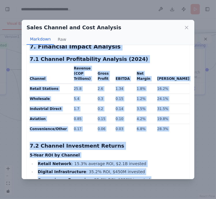
scroll to position [2085, 0]
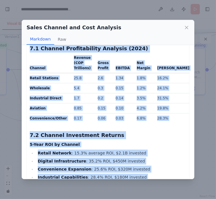
drag, startPoint x: 31, startPoint y: 58, endPoint x: 184, endPoint y: 168, distance: 188.5
copy div "Organización Terpel S.A. - Sales Channel Analysis and Cost Structure Report Exe…"
click at [184, 28] on icon at bounding box center [186, 28] width 6 height 6
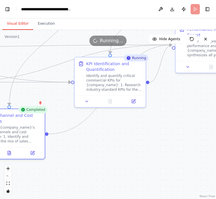
drag, startPoint x: 154, startPoint y: 139, endPoint x: 102, endPoint y: 150, distance: 53.4
click at [102, 150] on div ".deletable-edge-delete-btn { width: 20px; height: 20px; border: 0px solid #ffff…" at bounding box center [108, 114] width 216 height 169
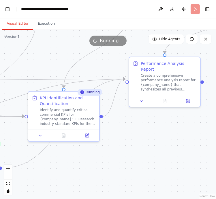
drag, startPoint x: 167, startPoint y: 123, endPoint x: 123, endPoint y: 157, distance: 55.9
click at [123, 157] on div ".deletable-edge-delete-btn { width: 20px; height: 20px; border: 0px solid #ffff…" at bounding box center [108, 114] width 216 height 169
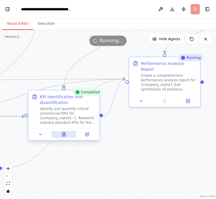
click at [65, 136] on icon at bounding box center [63, 134] width 5 height 5
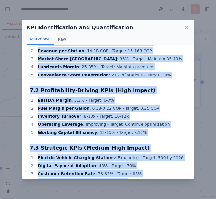
scroll to position [1794, 0]
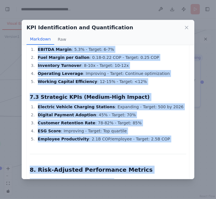
drag, startPoint x: 30, startPoint y: 57, endPoint x: 181, endPoint y: 188, distance: 199.5
click at [181, 188] on div "KPI Identification and Quantification Markdown Raw Organización Terpel S.A. - C…" at bounding box center [108, 99] width 216 height 199
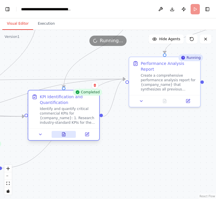
click at [65, 133] on icon at bounding box center [63, 135] width 3 height 4
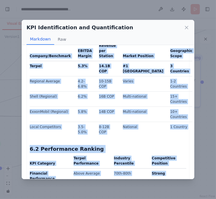
scroll to position [1517, 0]
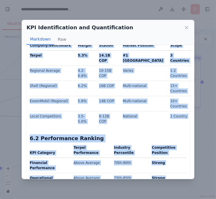
drag, startPoint x: 31, startPoint y: 58, endPoint x: 78, endPoint y: 143, distance: 96.7
copy div "Organización Terpel S.A. - Critical Commercial KPIs Analysis Report Executive S…"
click at [186, 28] on icon at bounding box center [186, 27] width 3 height 3
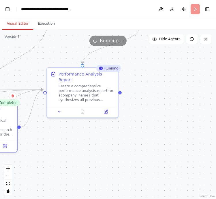
drag, startPoint x: 175, startPoint y: 155, endPoint x: 90, endPoint y: 167, distance: 85.7
click at [90, 167] on div ".deletable-edge-delete-btn { width: 20px; height: 20px; border: 0px solid #ffff…" at bounding box center [108, 114] width 216 height 169
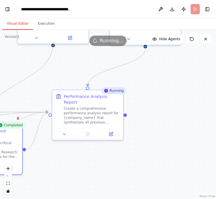
drag, startPoint x: 146, startPoint y: 116, endPoint x: 157, endPoint y: 135, distance: 22.6
click at [158, 135] on div ".deletable-edge-delete-btn { width: 20px; height: 20px; border: 0px solid #ffff…" at bounding box center [108, 114] width 216 height 169
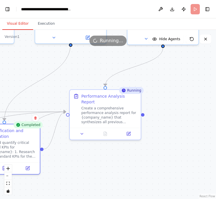
drag, startPoint x: 157, startPoint y: 136, endPoint x: 170, endPoint y: 134, distance: 13.0
click at [171, 135] on div ".deletable-edge-delete-btn { width: 20px; height: 20px; border: 0px solid #ffff…" at bounding box center [108, 114] width 216 height 169
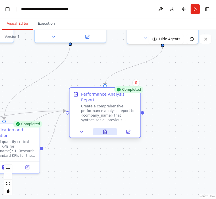
click at [104, 130] on icon at bounding box center [104, 132] width 3 height 4
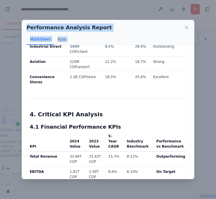
scroll to position [2054, 0]
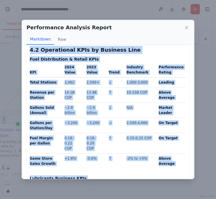
drag, startPoint x: 29, startPoint y: 58, endPoint x: 134, endPoint y: 167, distance: 150.8
drag, startPoint x: 31, startPoint y: 58, endPoint x: 131, endPoint y: 165, distance: 146.8
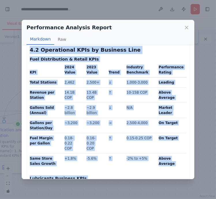
copy div "Organización Terpel S.A. - Comprehensive Performance Analysis Report Executive …"
click at [186, 28] on icon at bounding box center [186, 28] width 6 height 6
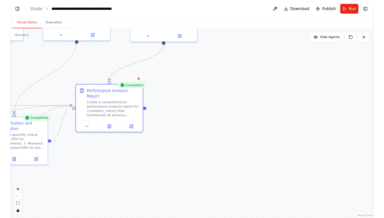
scroll to position [2744, 0]
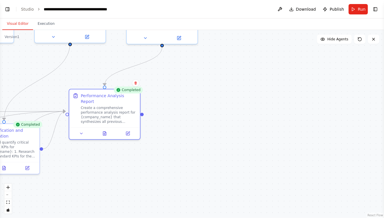
select select "****"
click at [7, 10] on button "Toggle Left Sidebar" at bounding box center [7, 9] width 8 height 8
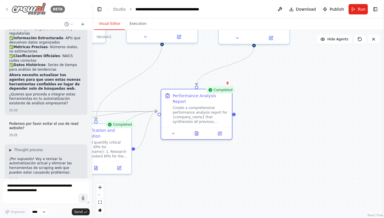
scroll to position [2721, 0]
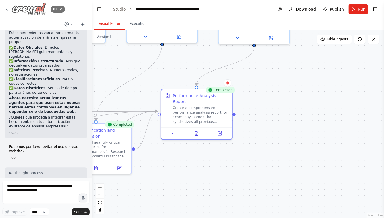
click at [12, 11] on img at bounding box center [29, 9] width 35 height 13
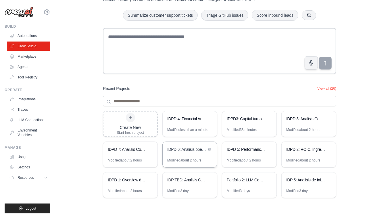
click at [185, 155] on div "IDPD 6: Analisis operacional de la compañia" at bounding box center [190, 150] width 54 height 16
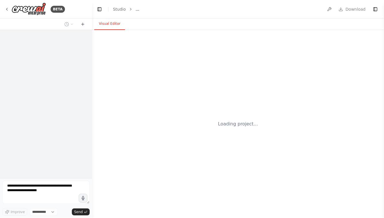
select select "****"
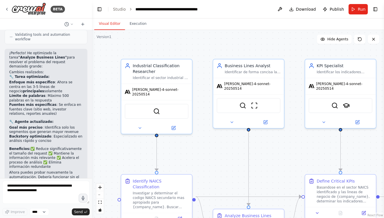
scroll to position [843, 0]
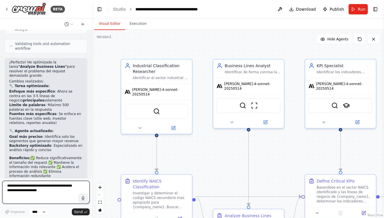
click at [47, 186] on textarea at bounding box center [45, 191] width 87 height 23
type textarea "*"
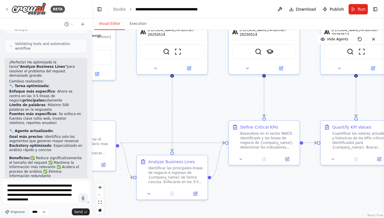
drag, startPoint x: 291, startPoint y: 159, endPoint x: 212, endPoint y: 105, distance: 95.2
click at [212, 105] on div ".deletable-edge-delete-btn { width: 20px; height: 20px; border: 0px solid #ffff…" at bounding box center [238, 124] width 292 height 188
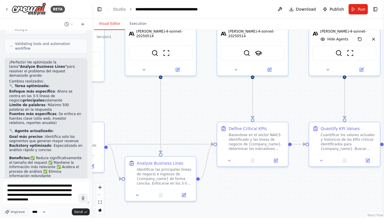
drag, startPoint x: 312, startPoint y: 92, endPoint x: 205, endPoint y: 95, distance: 107.1
click at [205, 95] on div ".deletable-edge-delete-btn { width: 20px; height: 20px; border: 0px solid #ffff…" at bounding box center [238, 124] width 292 height 188
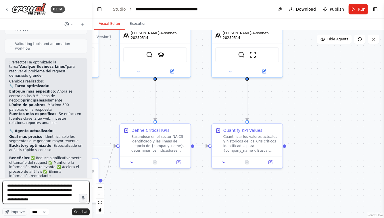
click at [76, 200] on textarea "**********" at bounding box center [45, 191] width 87 height 23
type textarea "**********"
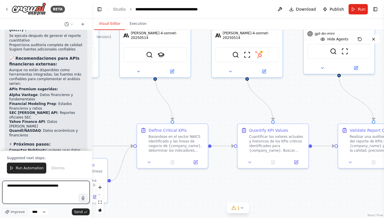
scroll to position [1636, 0]
type textarea "**********"
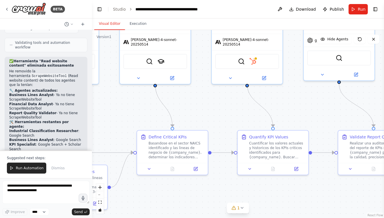
scroll to position [2011, 0]
drag, startPoint x: 213, startPoint y: 101, endPoint x: 213, endPoint y: 117, distance: 15.8
click at [213, 117] on div ".deletable-edge-delete-btn { width: 20px; height: 20px; border: 0px solid #ffff…" at bounding box center [238, 124] width 292 height 188
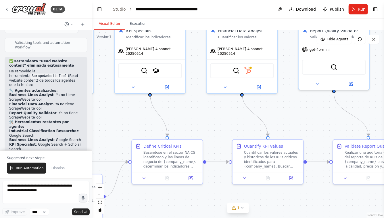
drag, startPoint x: 224, startPoint y: 123, endPoint x: 257, endPoint y: 123, distance: 32.8
click at [257, 123] on div ".deletable-edge-delete-btn { width: 20px; height: 20px; border: 0px solid #ffff…" at bounding box center [238, 124] width 292 height 188
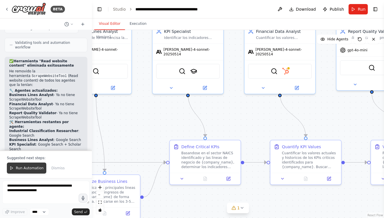
click at [28, 167] on span "Run Automation" at bounding box center [30, 167] width 28 height 5
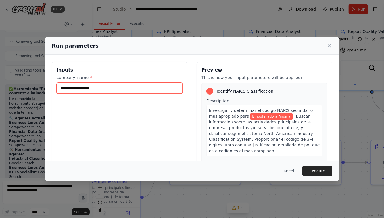
drag, startPoint x: 109, startPoint y: 88, endPoint x: 12, endPoint y: 80, distance: 97.9
click at [12, 80] on div "**********" at bounding box center [192, 109] width 384 height 218
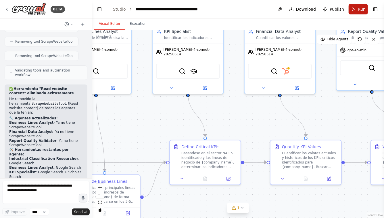
click at [358, 7] on button "Run" at bounding box center [358, 9] width 19 height 10
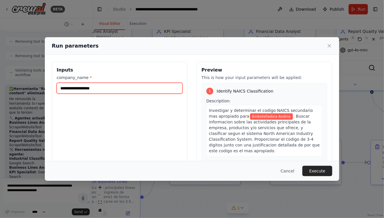
drag, startPoint x: 105, startPoint y: 89, endPoint x: 45, endPoint y: 89, distance: 60.1
click at [45, 89] on div "**********" at bounding box center [192, 130] width 295 height 150
type input "**********"
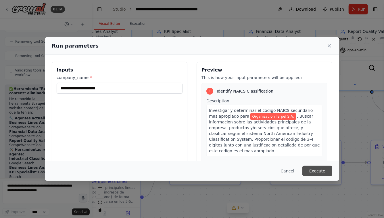
click at [315, 171] on button "Execute" at bounding box center [318, 170] width 30 height 10
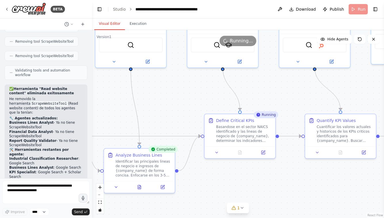
drag, startPoint x: 134, startPoint y: 125, endPoint x: 170, endPoint y: 98, distance: 44.8
click at [169, 98] on div ".deletable-edge-delete-btn { width: 20px; height: 20px; border: 0px solid #ffff…" at bounding box center [238, 124] width 292 height 188
drag, startPoint x: 165, startPoint y: 102, endPoint x: 207, endPoint y: 85, distance: 45.2
click at [207, 85] on div ".deletable-edge-delete-btn { width: 20px; height: 20px; border: 0px solid #ffff…" at bounding box center [238, 124] width 292 height 188
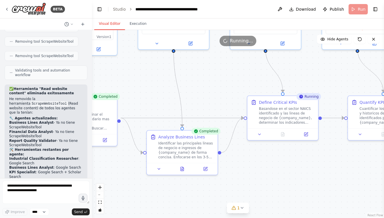
drag, startPoint x: 131, startPoint y: 92, endPoint x: 170, endPoint y: 80, distance: 41.2
click at [170, 80] on div ".deletable-edge-delete-btn { width: 20px; height: 20px; border: 0px solid #ffff…" at bounding box center [238, 124] width 292 height 188
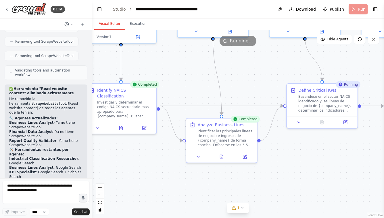
drag, startPoint x: 162, startPoint y: 65, endPoint x: 201, endPoint y: 65, distance: 38.9
click at [200, 65] on div ".deletable-edge-delete-btn { width: 20px; height: 20px; border: 0px solid #ffff…" at bounding box center [238, 124] width 292 height 188
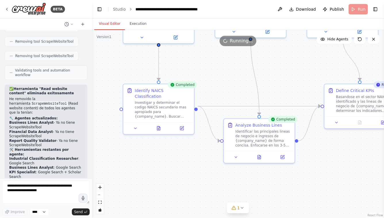
drag, startPoint x: 222, startPoint y: 84, endPoint x: 186, endPoint y: 69, distance: 37.9
click at [187, 69] on div ".deletable-edge-delete-btn { width: 20px; height: 20px; border: 0px solid #ffff…" at bounding box center [238, 124] width 292 height 188
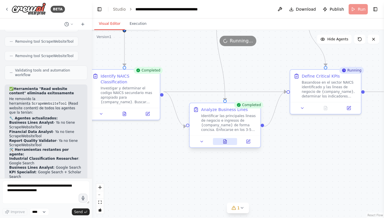
click at [227, 140] on icon at bounding box center [225, 141] width 5 height 5
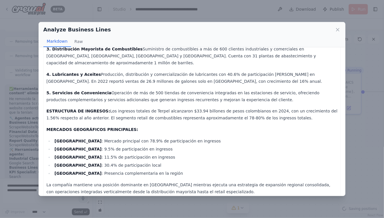
scroll to position [0, 0]
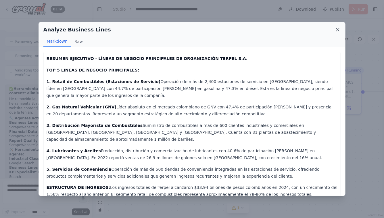
click at [338, 30] on icon at bounding box center [338, 30] width 6 height 6
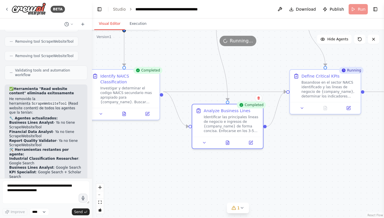
drag, startPoint x: 314, startPoint y: 136, endPoint x: 243, endPoint y: 152, distance: 72.0
click at [249, 152] on div ".deletable-edge-delete-btn { width: 20px; height: 20px; border: 0px solid #ffff…" at bounding box center [238, 124] width 292 height 188
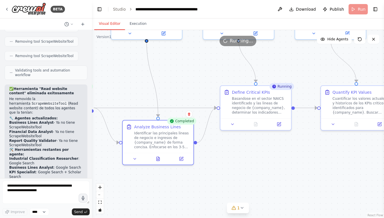
drag, startPoint x: 284, startPoint y: 149, endPoint x: 236, endPoint y: 145, distance: 47.7
click at [236, 145] on div ".deletable-edge-delete-btn { width: 20px; height: 20px; border: 0px solid #ffff…" at bounding box center [238, 124] width 292 height 188
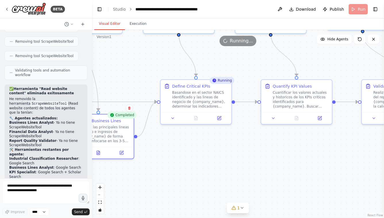
drag, startPoint x: 257, startPoint y: 150, endPoint x: 203, endPoint y: 146, distance: 53.7
click at [204, 147] on div ".deletable-edge-delete-btn { width: 20px; height: 20px; border: 0px solid #ffff…" at bounding box center [238, 124] width 292 height 188
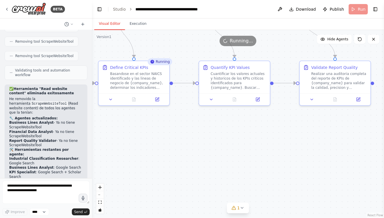
drag, startPoint x: 268, startPoint y: 157, endPoint x: 245, endPoint y: 134, distance: 32.4
click at [244, 134] on div ".deletable-edge-delete-btn { width: 20px; height: 20px; border: 0px solid #ffff…" at bounding box center [238, 124] width 292 height 188
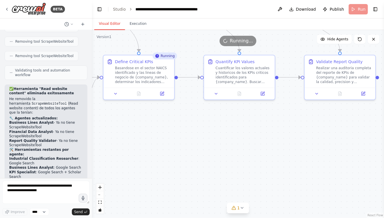
drag, startPoint x: 207, startPoint y: 147, endPoint x: 247, endPoint y: 136, distance: 41.0
click at [246, 137] on div ".deletable-edge-delete-btn { width: 20px; height: 20px; border: 0px solid #ffff…" at bounding box center [238, 124] width 292 height 188
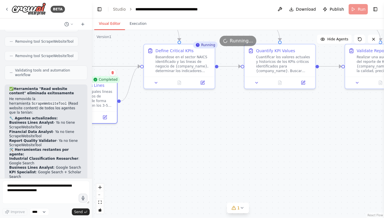
drag, startPoint x: 201, startPoint y: 142, endPoint x: 258, endPoint y: 129, distance: 58.9
click at [257, 129] on div ".deletable-edge-delete-btn { width: 20px; height: 20px; border: 0px solid #ffff…" at bounding box center [238, 124] width 292 height 188
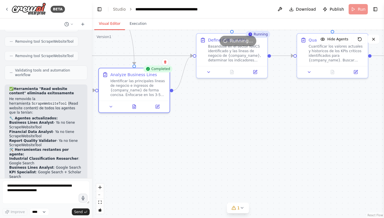
drag, startPoint x: 181, startPoint y: 147, endPoint x: 217, endPoint y: 140, distance: 36.0
click at [216, 141] on div ".deletable-edge-delete-btn { width: 20px; height: 20px; border: 0px solid #ffff…" at bounding box center [238, 124] width 292 height 188
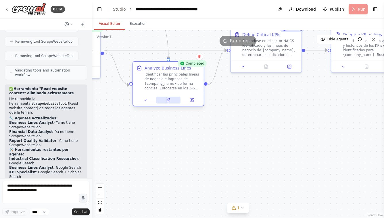
click at [169, 100] on icon at bounding box center [168, 100] width 1 height 0
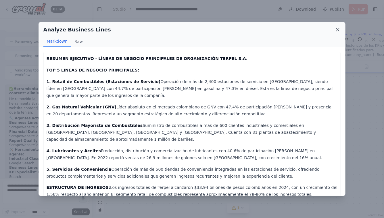
click at [338, 30] on icon at bounding box center [338, 30] width 6 height 6
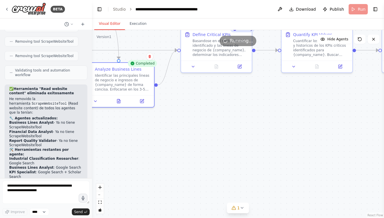
drag, startPoint x: 261, startPoint y: 137, endPoint x: 180, endPoint y: 138, distance: 81.2
click at [180, 138] on div ".deletable-edge-delete-btn { width: 20px; height: 20px; border: 0px solid #ffff…" at bounding box center [238, 124] width 292 height 188
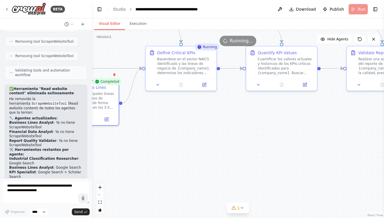
drag, startPoint x: 188, startPoint y: 137, endPoint x: 184, endPoint y: 156, distance: 19.8
click at [184, 156] on div ".deletable-edge-delete-btn { width: 20px; height: 20px; border: 0px solid #ffff…" at bounding box center [238, 124] width 292 height 188
